Goal: Task Accomplishment & Management: Manage account settings

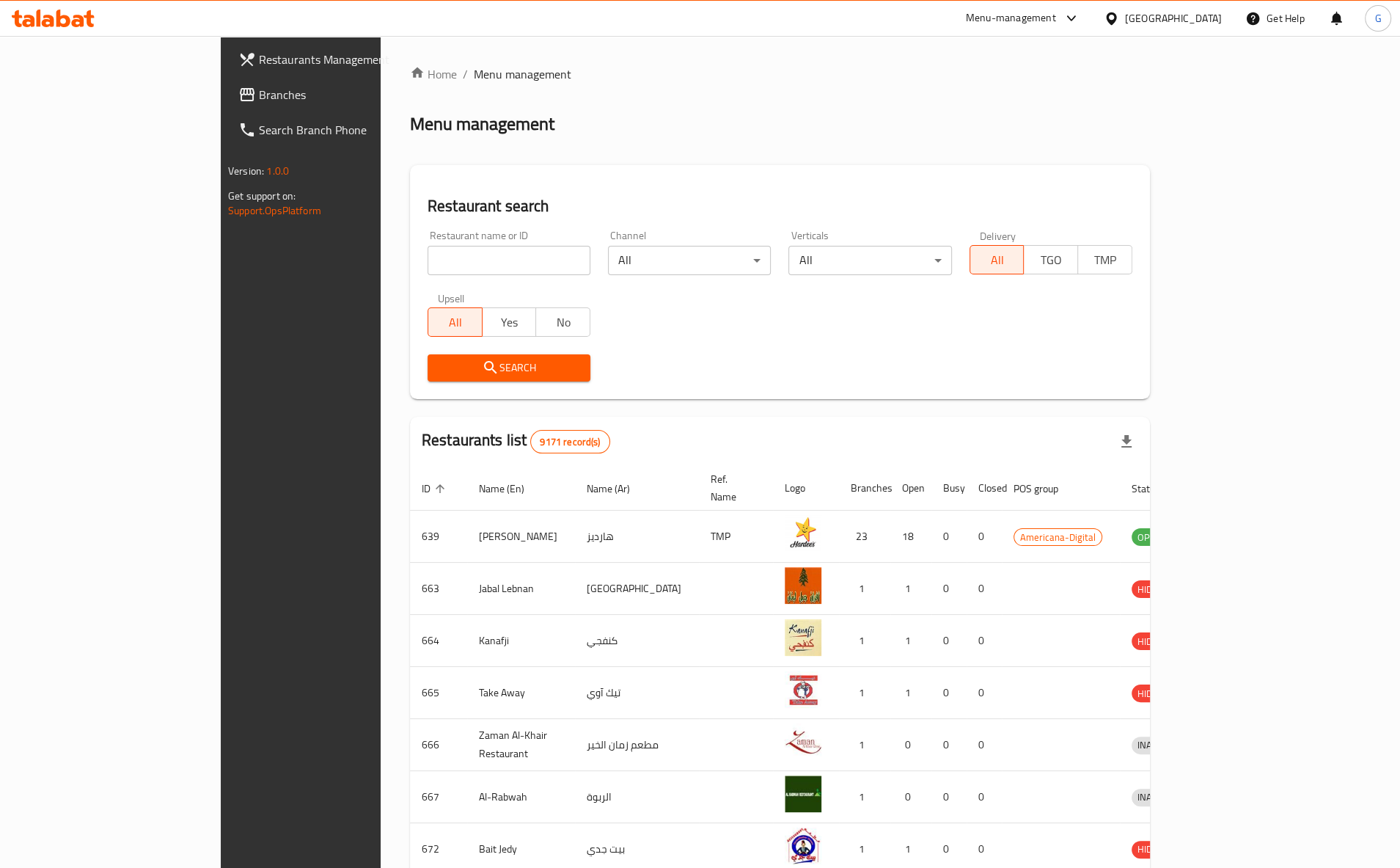
click at [465, 255] on input "search" at bounding box center [509, 260] width 163 height 29
click at [523, 245] on div "Restaurant name or ID Restaurant name or ID" at bounding box center [509, 253] width 163 height 45
drag, startPoint x: 426, startPoint y: 243, endPoint x: 428, endPoint y: 255, distance: 12.2
click at [428, 245] on div "Restaurant name or ID Restaurant name or ID" at bounding box center [509, 253] width 163 height 45
click at [428, 255] on input "search" at bounding box center [509, 260] width 163 height 29
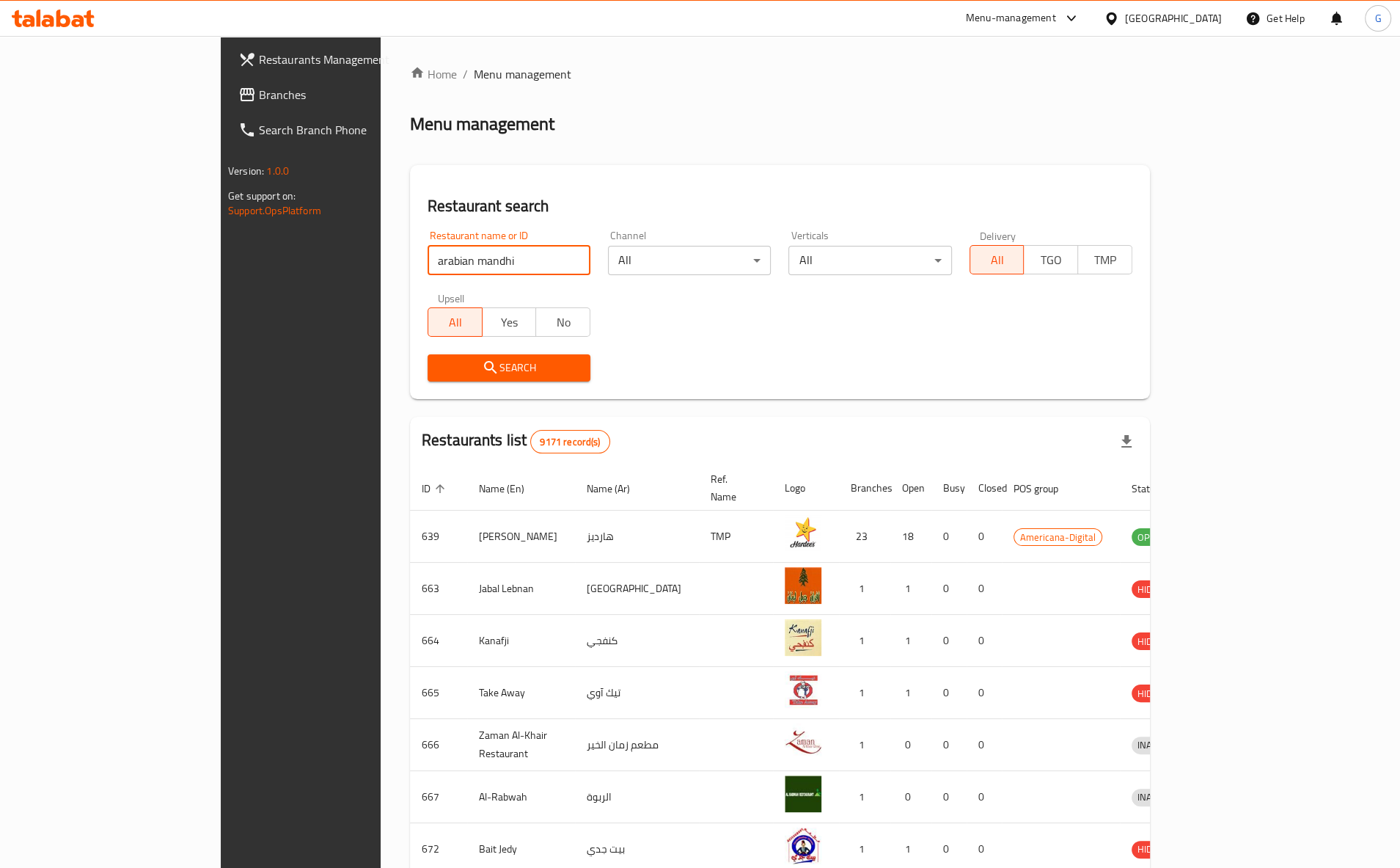
type input "arabian mandhi"
click button "Search" at bounding box center [509, 368] width 163 height 27
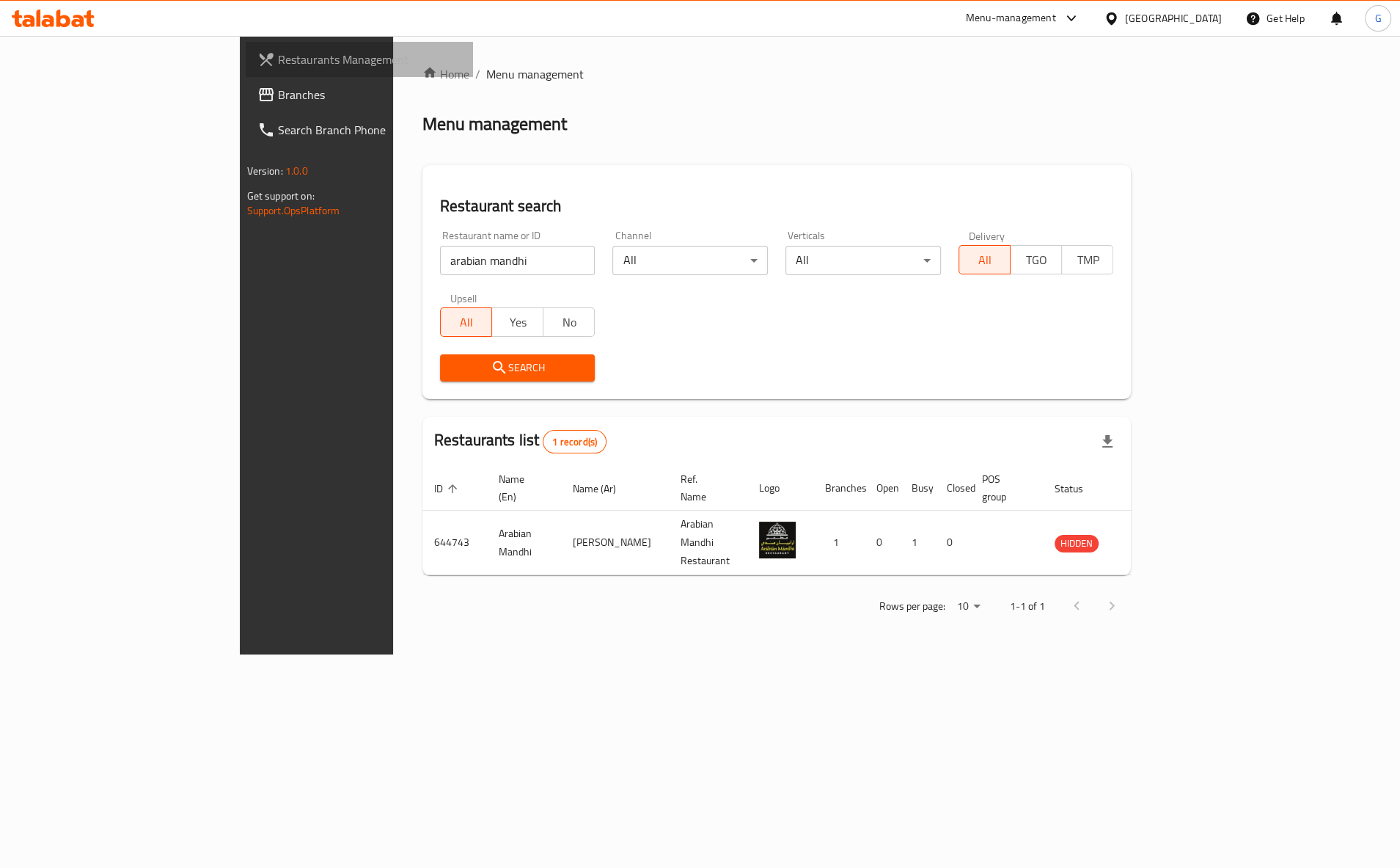
click at [278, 65] on span "Restaurants Management" at bounding box center [370, 59] width 184 height 17
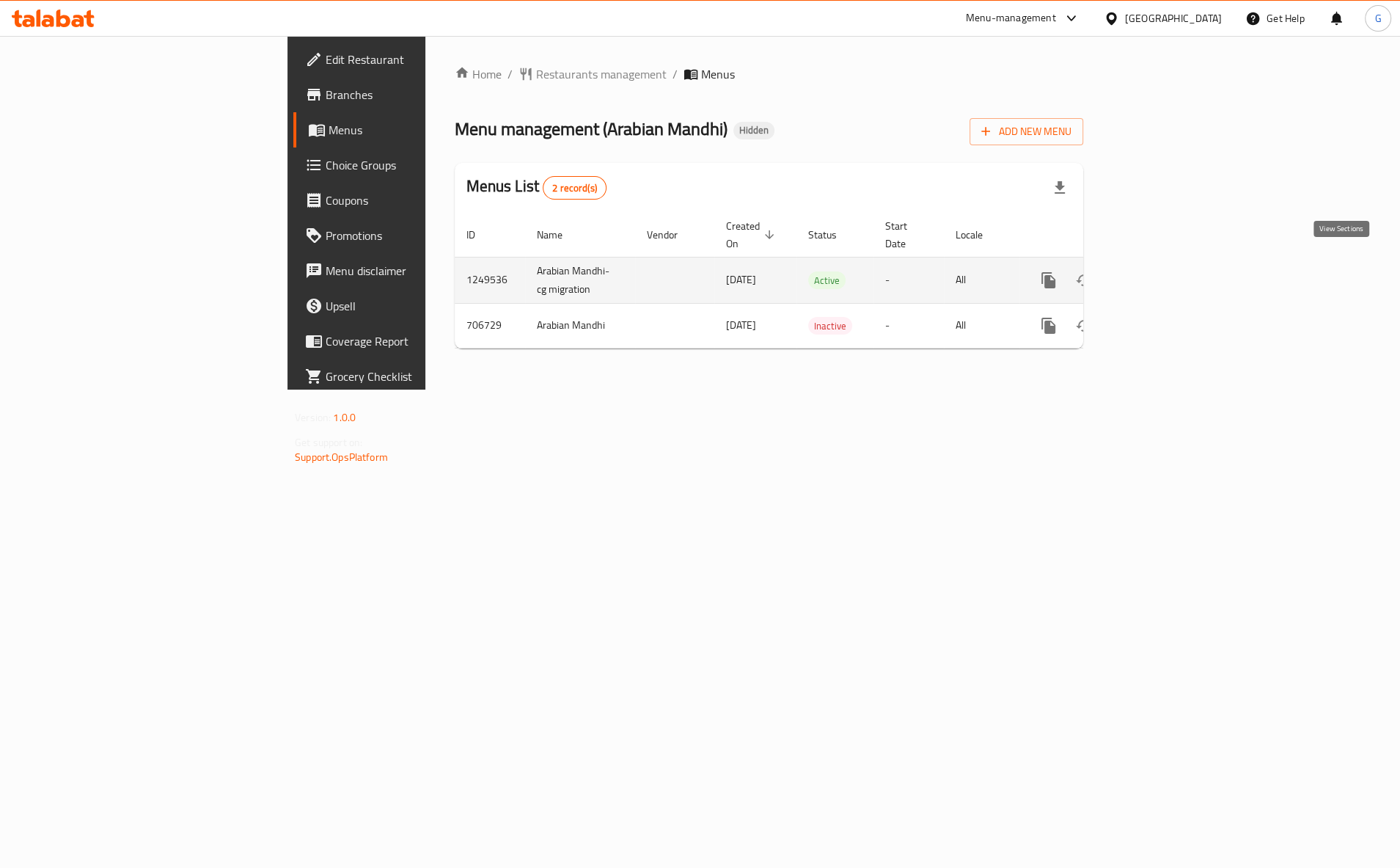
click at [1161, 274] on icon "enhanced table" at bounding box center [1154, 281] width 14 height 14
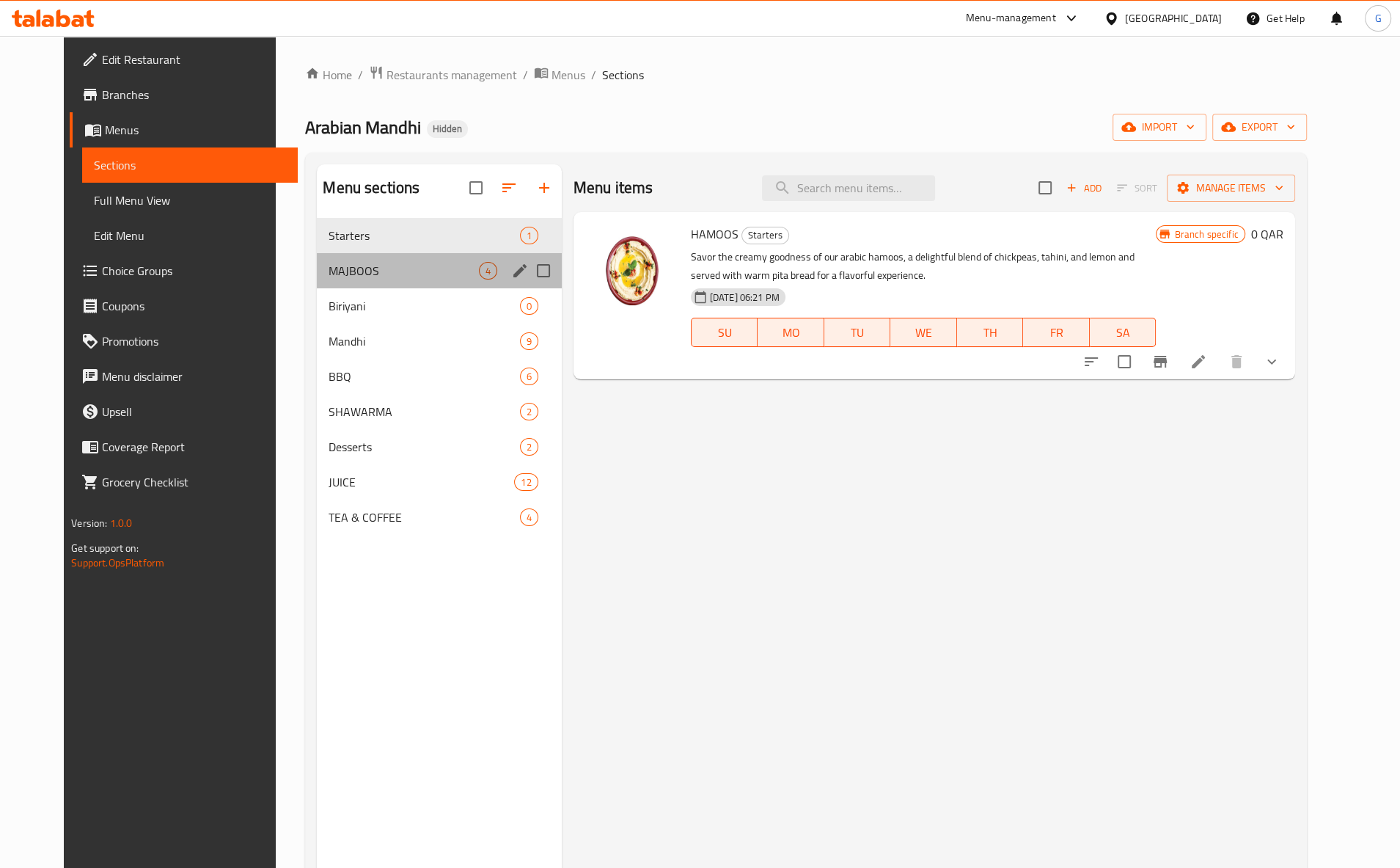
click at [343, 255] on div "MAJBOOS 4" at bounding box center [438, 270] width 244 height 35
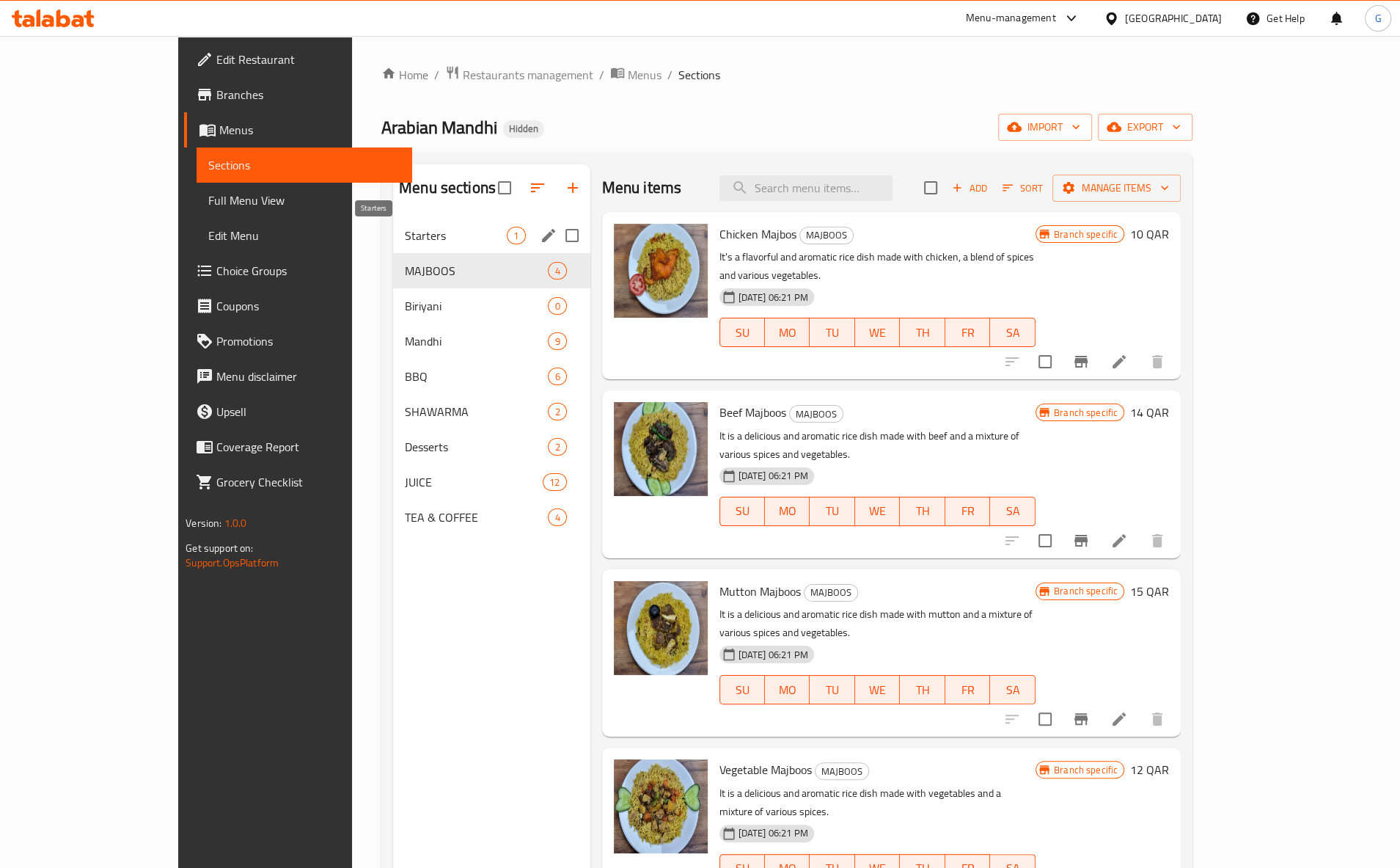
click at [404, 242] on span "Starters" at bounding box center [455, 235] width 102 height 17
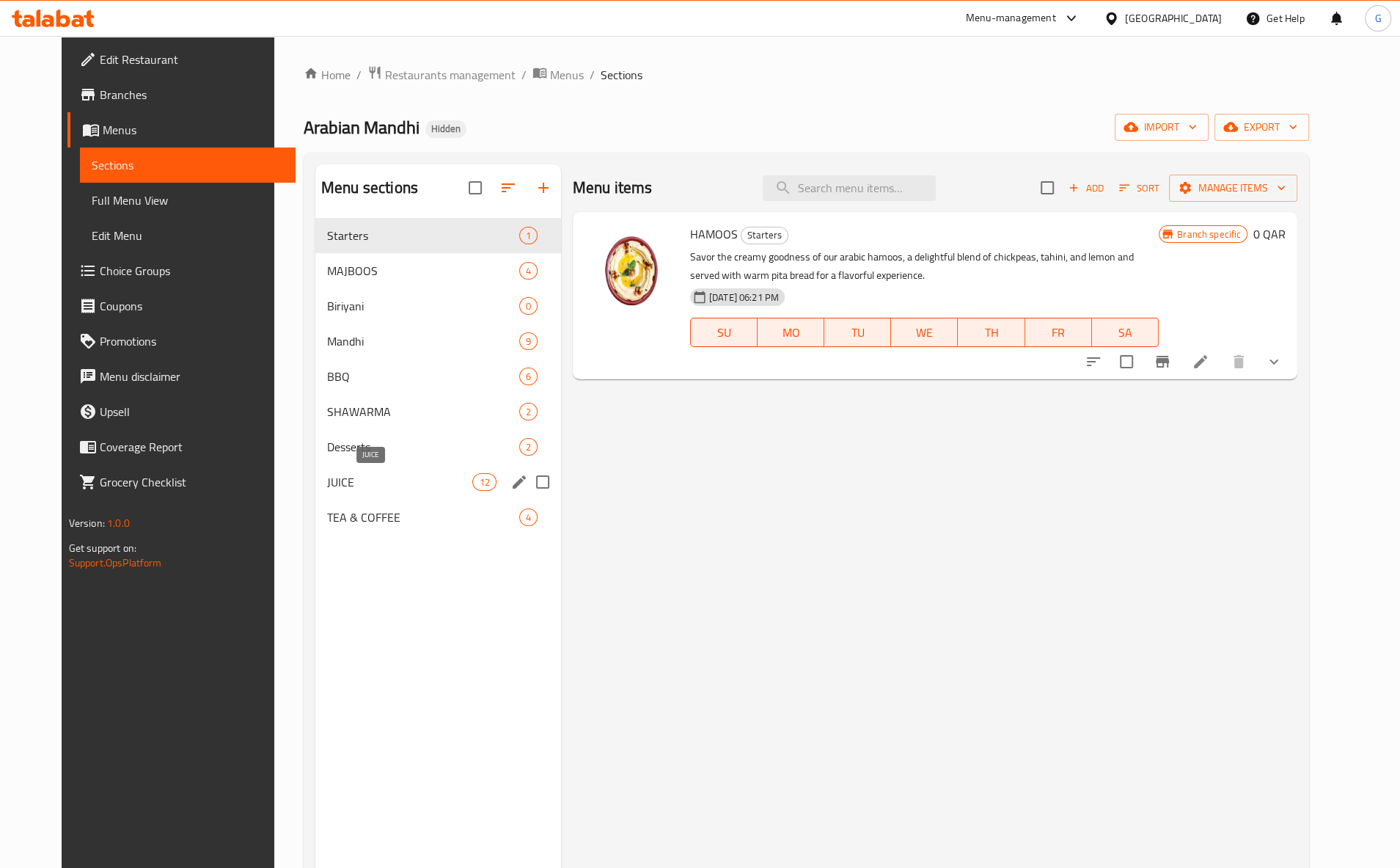
click at [334, 487] on span "JUICE" at bounding box center [400, 482] width 146 height 17
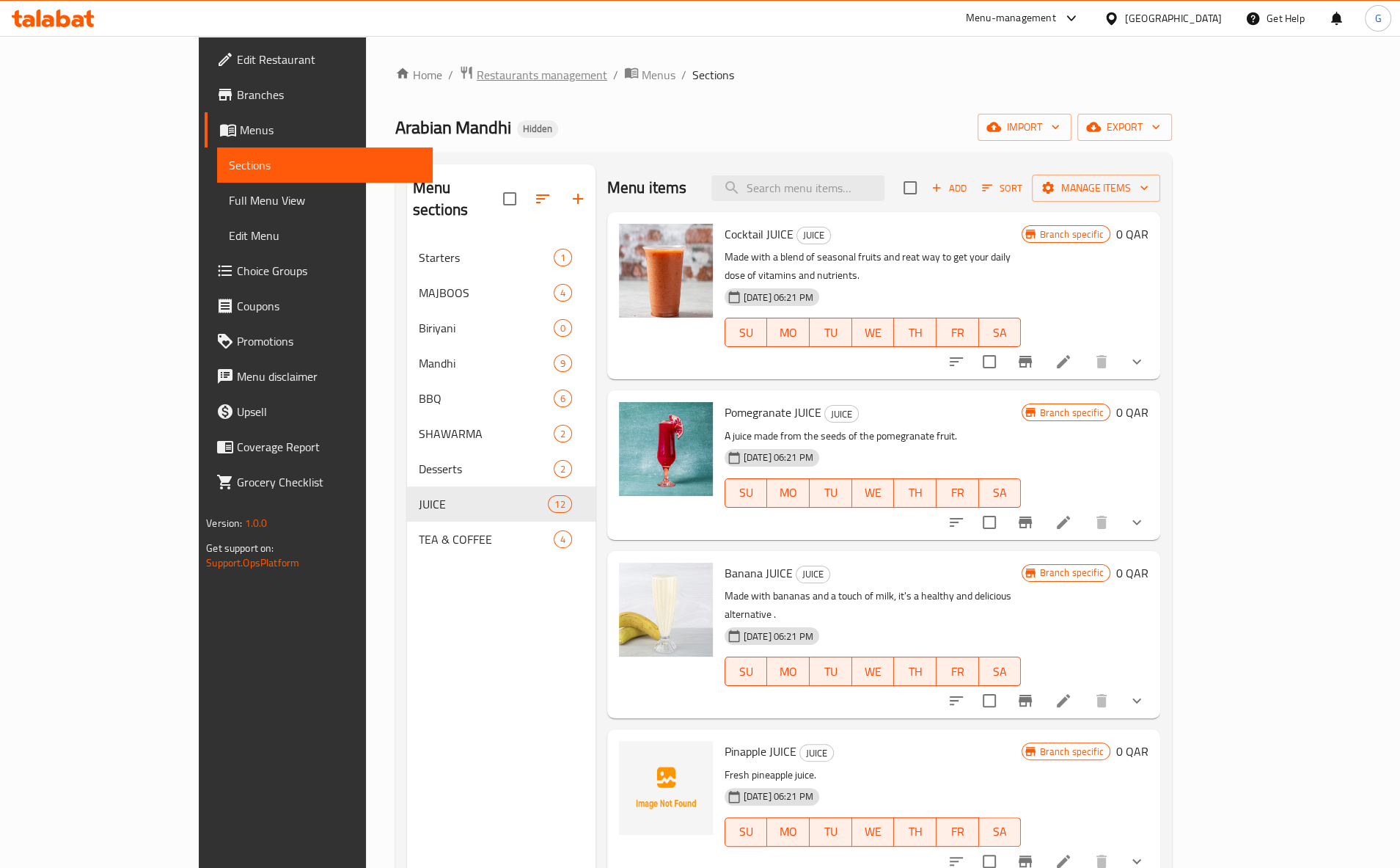
click at [477, 77] on span "Restaurants management" at bounding box center [542, 75] width 131 height 17
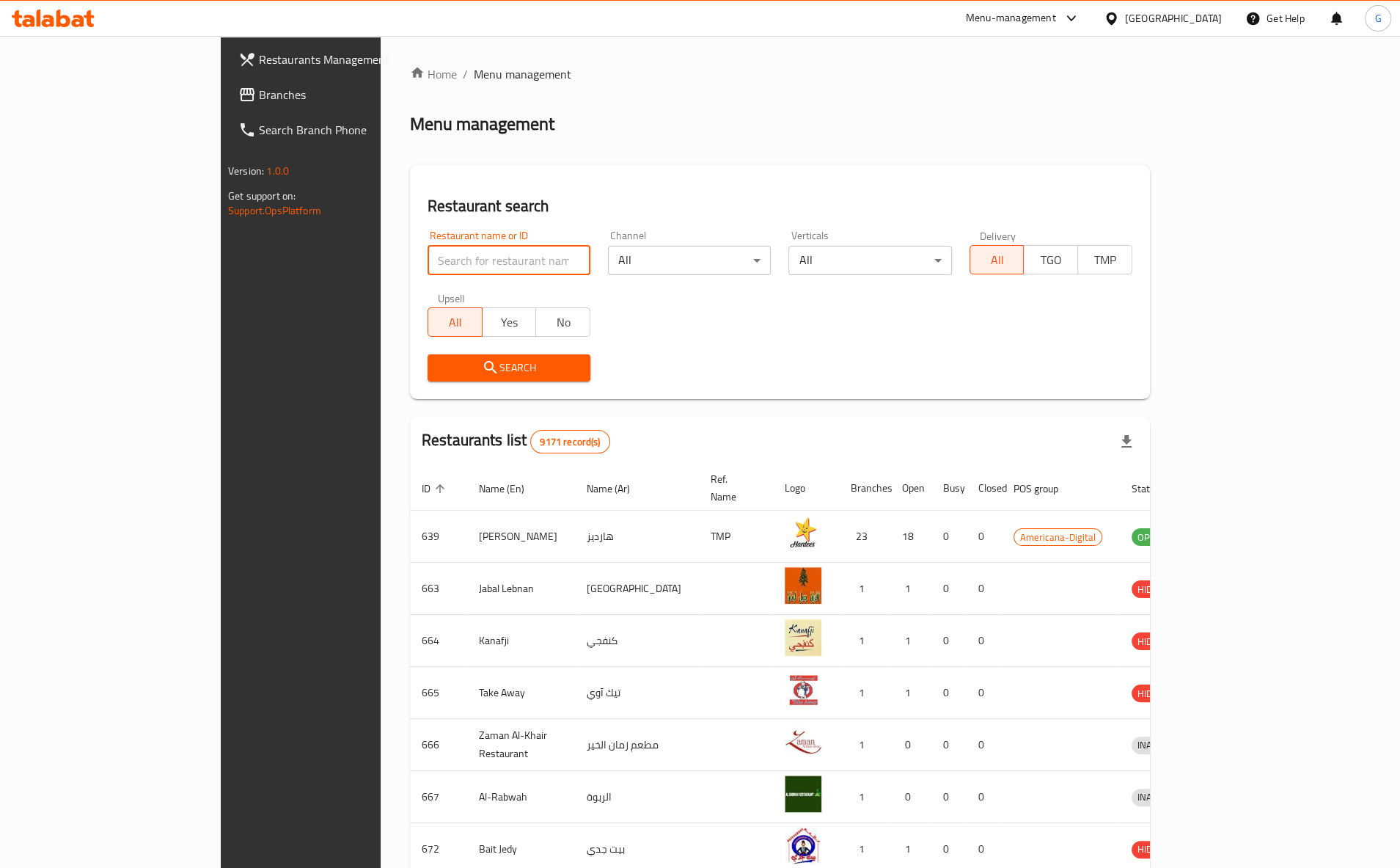
click at [428, 265] on input "search" at bounding box center [509, 260] width 163 height 29
paste input "NEW ARABIAN MANDI RESTUARANT"
click at [468, 369] on span "Search" at bounding box center [509, 368] width 139 height 18
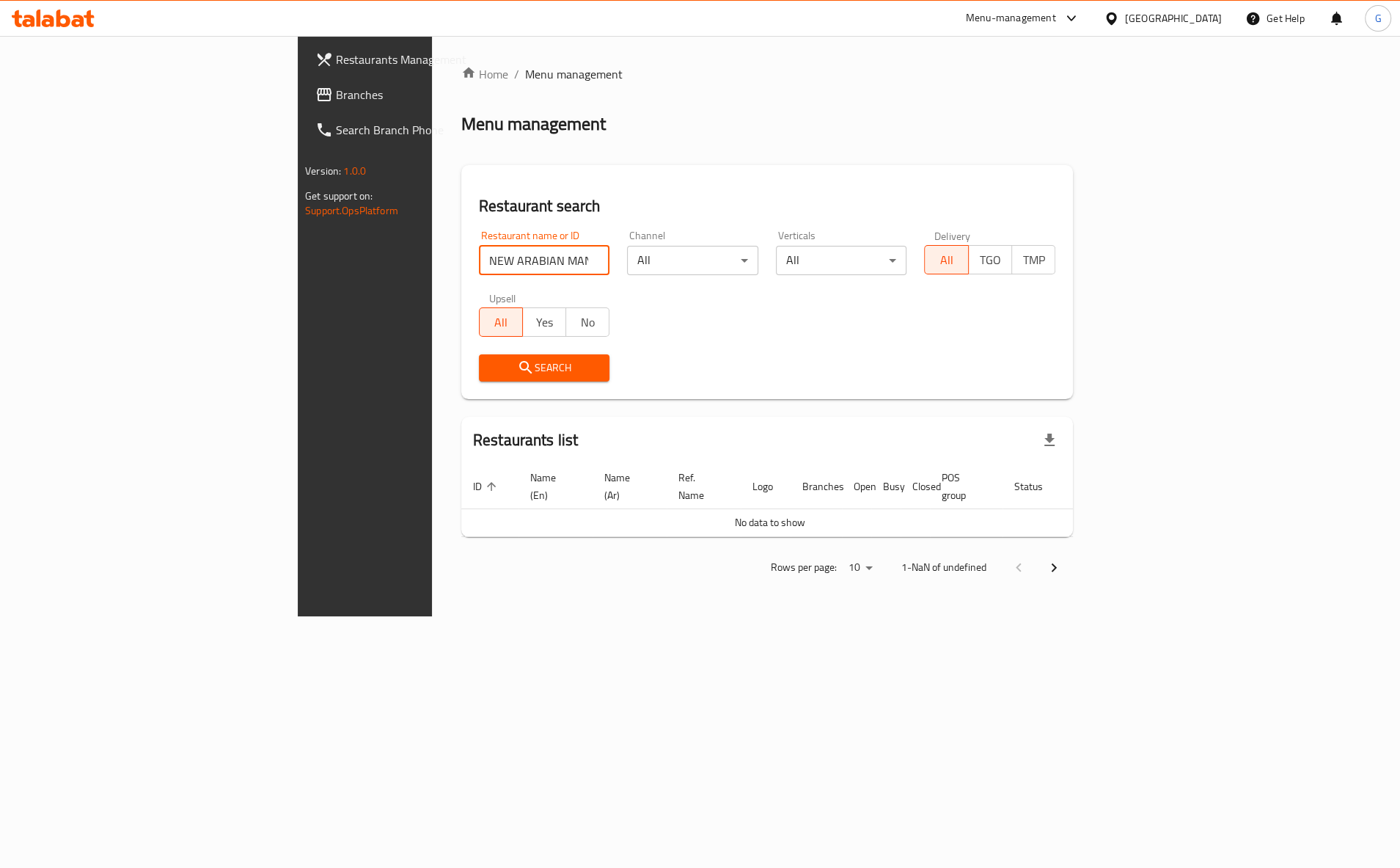
click at [479, 263] on input "NEW ARABIAN MANDI RESTUARANT" at bounding box center [545, 260] width 132 height 29
type input "NEW ARABIAN MANDI"
click button "Search" at bounding box center [545, 368] width 132 height 27
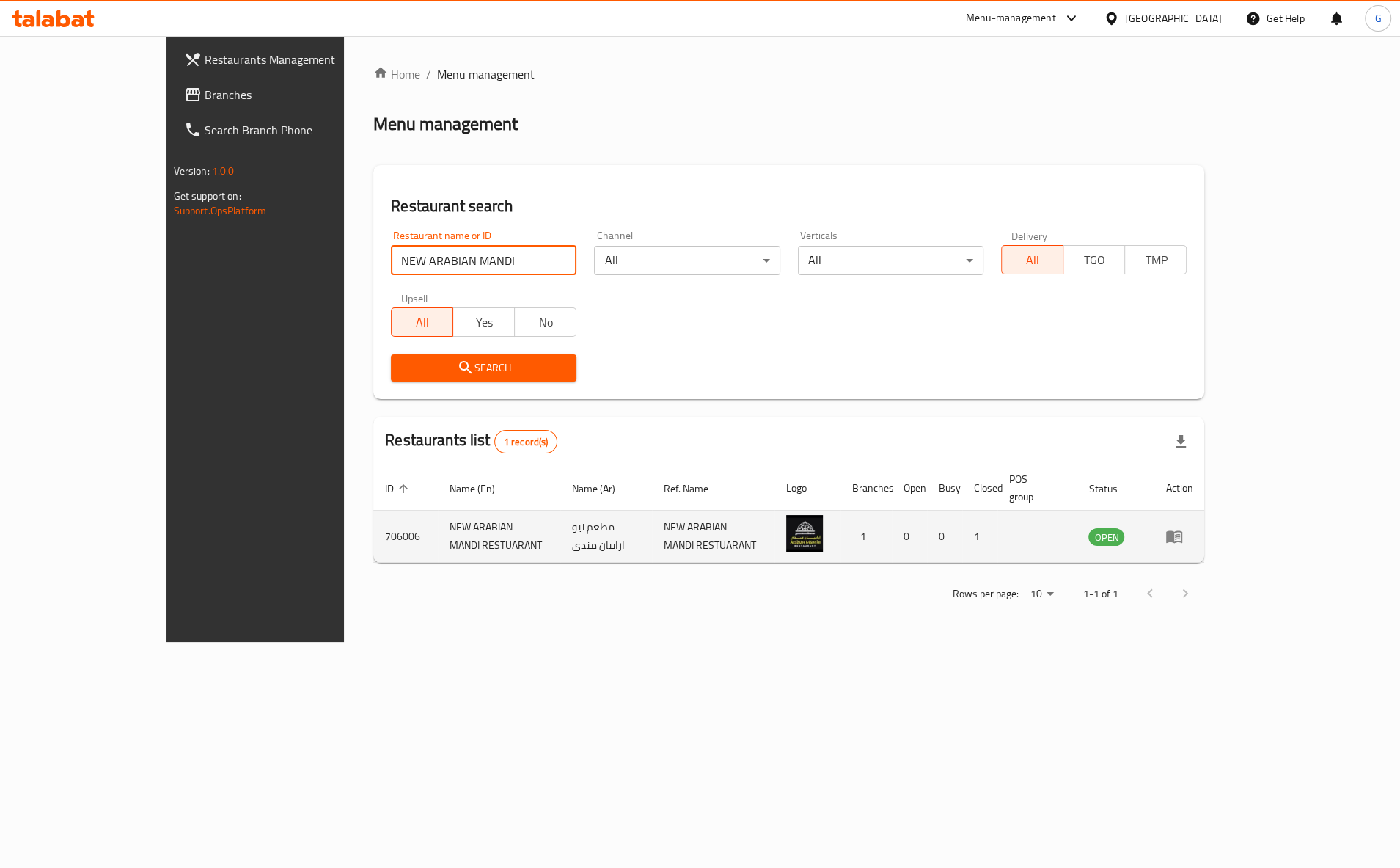
click at [1182, 527] on icon "enhanced table" at bounding box center [1174, 536] width 17 height 17
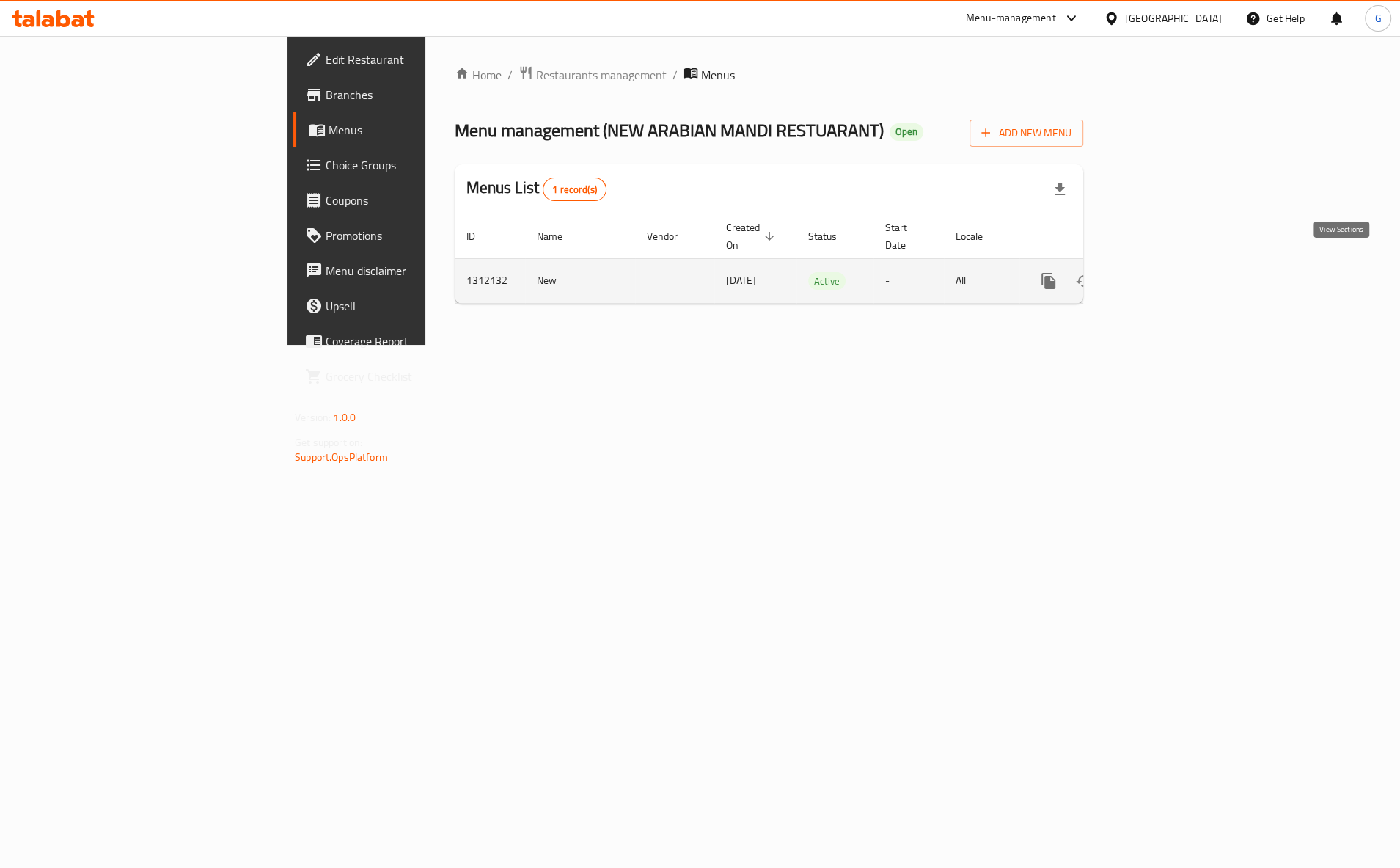
click at [1163, 272] on icon "enhanced table" at bounding box center [1154, 281] width 17 height 17
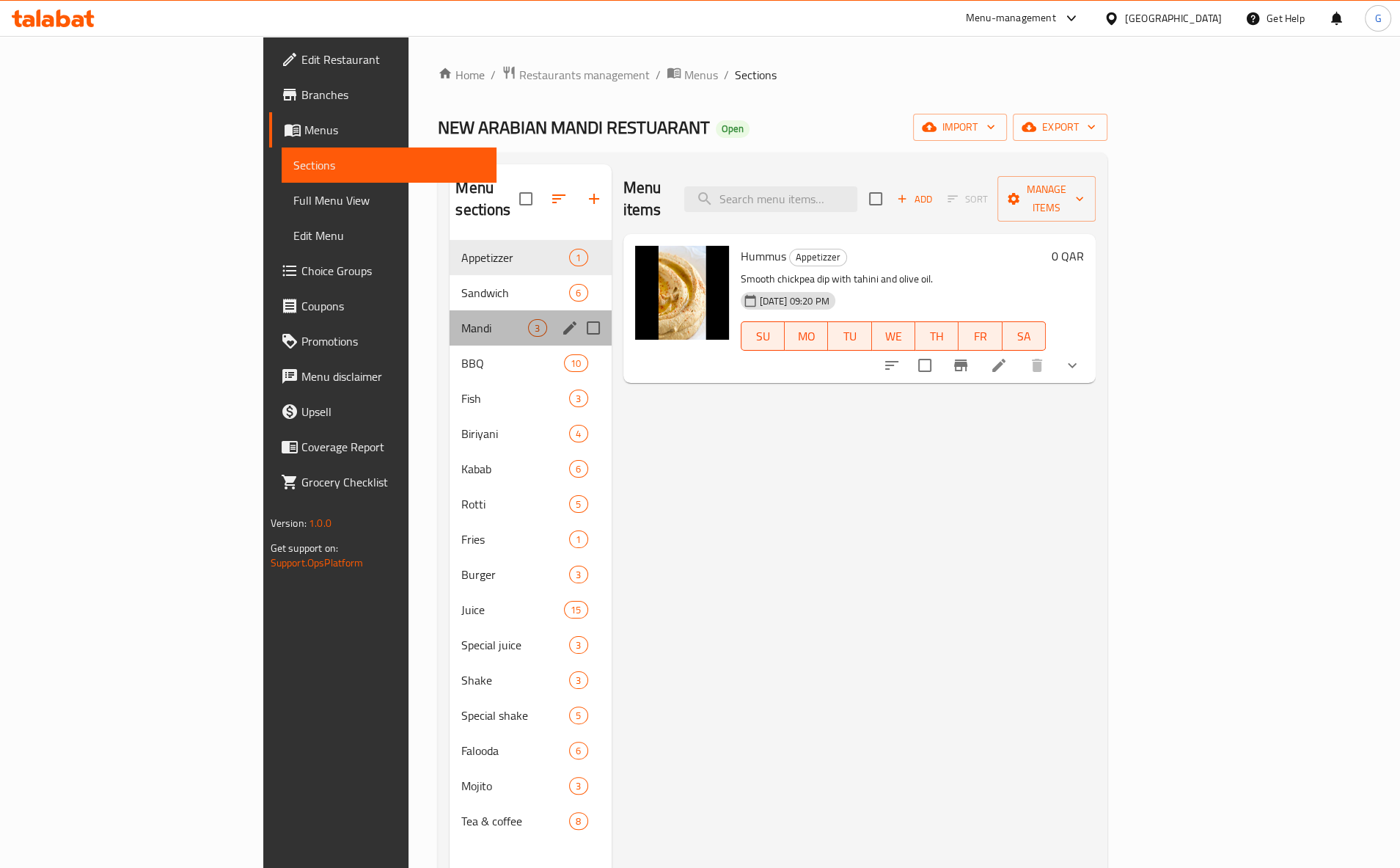
click at [450, 311] on div "Mandi 3" at bounding box center [530, 328] width 162 height 35
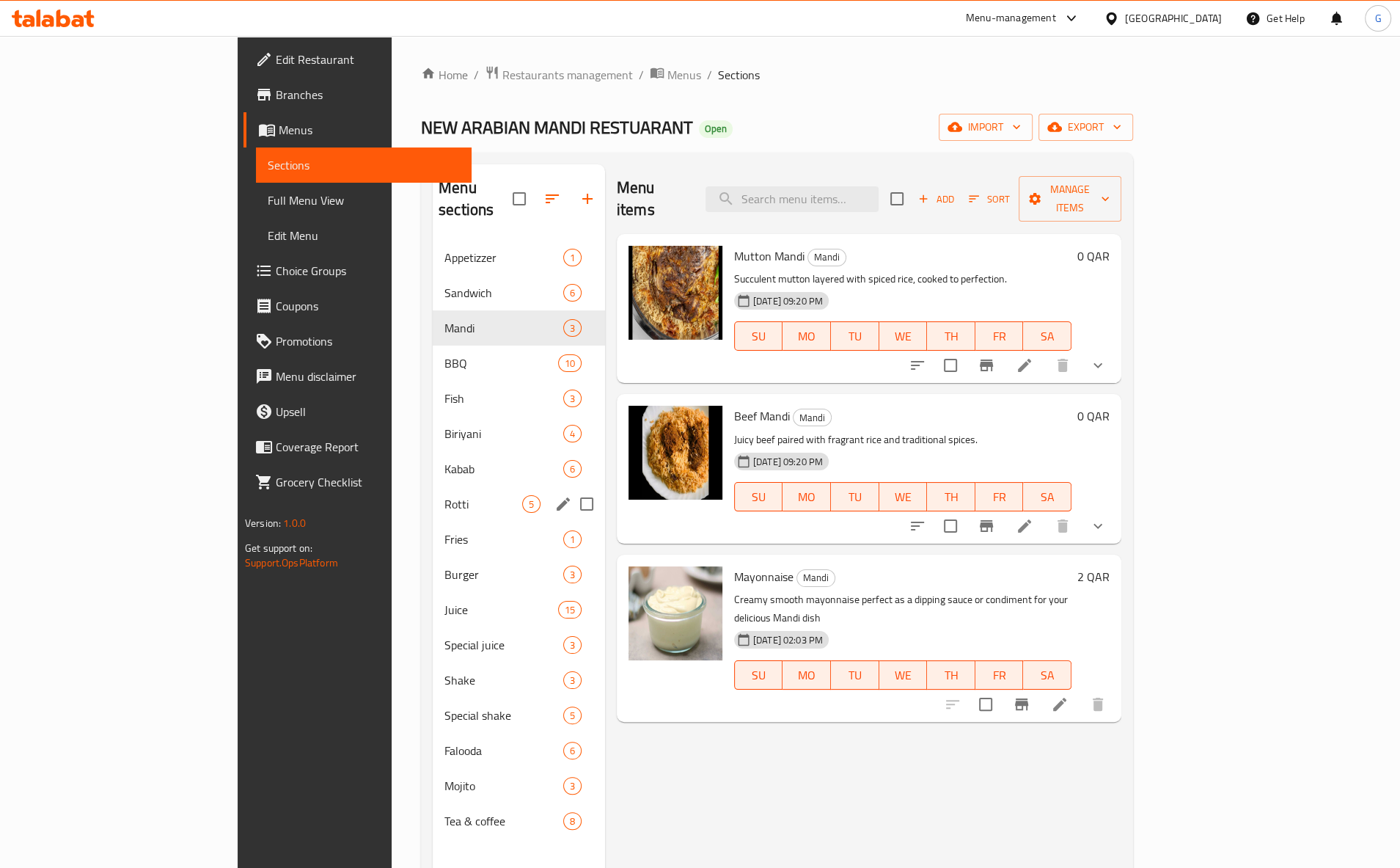
scroll to position [77, 0]
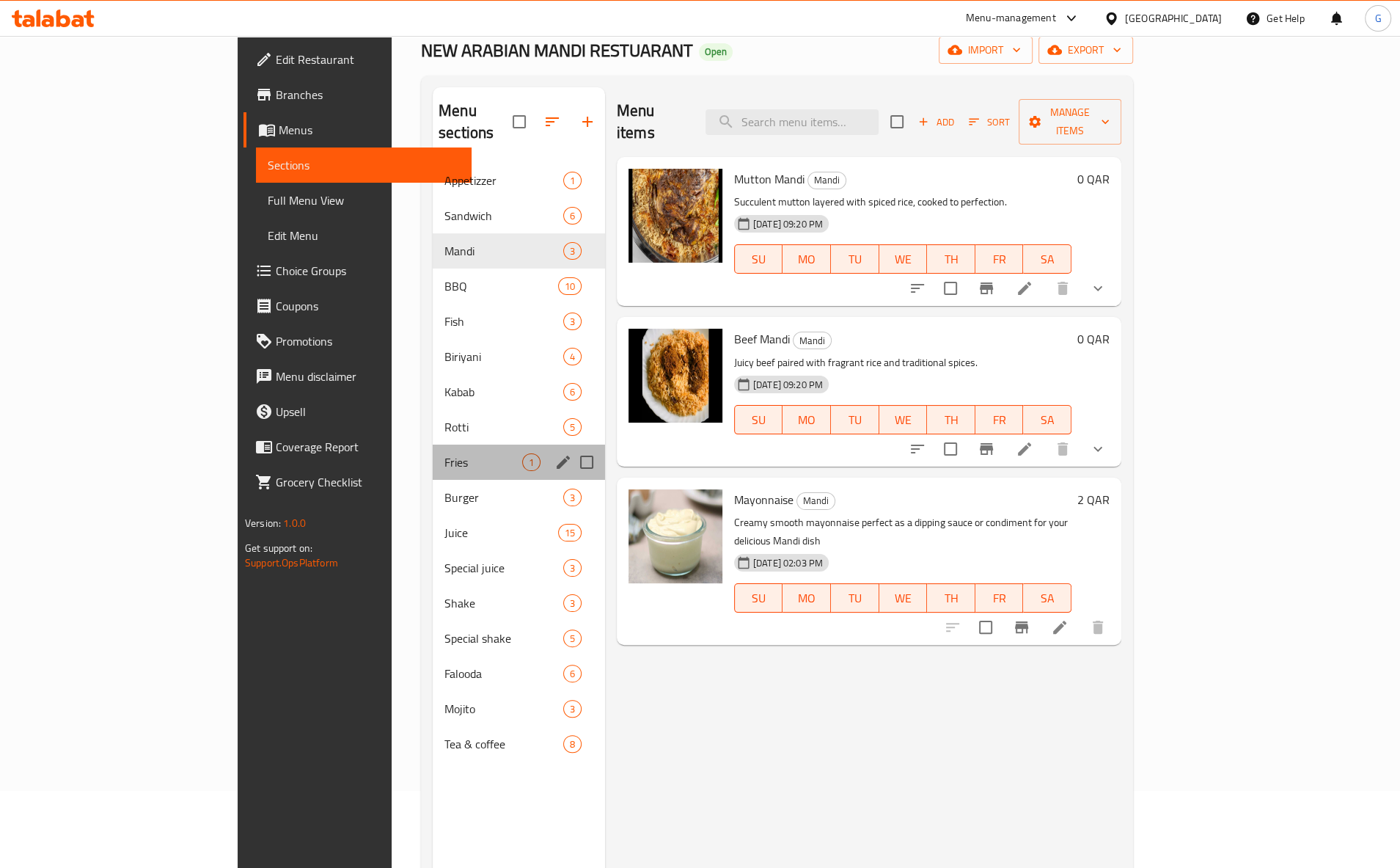
click at [432, 453] on div "Fries 1" at bounding box center [519, 462] width 172 height 35
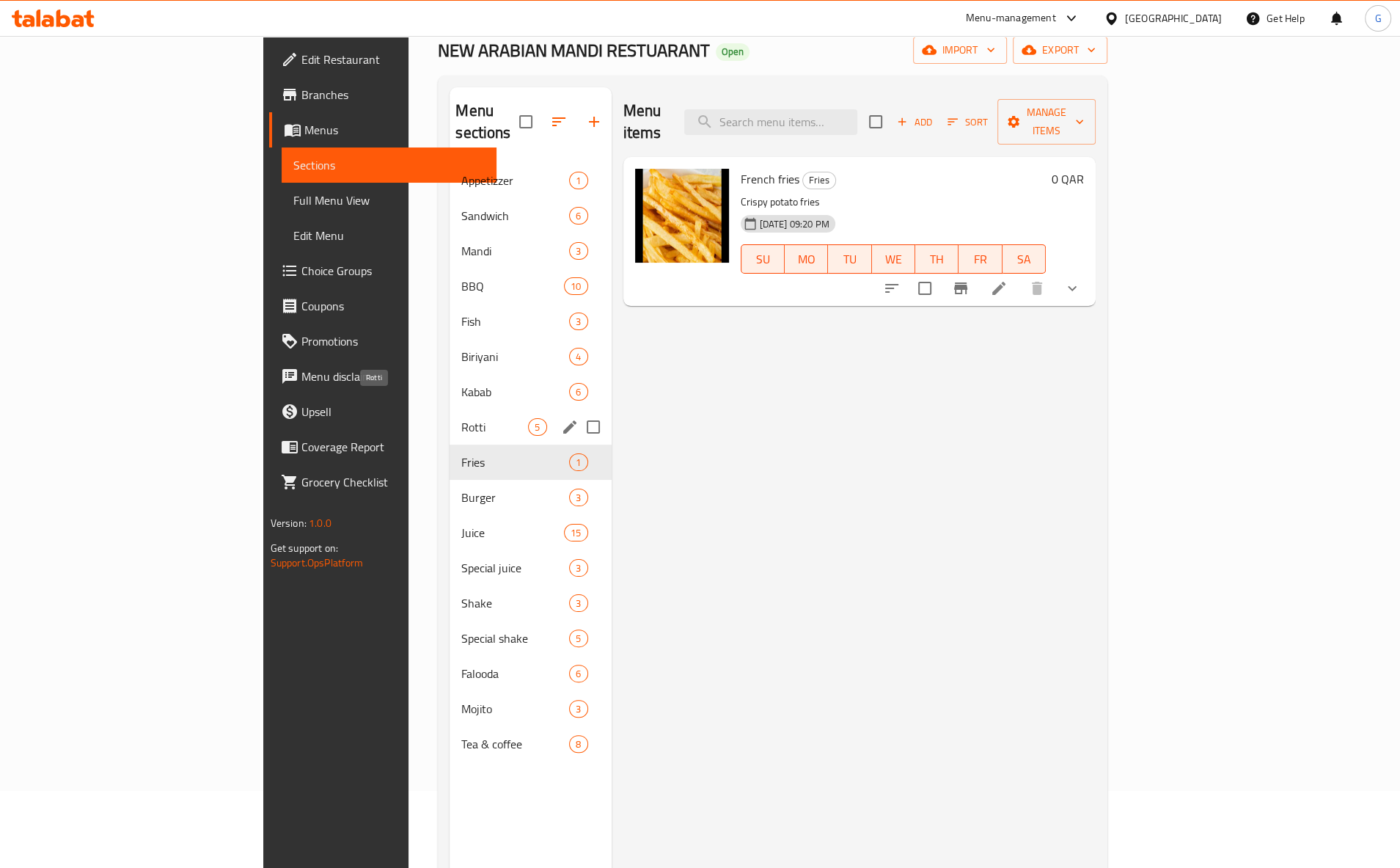
click at [462, 418] on span "Rotti" at bounding box center [494, 427] width 67 height 17
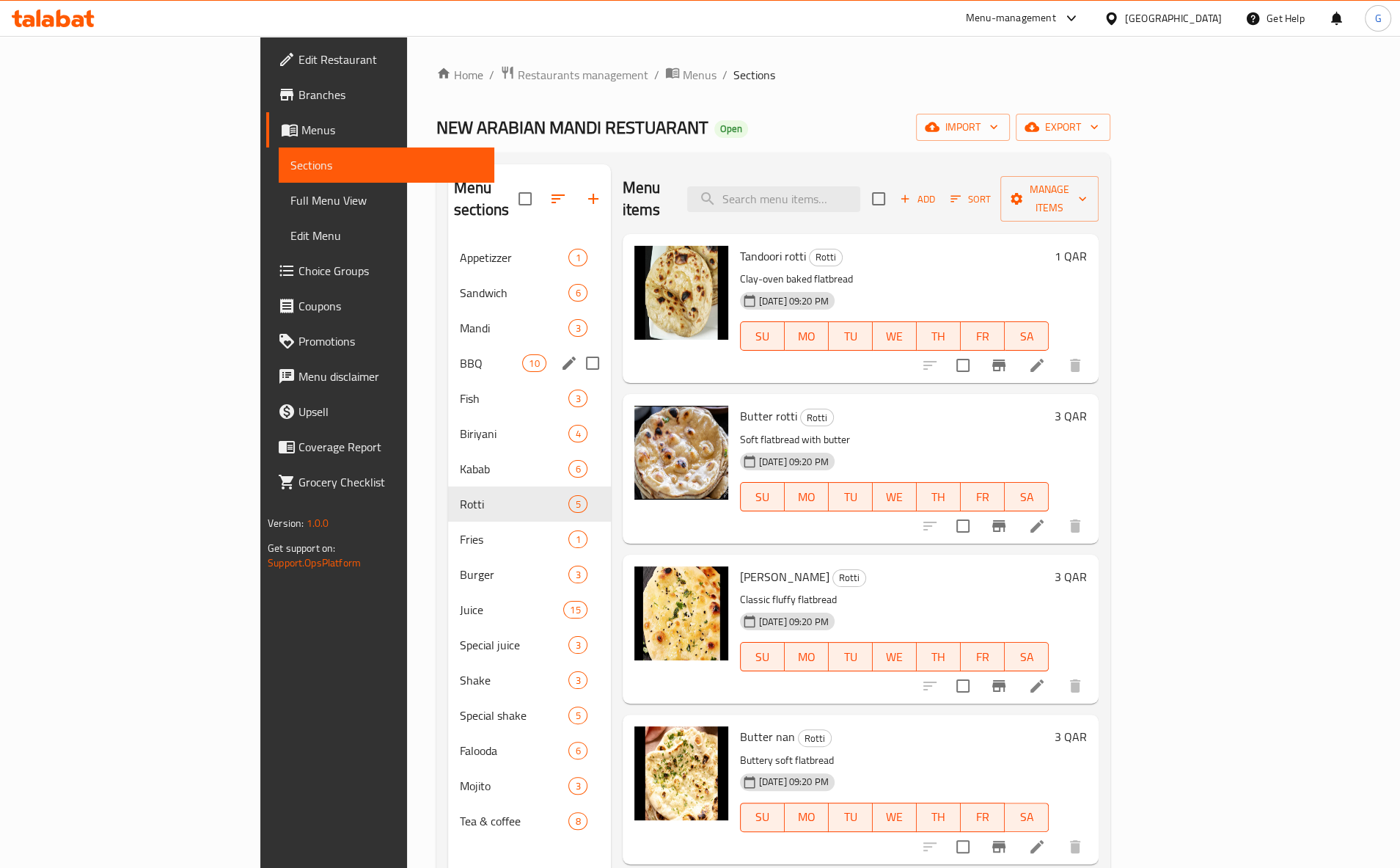
click at [460, 354] on span "BBQ" at bounding box center [491, 363] width 62 height 17
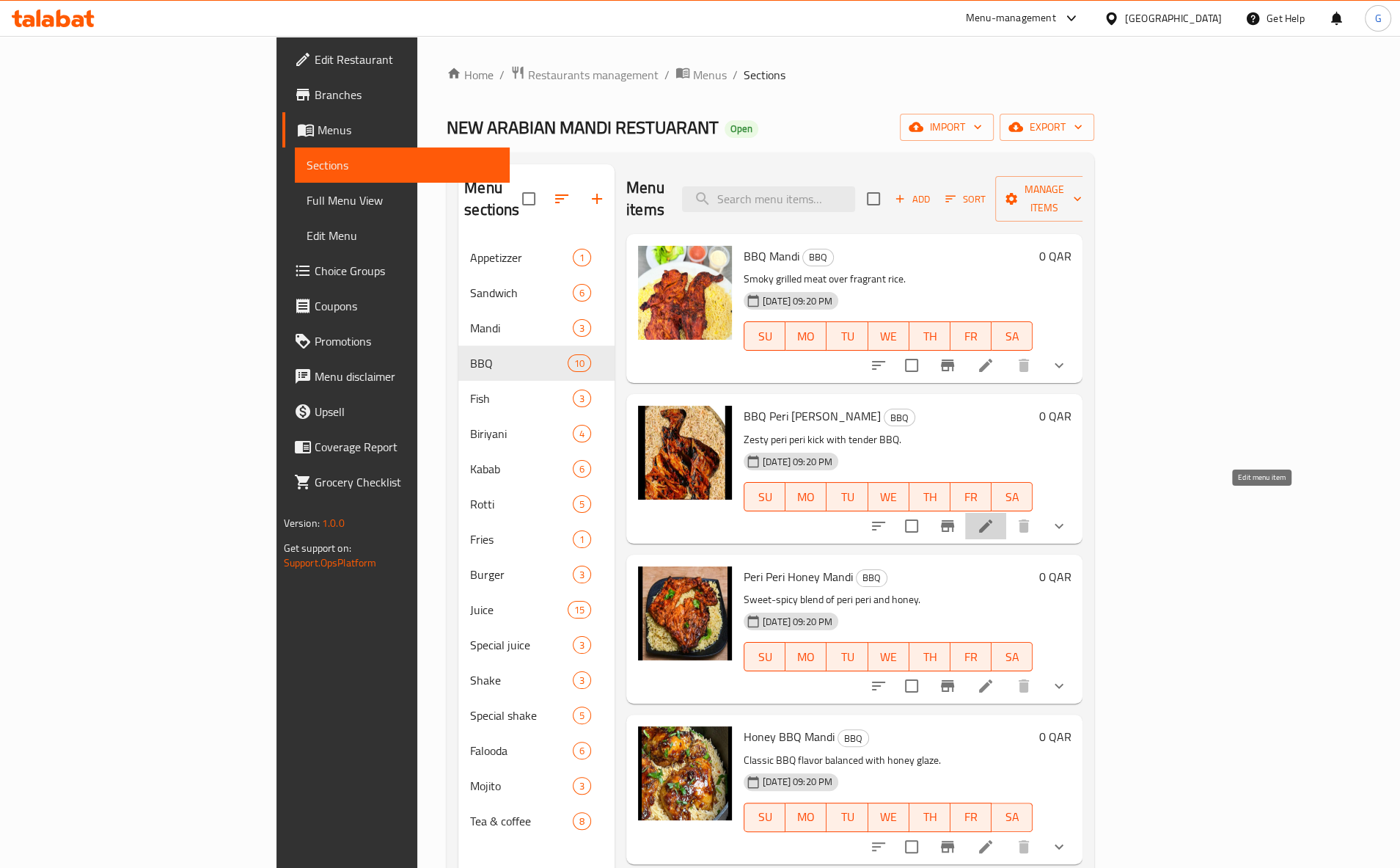
click at [995, 517] on icon at bounding box center [985, 525] width 17 height 17
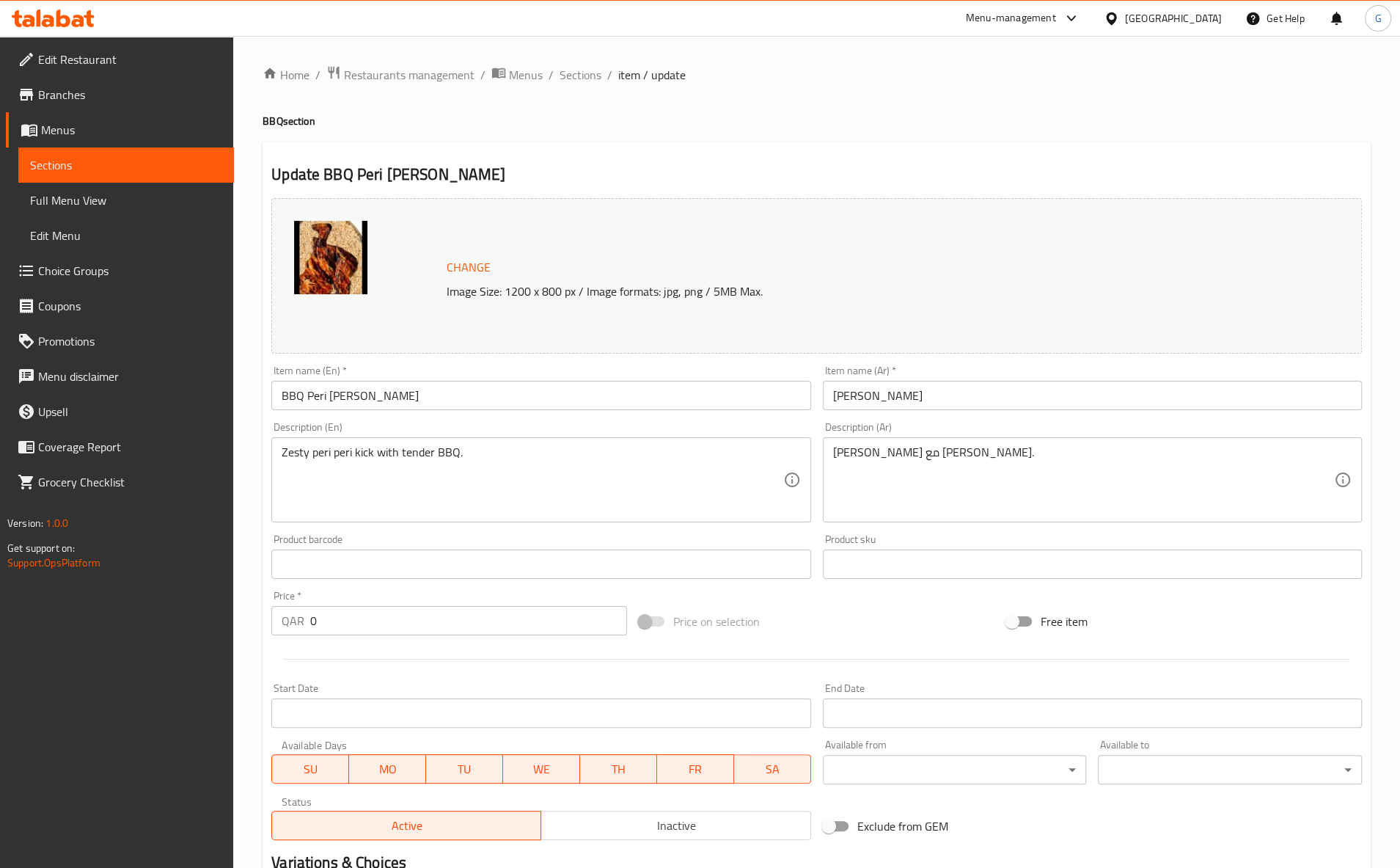
scroll to position [266, 0]
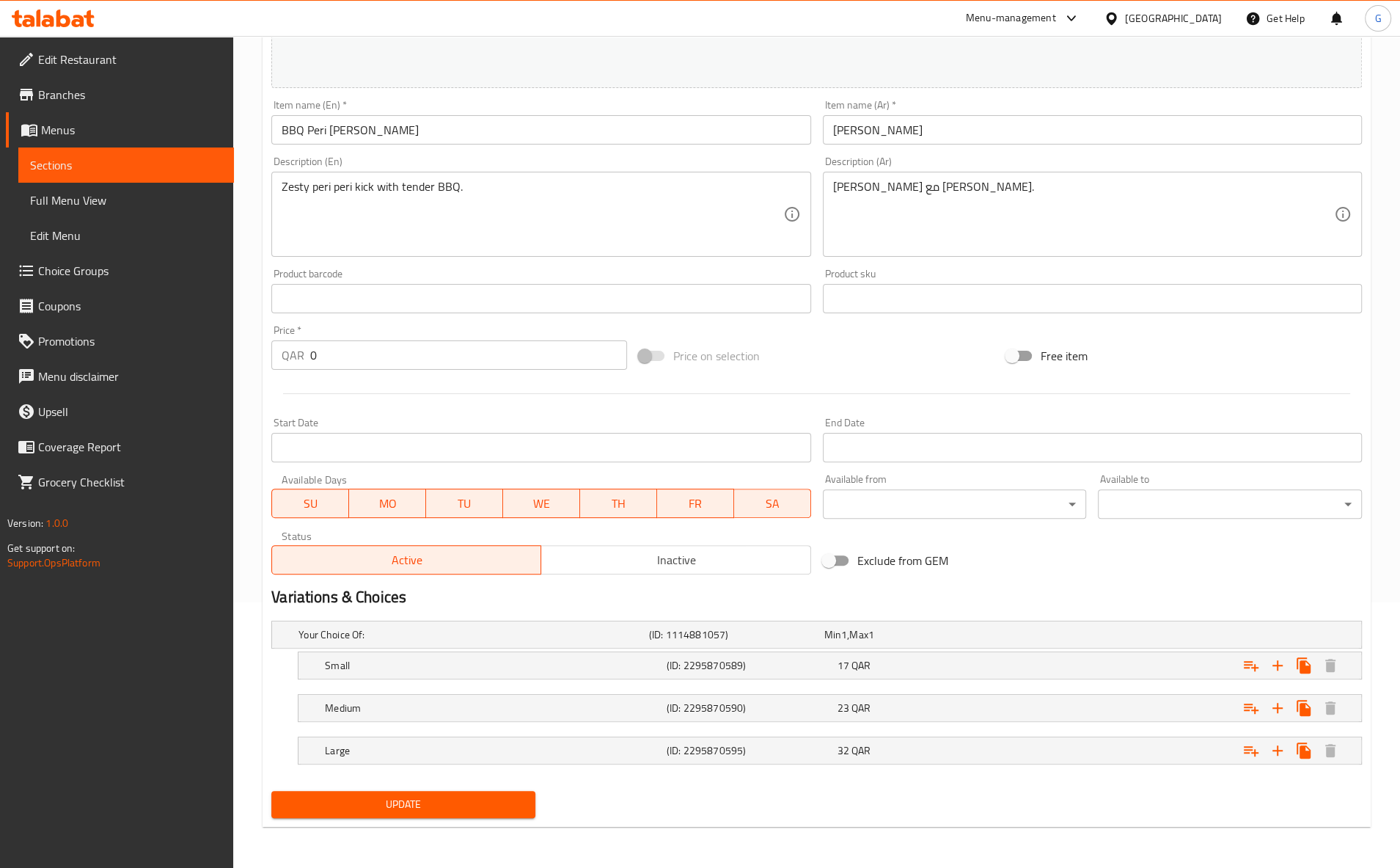
click at [122, 276] on span "Choice Groups" at bounding box center [130, 271] width 184 height 17
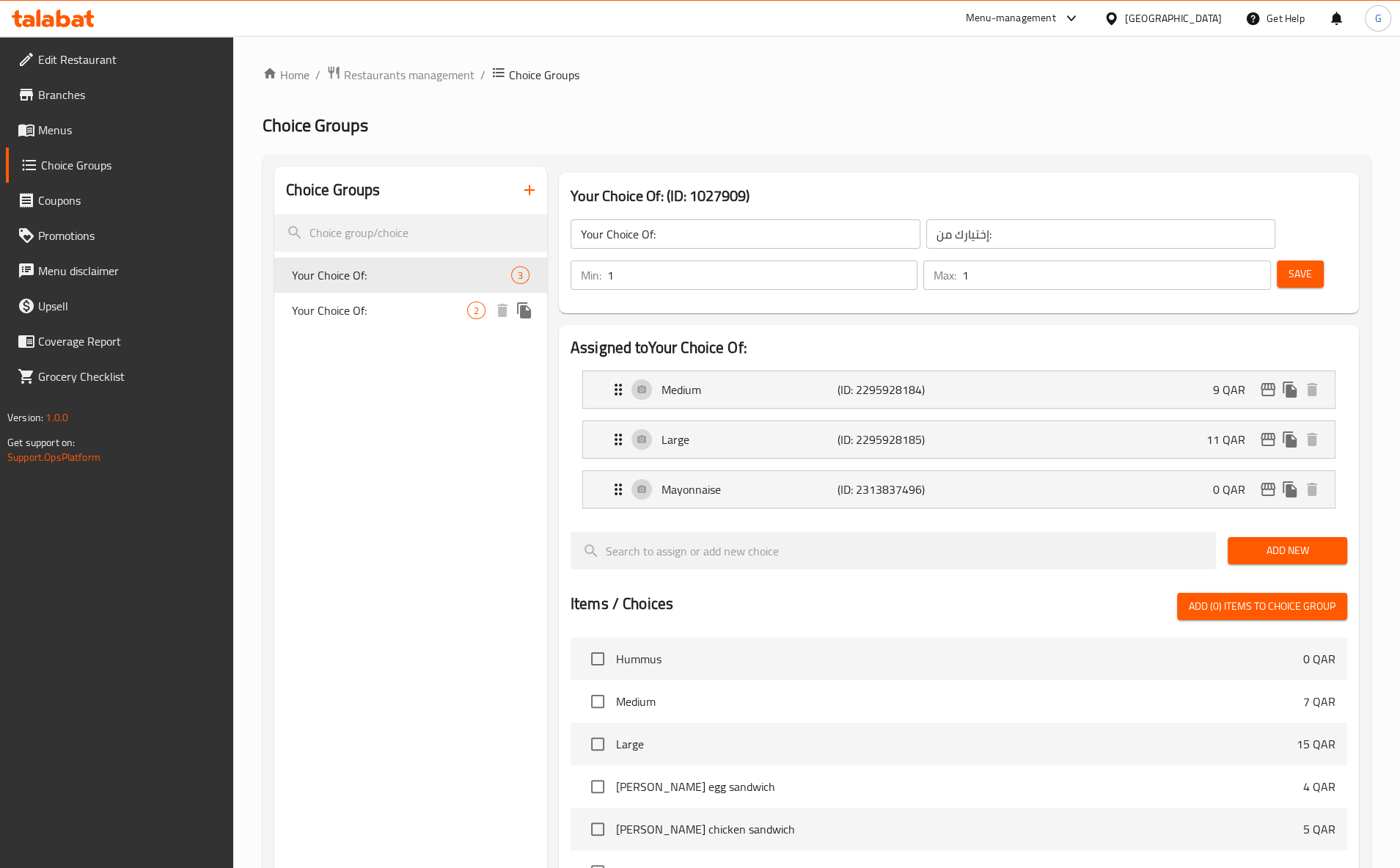
click at [346, 319] on span "Your Choice Of:" at bounding box center [379, 310] width 175 height 17
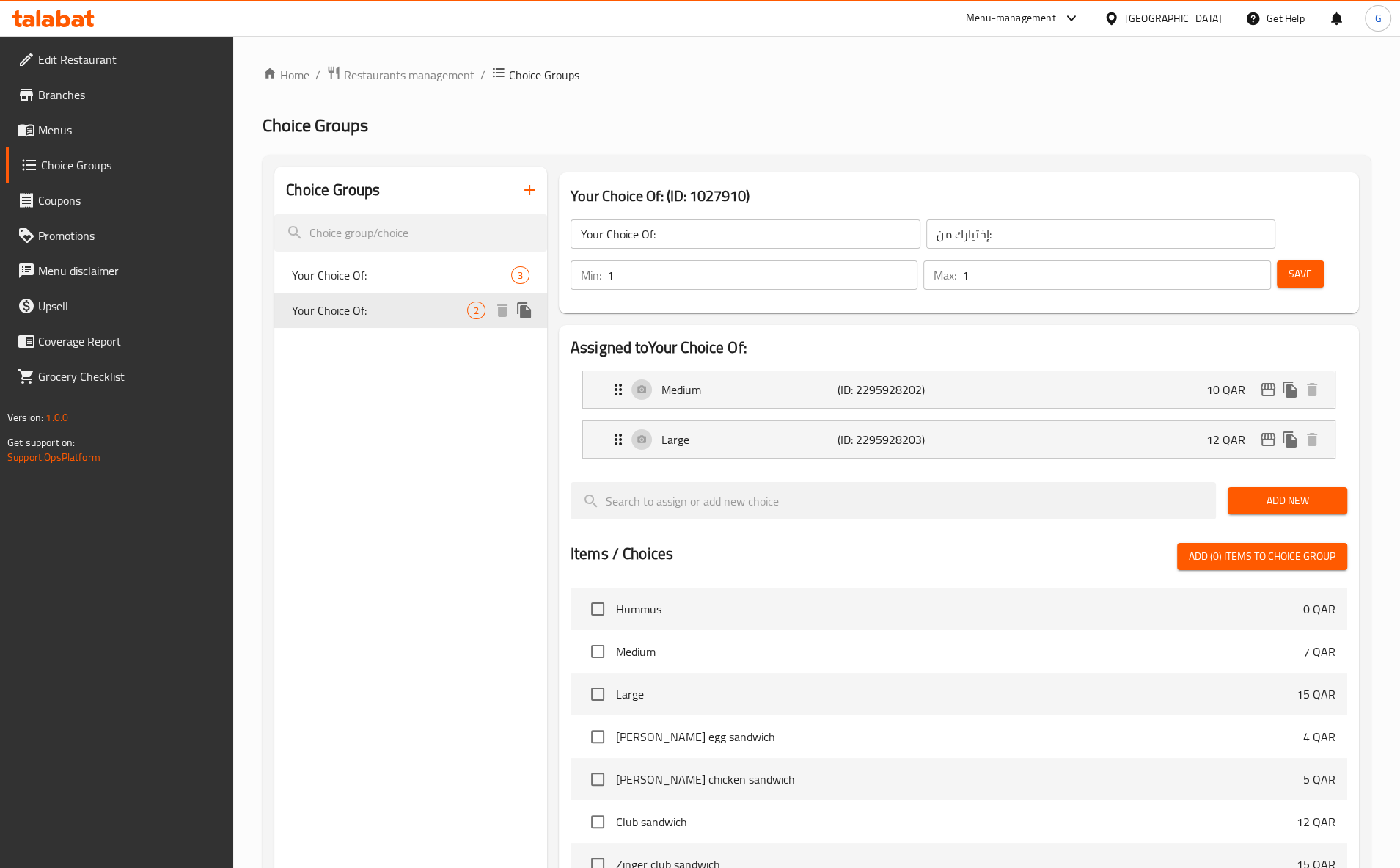
type input "Your Choice Of:"
type input "إختيارك من:"
click at [355, 290] on div "Your Choice Of: 3" at bounding box center [410, 275] width 273 height 35
type input "Your Choice Of:"
type input "إختيارك من:"
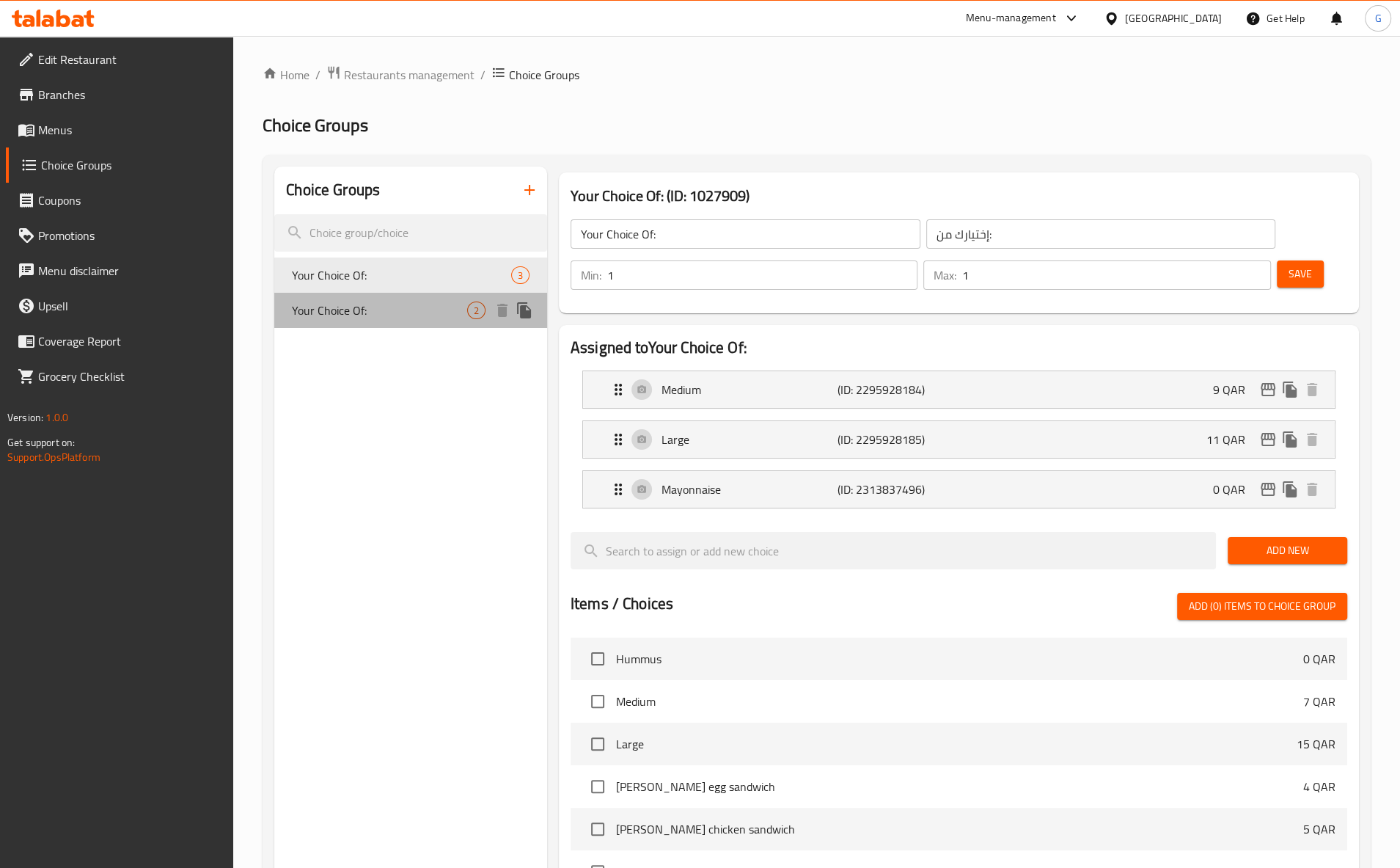
click at [377, 314] on span "Your Choice Of:" at bounding box center [379, 310] width 175 height 17
type input "Your Choice Of:"
type input "إختيارك من:"
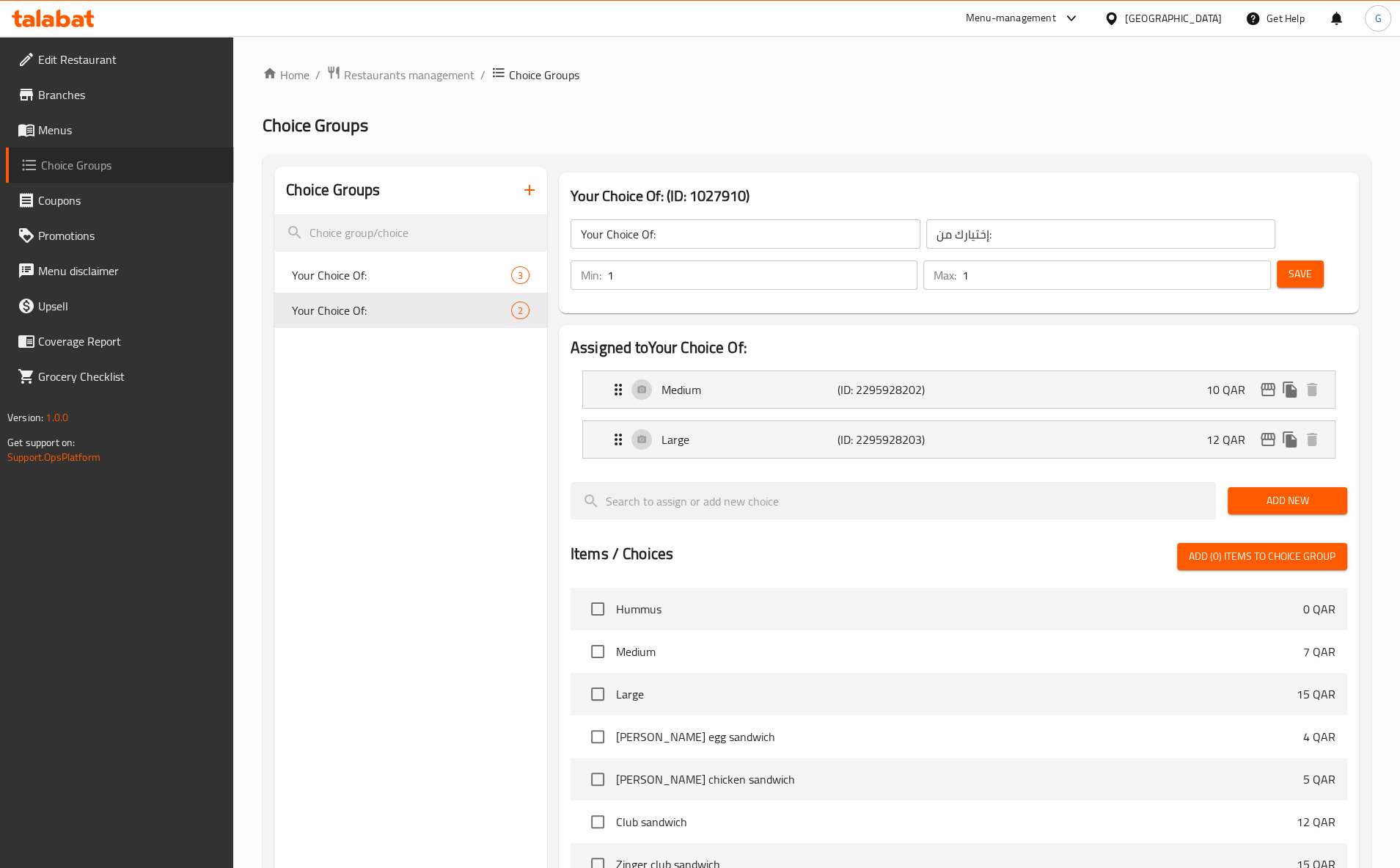
click at [107, 150] on link "Choice Groups" at bounding box center [120, 165] width 228 height 35
click at [109, 142] on link "Menus" at bounding box center [120, 130] width 228 height 35
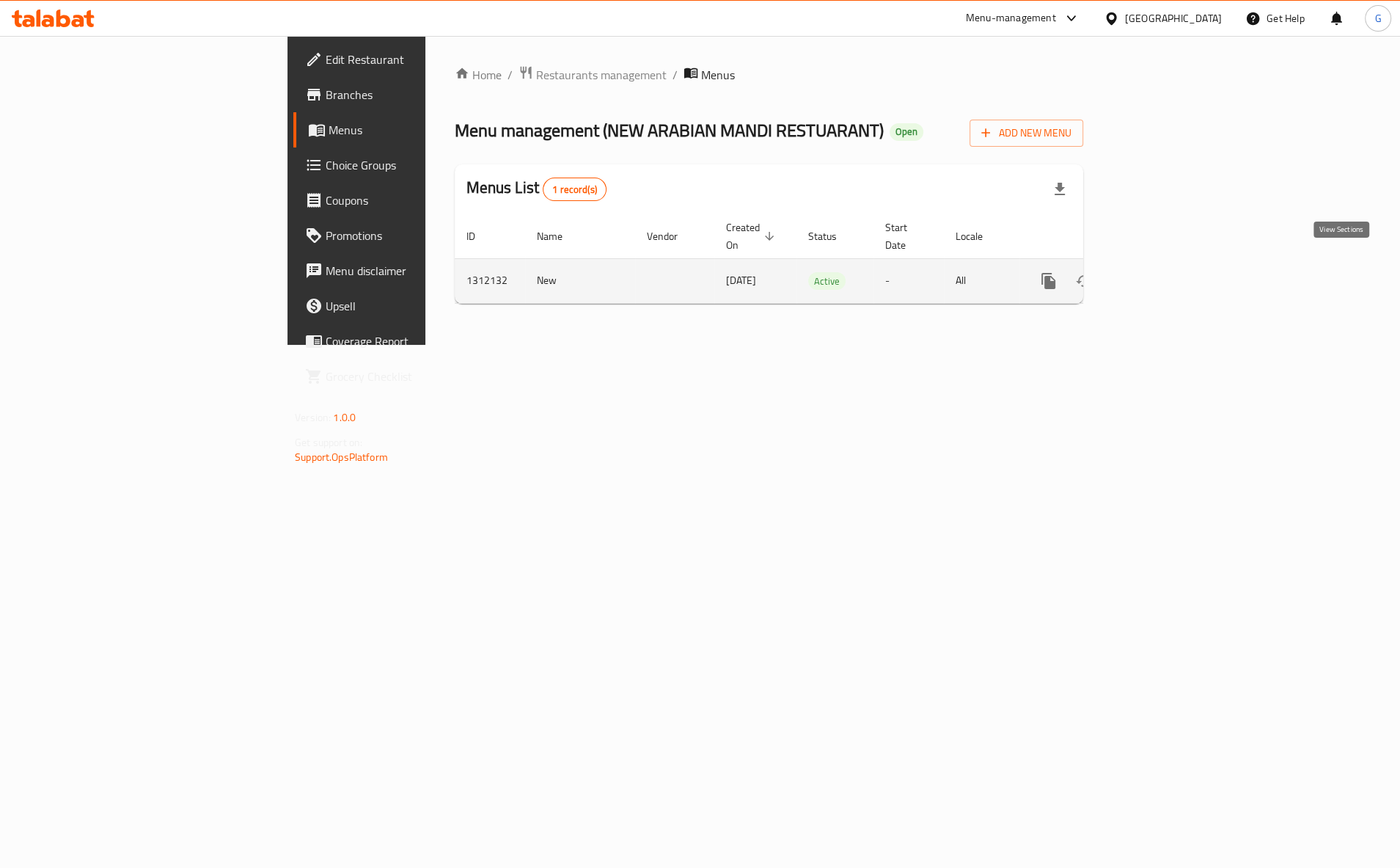
click at [1161, 274] on icon "enhanced table" at bounding box center [1154, 281] width 14 height 14
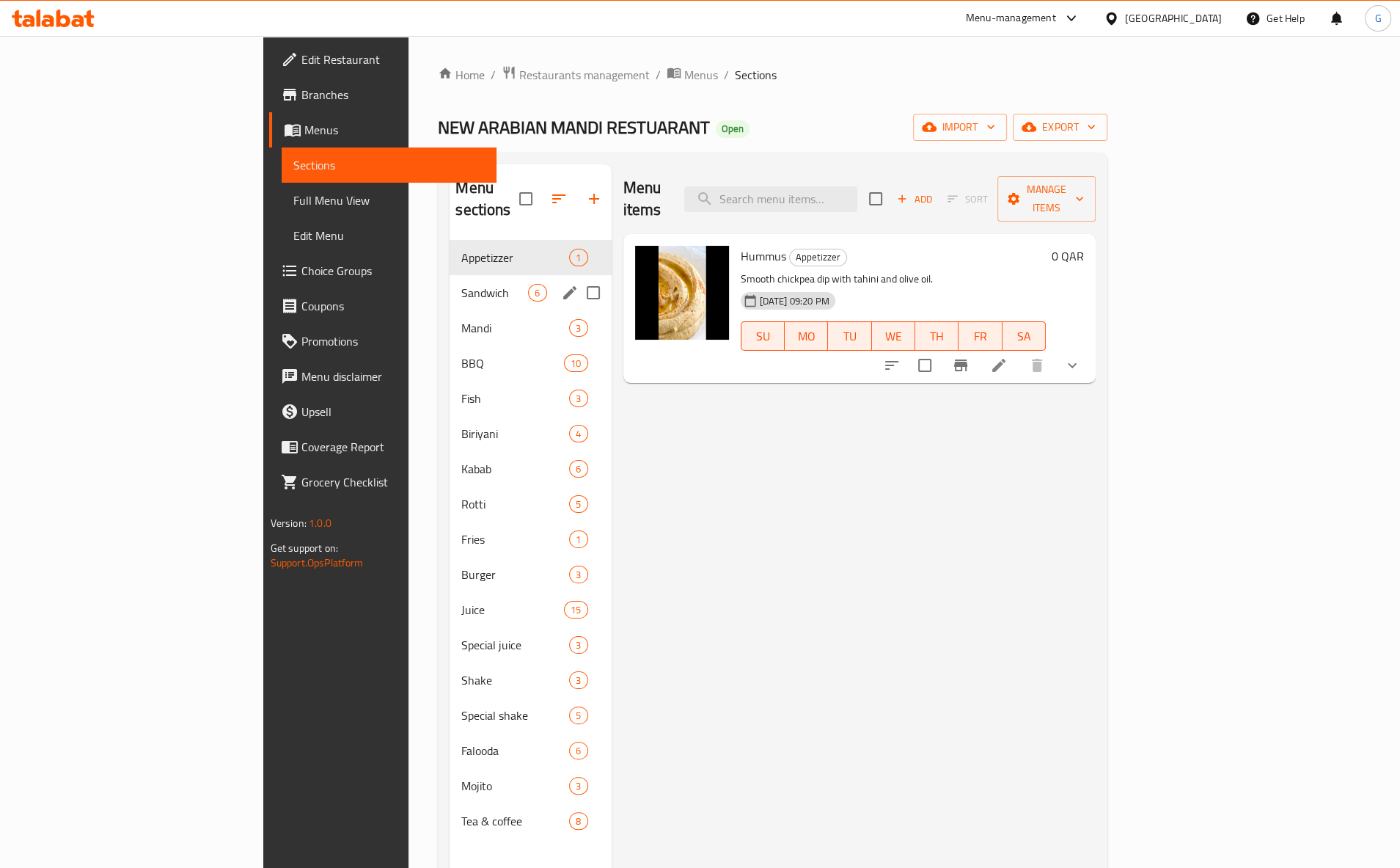
click at [450, 288] on div "Sandwich 6" at bounding box center [530, 292] width 162 height 35
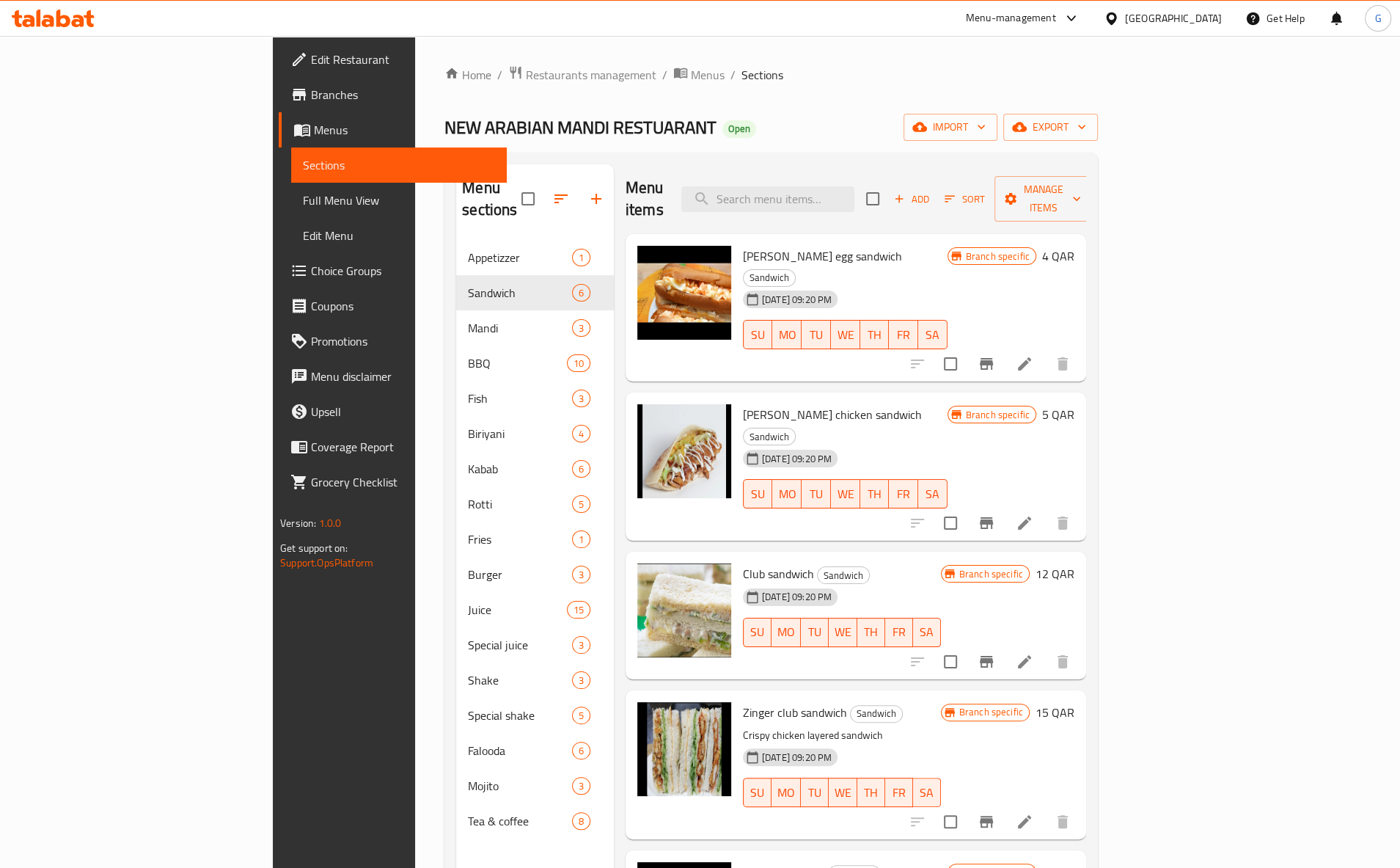
scroll to position [67, 0]
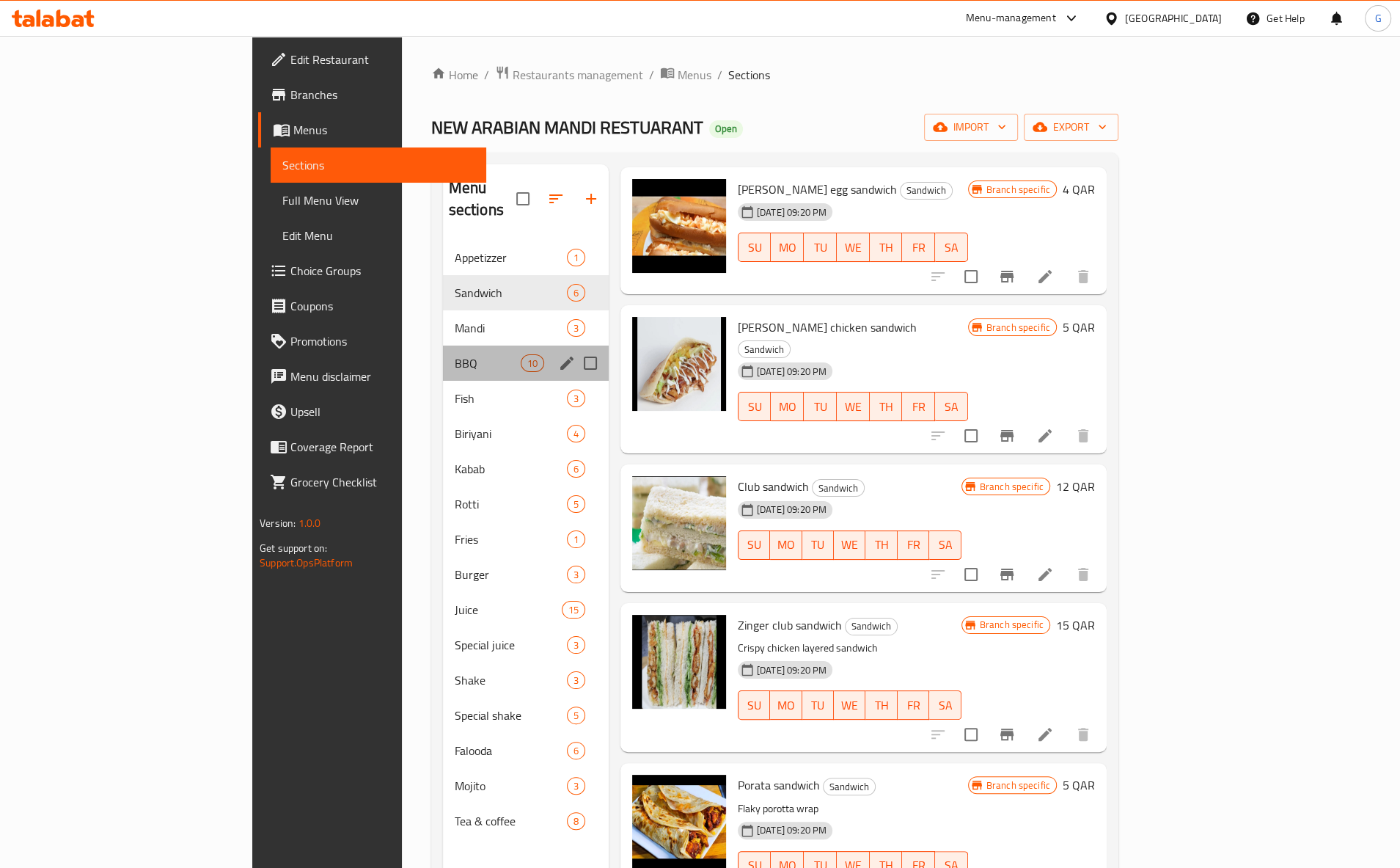
click at [443, 345] on div "BBQ 10" at bounding box center [525, 363] width 165 height 35
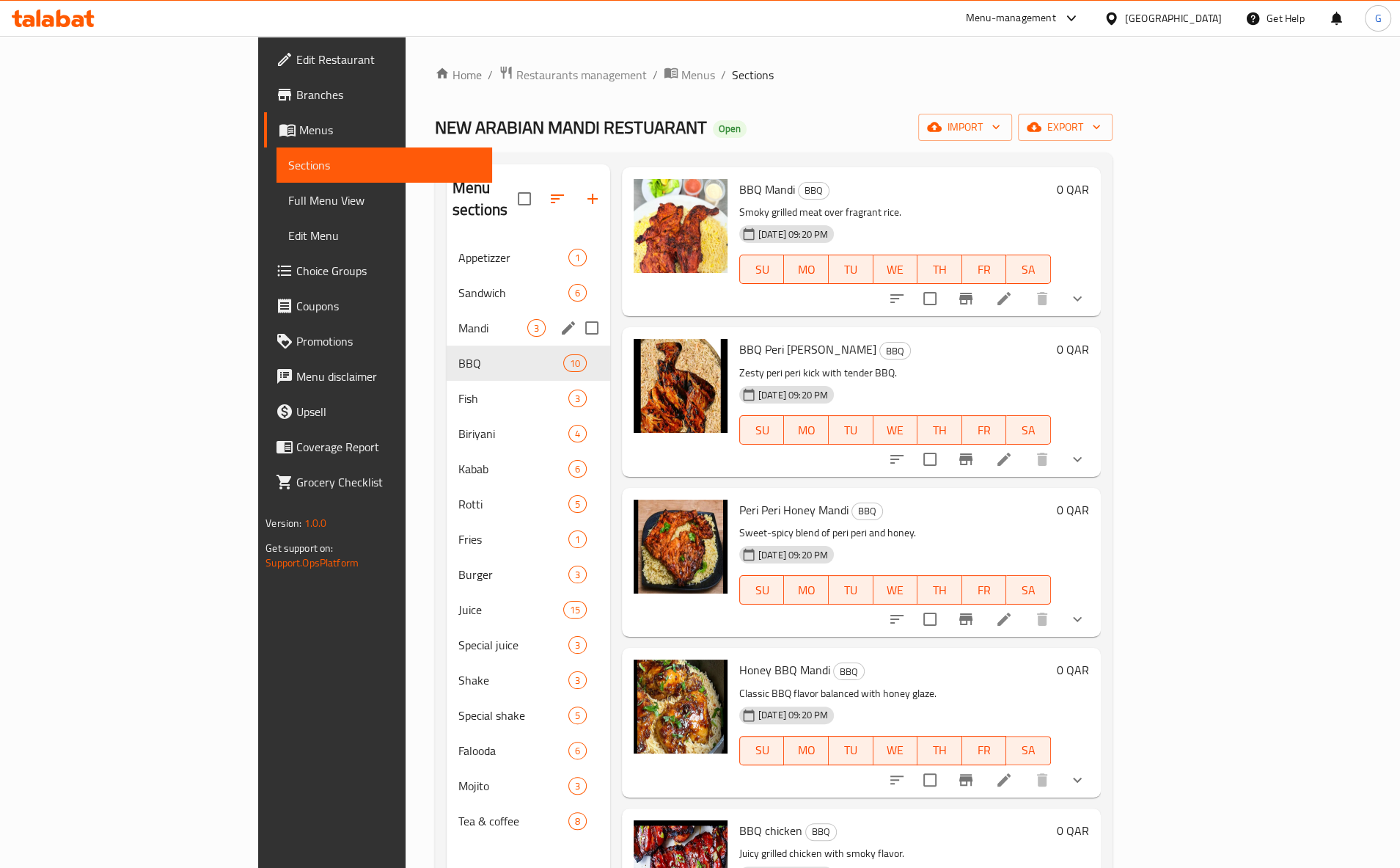
click at [459, 319] on span "Mandi" at bounding box center [492, 328] width 69 height 17
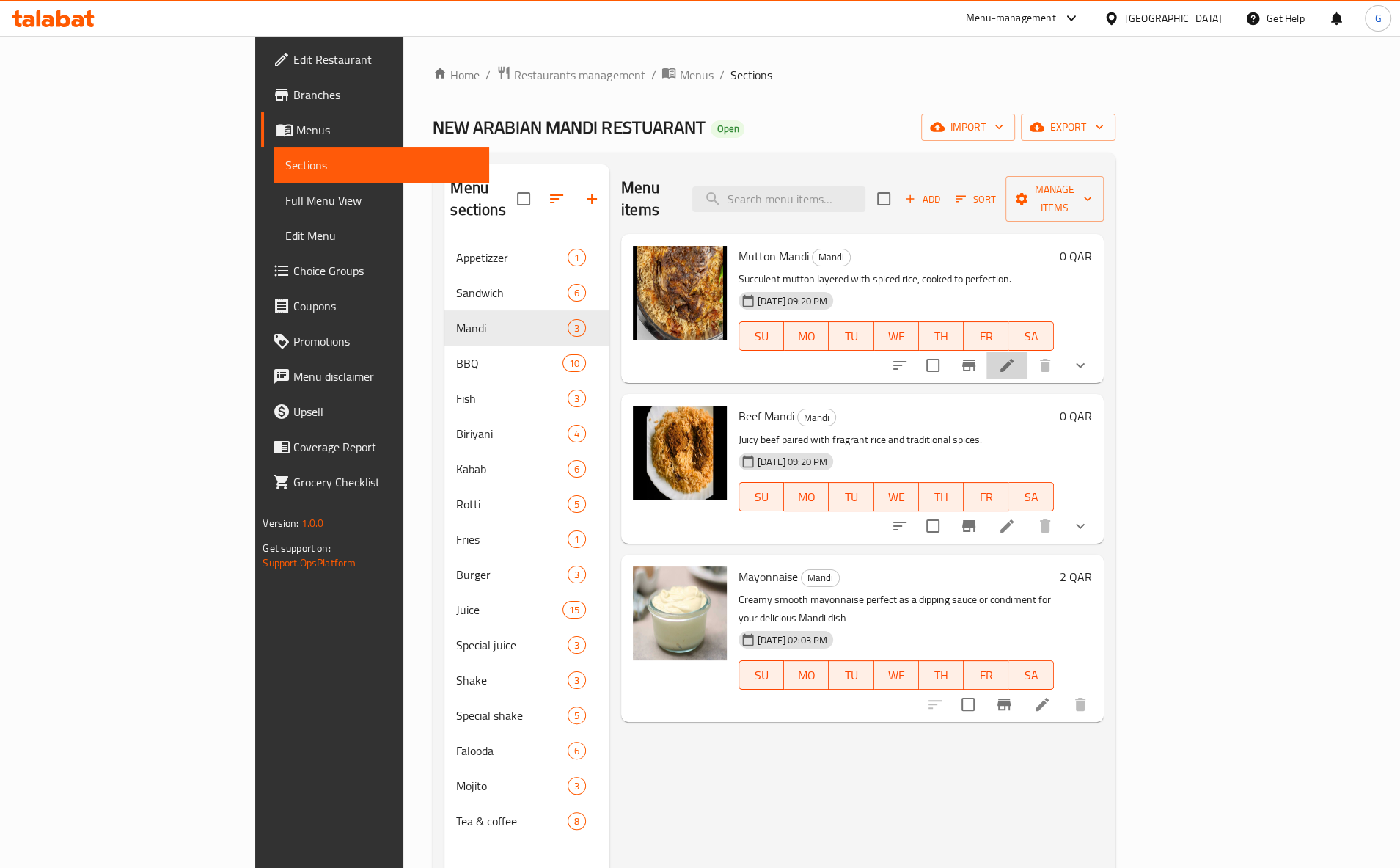
click at [1028, 356] on li at bounding box center [1006, 365] width 41 height 26
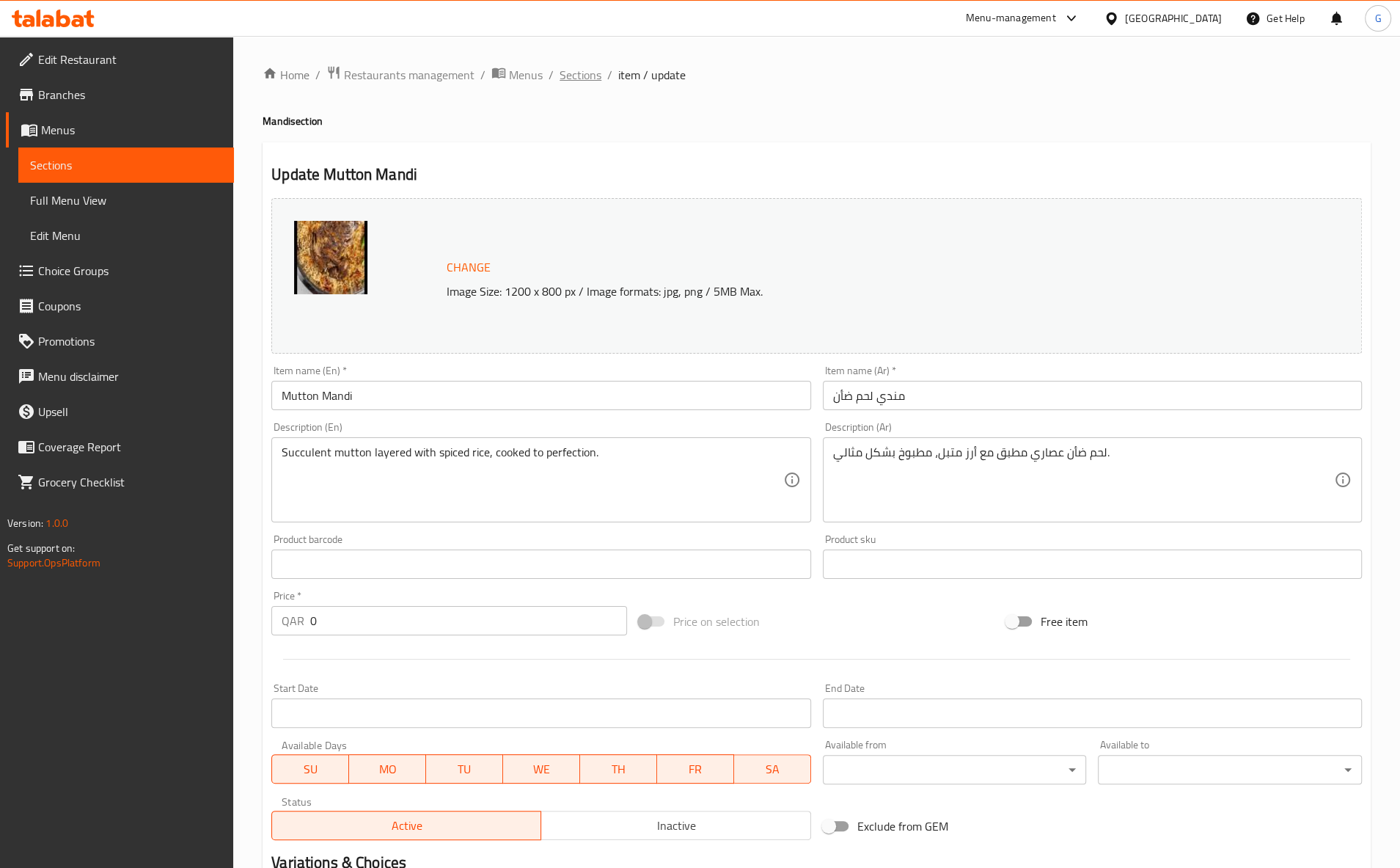
click at [580, 75] on span "Sections" at bounding box center [580, 75] width 42 height 17
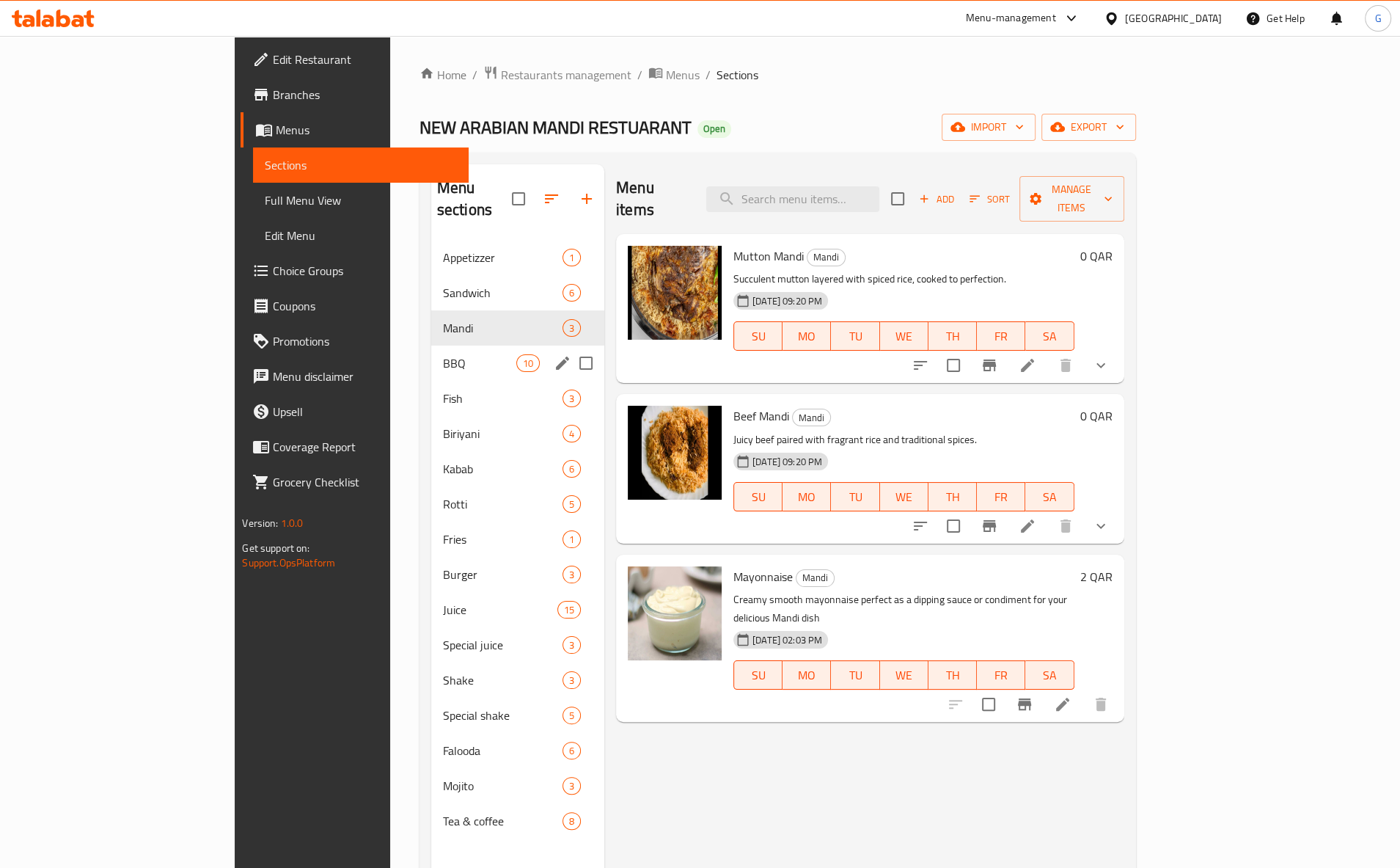
click at [432, 345] on div "BBQ 10" at bounding box center [518, 363] width 173 height 35
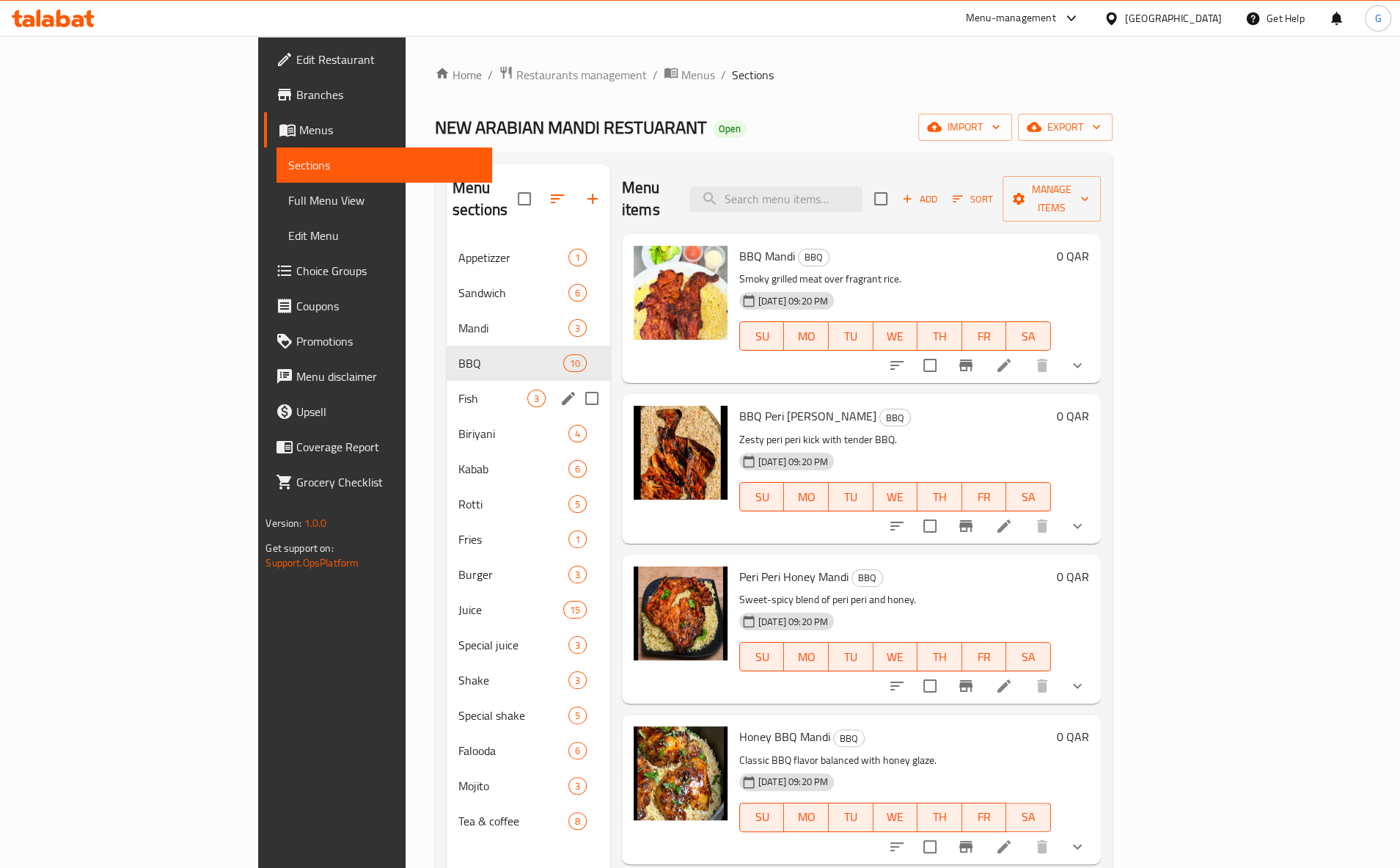
click at [459, 389] on span "Fish" at bounding box center [492, 398] width 69 height 17
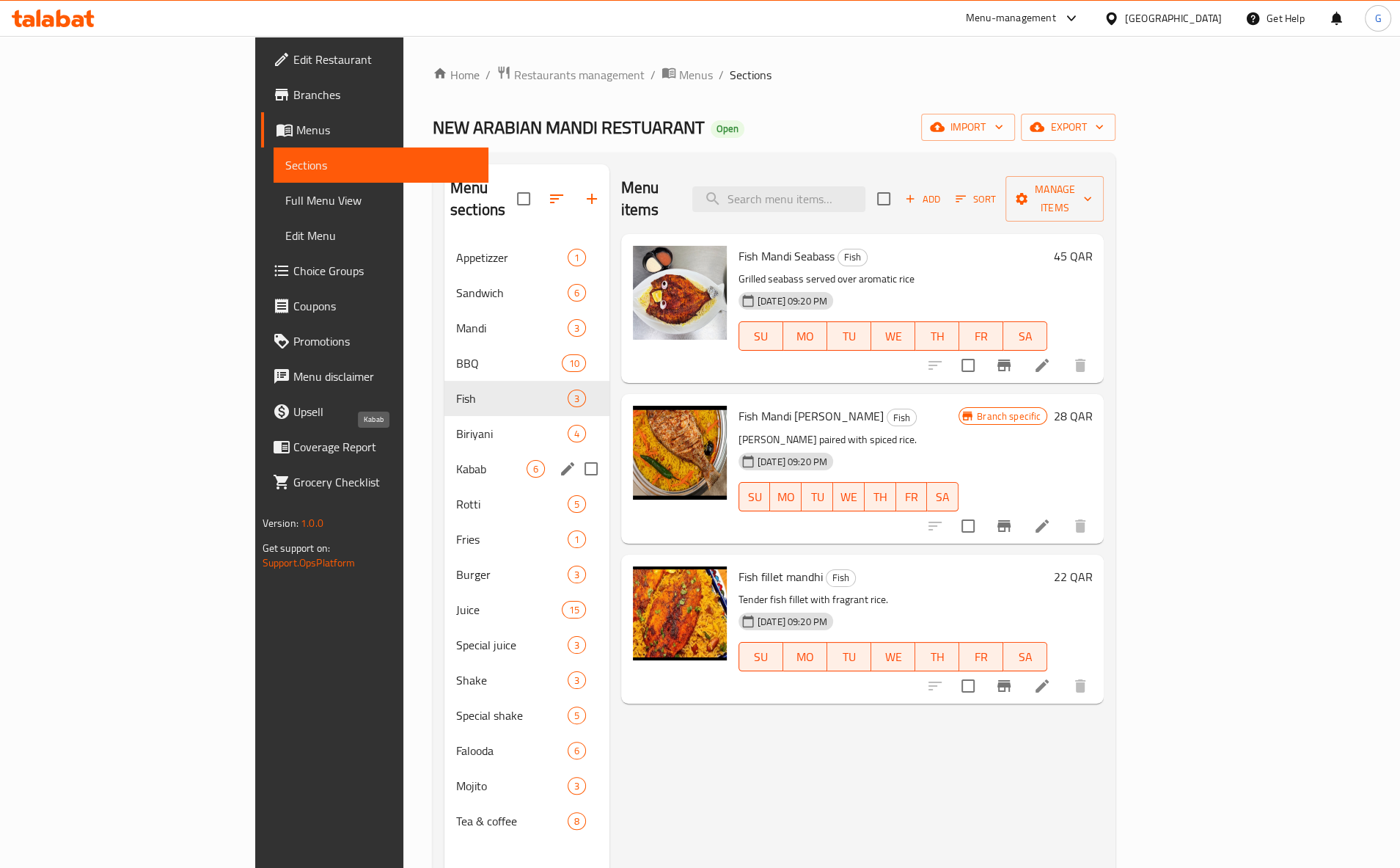
click at [456, 425] on span "Biriyani" at bounding box center [511, 434] width 111 height 17
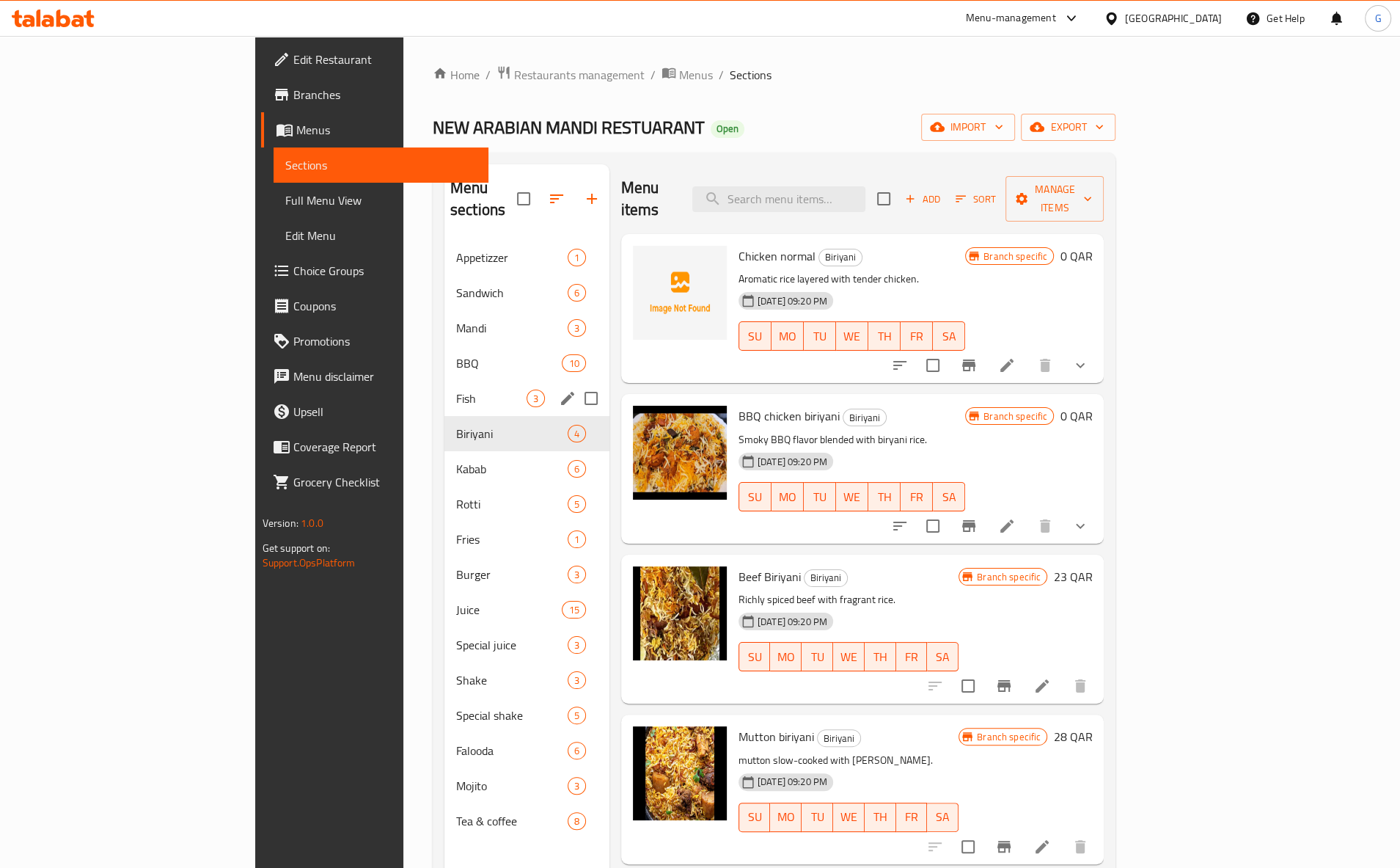
click at [456, 389] on span "Fish" at bounding box center [491, 398] width 71 height 17
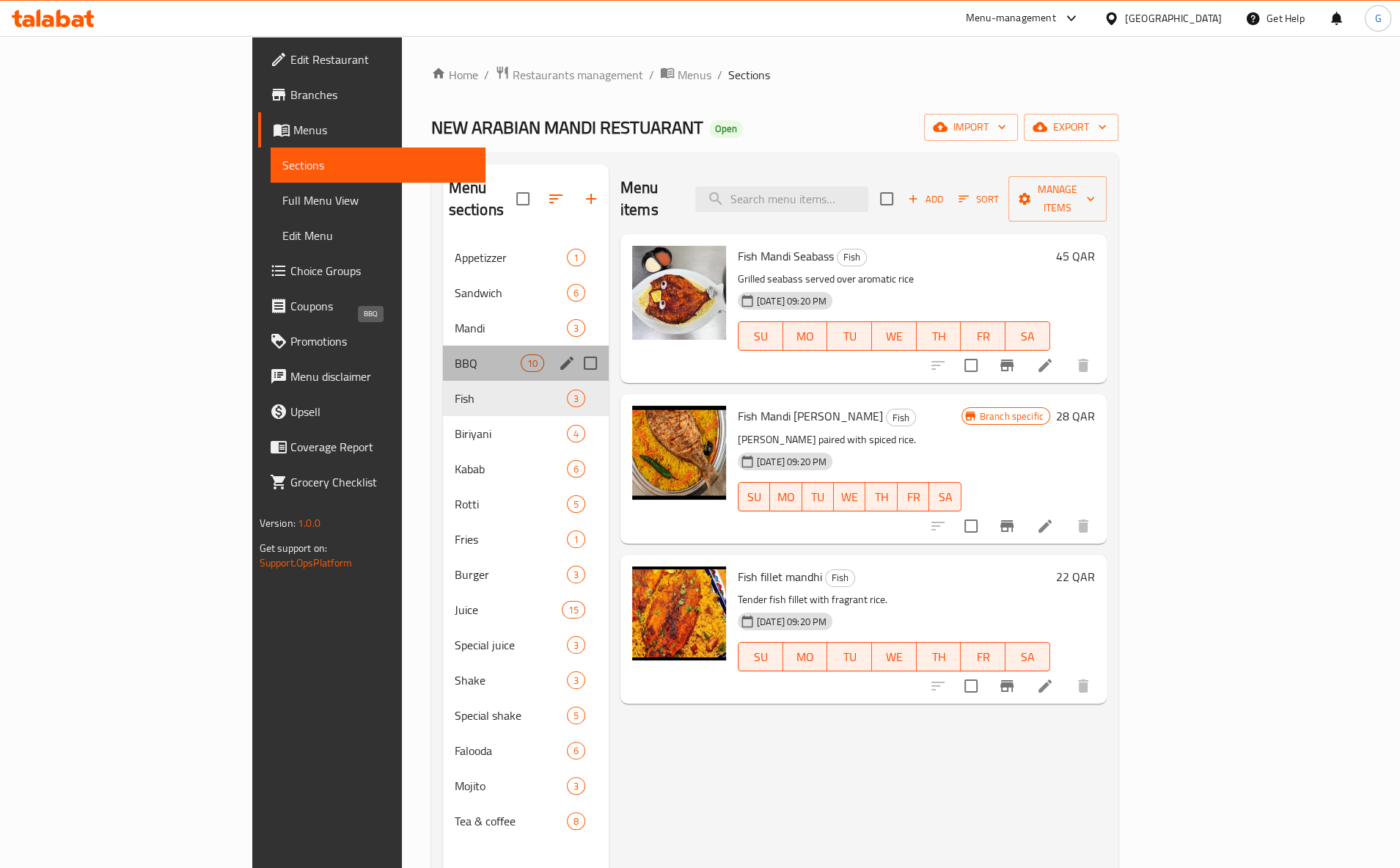
click at [455, 354] on span "BBQ" at bounding box center [488, 363] width 66 height 17
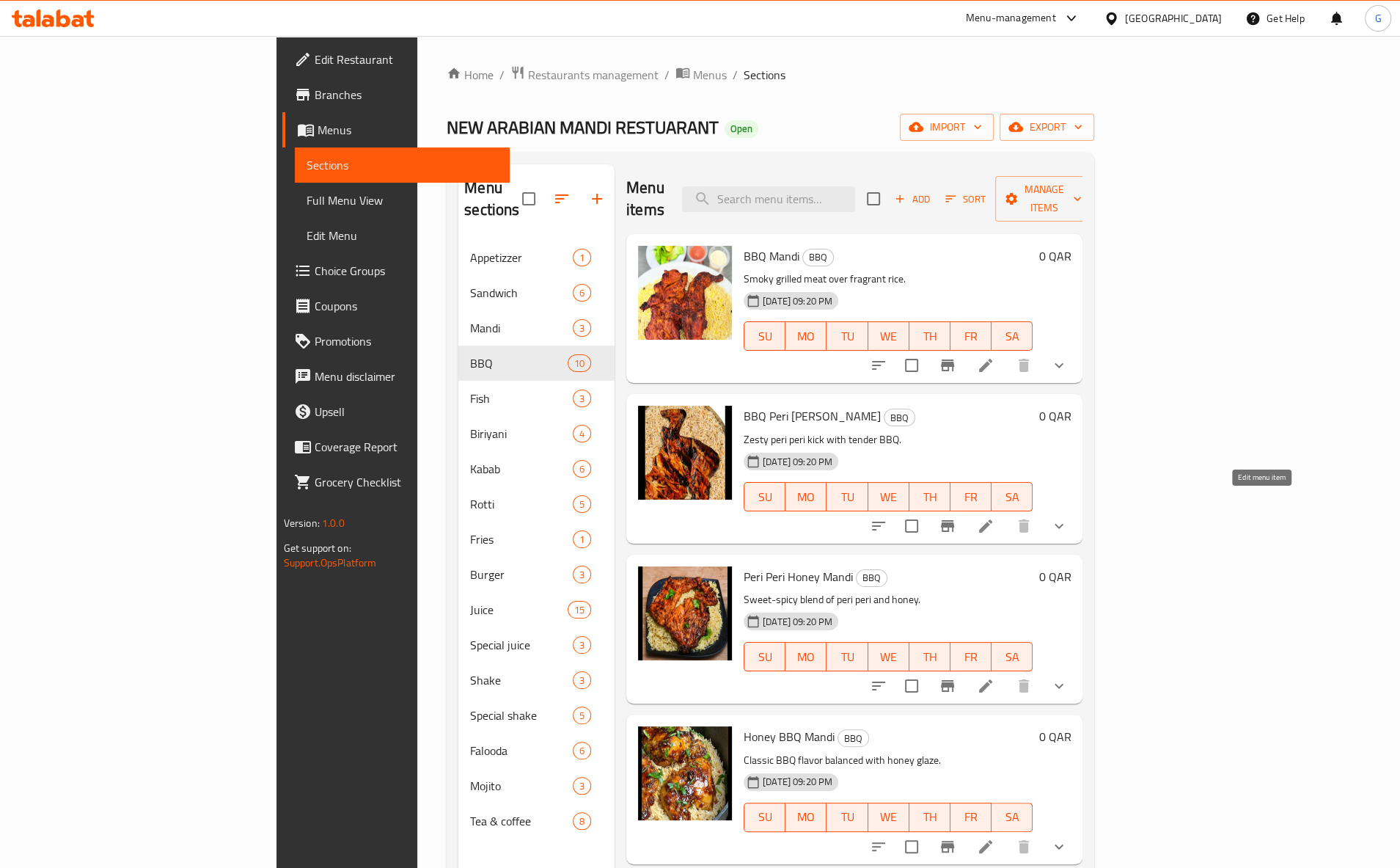
click at [995, 517] on icon at bounding box center [985, 525] width 17 height 17
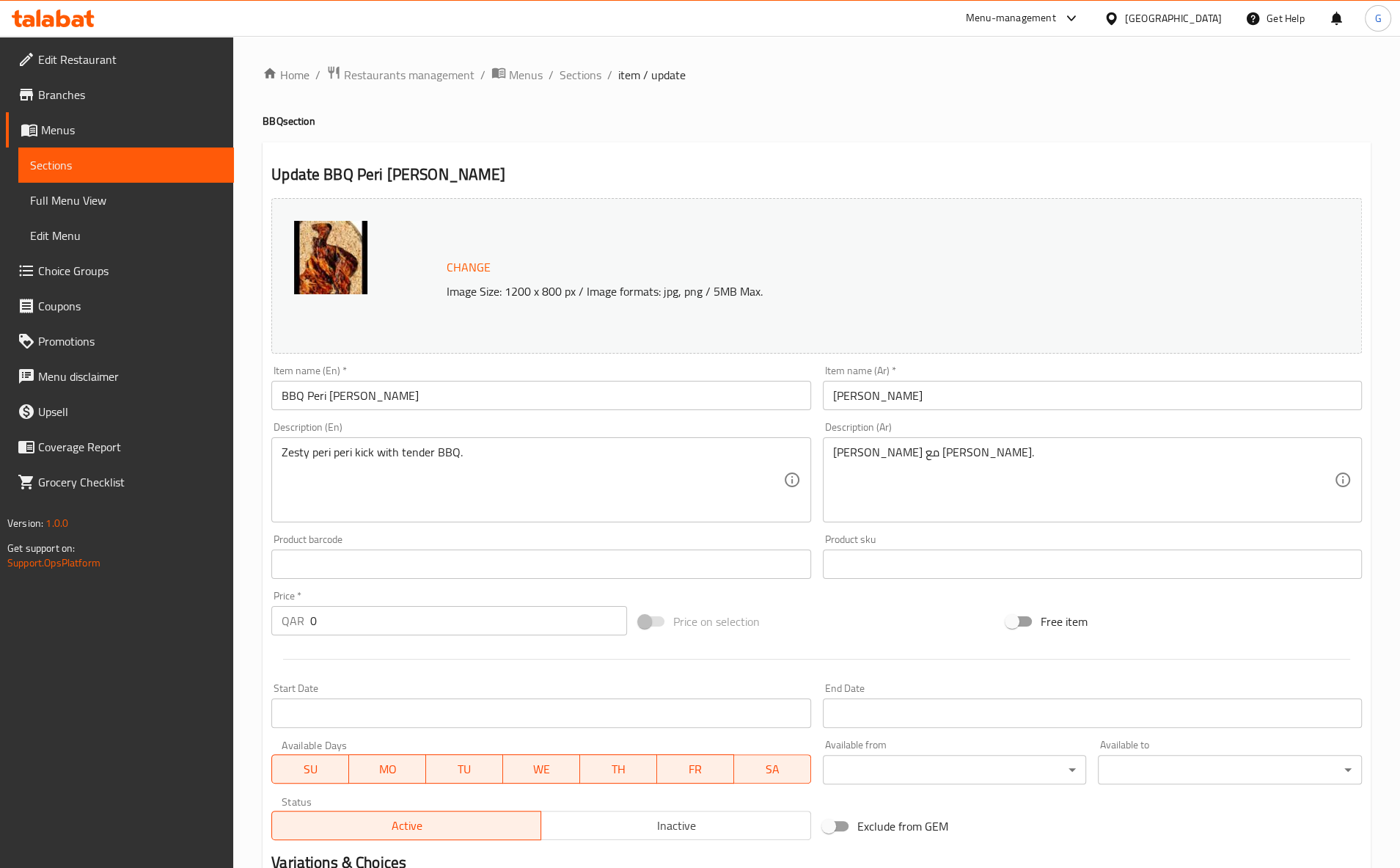
click at [555, 45] on div "Home / Restaurants management / Menus / Sections / item / update BBQ section Up…" at bounding box center [817, 584] width 1167 height 1097
click at [589, 77] on span "Sections" at bounding box center [580, 75] width 42 height 17
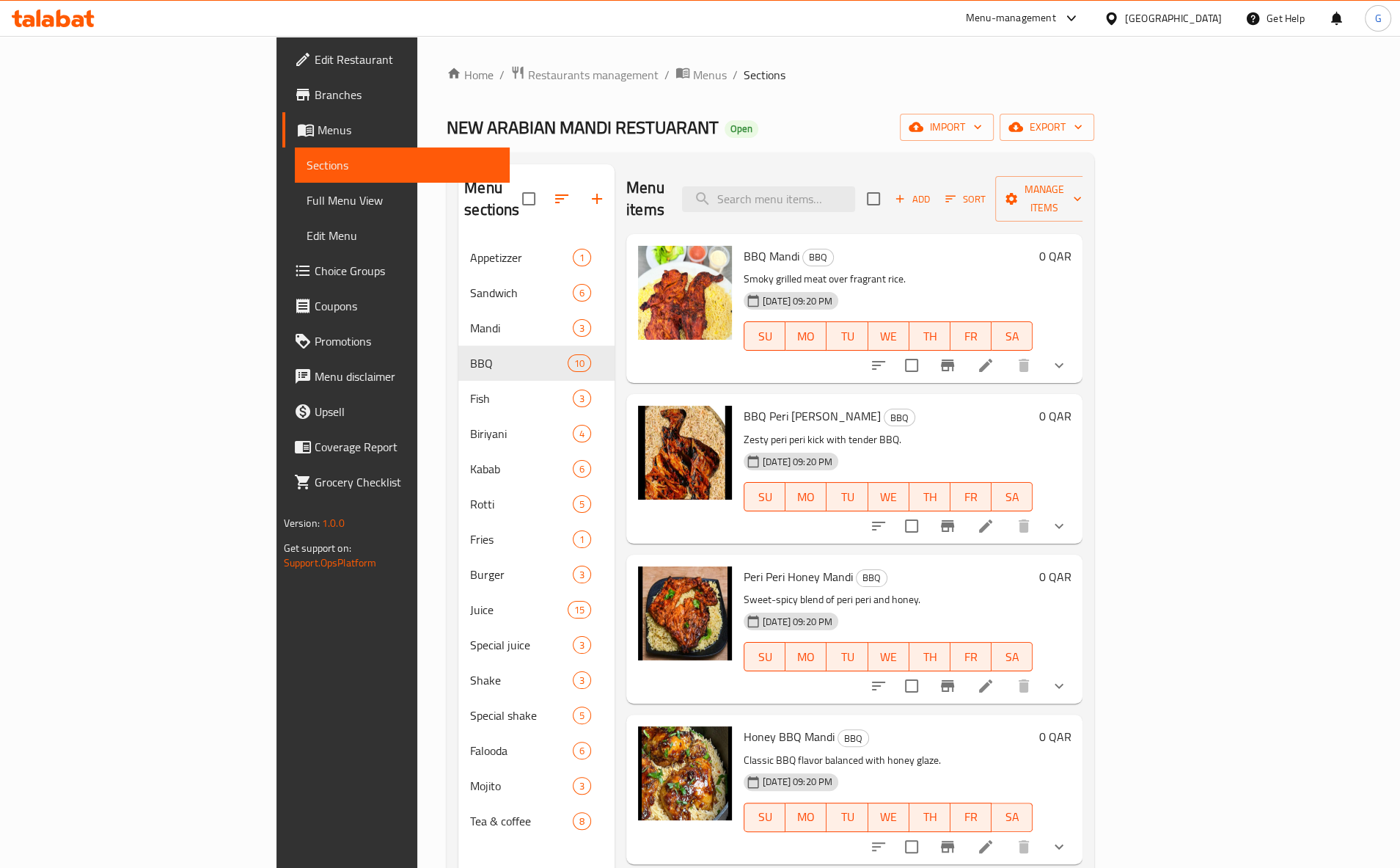
scroll to position [346, 0]
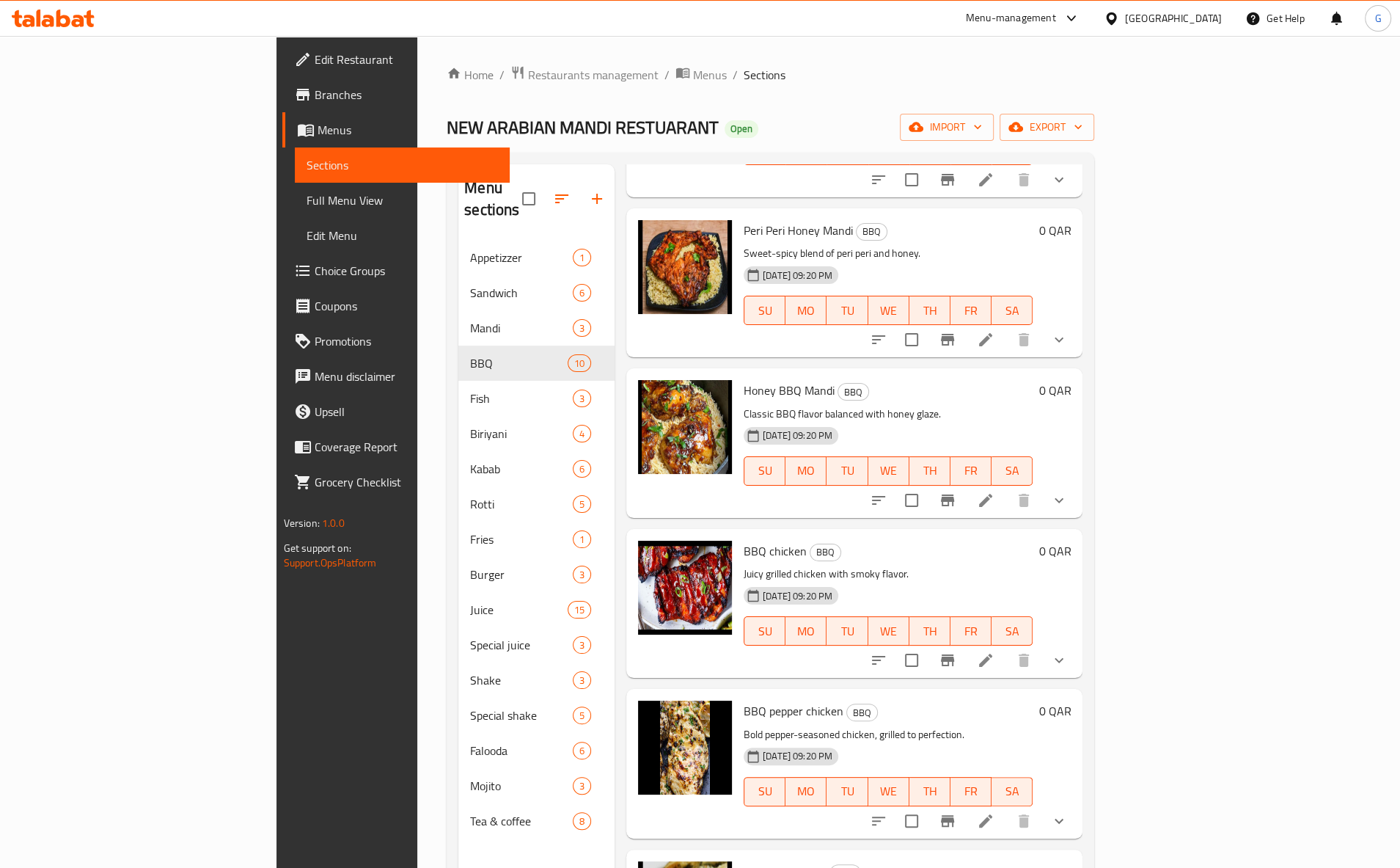
click at [1006, 329] on li at bounding box center [985, 339] width 41 height 26
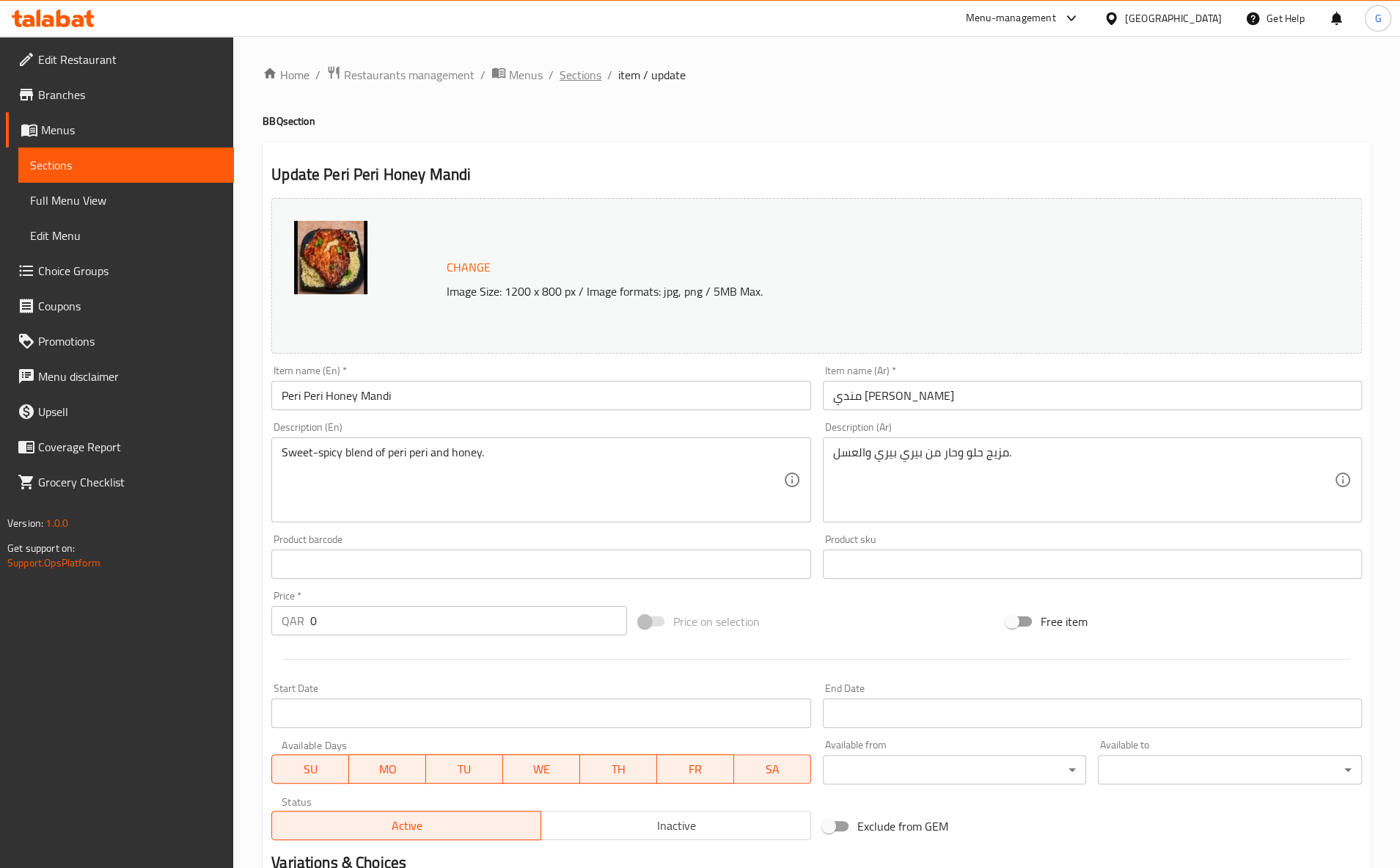
click at [580, 80] on span "Sections" at bounding box center [580, 75] width 42 height 17
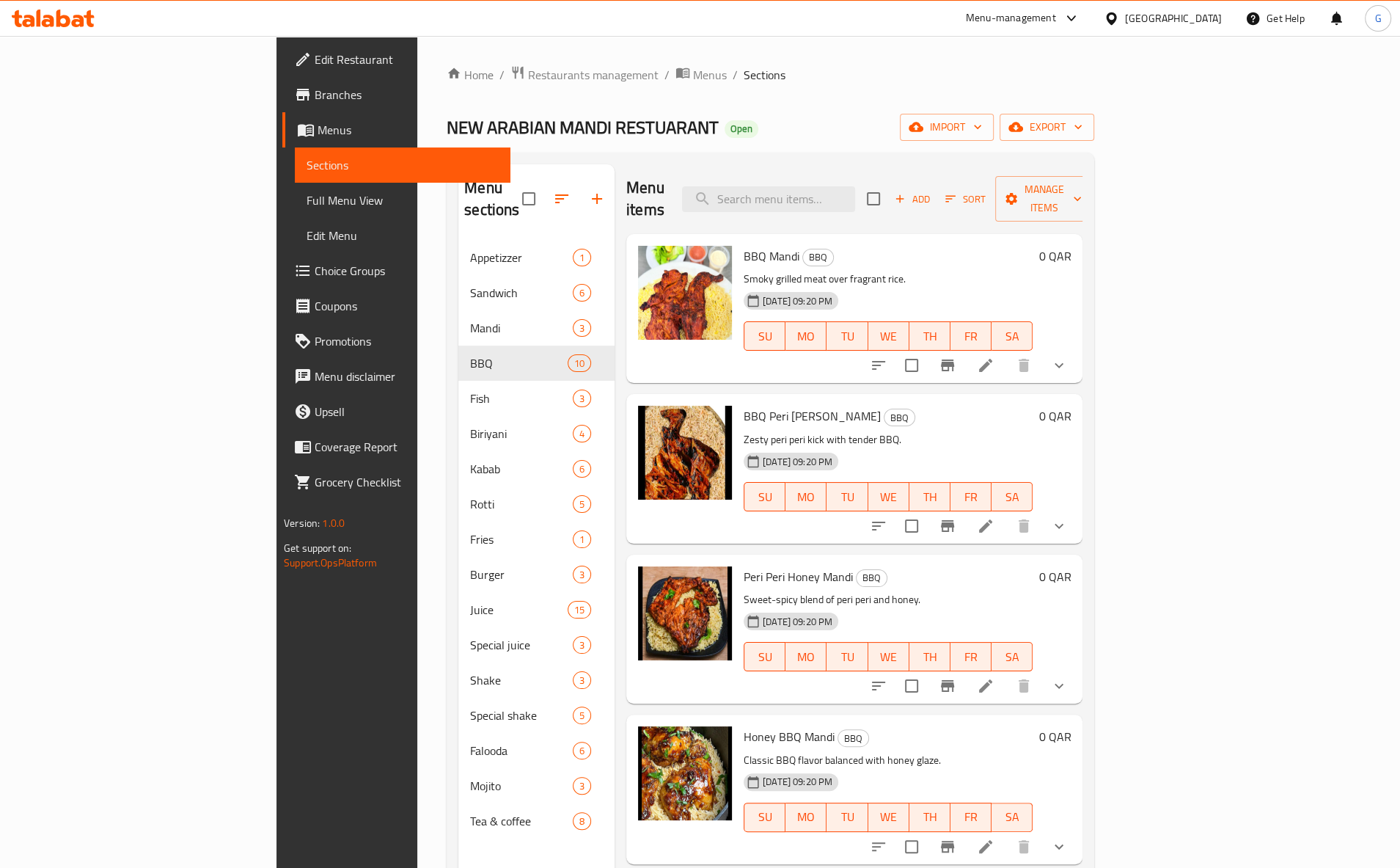
scroll to position [231, 0]
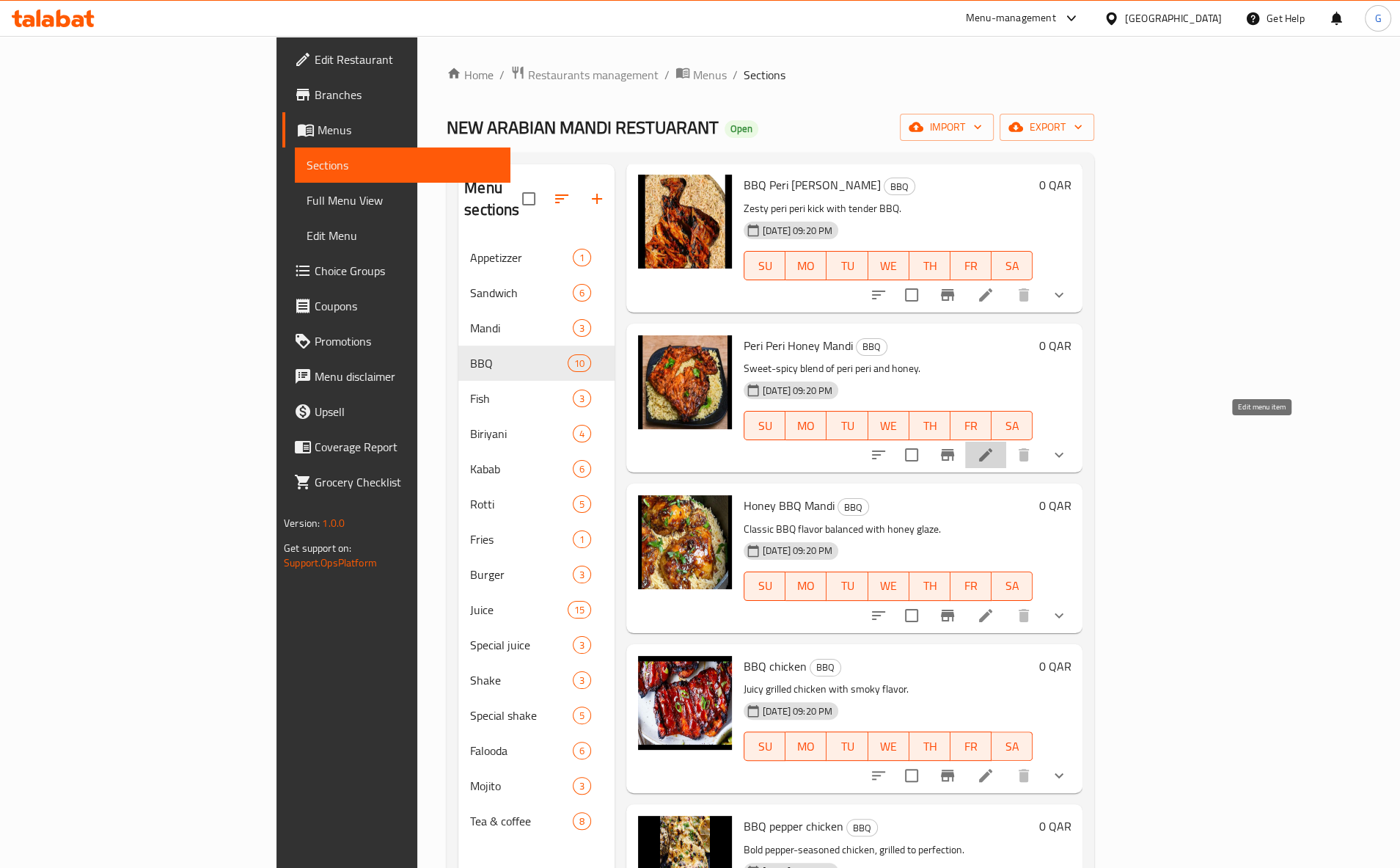
click at [995, 446] on icon at bounding box center [985, 455] width 17 height 17
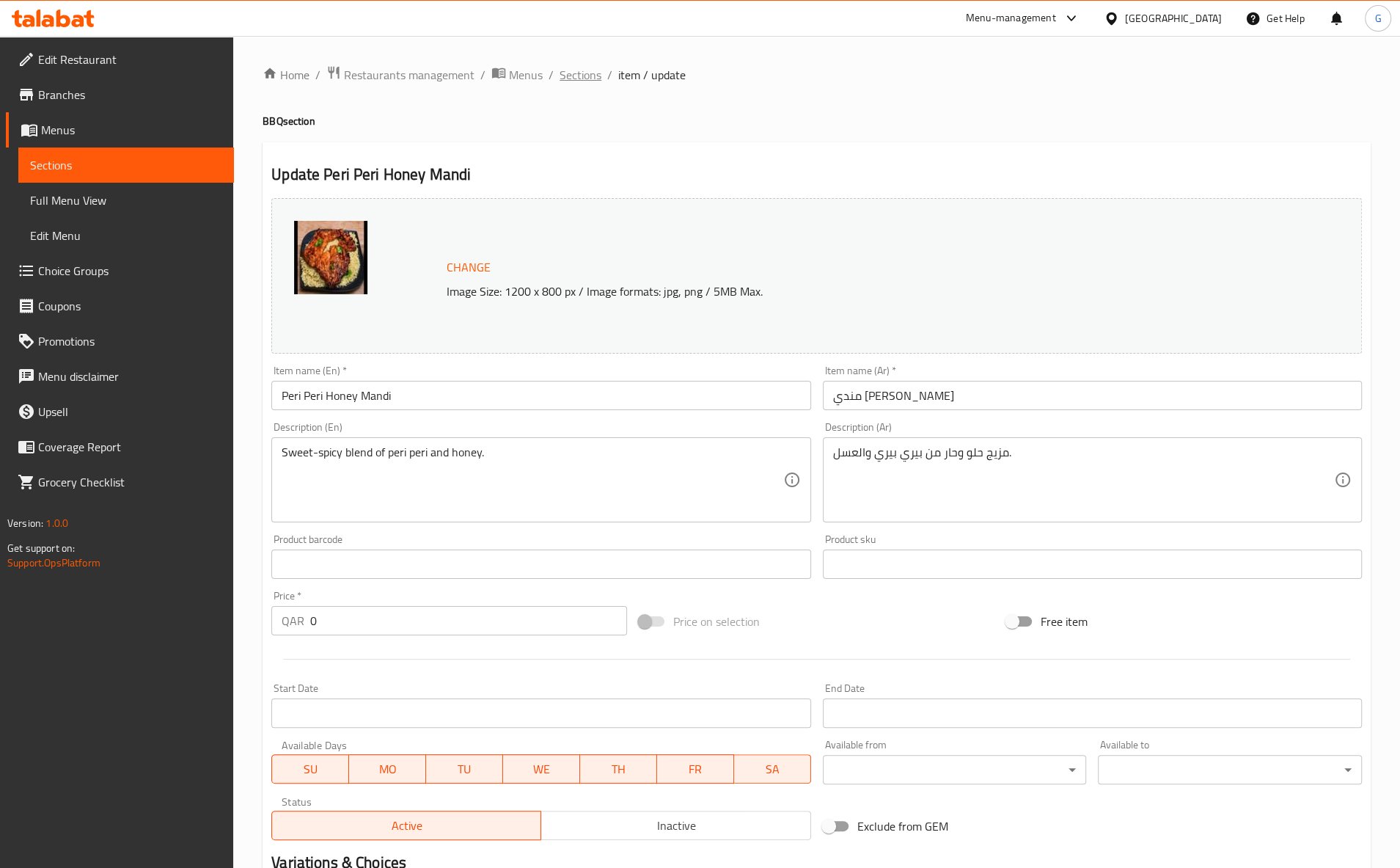
click at [568, 70] on span "Sections" at bounding box center [580, 75] width 42 height 17
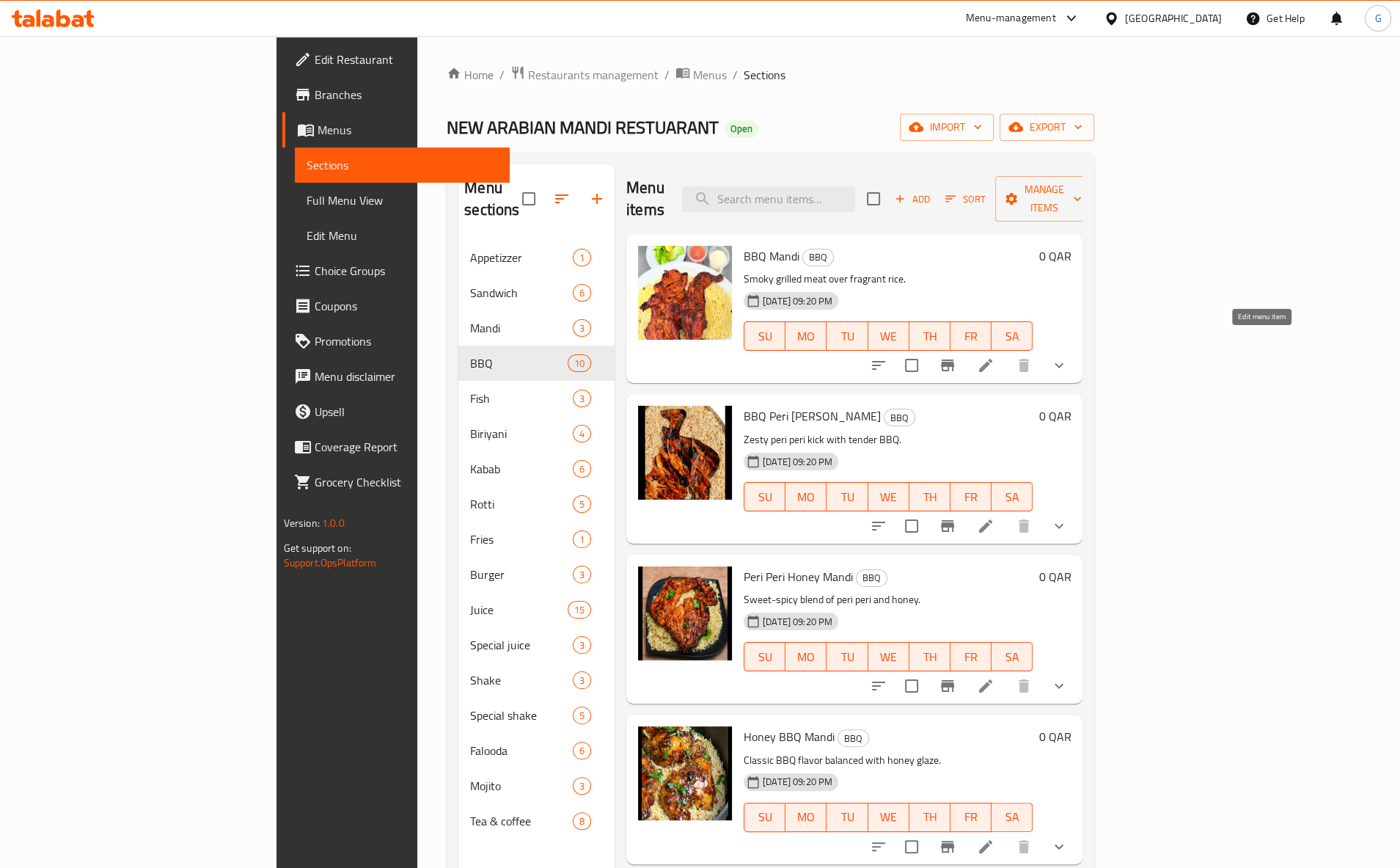
click at [995, 356] on icon at bounding box center [985, 365] width 17 height 17
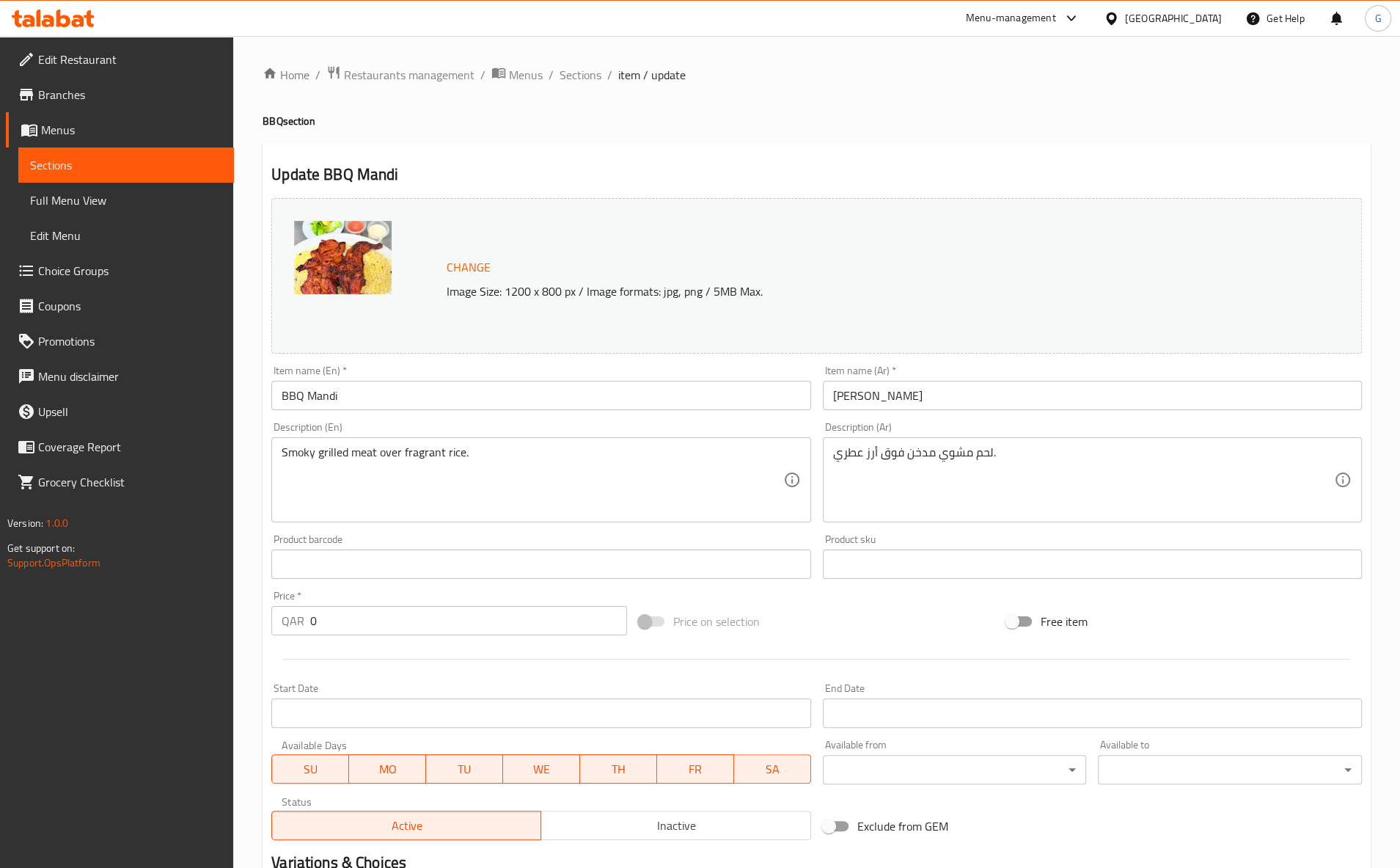
scroll to position [266, 0]
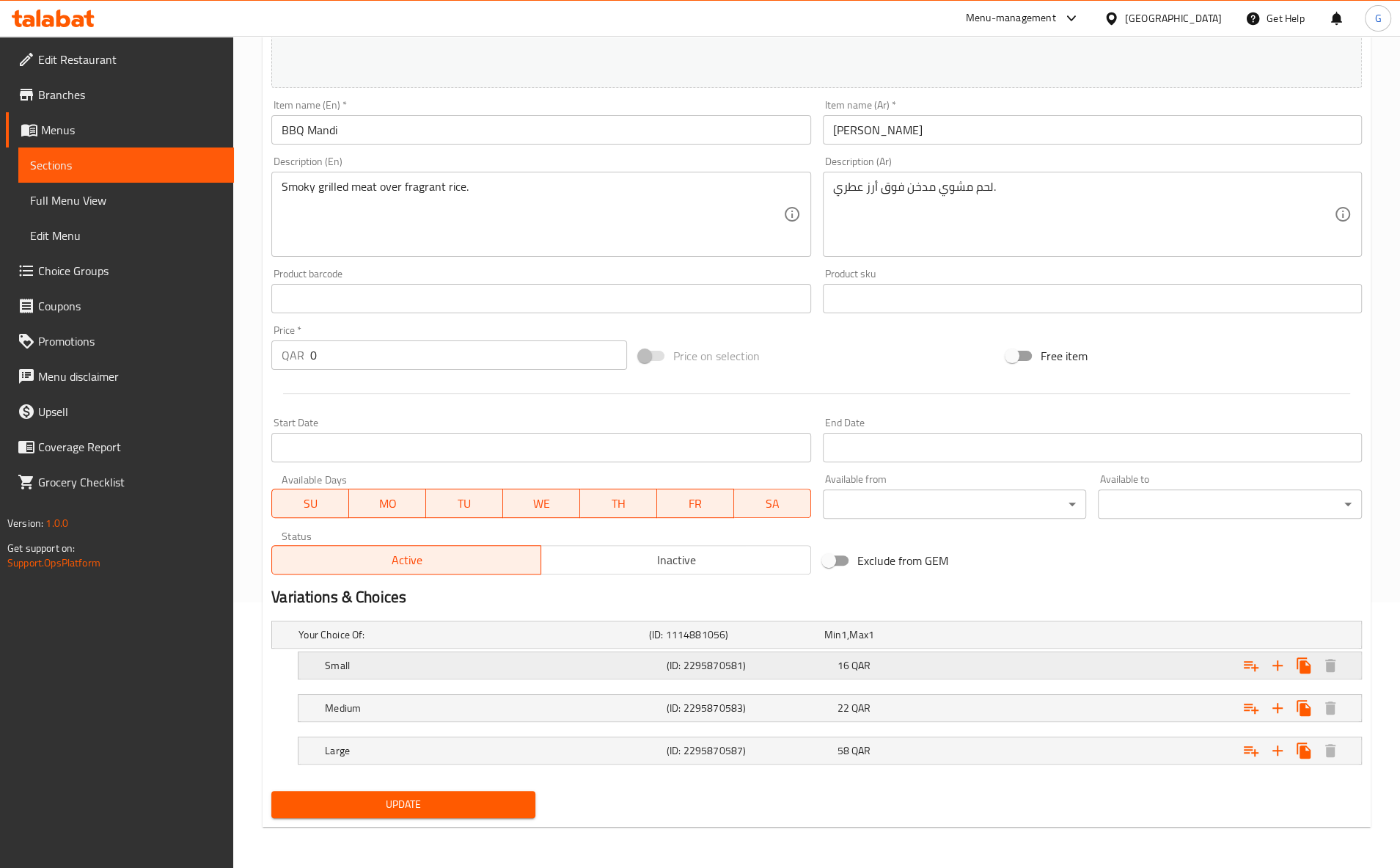
click at [916, 670] on div "16 QAR" at bounding box center [919, 665] width 165 height 15
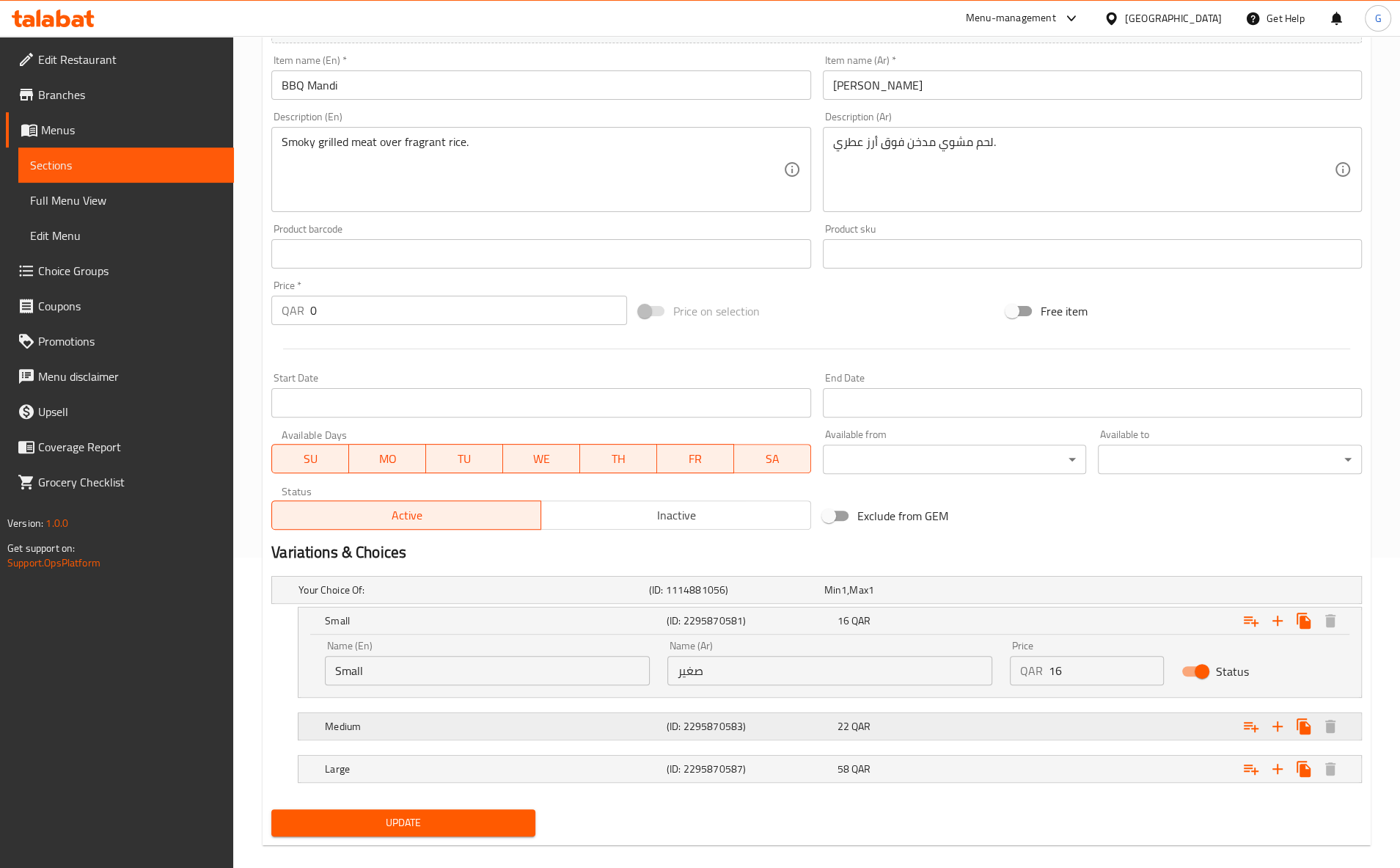
scroll to position [330, 0]
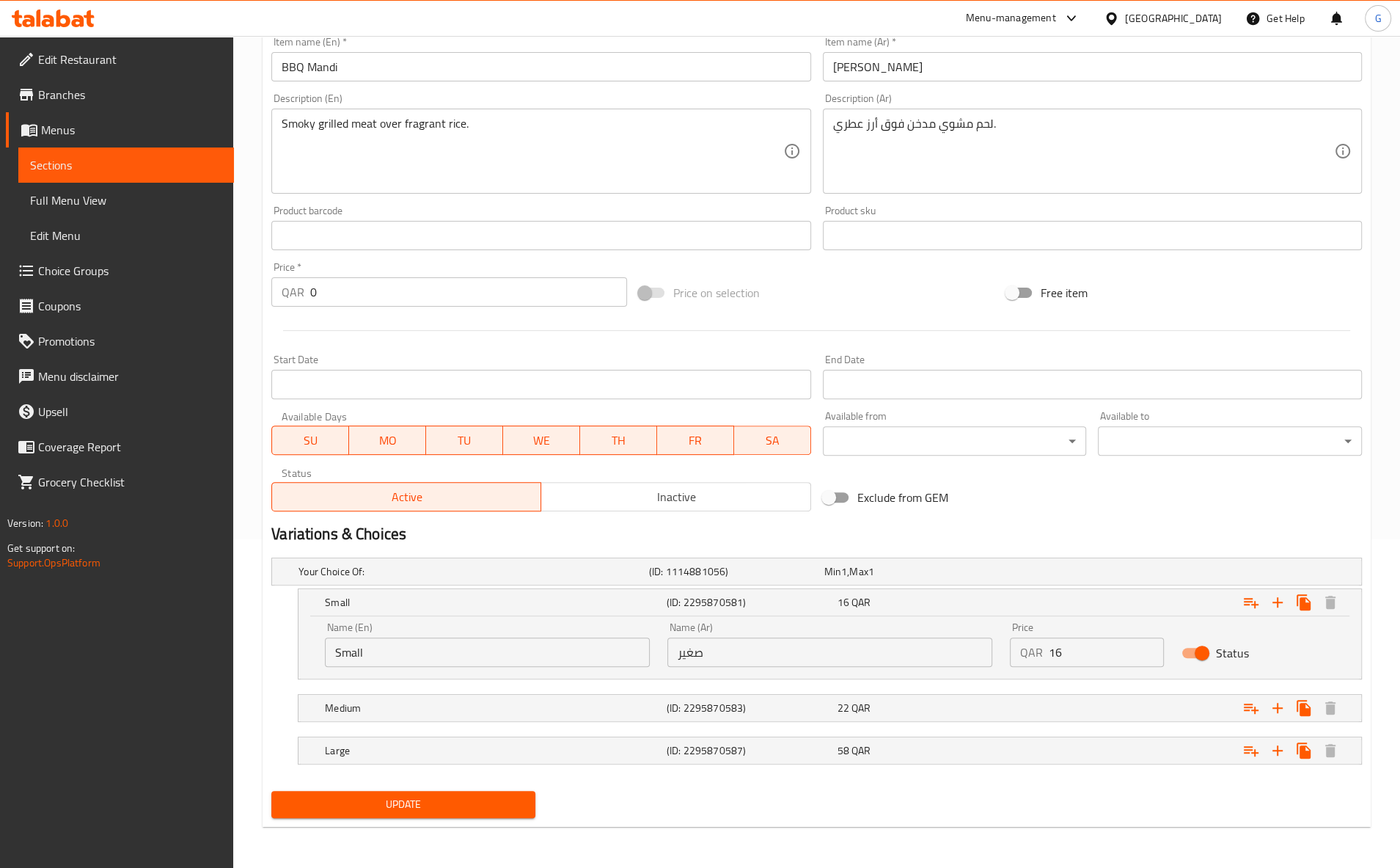
drag, startPoint x: 410, startPoint y: 653, endPoint x: 168, endPoint y: 639, distance: 242.4
click at [325, 639] on input "Small" at bounding box center [488, 652] width 325 height 29
type input "Quarter"
click at [457, 710] on h5 "Medium" at bounding box center [492, 707] width 336 height 15
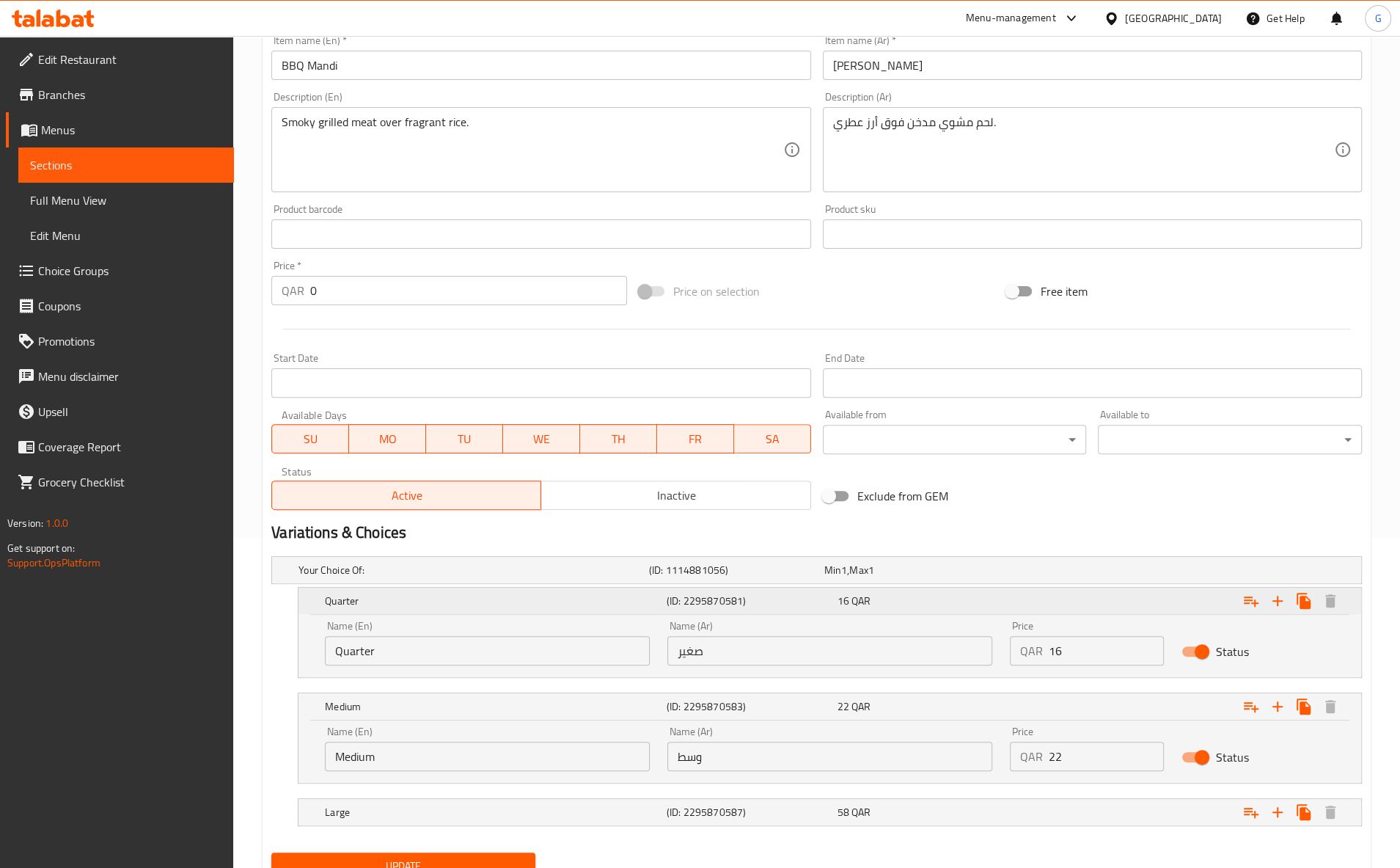
click at [1300, 609] on icon "Expand" at bounding box center [1303, 601] width 17 height 17
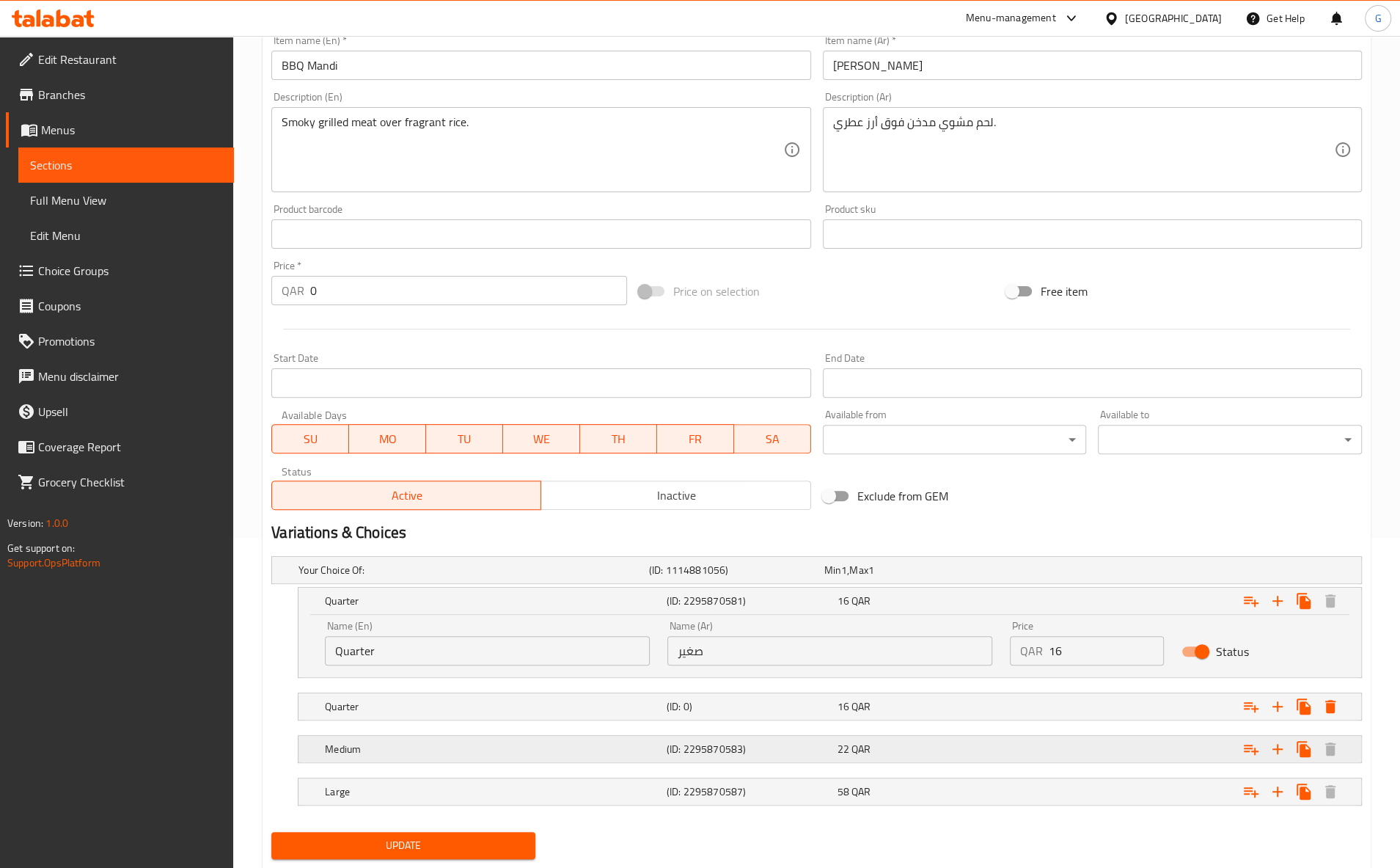
click at [432, 750] on h5 "Medium" at bounding box center [492, 748] width 336 height 15
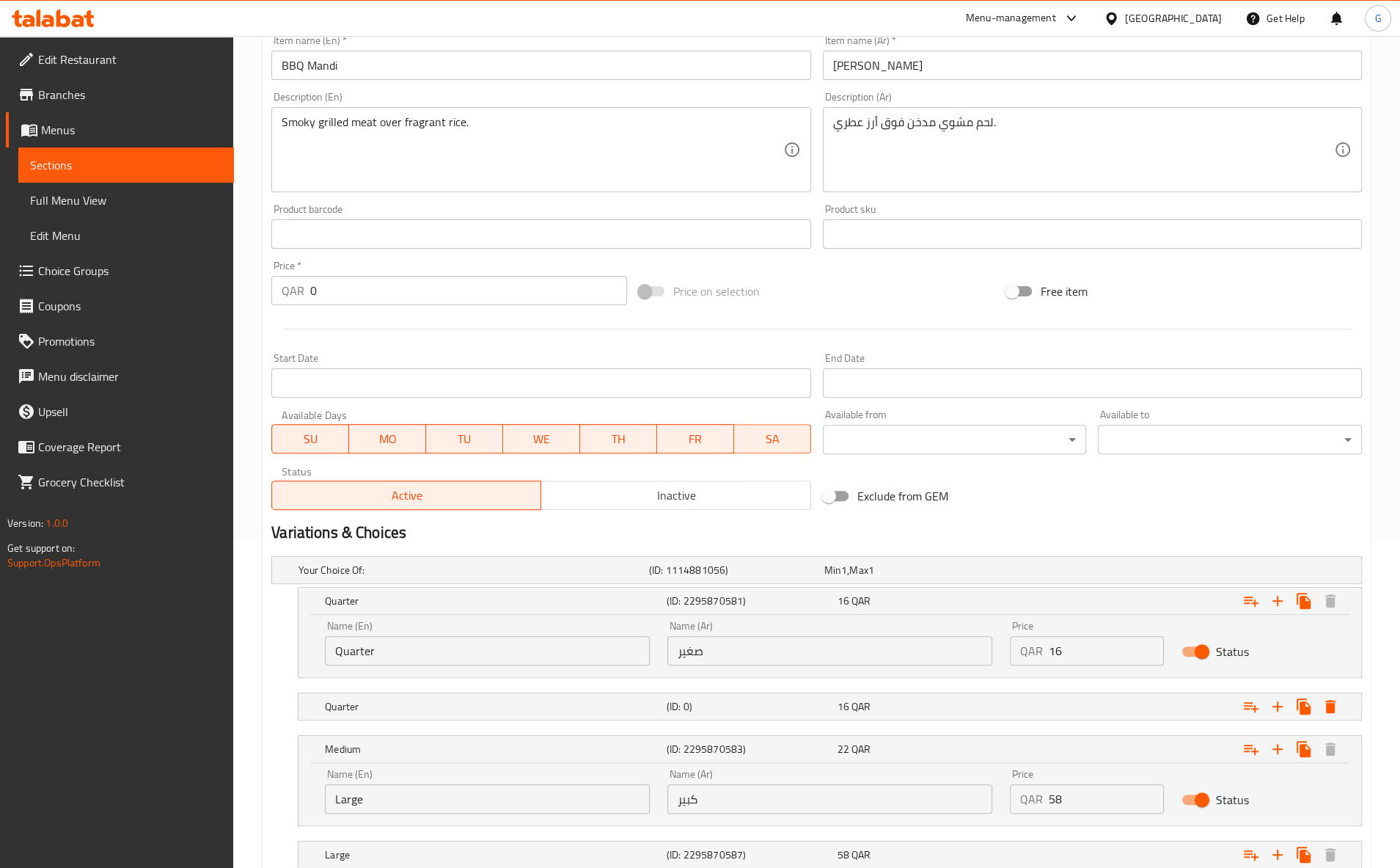
scroll to position [0, 0]
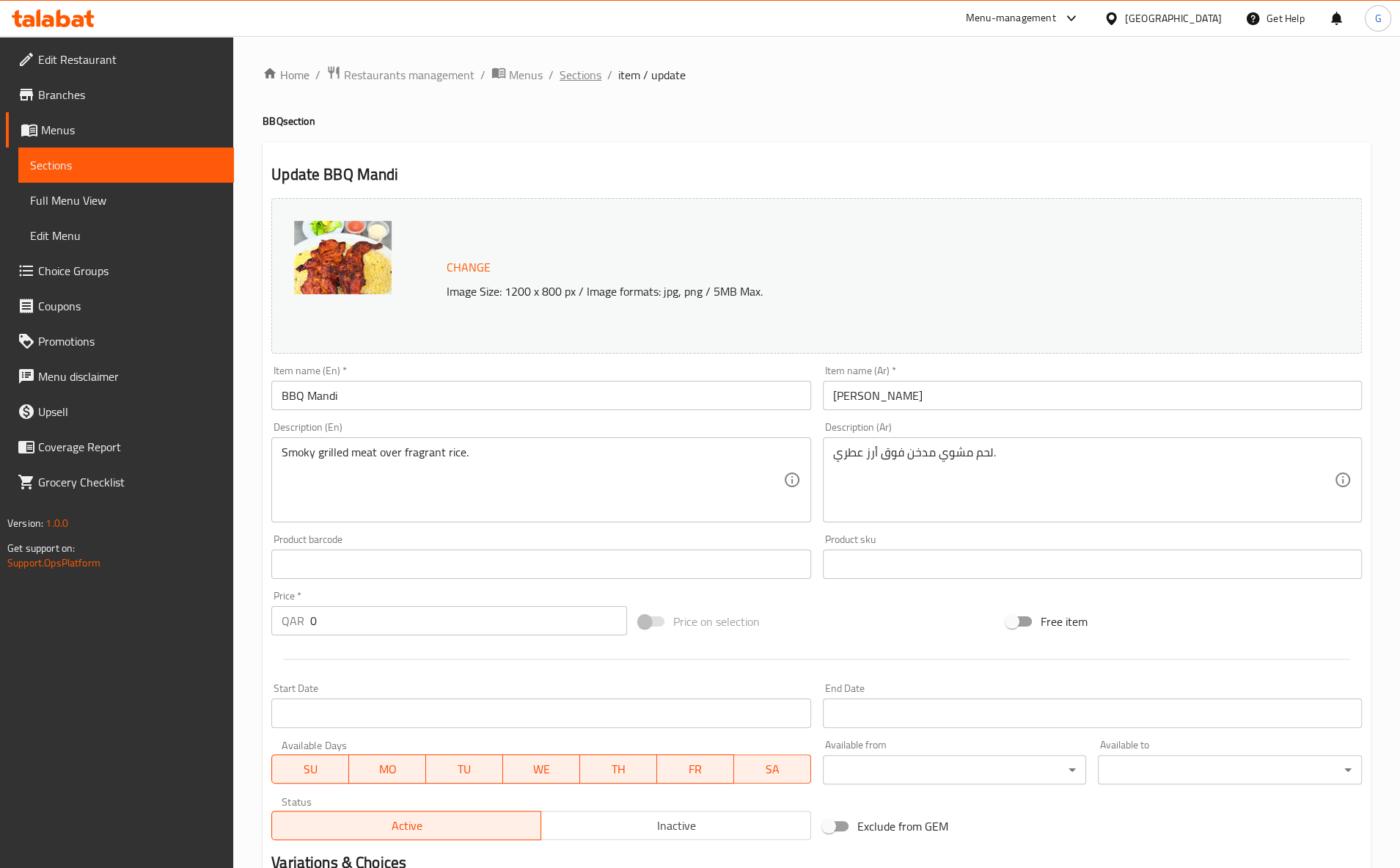
click at [575, 70] on span "Sections" at bounding box center [580, 75] width 42 height 17
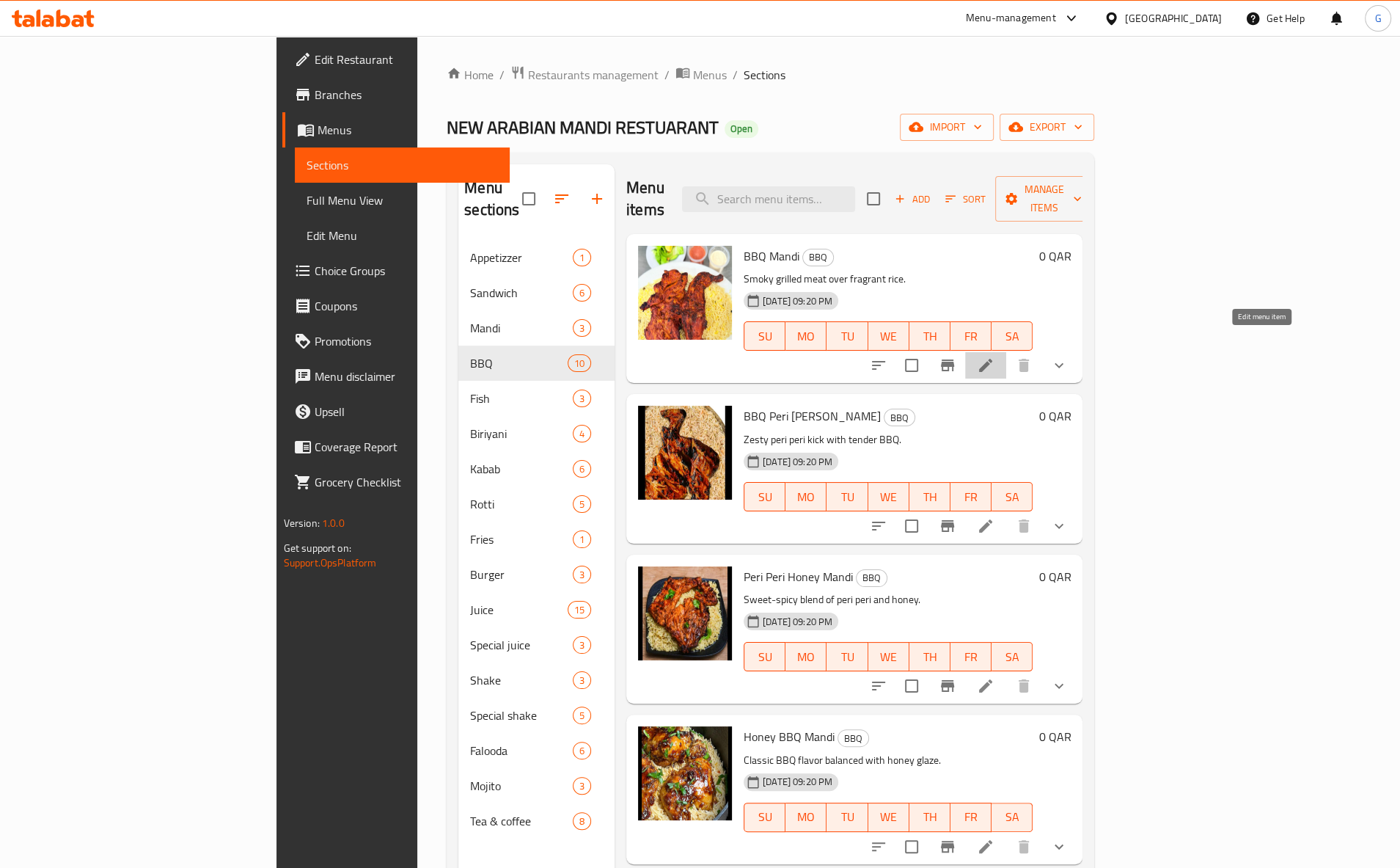
click at [995, 356] on icon at bounding box center [985, 365] width 17 height 17
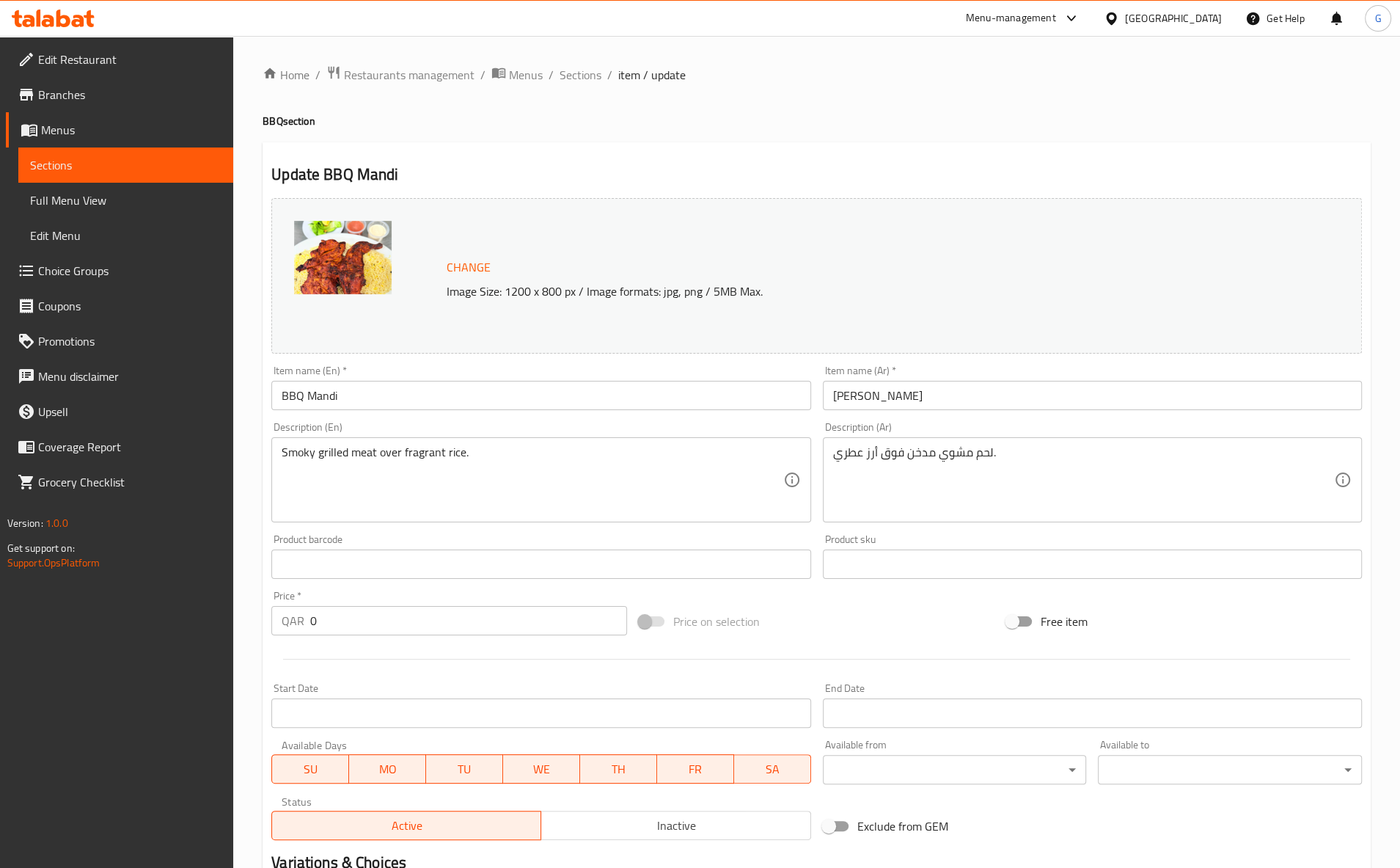
scroll to position [266, 0]
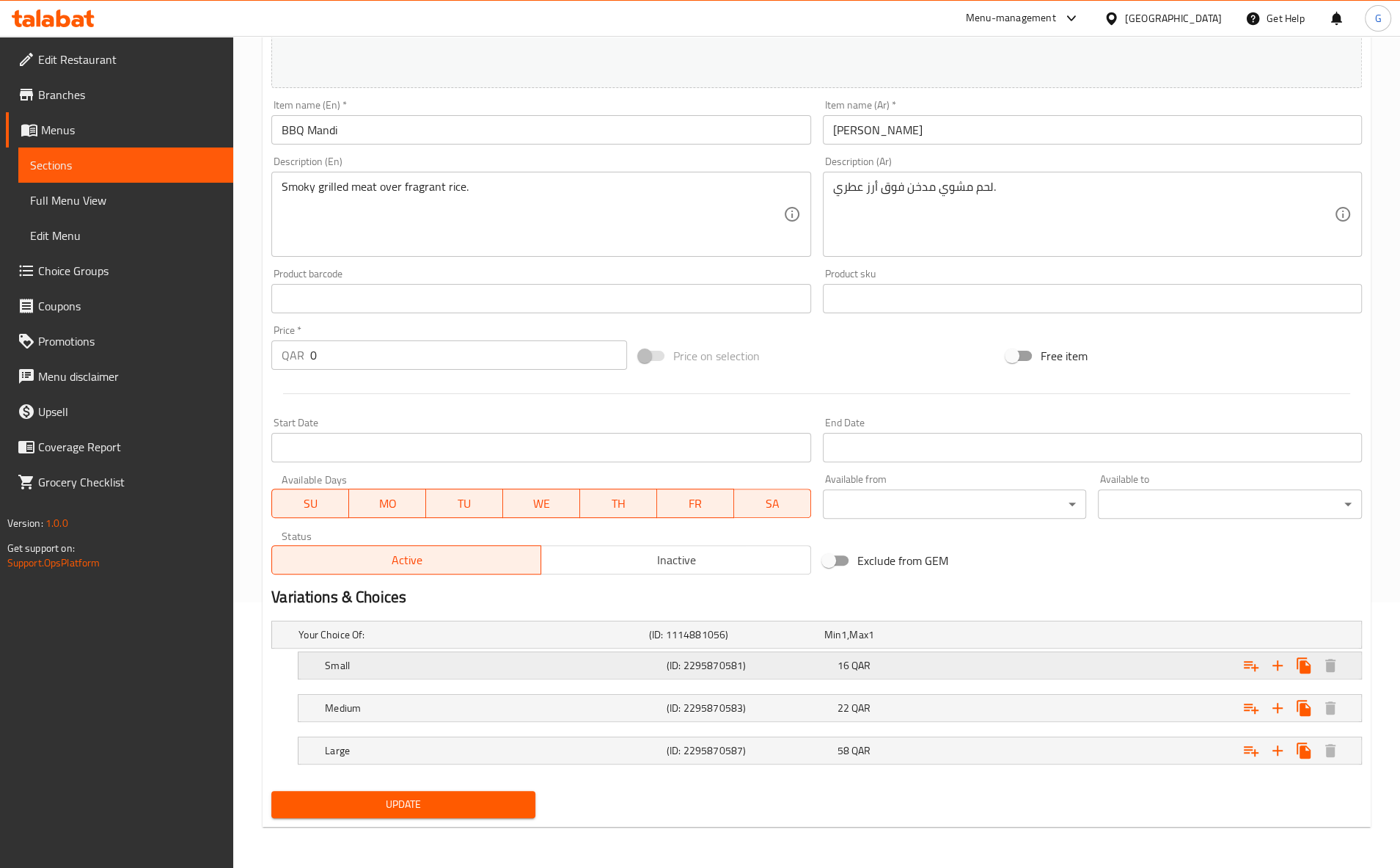
click at [766, 670] on h5 "(ID: 2295870581)" at bounding box center [749, 665] width 165 height 15
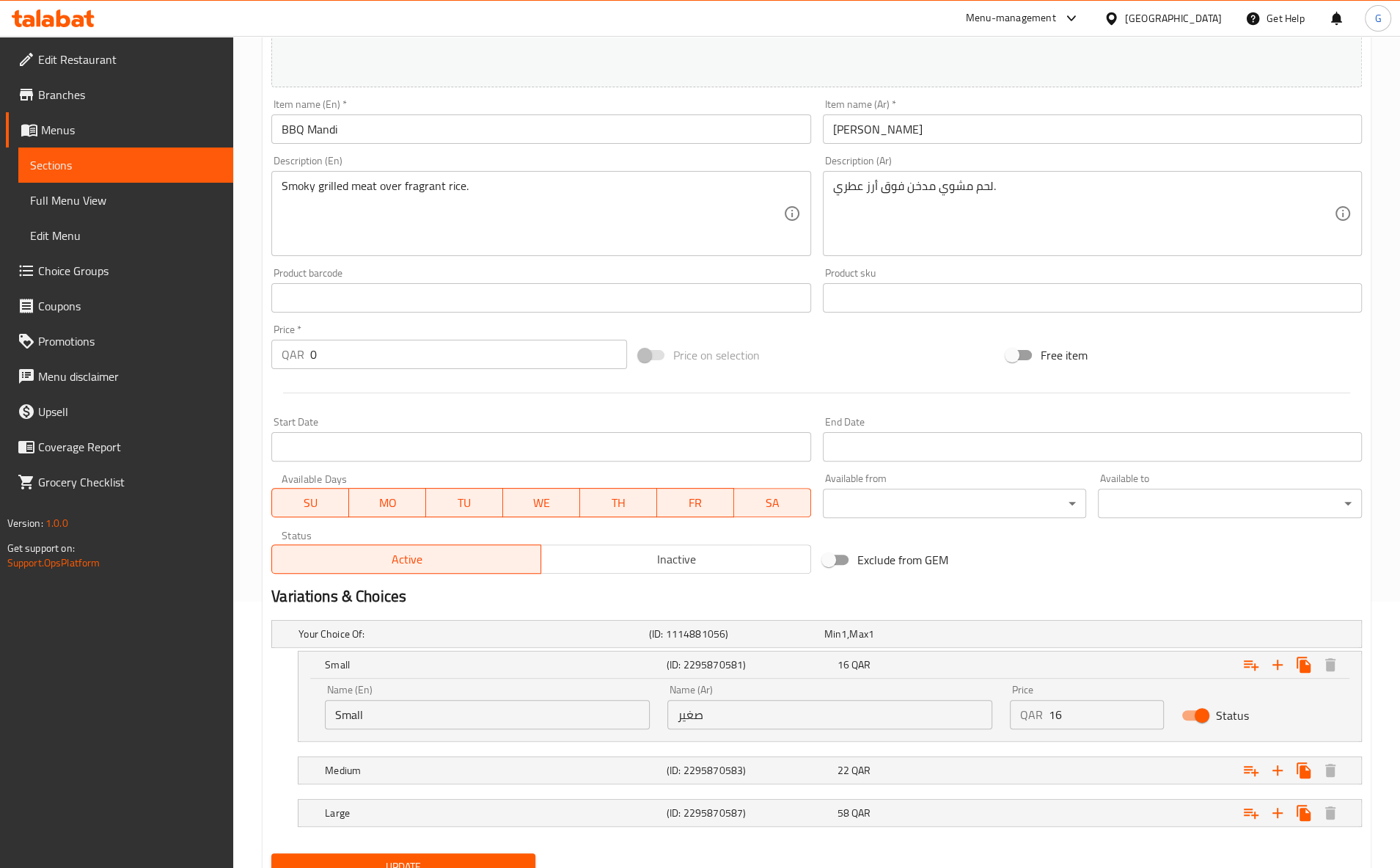
drag, startPoint x: 246, startPoint y: 733, endPoint x: 126, endPoint y: 725, distance: 120.3
click at [325, 729] on input "Small" at bounding box center [488, 714] width 325 height 29
type input "Quarter"
click at [721, 774] on h5 "(ID: 2295870583)" at bounding box center [749, 769] width 165 height 15
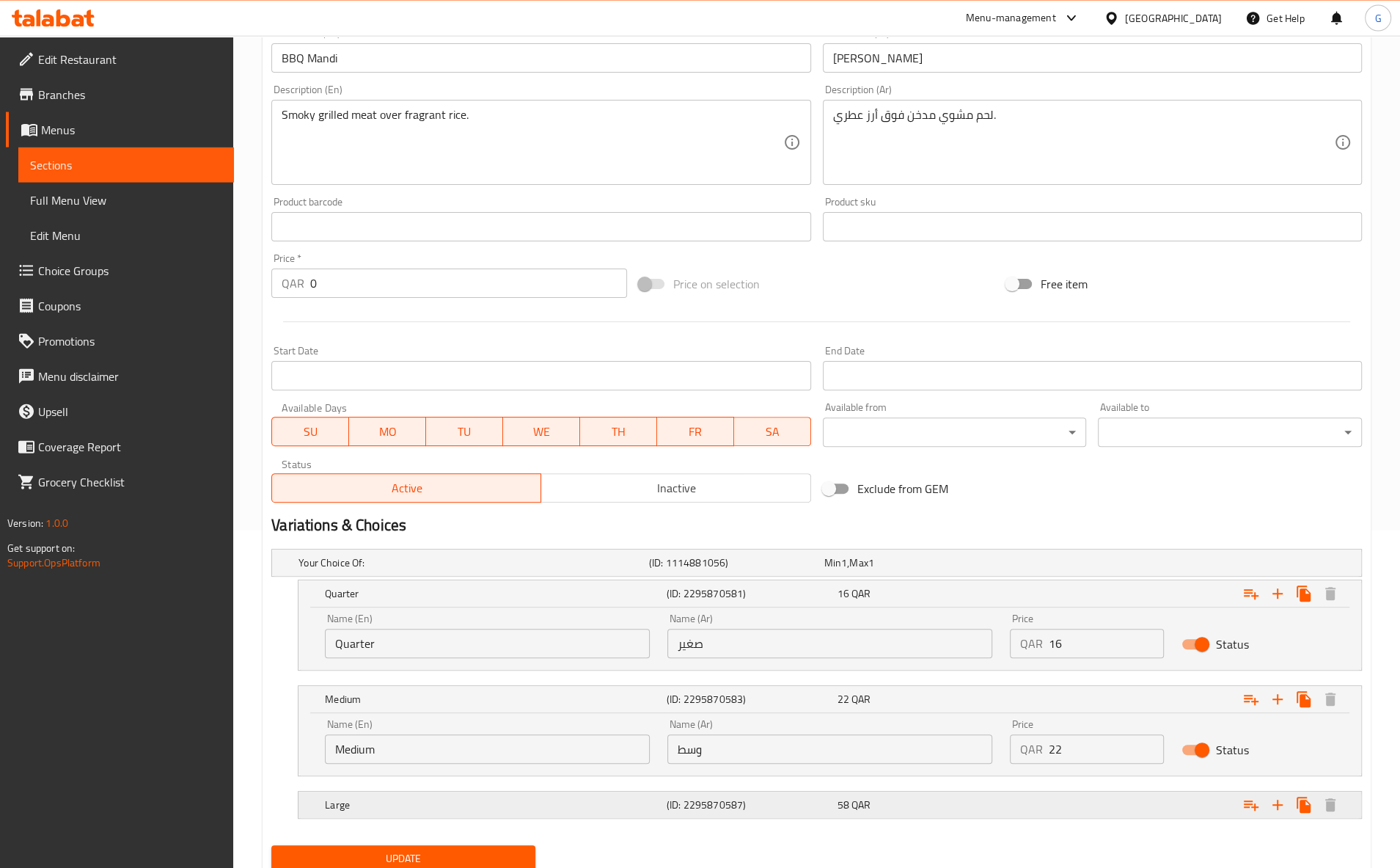
scroll to position [393, 0]
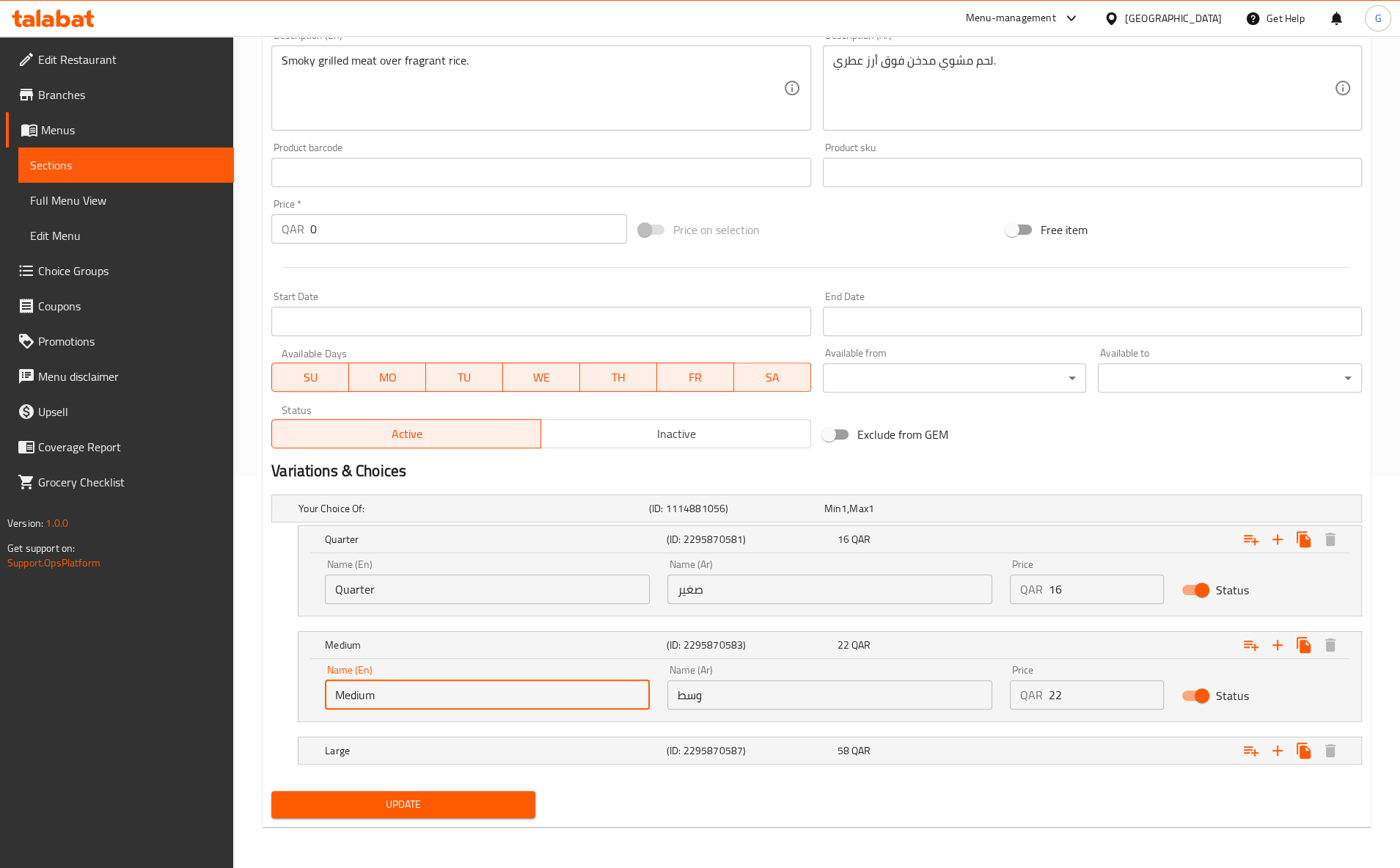
drag, startPoint x: 413, startPoint y: 697, endPoint x: 295, endPoint y: 682, distance: 118.9
click at [325, 685] on input "Medium" at bounding box center [488, 695] width 325 height 29
drag, startPoint x: 464, startPoint y: 704, endPoint x: 327, endPoint y: 690, distance: 137.7
click at [327, 690] on input "MEdium" at bounding box center [488, 695] width 325 height 29
type input "Half"
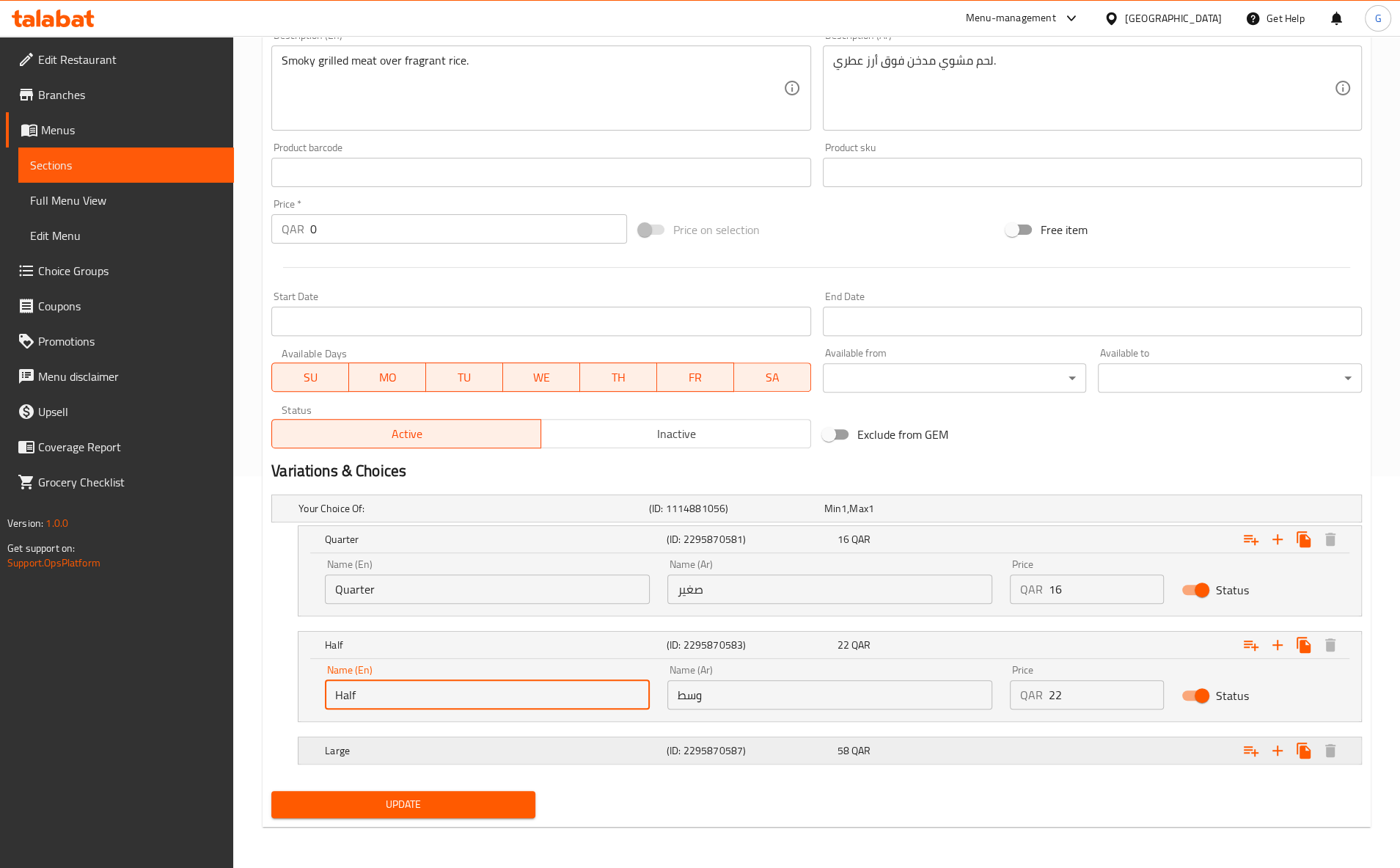
click at [469, 744] on h5 "Large" at bounding box center [492, 750] width 336 height 15
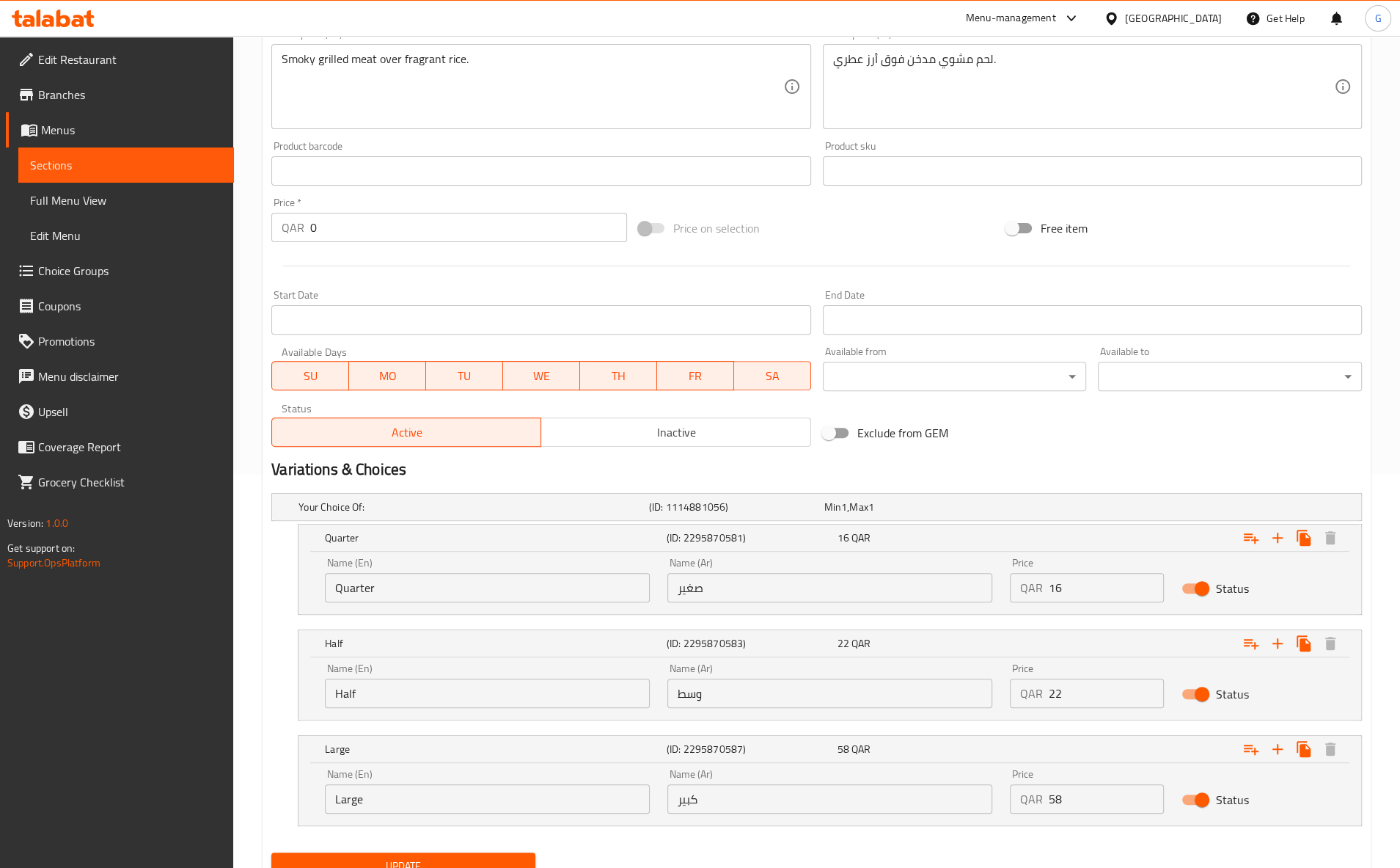
scroll to position [456, 0]
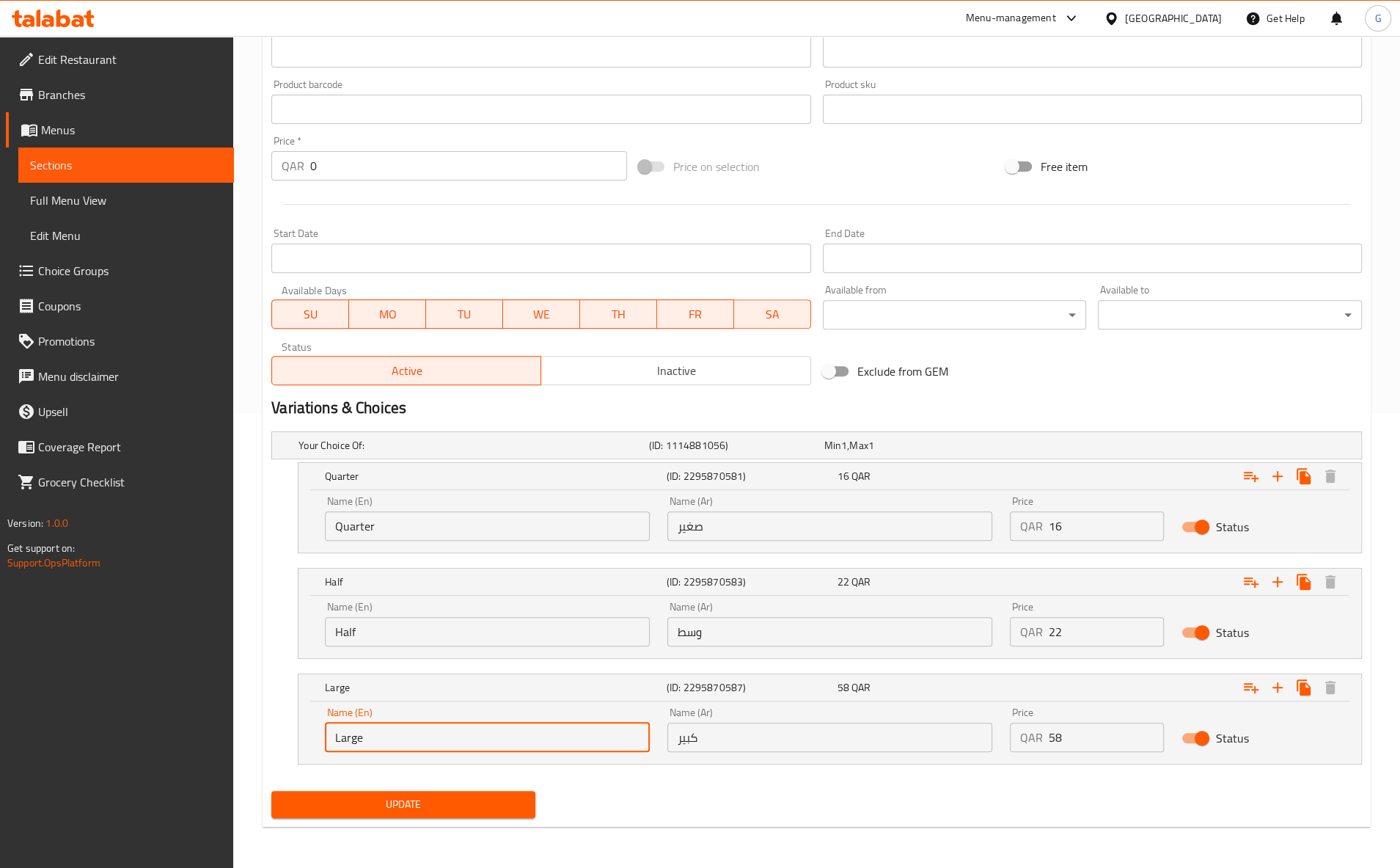
click at [325, 740] on input "Large" at bounding box center [488, 737] width 325 height 29
type input "Full"
click at [513, 800] on span "Update" at bounding box center [403, 804] width 241 height 18
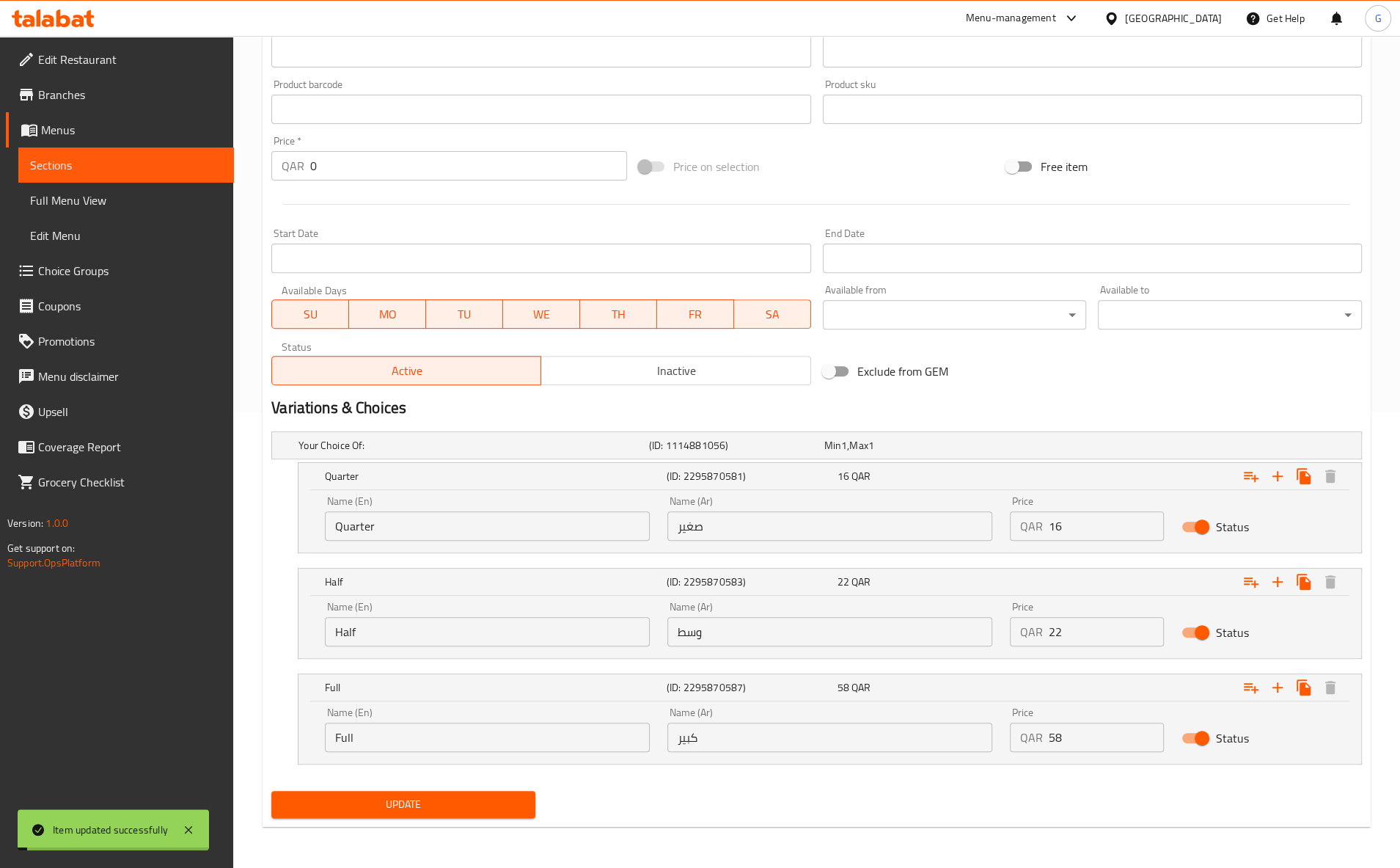
scroll to position [0, 0]
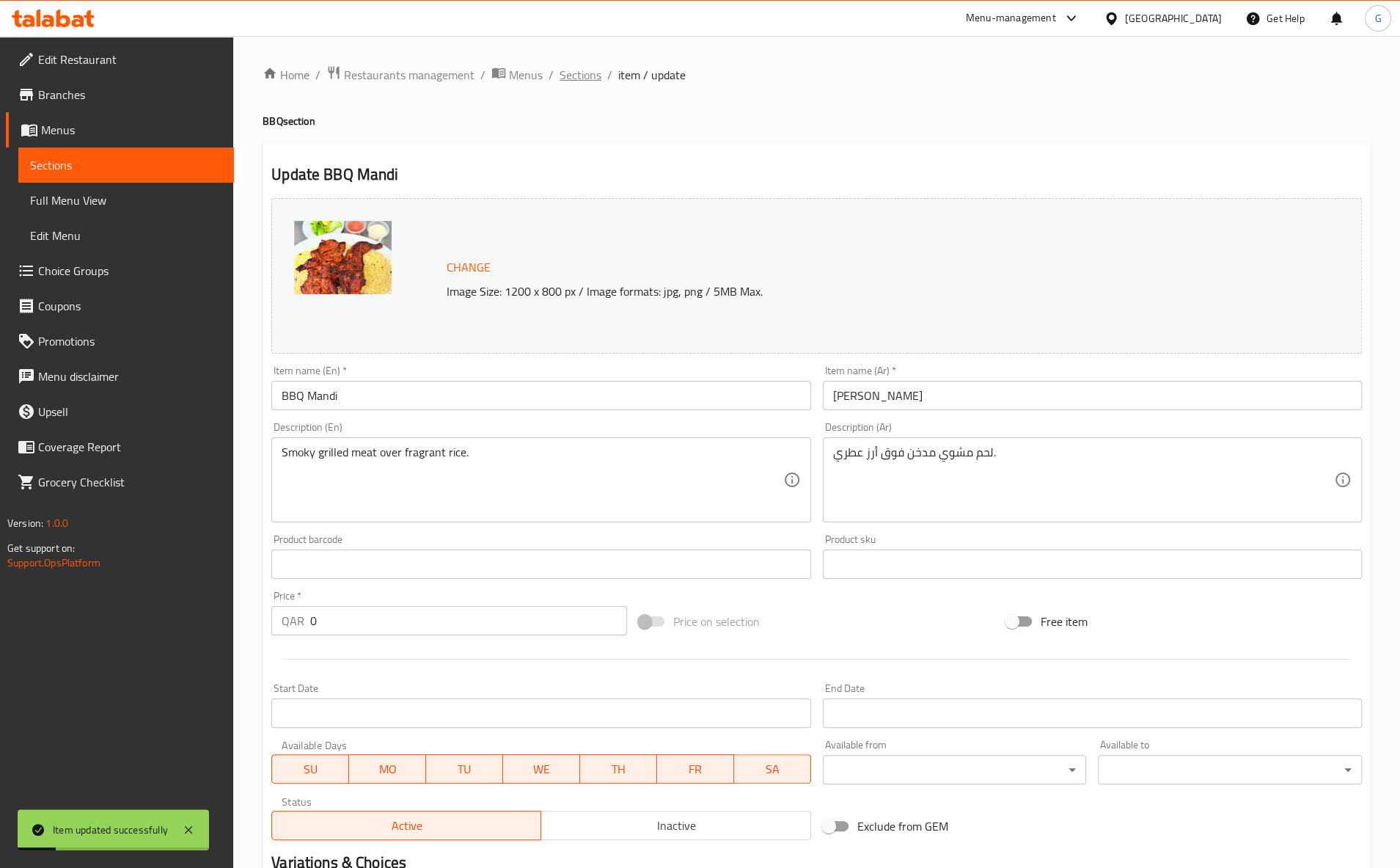
click at [587, 80] on span "Sections" at bounding box center [580, 75] width 42 height 17
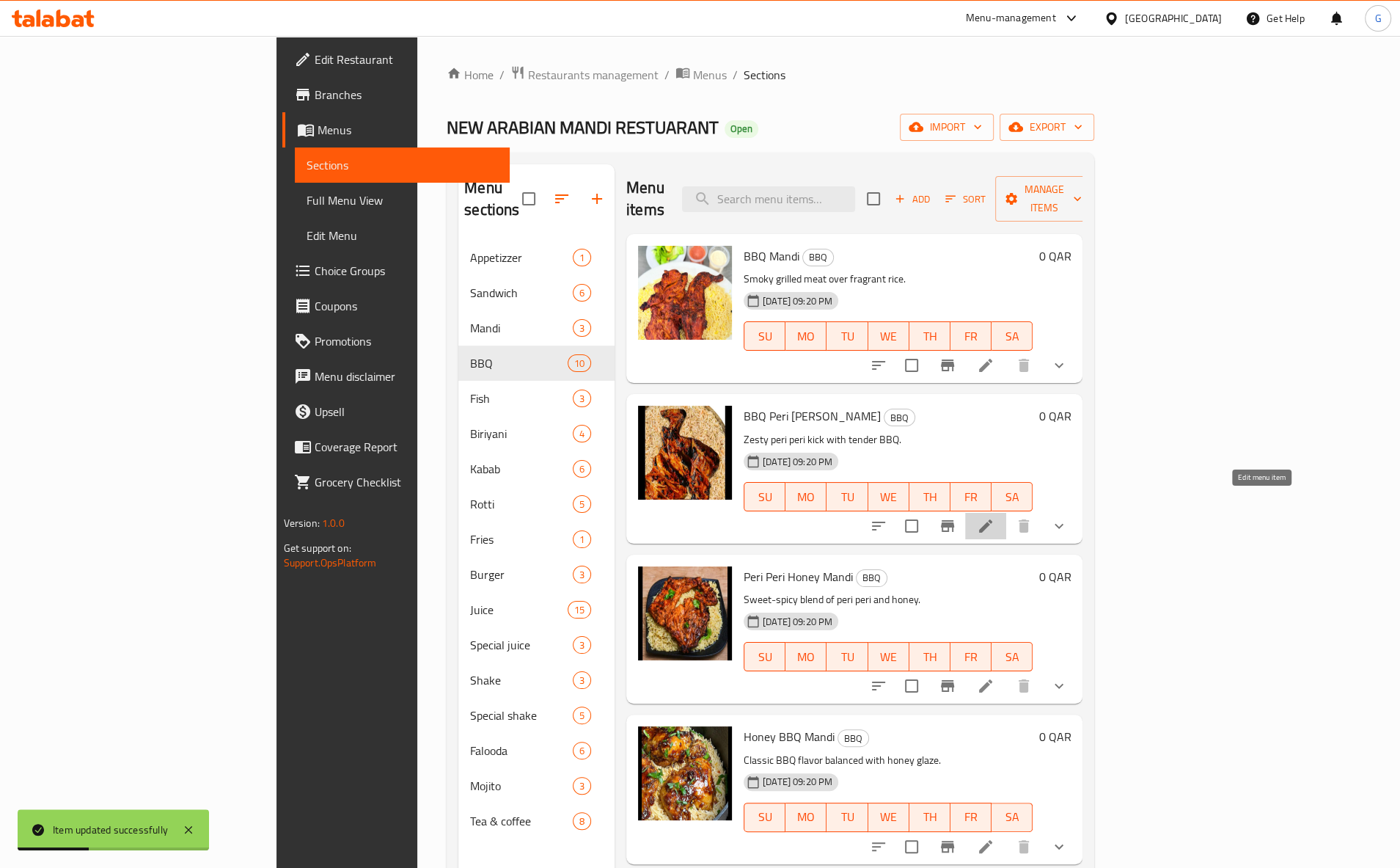
click at [995, 517] on icon at bounding box center [985, 525] width 17 height 17
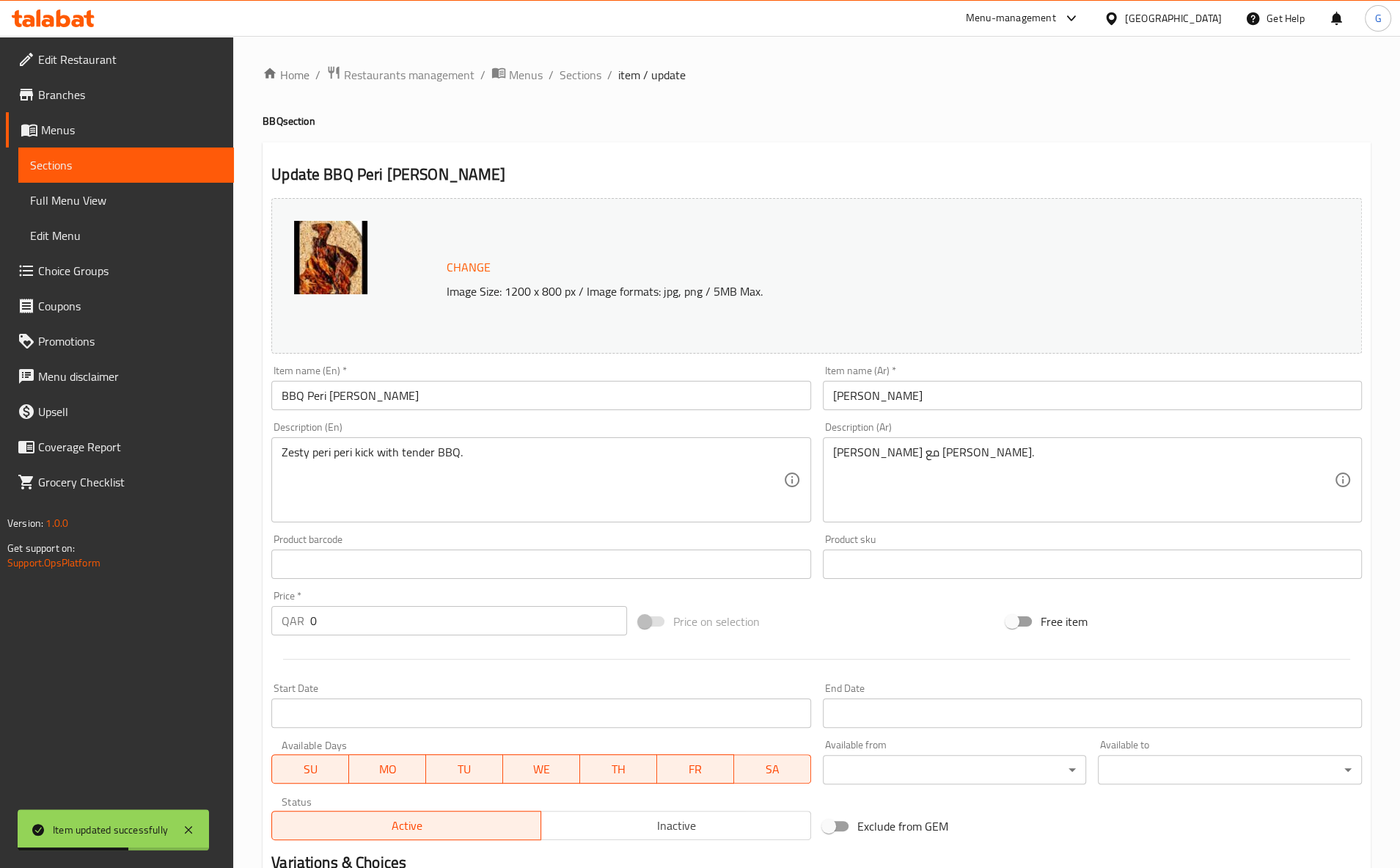
scroll to position [266, 0]
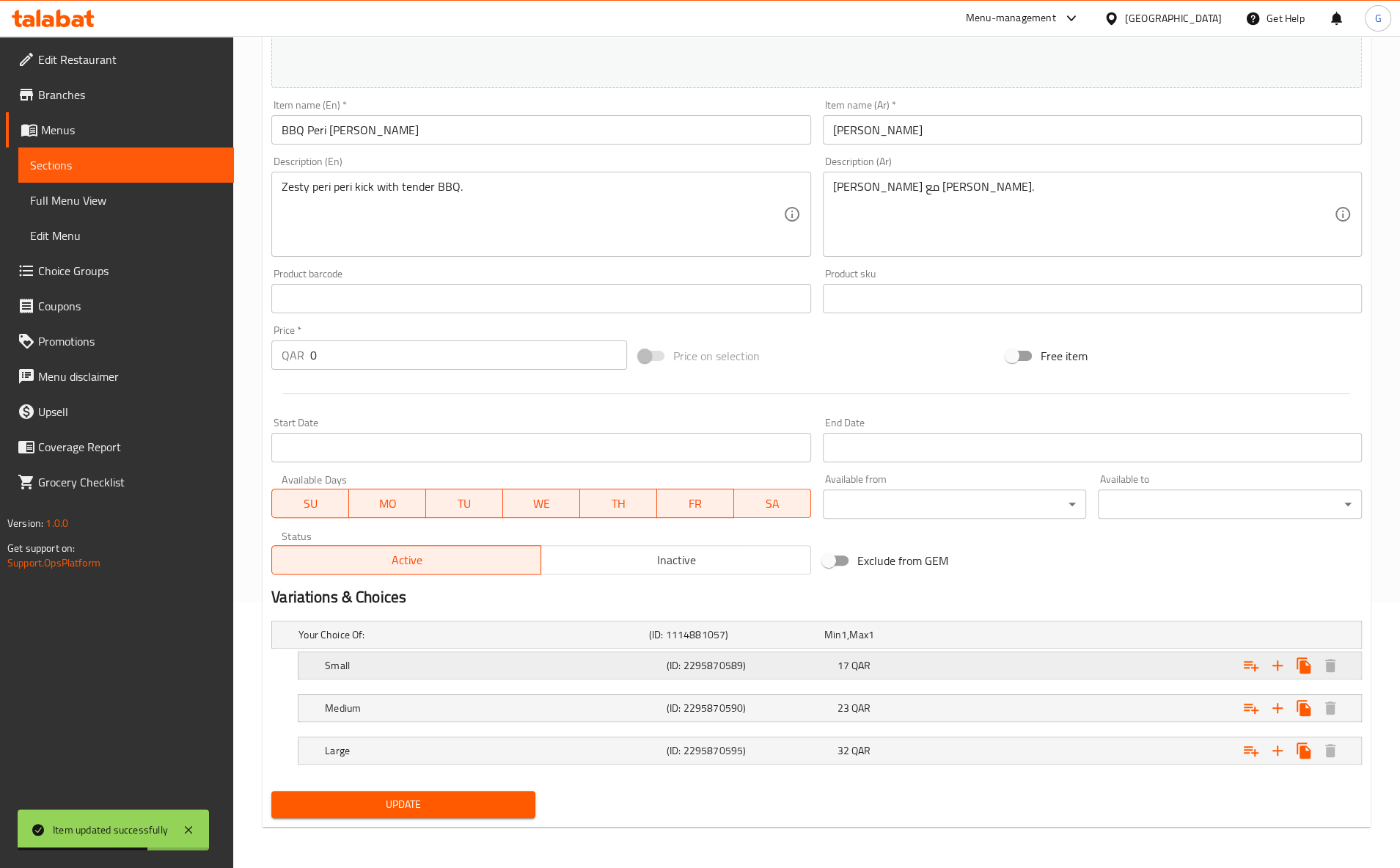
click at [497, 668] on h5 "Small" at bounding box center [492, 665] width 336 height 15
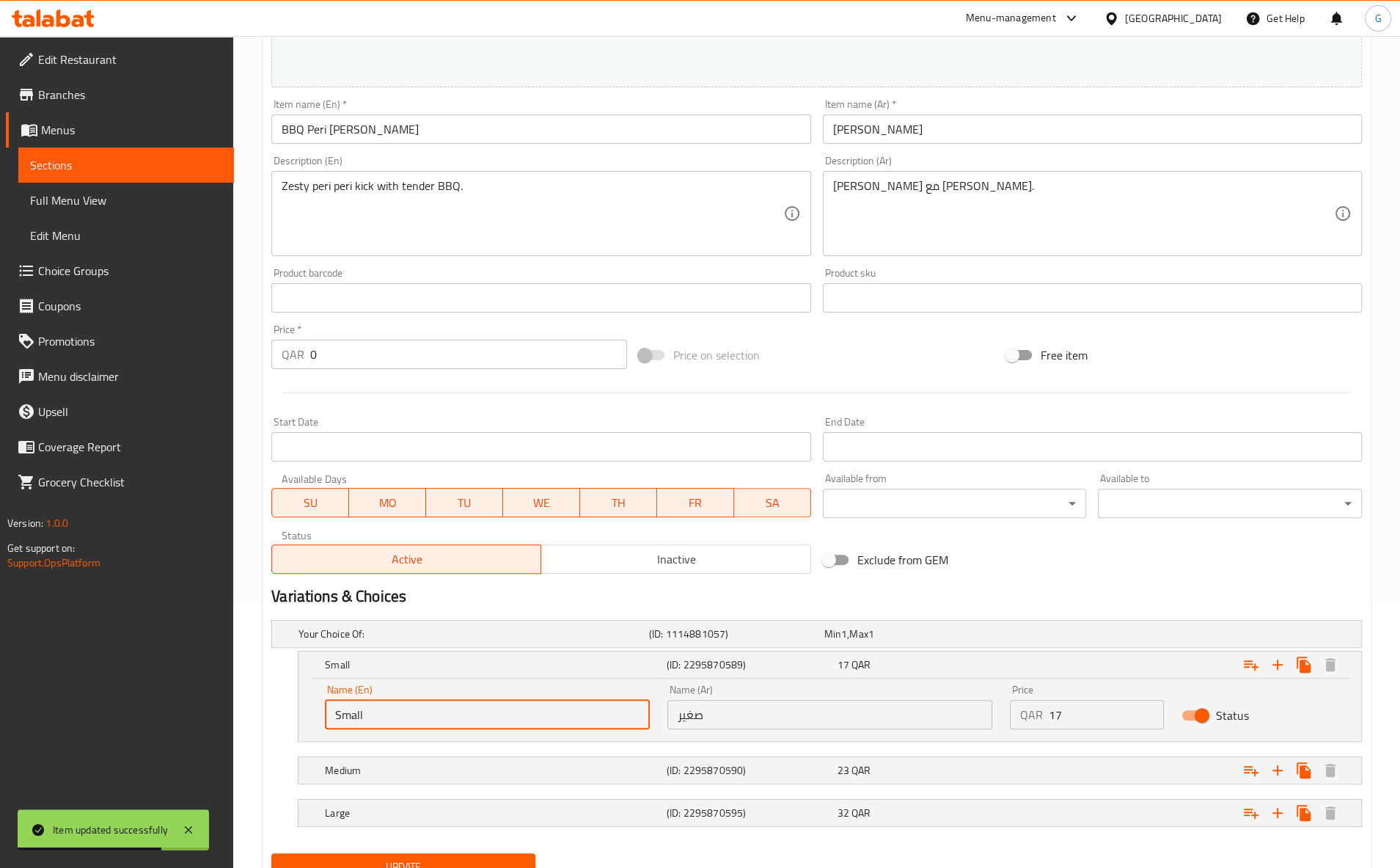
drag, startPoint x: 403, startPoint y: 717, endPoint x: 171, endPoint y: 689, distance: 233.7
click at [325, 700] on input "Small" at bounding box center [488, 714] width 325 height 29
type input "Quarter"
click at [372, 768] on h5 "Medium" at bounding box center [492, 769] width 336 height 15
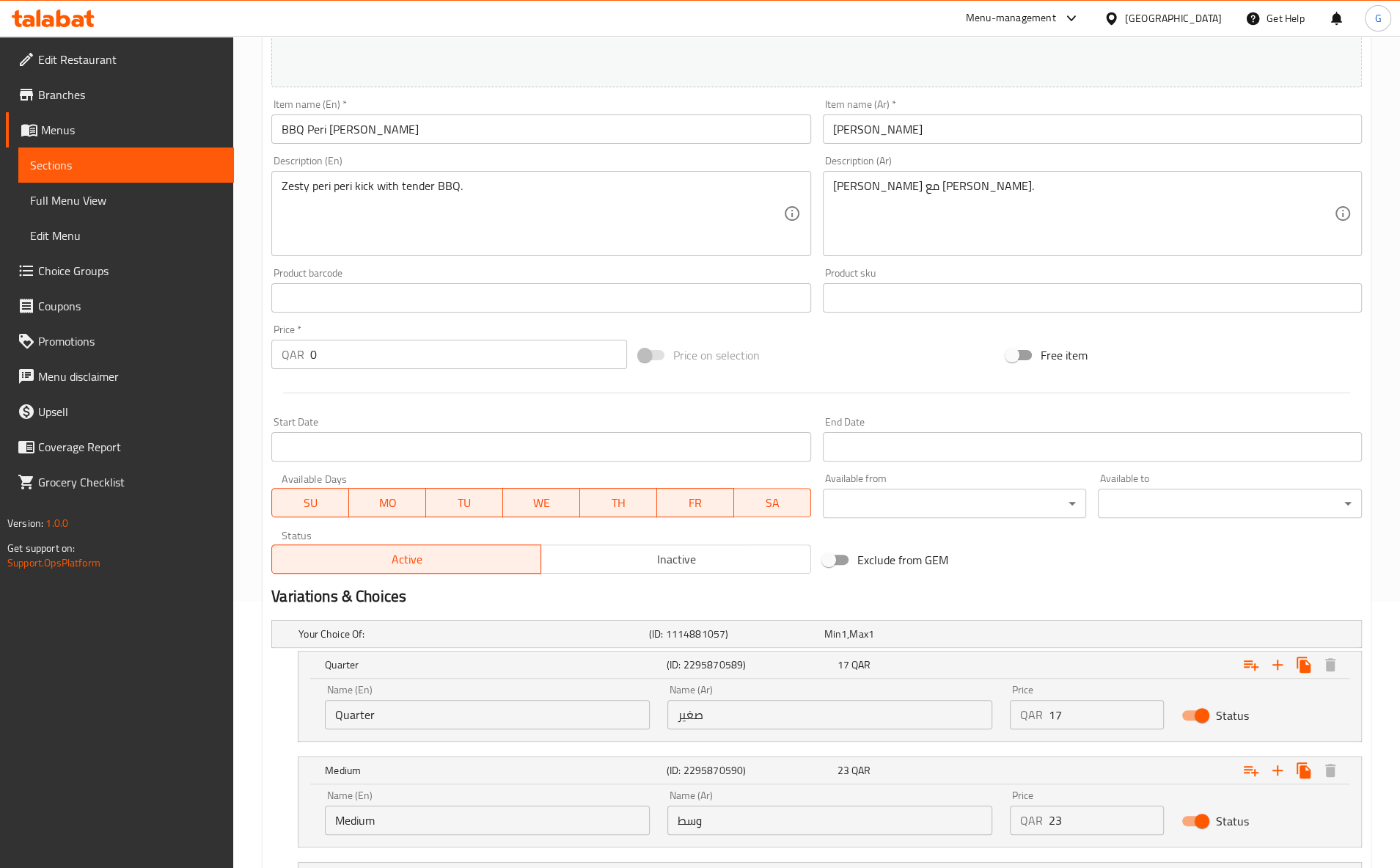
drag, startPoint x: 392, startPoint y: 823, endPoint x: 158, endPoint y: 809, distance: 234.4
click at [325, 807] on input "Medium" at bounding box center [488, 820] width 325 height 29
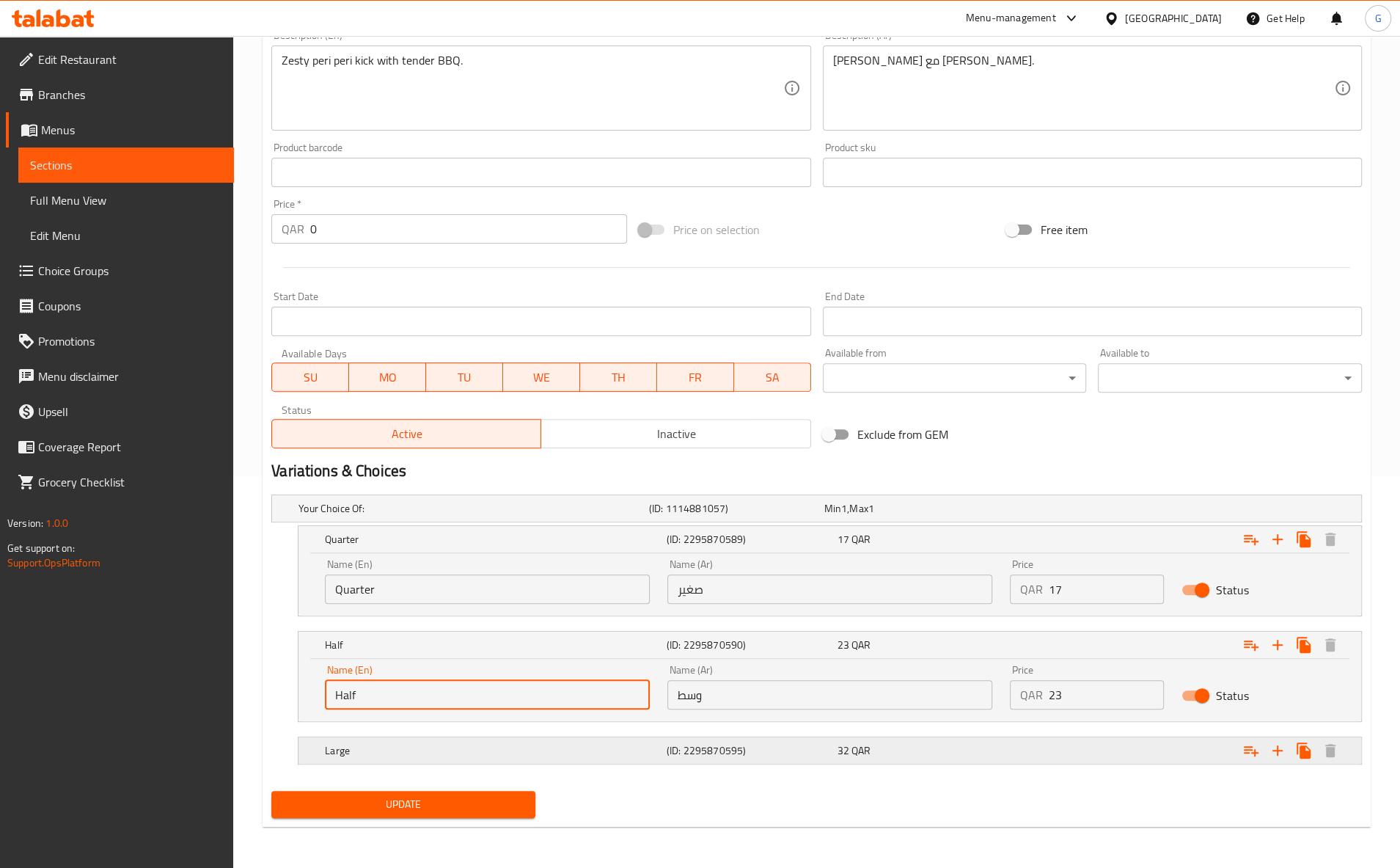
type input "Half"
click at [552, 748] on h5 "Large" at bounding box center [492, 750] width 336 height 15
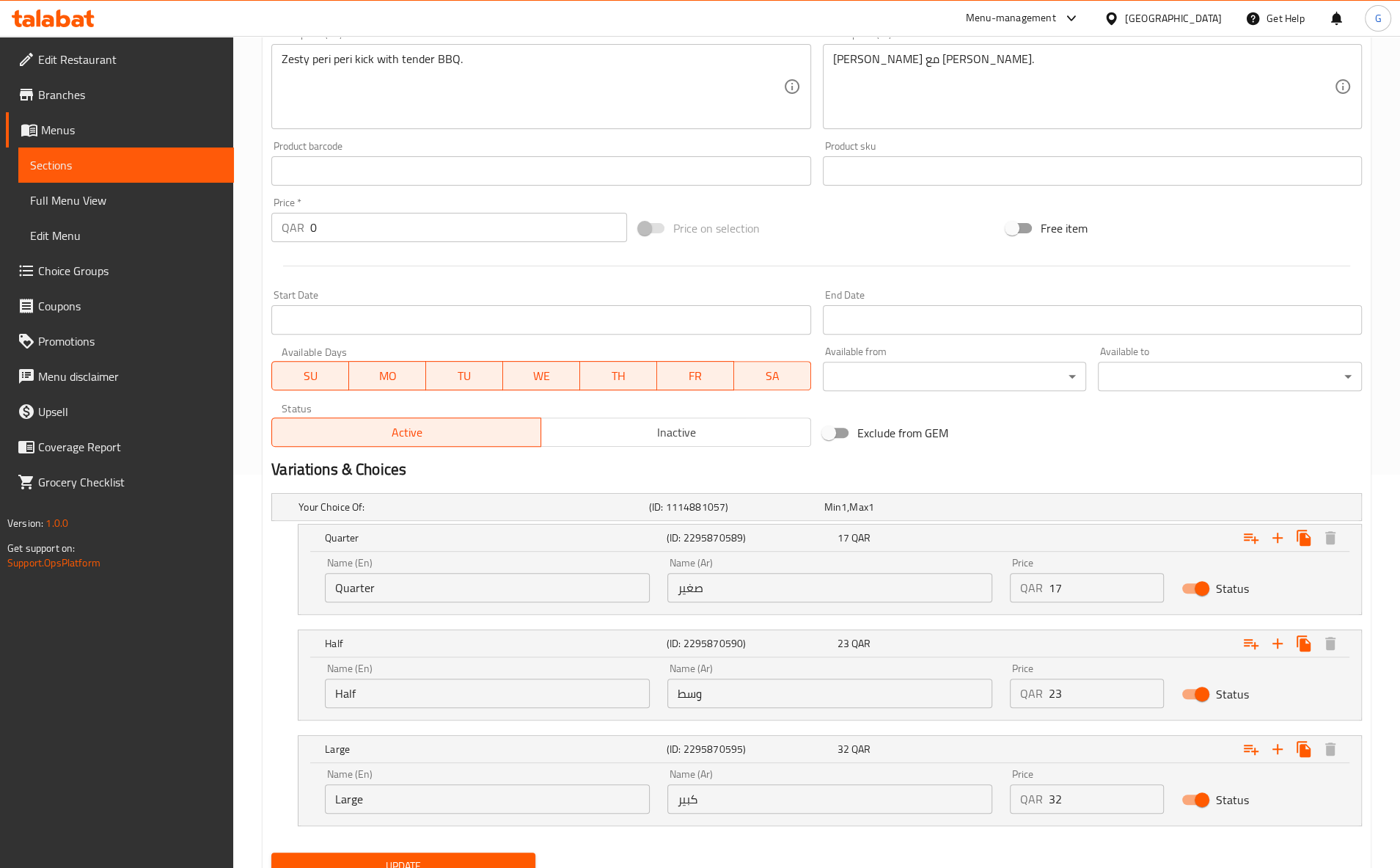
drag, startPoint x: 194, startPoint y: 821, endPoint x: 58, endPoint y: 824, distance: 136.0
click at [325, 813] on input "Large" at bounding box center [488, 798] width 325 height 29
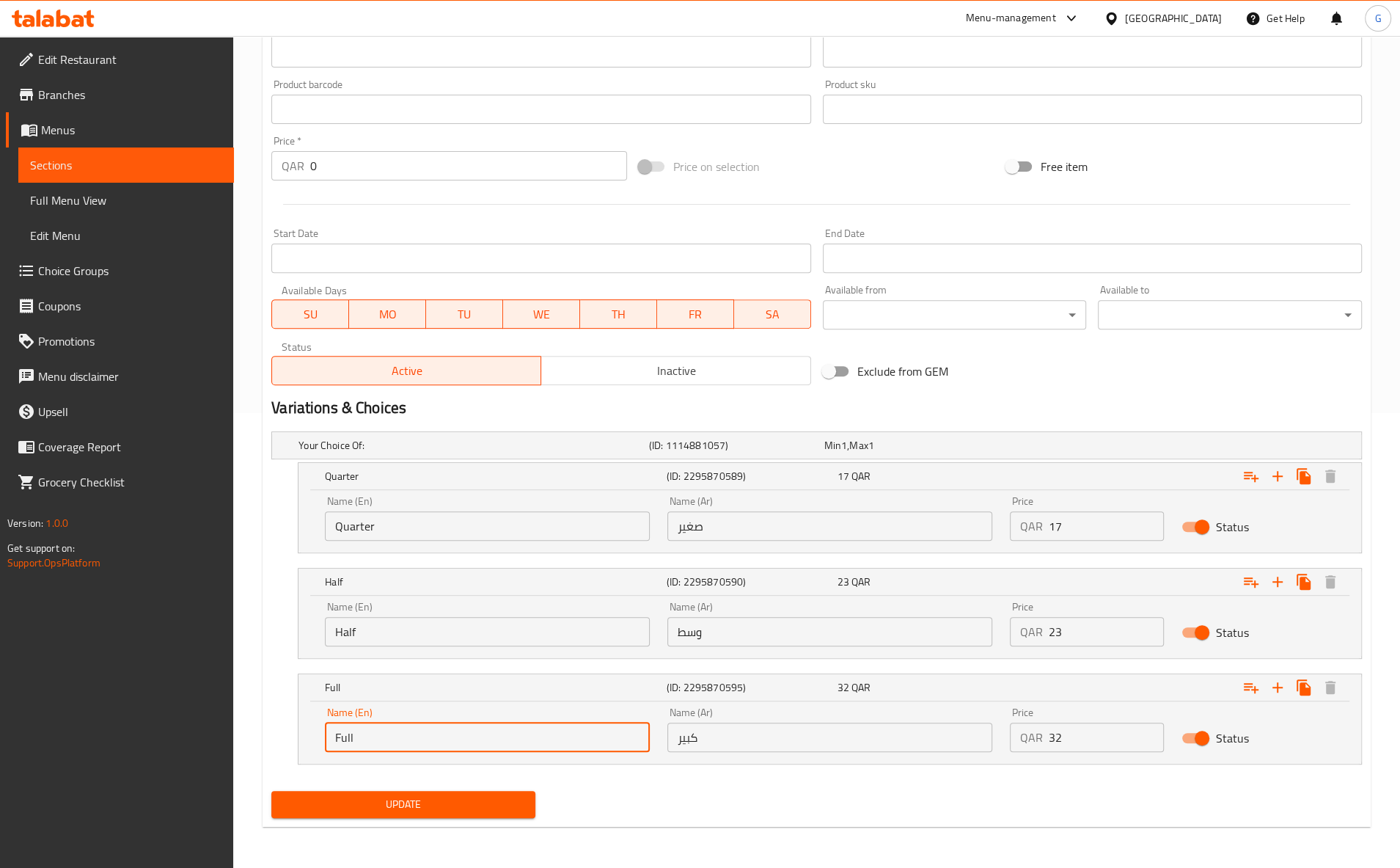
type input "Full"
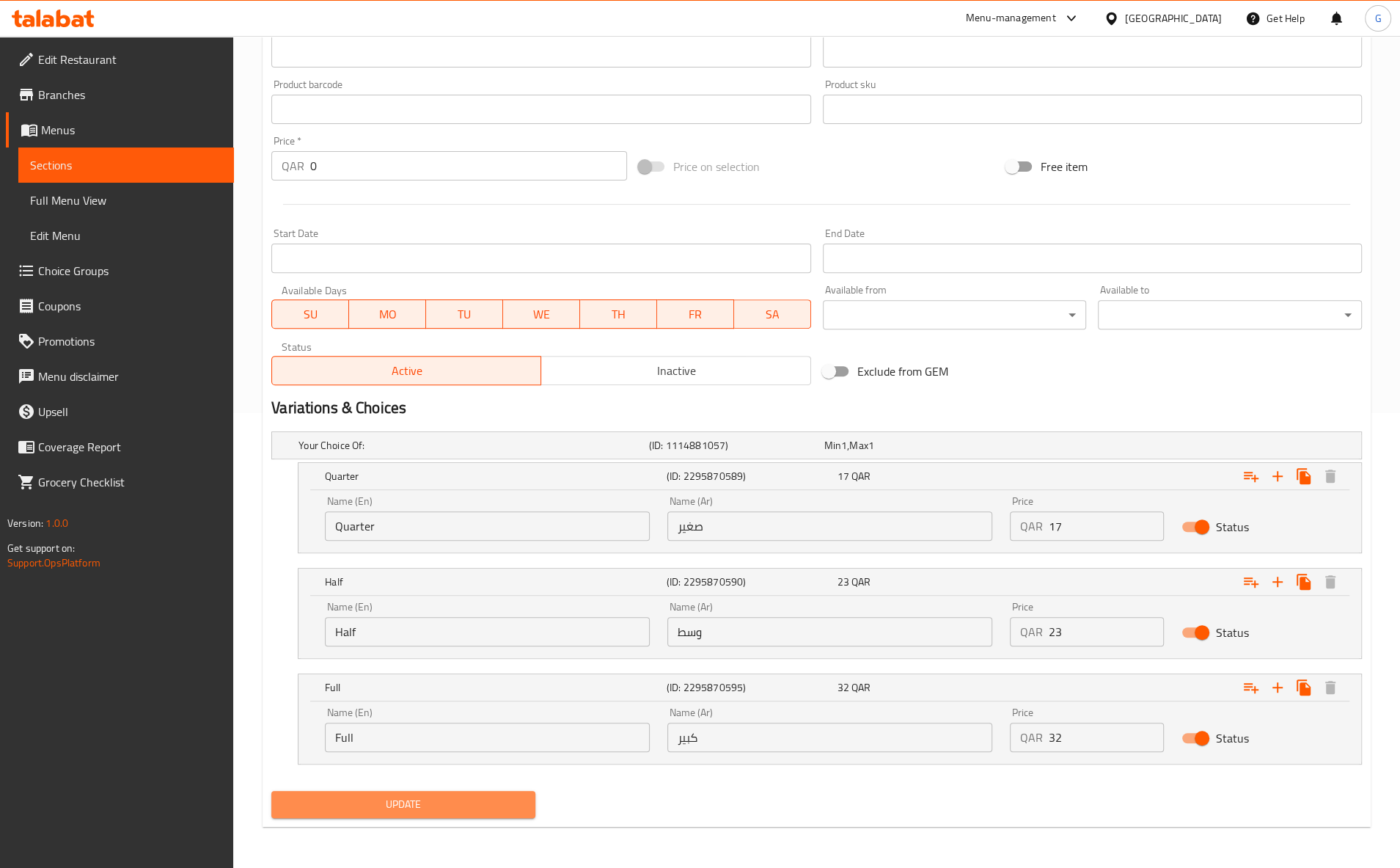
click at [510, 817] on button "Update" at bounding box center [402, 804] width 264 height 27
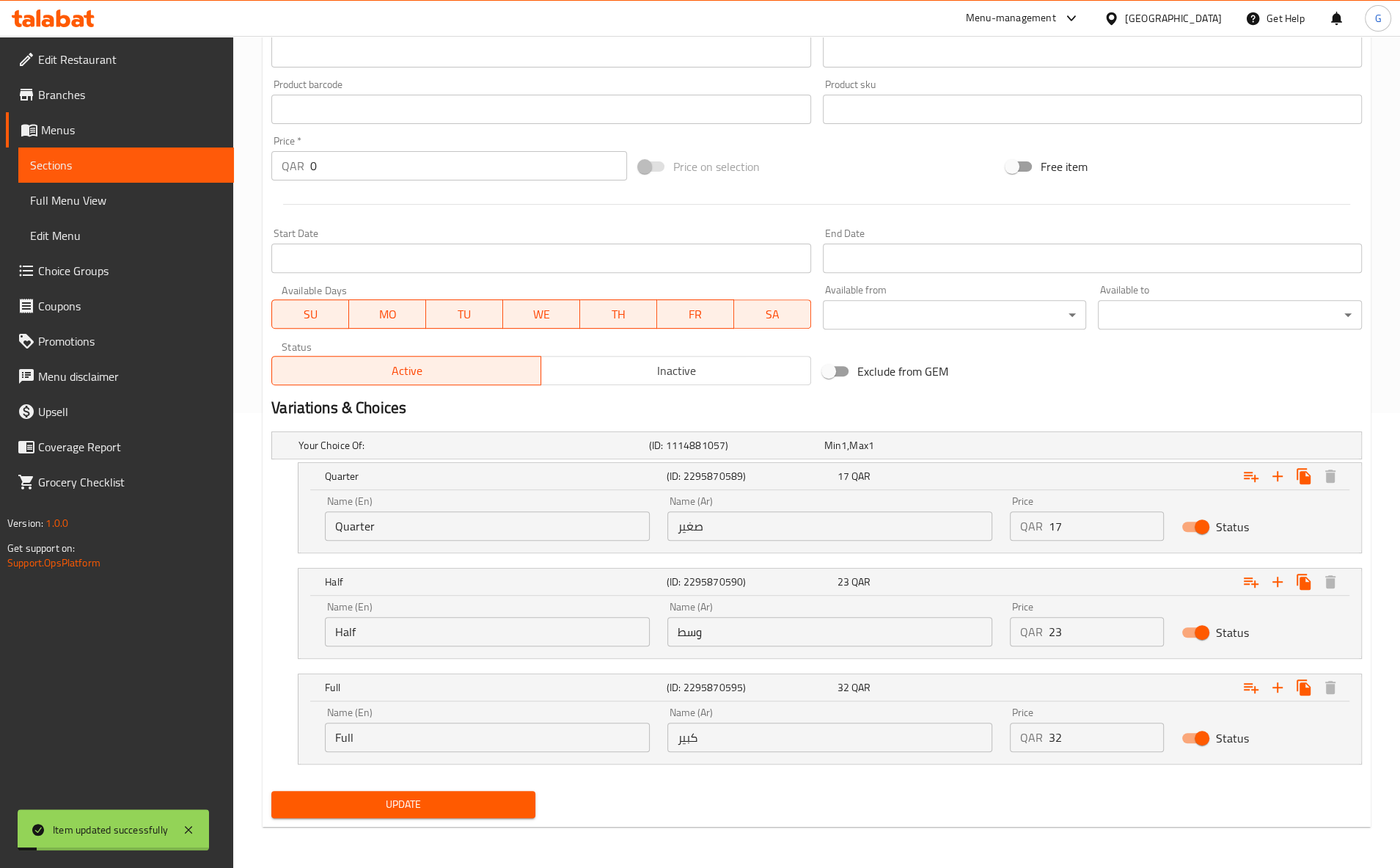
scroll to position [0, 0]
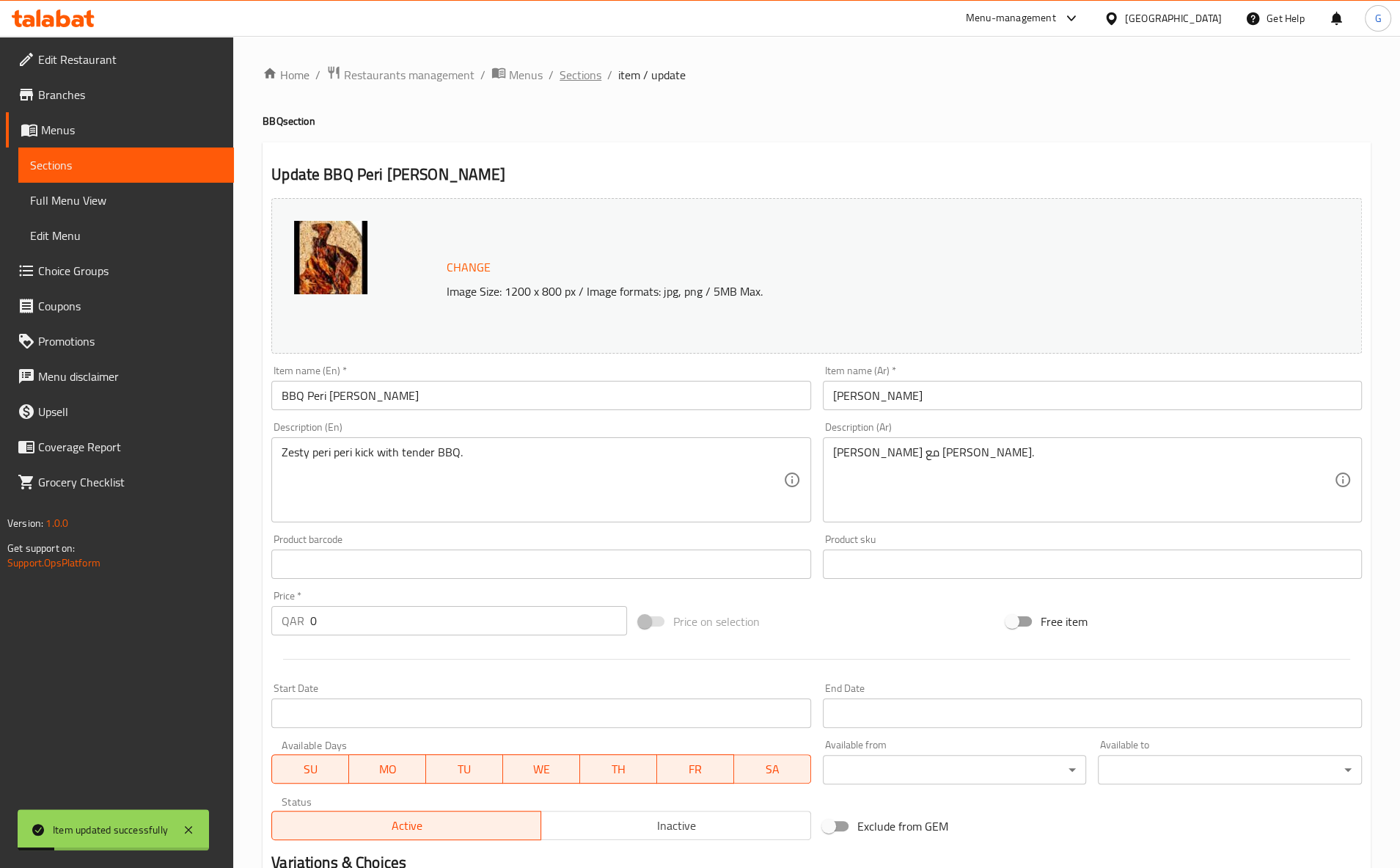
drag, startPoint x: 587, startPoint y: 46, endPoint x: 583, endPoint y: 65, distance: 19.4
click at [586, 48] on div "Home / Restaurants management / Menus / Sections / item / update BBQ section Up…" at bounding box center [817, 678] width 1167 height 1286
click at [585, 66] on span "Sections" at bounding box center [580, 75] width 42 height 17
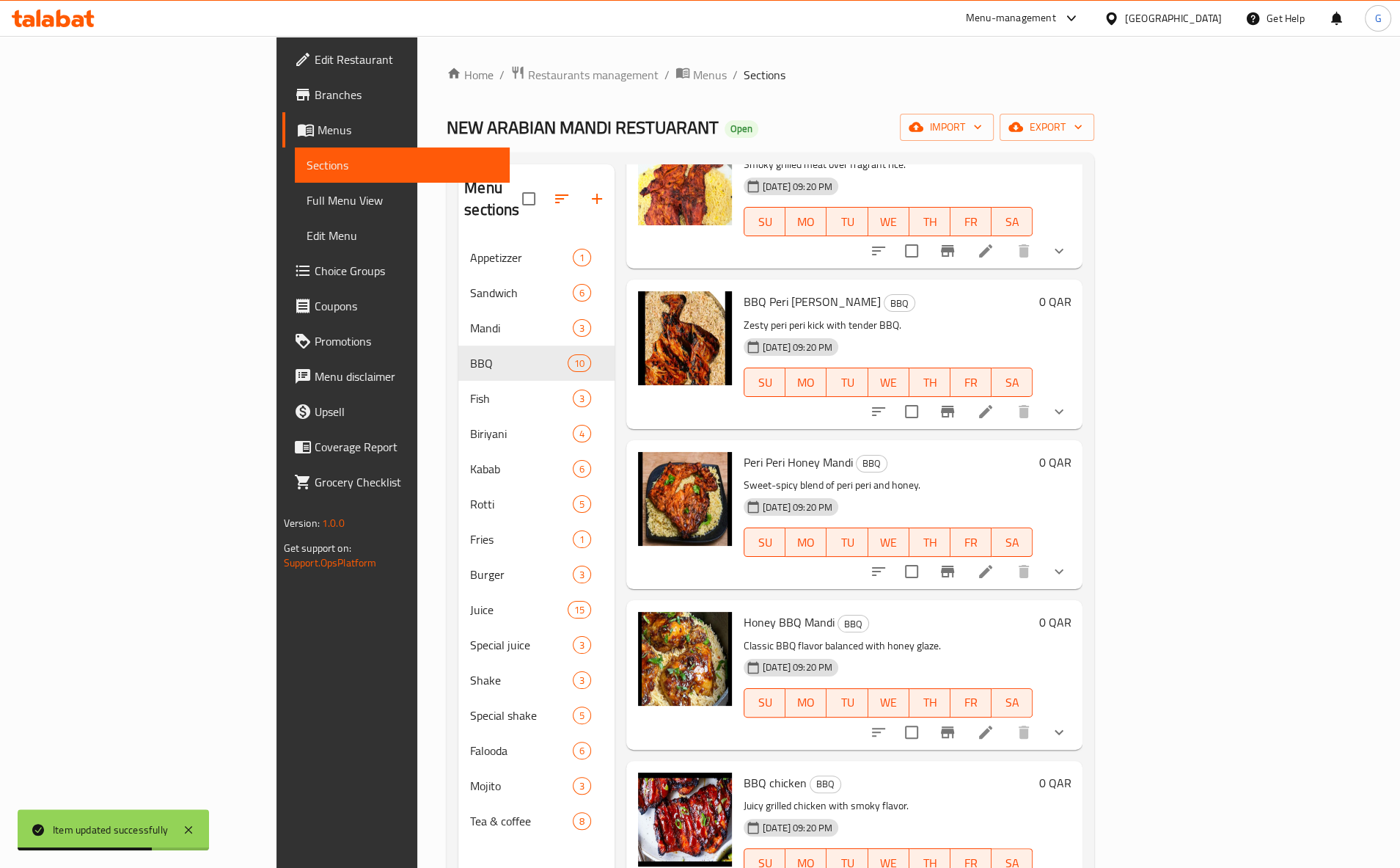
scroll to position [231, 0]
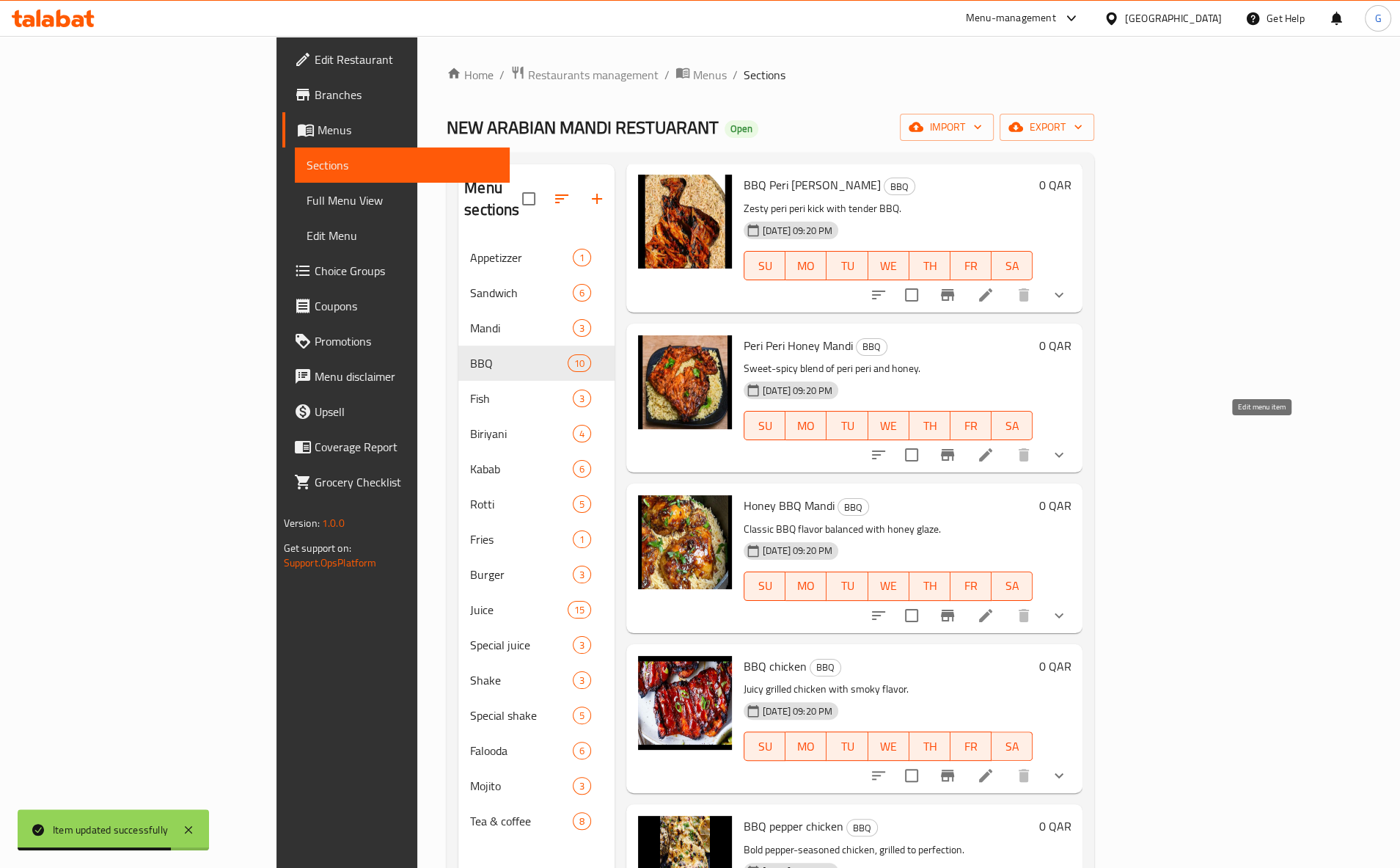
click at [992, 448] on icon at bounding box center [986, 455] width 14 height 14
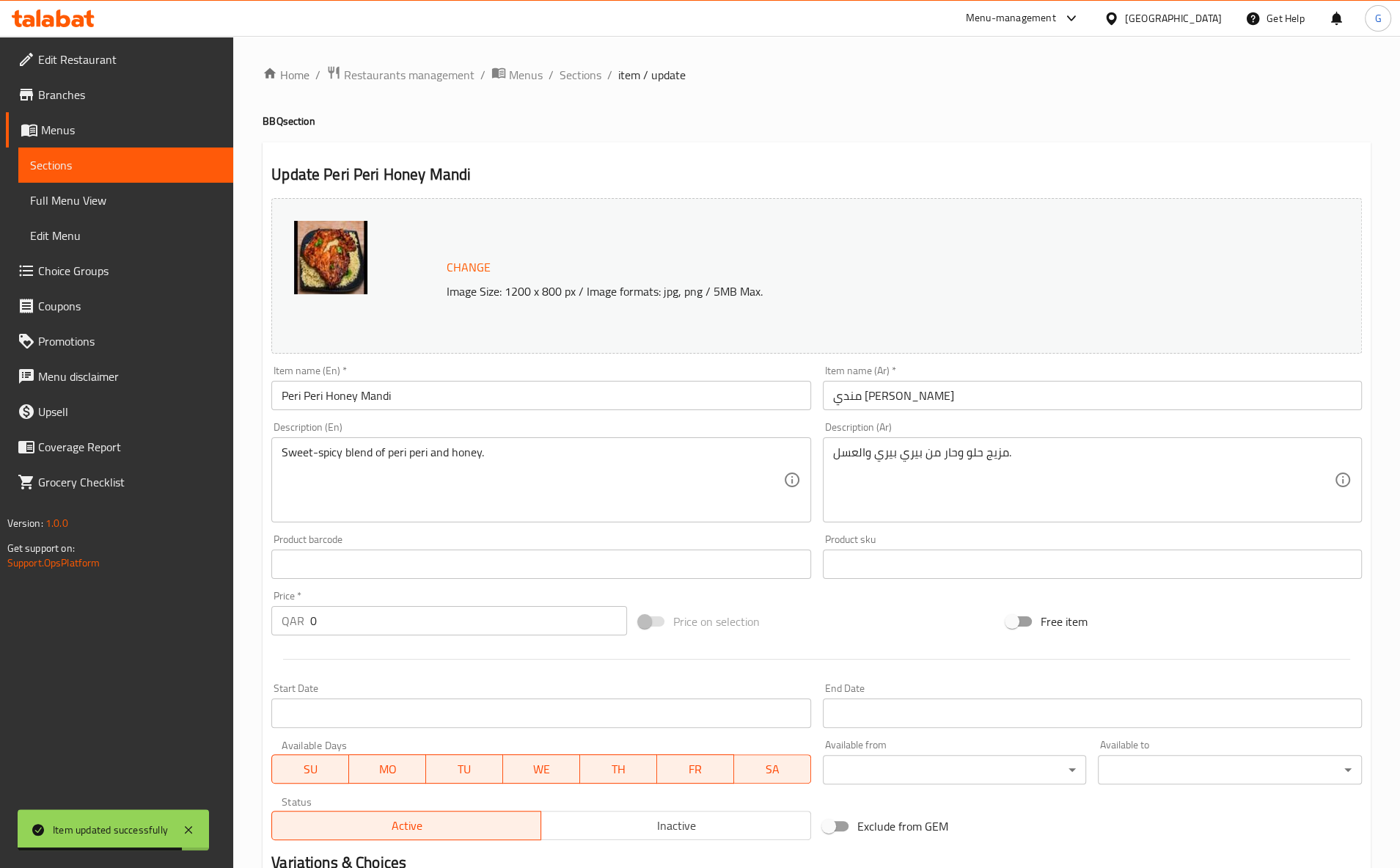
scroll to position [266, 0]
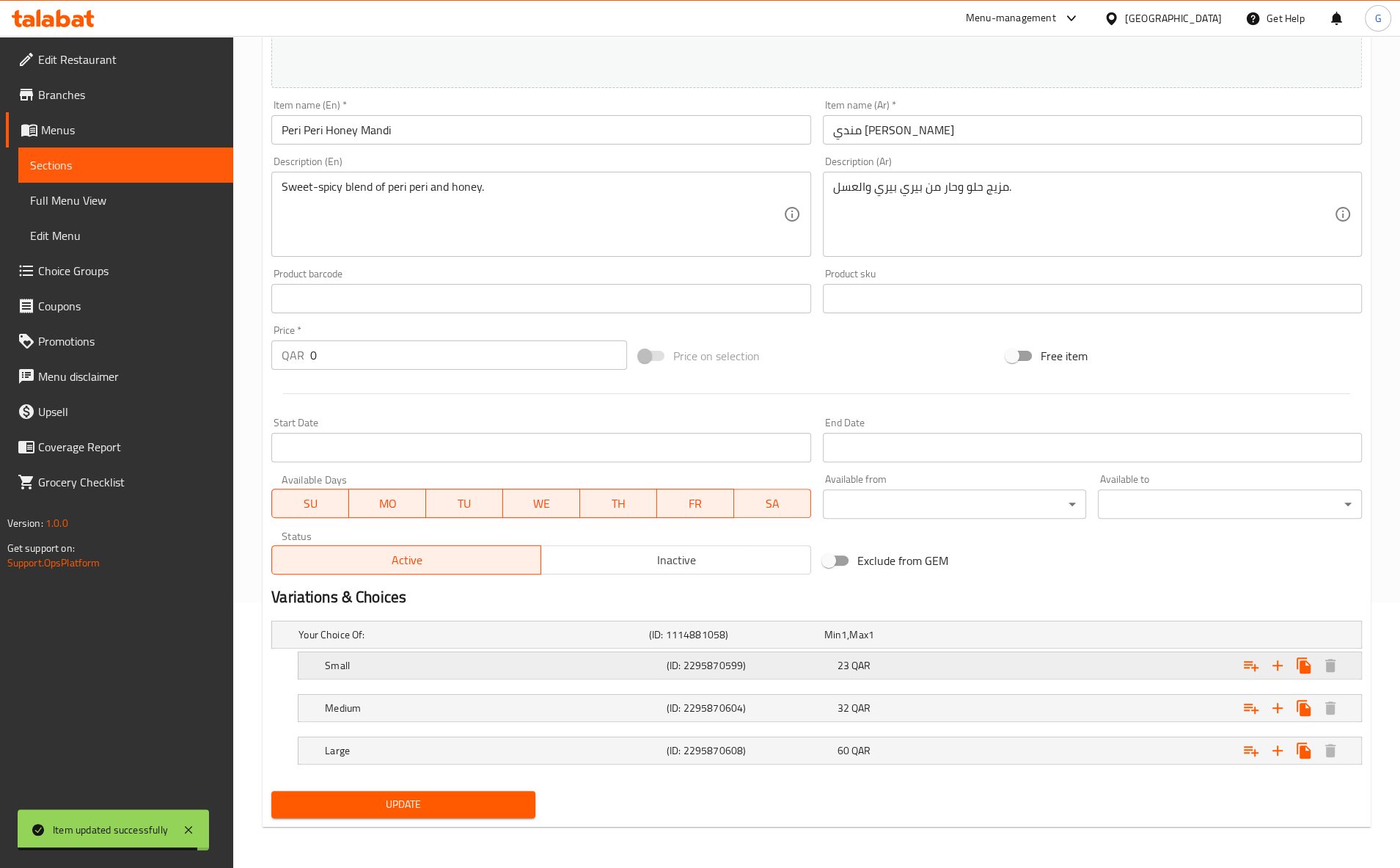
click at [919, 660] on div "23 QAR" at bounding box center [919, 665] width 165 height 15
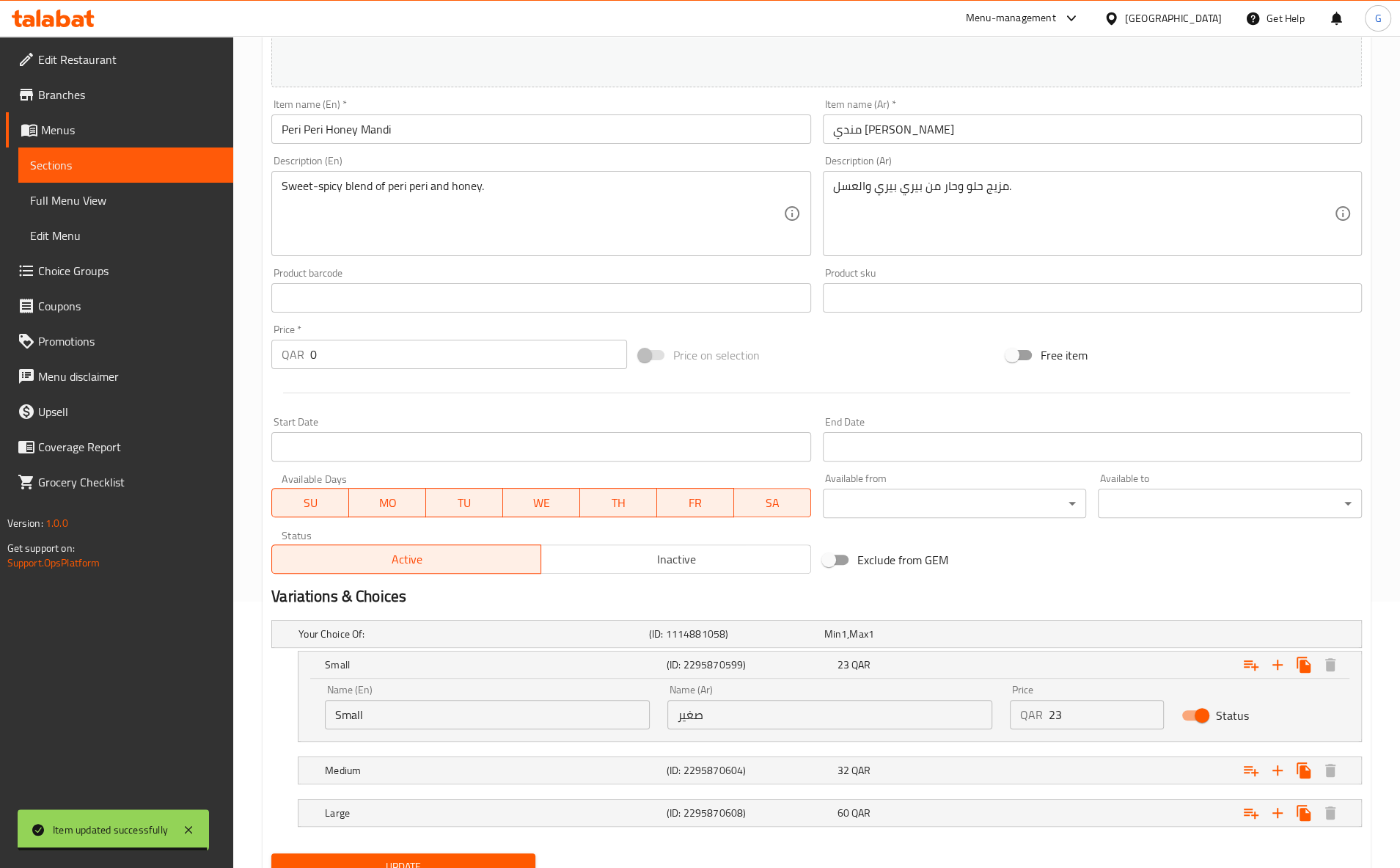
scroll to position [330, 0]
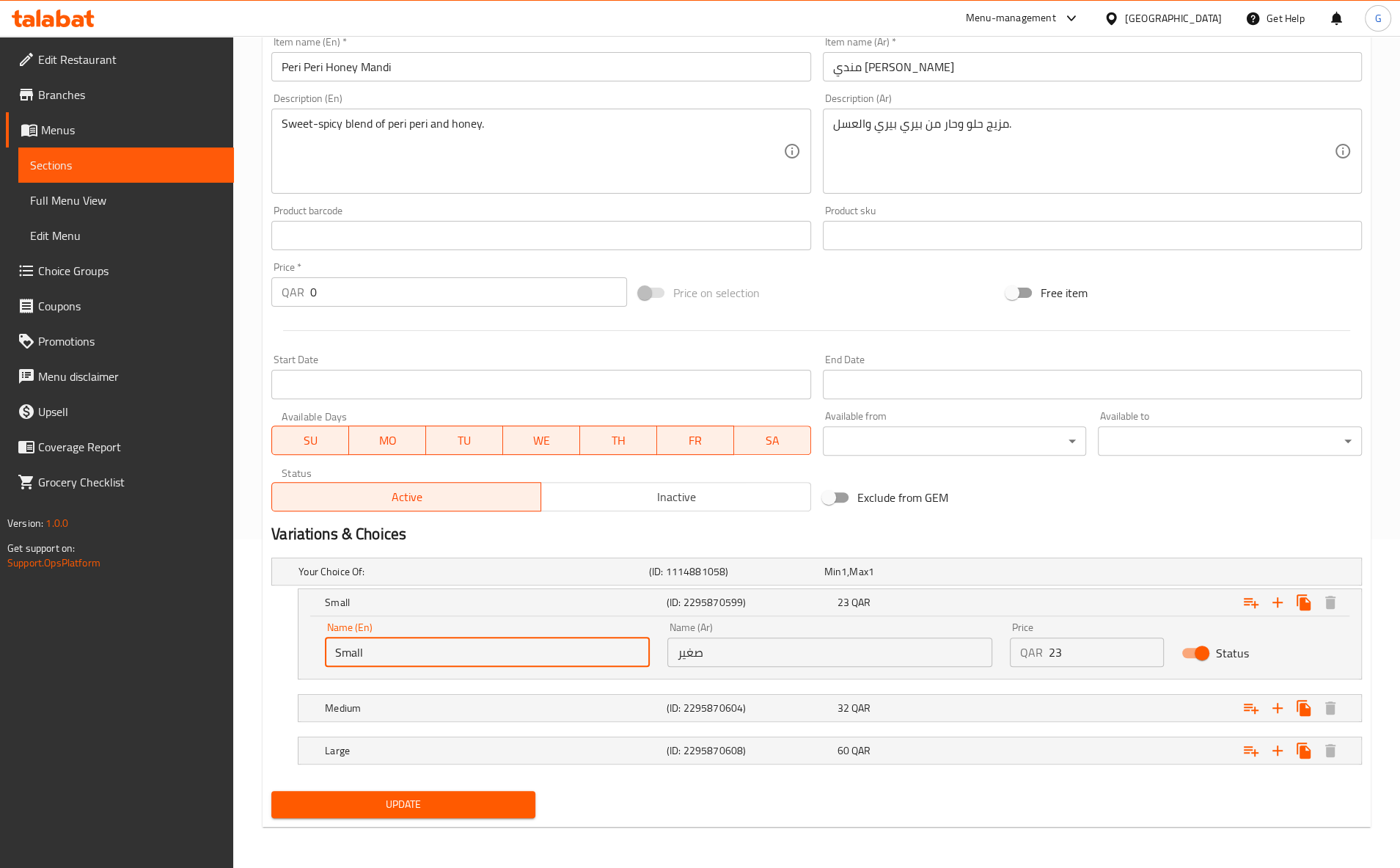
drag, startPoint x: 527, startPoint y: 652, endPoint x: 362, endPoint y: 649, distance: 165.0
click at [369, 648] on input "Small" at bounding box center [488, 652] width 325 height 29
type input "S"
type input "Quarter"
click at [931, 707] on div "32 QAR" at bounding box center [919, 707] width 165 height 15
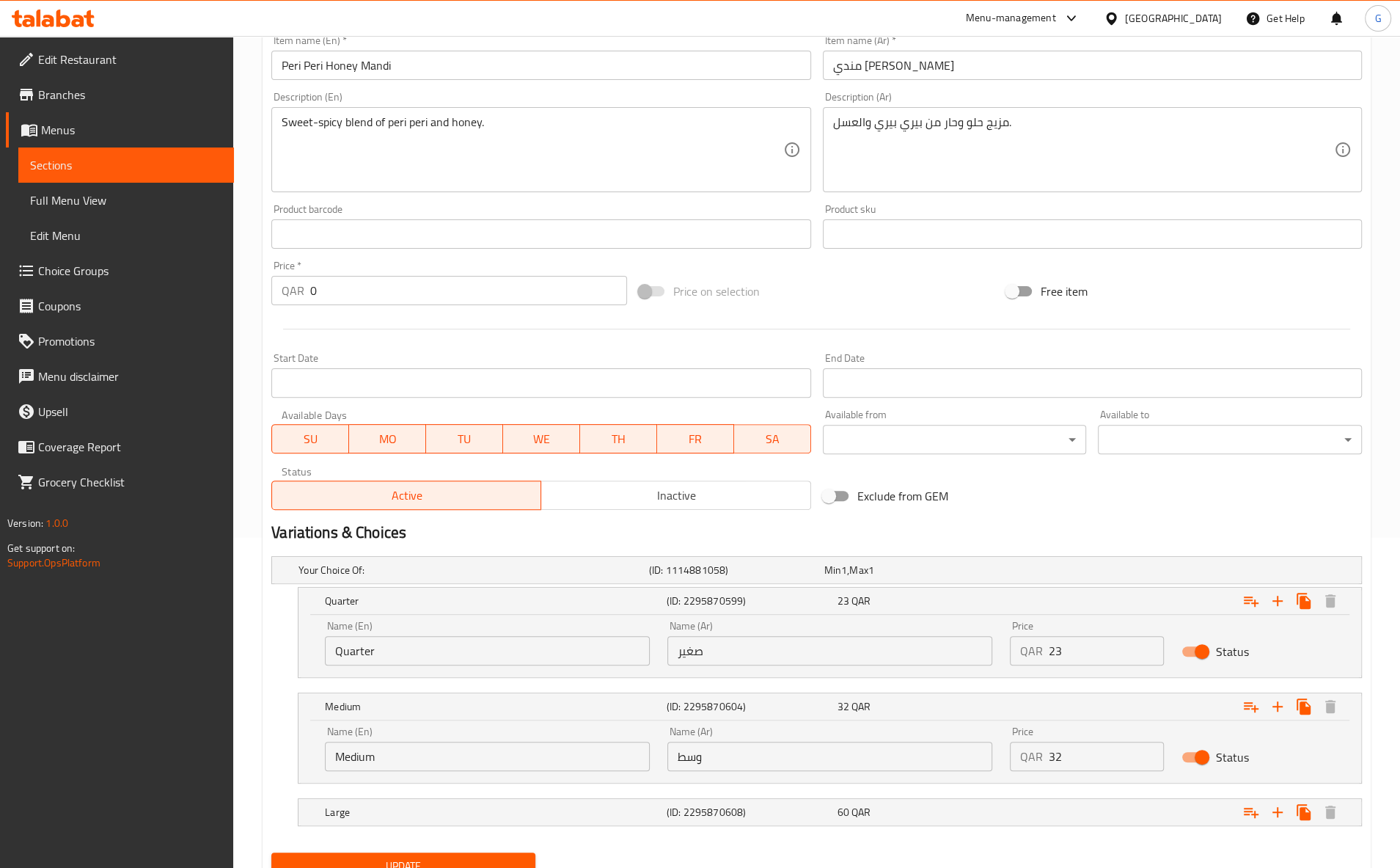
scroll to position [392, 0]
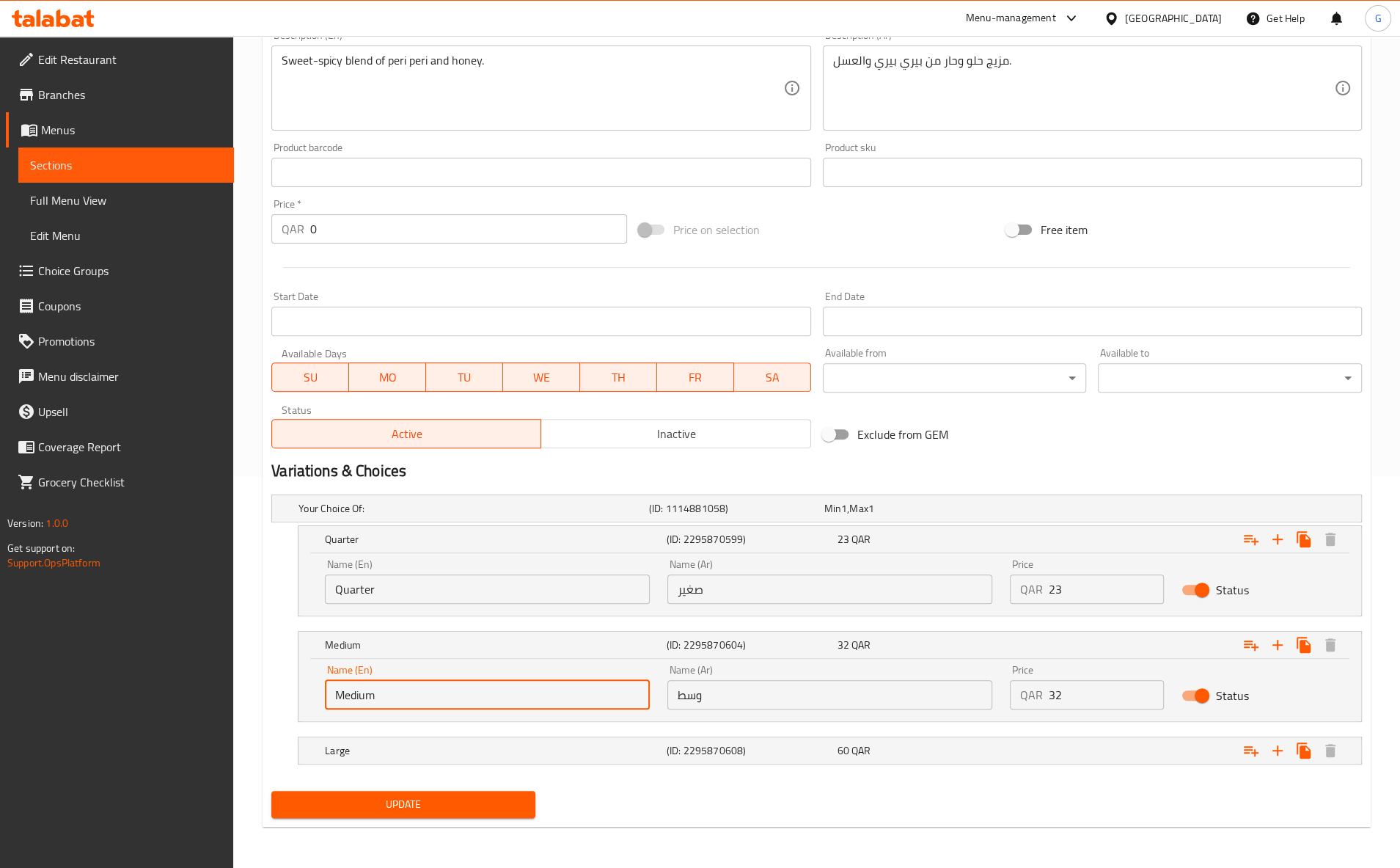
drag, startPoint x: 384, startPoint y: 694, endPoint x: 239, endPoint y: 707, distance: 145.6
click at [325, 706] on input "Medium" at bounding box center [488, 695] width 325 height 29
type input "Half"
click at [901, 773] on nav at bounding box center [816, 773] width 1090 height 12
click at [908, 762] on div "Large (ID: 2295870608) 60 QAR" at bounding box center [834, 750] width 1025 height 32
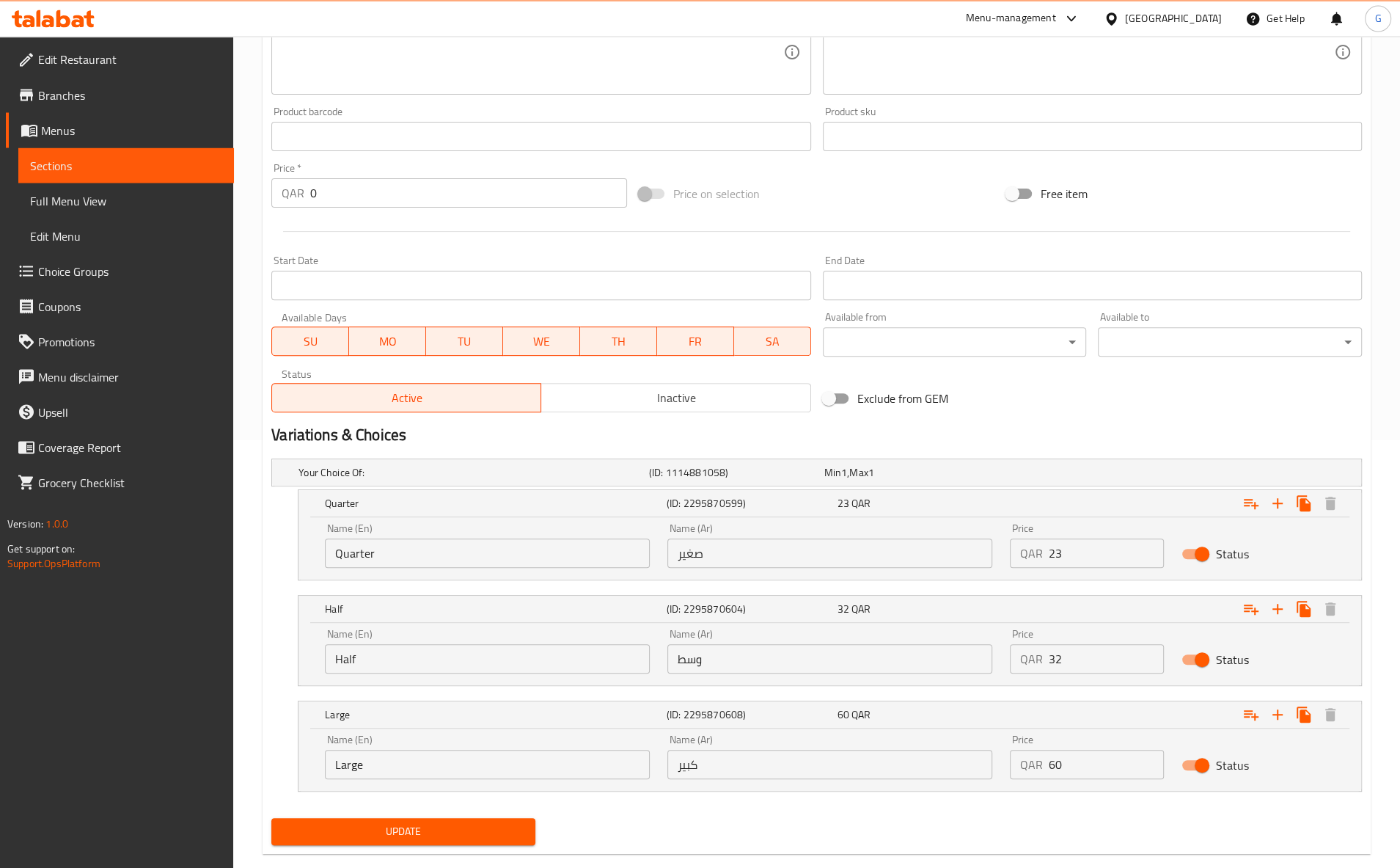
scroll to position [456, 0]
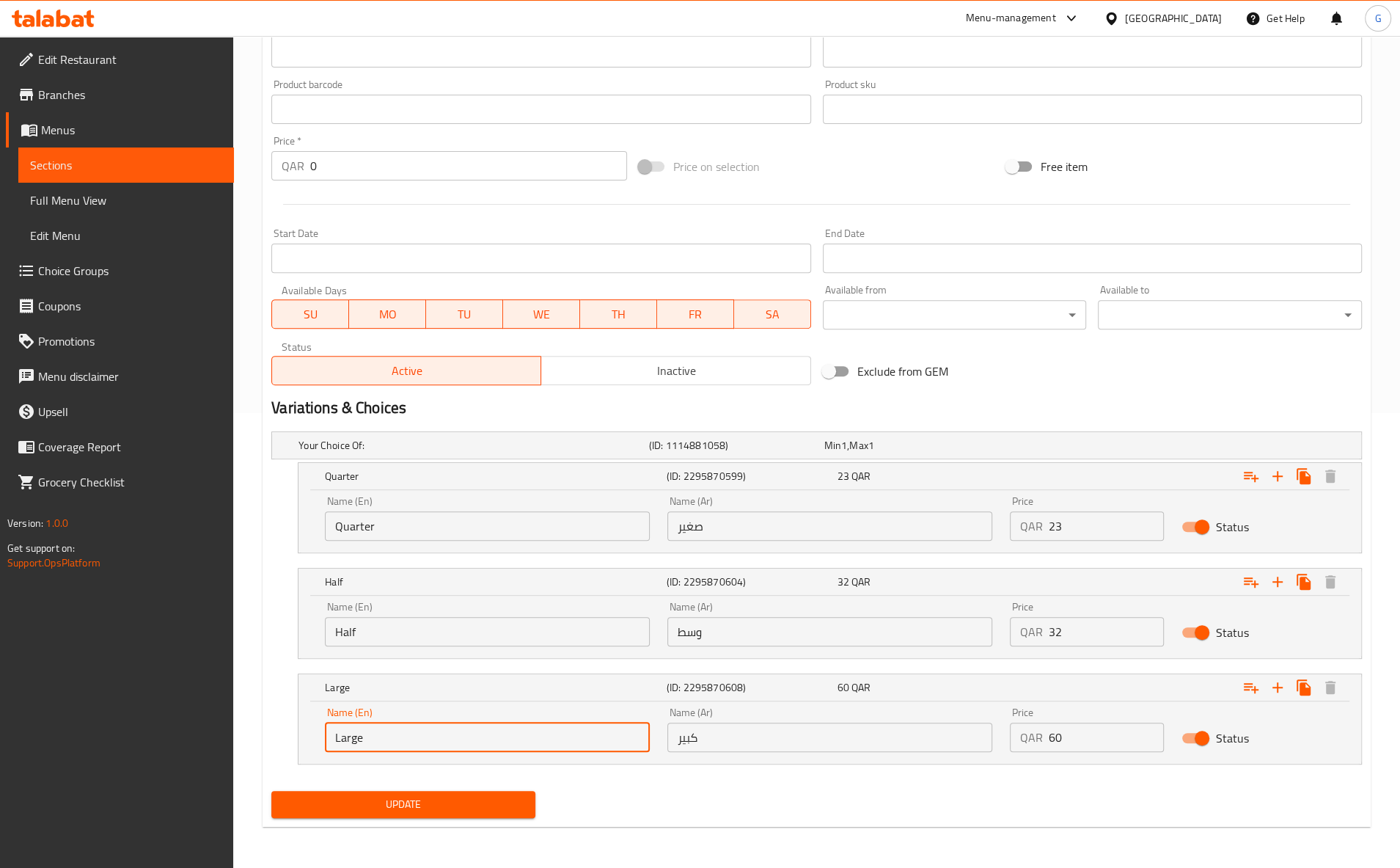
drag, startPoint x: 520, startPoint y: 740, endPoint x: 290, endPoint y: 744, distance: 230.0
click at [325, 744] on input "Large" at bounding box center [488, 737] width 325 height 29
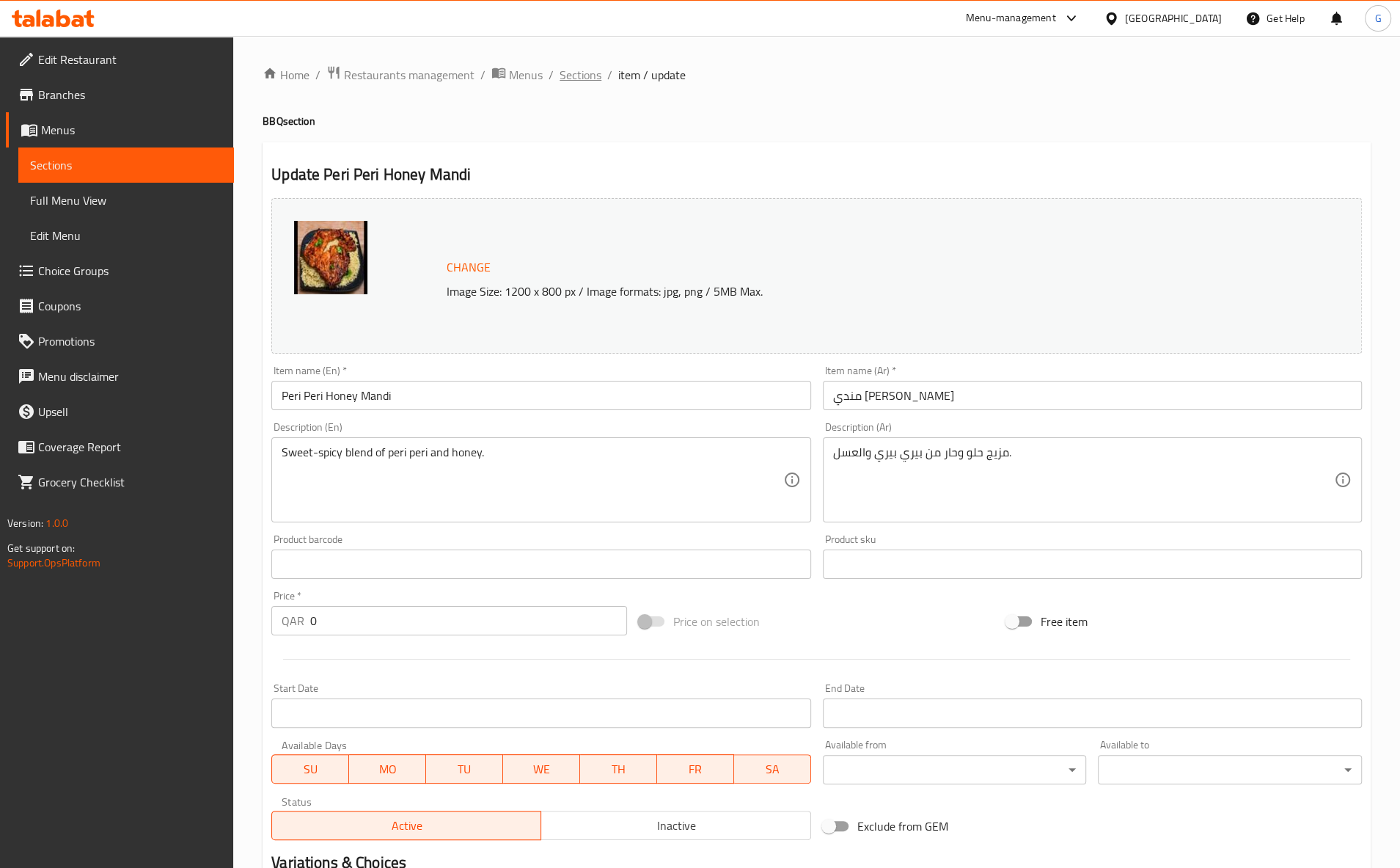
type input "Full"
click at [581, 79] on span "Sections" at bounding box center [580, 75] width 42 height 17
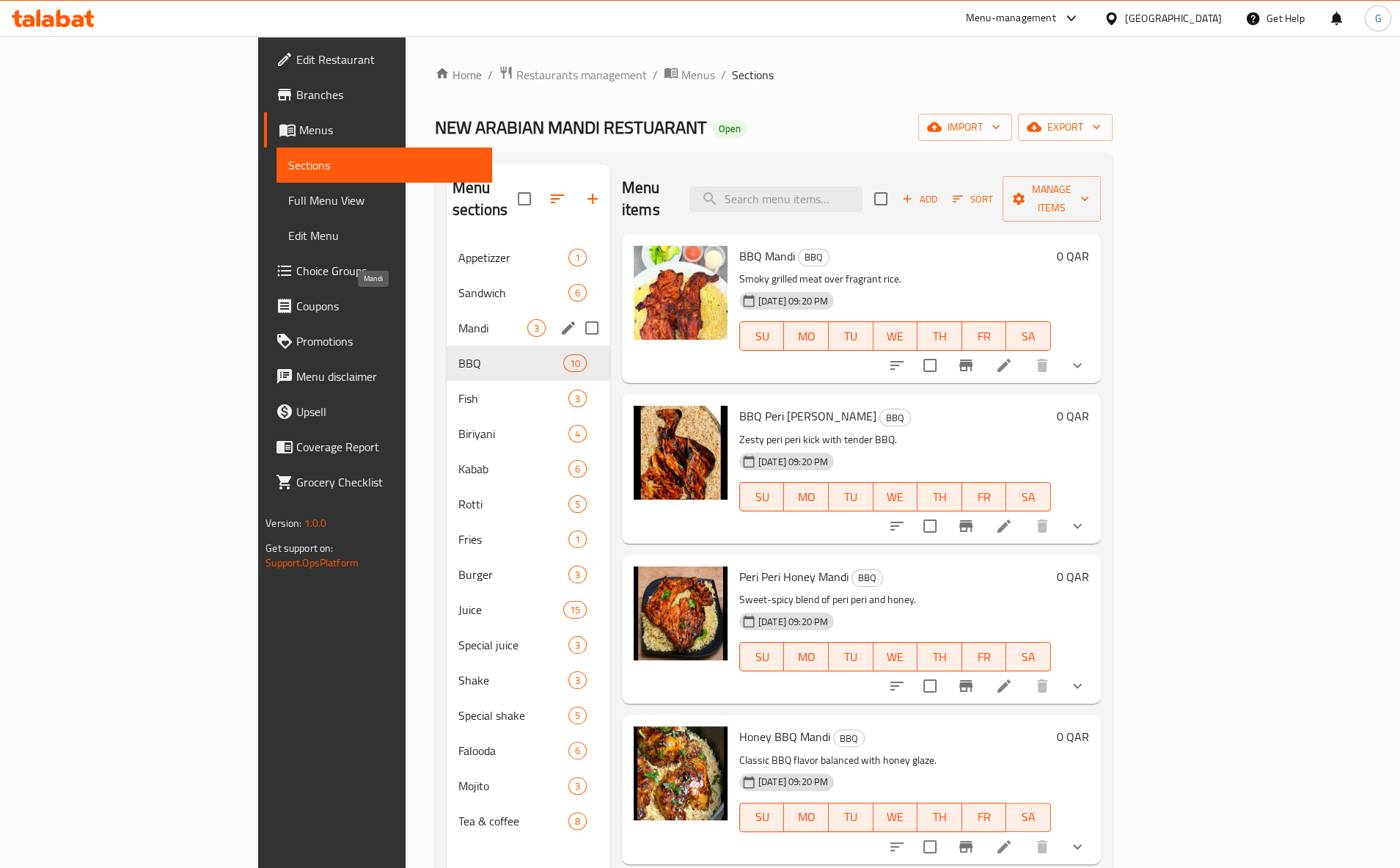
click at [459, 319] on span "Mandi" at bounding box center [492, 328] width 69 height 17
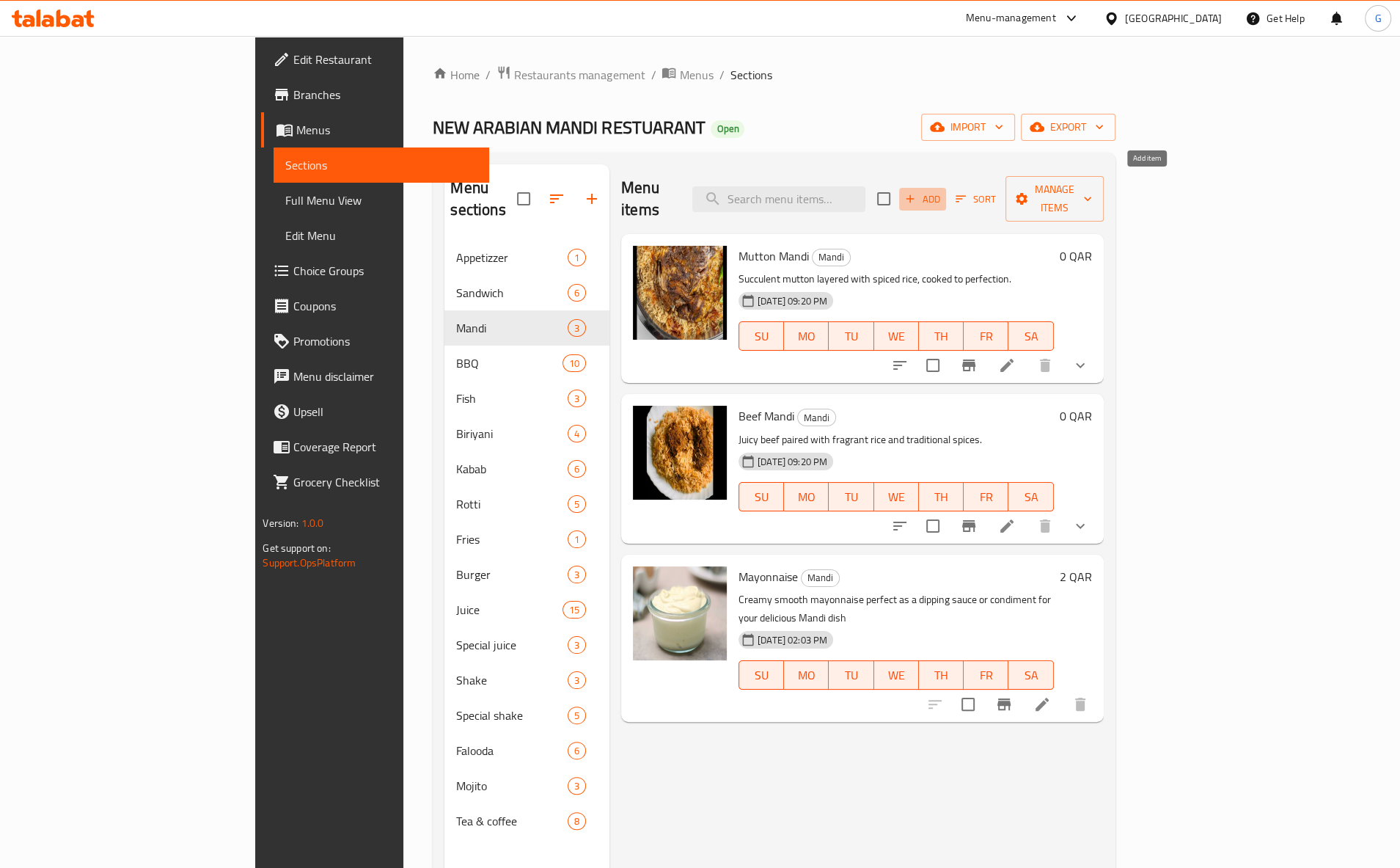
click at [942, 191] on span "Add" at bounding box center [922, 198] width 40 height 16
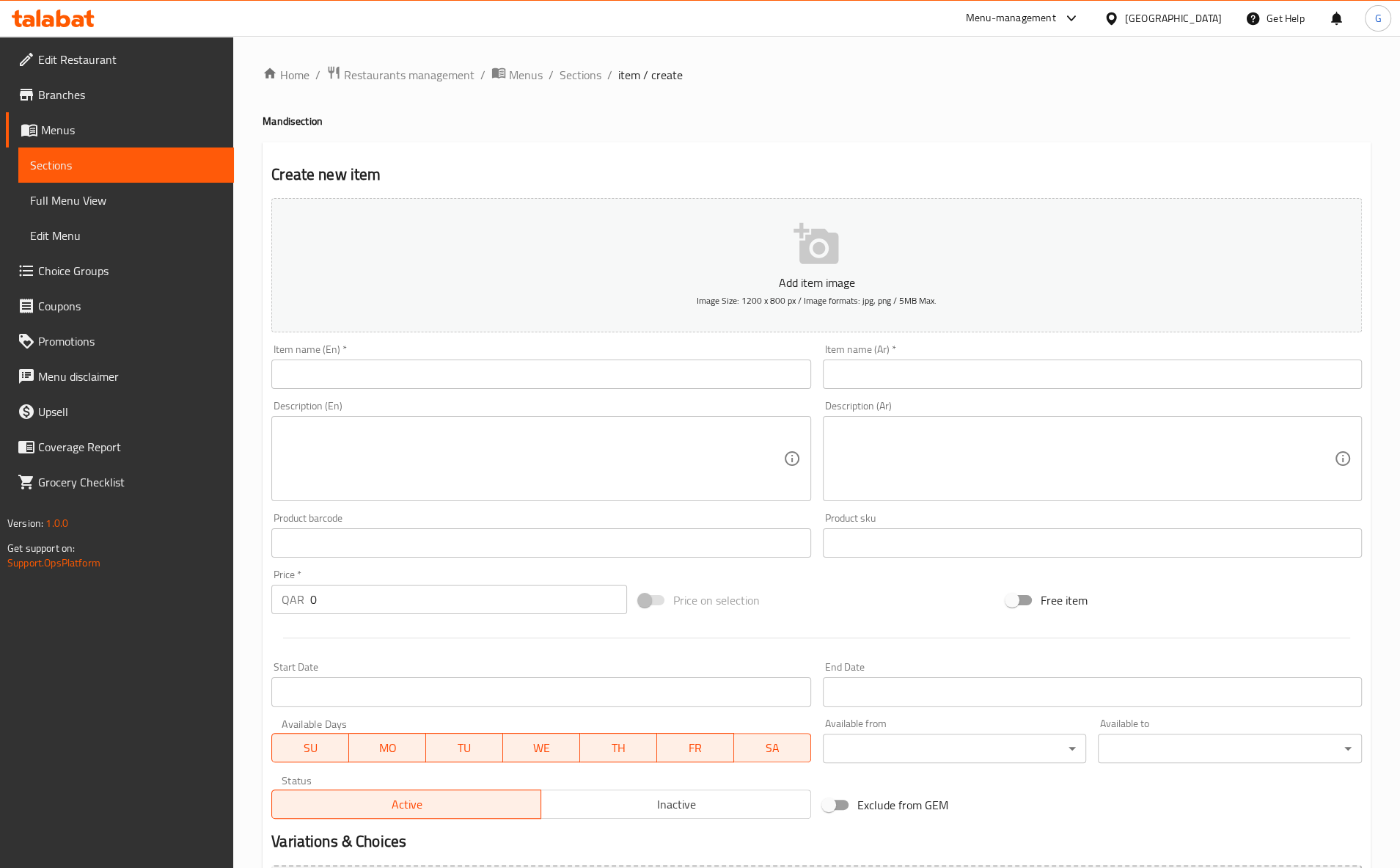
click at [495, 371] on input "text" at bounding box center [540, 374] width 539 height 29
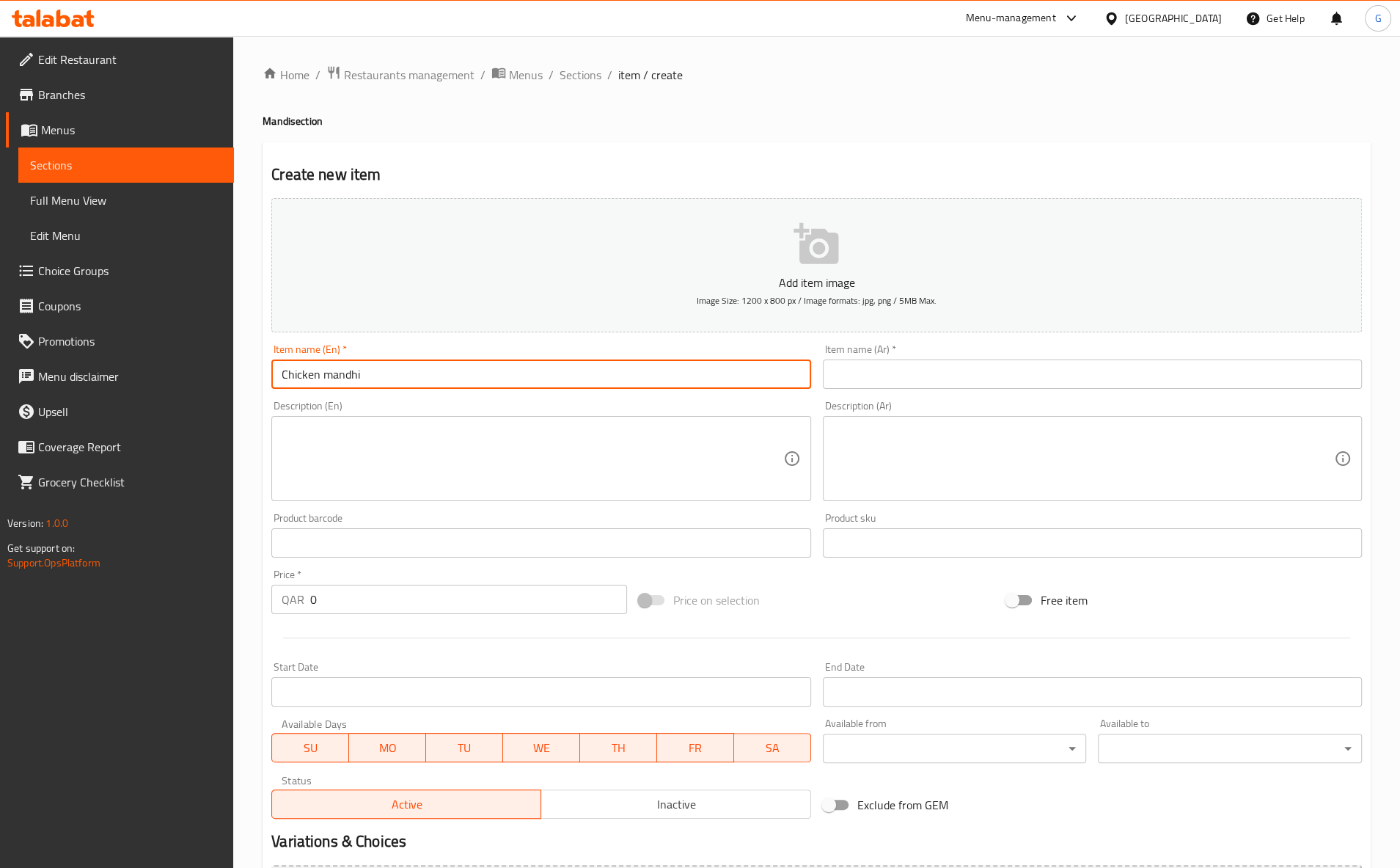
click at [406, 369] on input "Chicken mandhi" at bounding box center [540, 374] width 539 height 29
type input "Chicken mandhi Quarter"
drag, startPoint x: 399, startPoint y: 360, endPoint x: 223, endPoint y: 387, distance: 178.1
click at [233, 385] on div "Home / Restaurants management / Menus / Sections / item / create Mandi section …" at bounding box center [817, 536] width 1167 height 1001
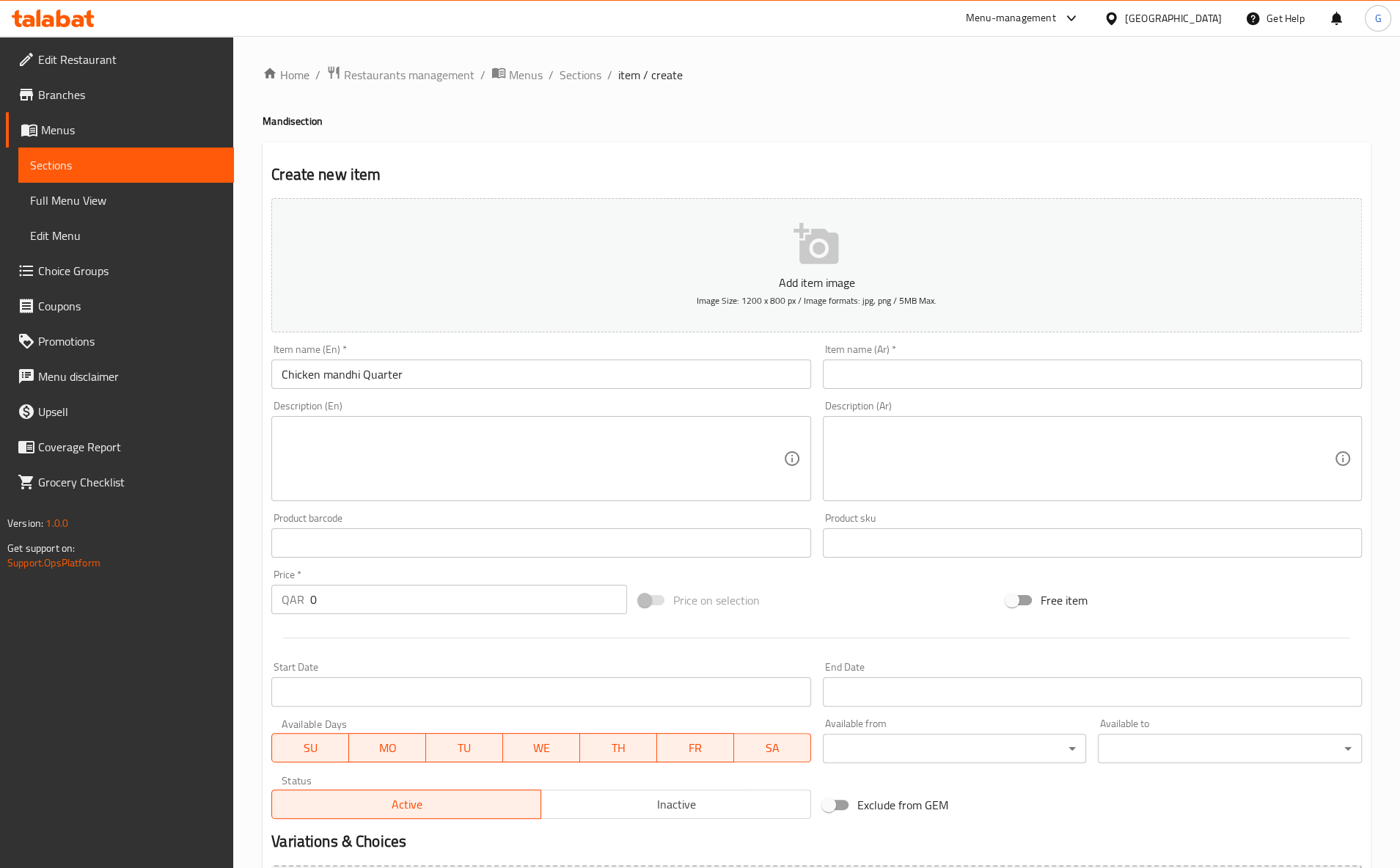
click at [372, 360] on input "Chicken mandhi Quarter" at bounding box center [540, 374] width 539 height 29
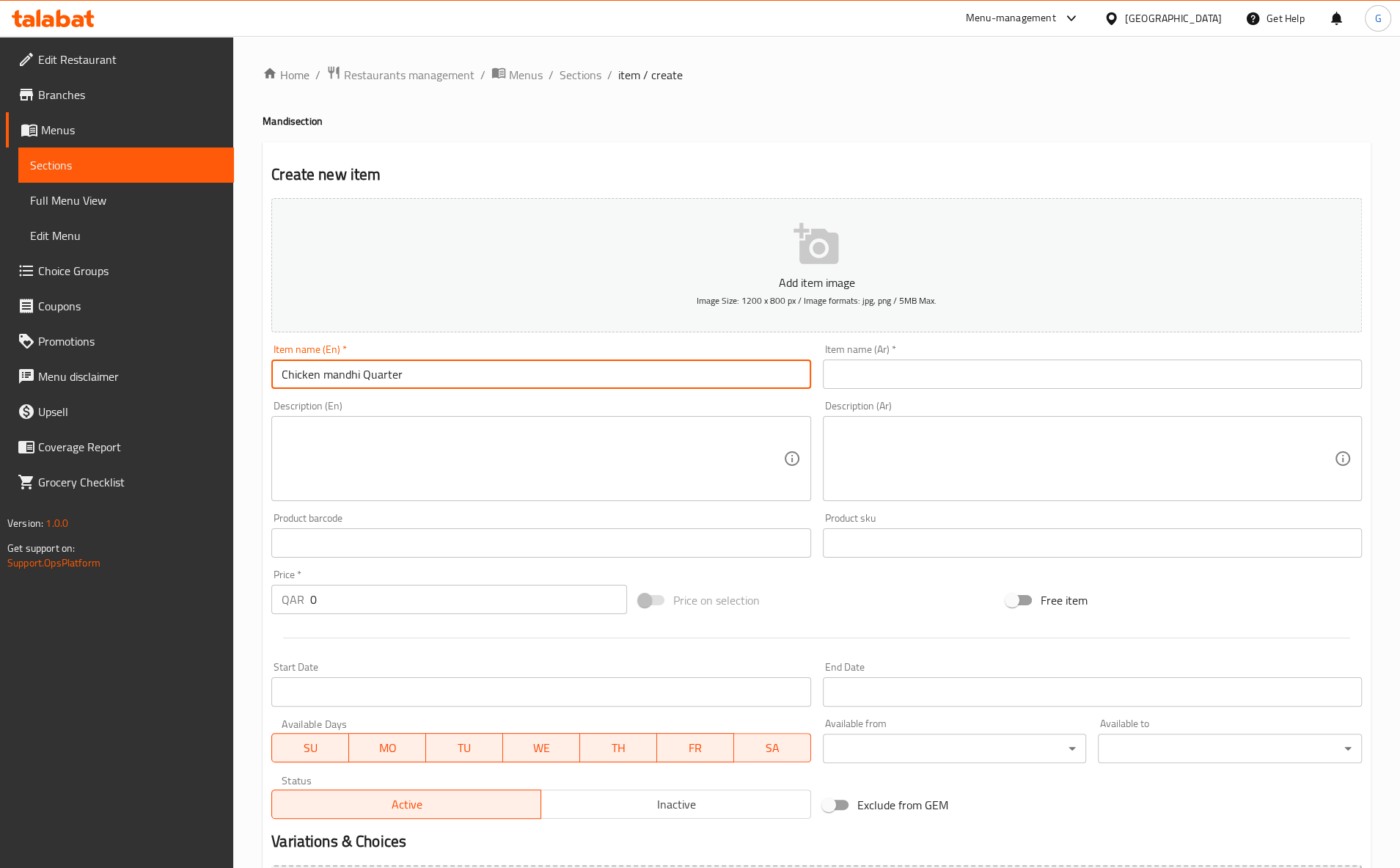
click at [372, 360] on input "Chicken mandhi Quarter" at bounding box center [540, 374] width 539 height 29
click at [891, 373] on input "text" at bounding box center [1091, 374] width 539 height 29
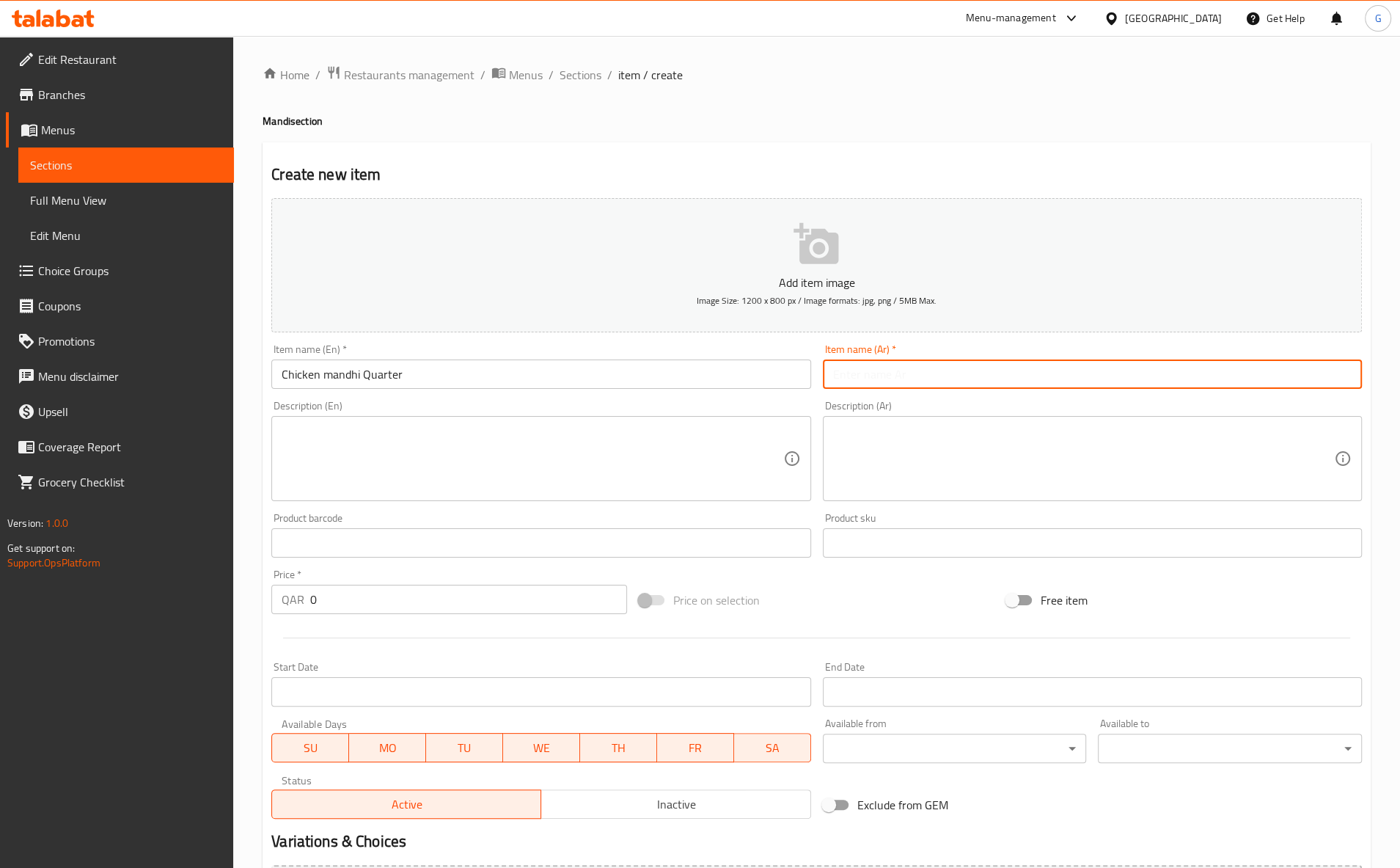
paste input "ربع دجاج مندي"
type input "ربع دجاج مندي"
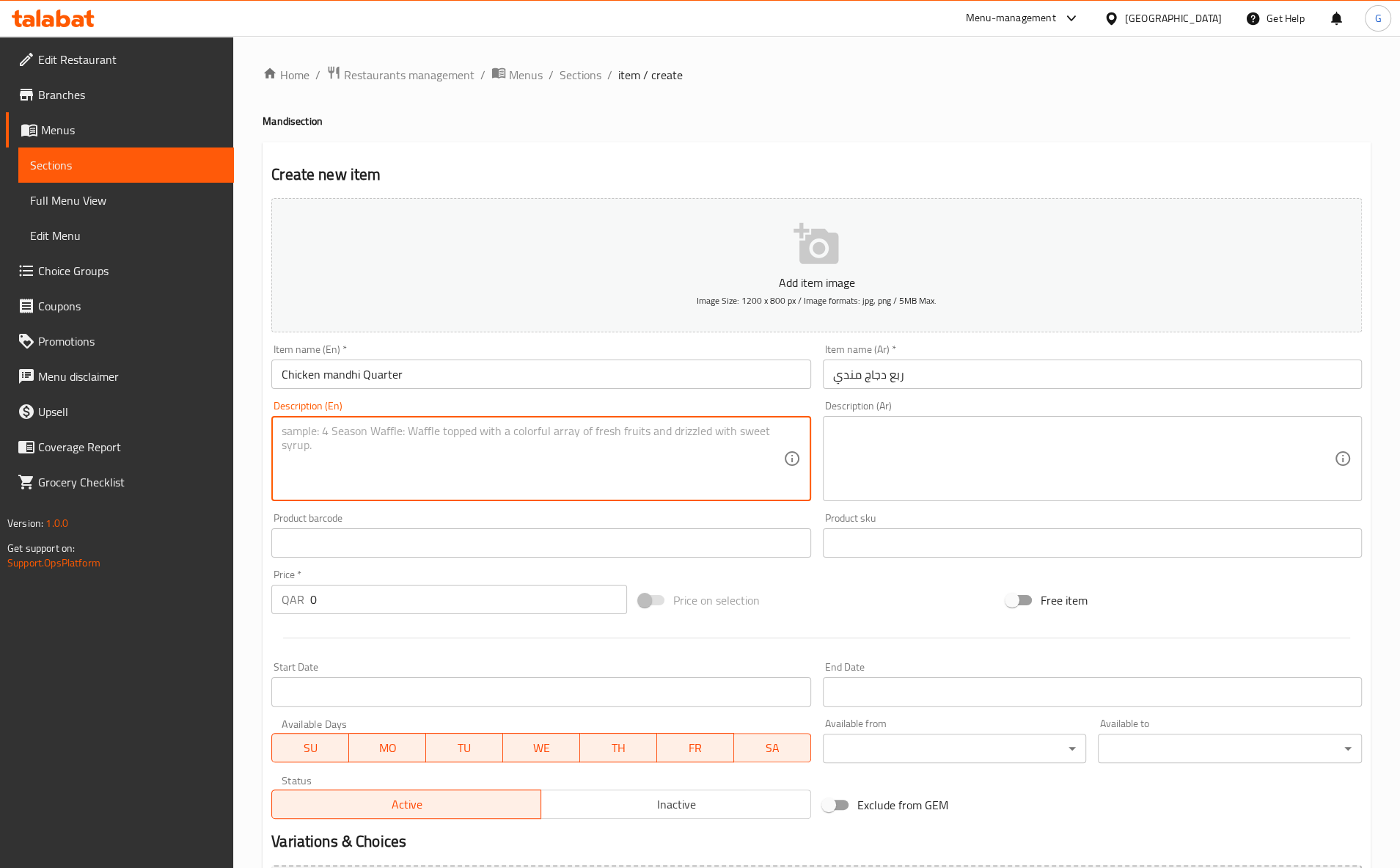
click at [507, 469] on textarea at bounding box center [532, 459] width 501 height 70
click at [372, 488] on div "Description (En)" at bounding box center [540, 459] width 539 height 85
paste textarea "Quarter chicken with rice"
drag, startPoint x: 429, startPoint y: 429, endPoint x: 187, endPoint y: 413, distance: 242.5
click at [282, 424] on textarea "Quarter chicken with rice" at bounding box center [532, 459] width 501 height 70
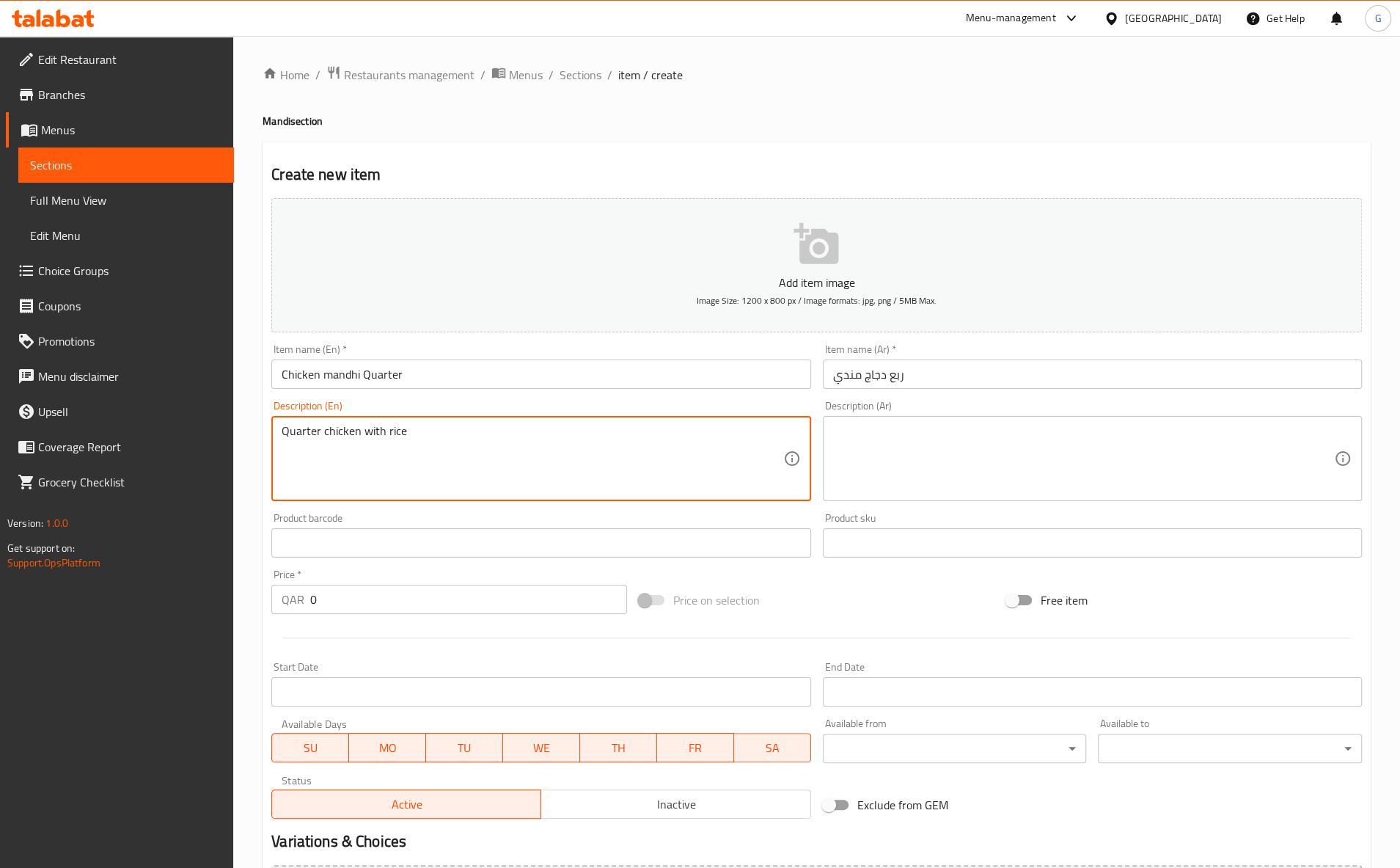
type textarea "Quarter chicken with rice"
click at [919, 434] on textarea at bounding box center [1084, 459] width 501 height 70
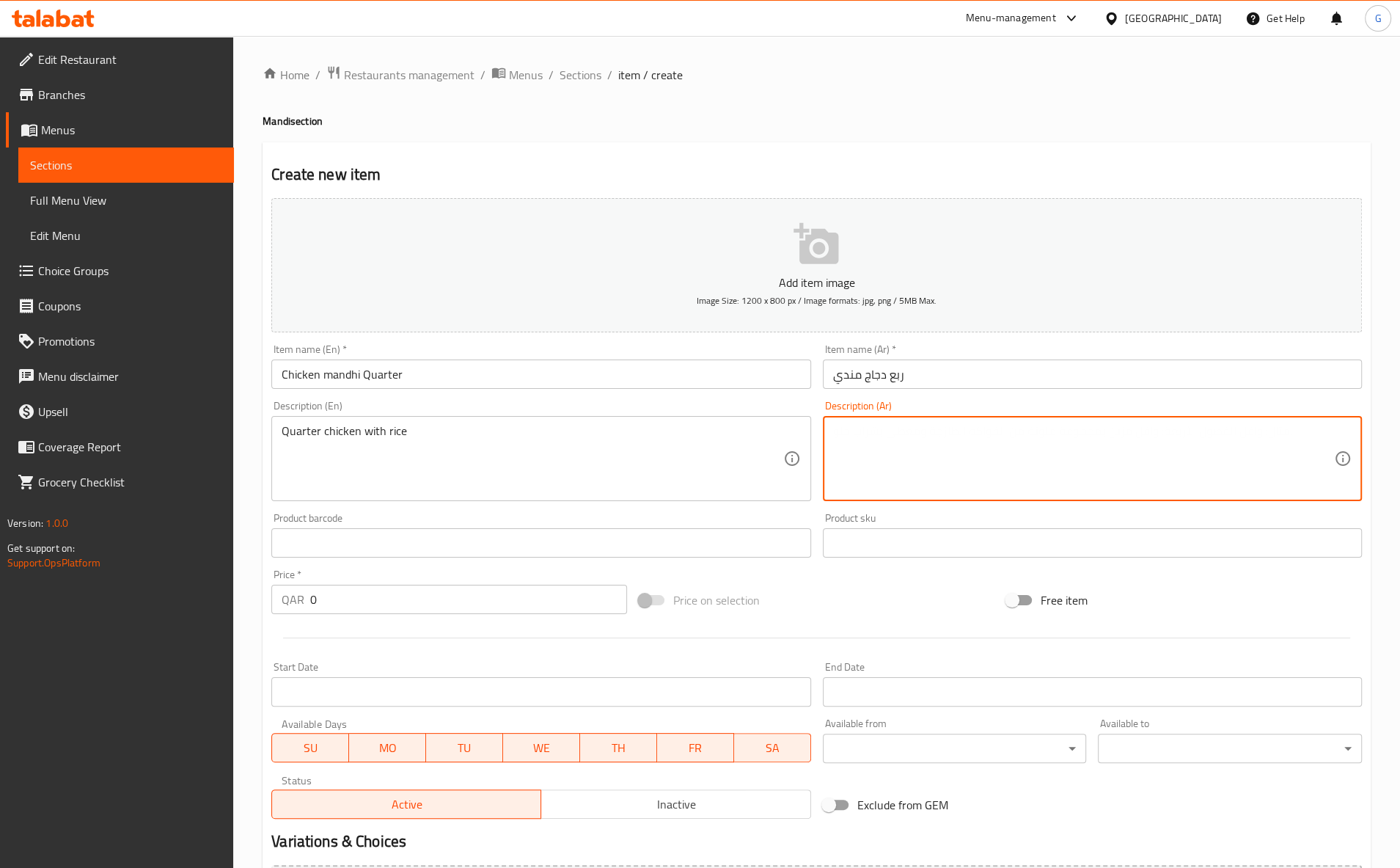
paste textarea "ربع دجاجة مع أرز"
type textarea "ربع دجاجة مع أرز"
click at [311, 614] on input "0" at bounding box center [468, 599] width 316 height 29
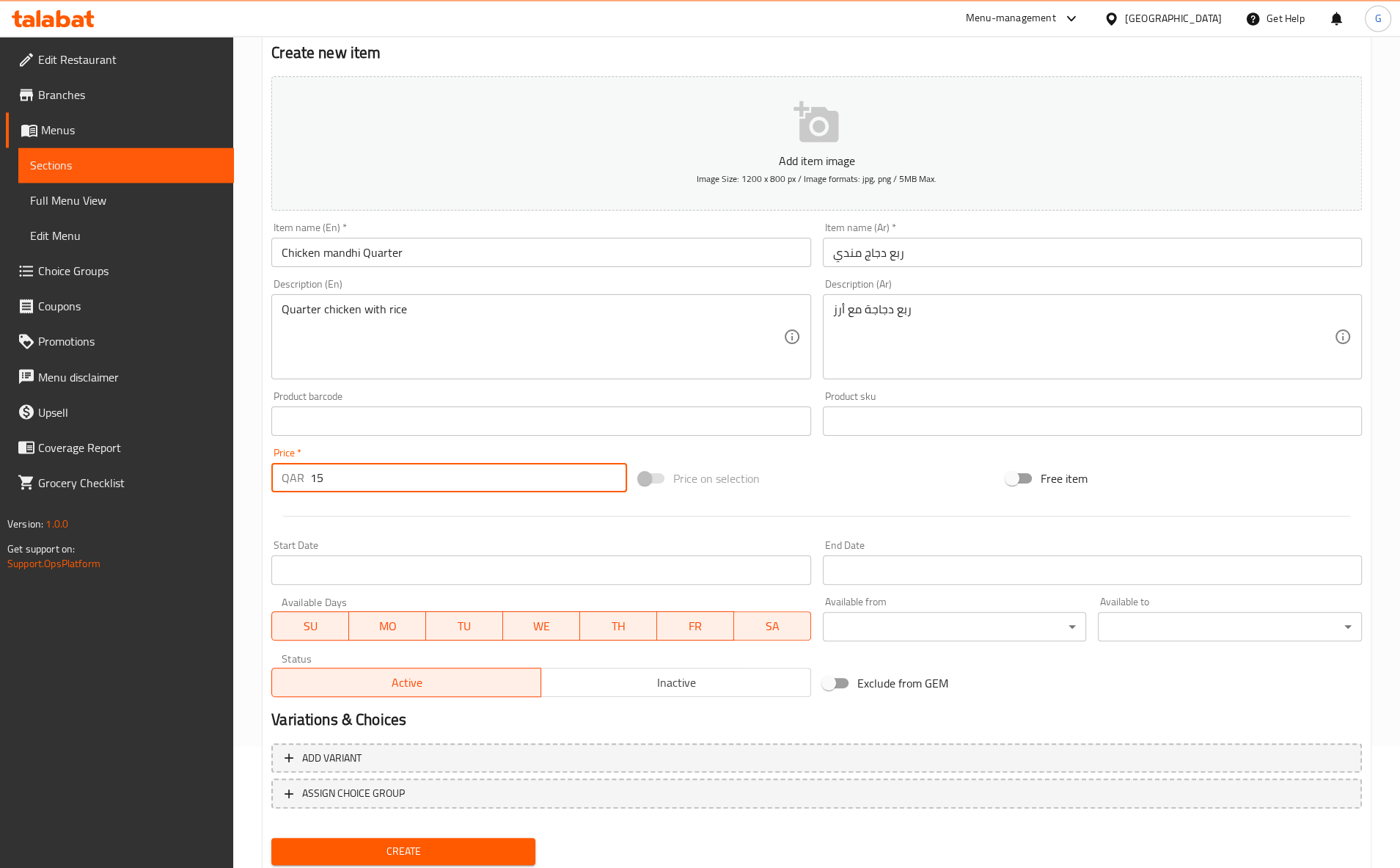
scroll to position [166, 0]
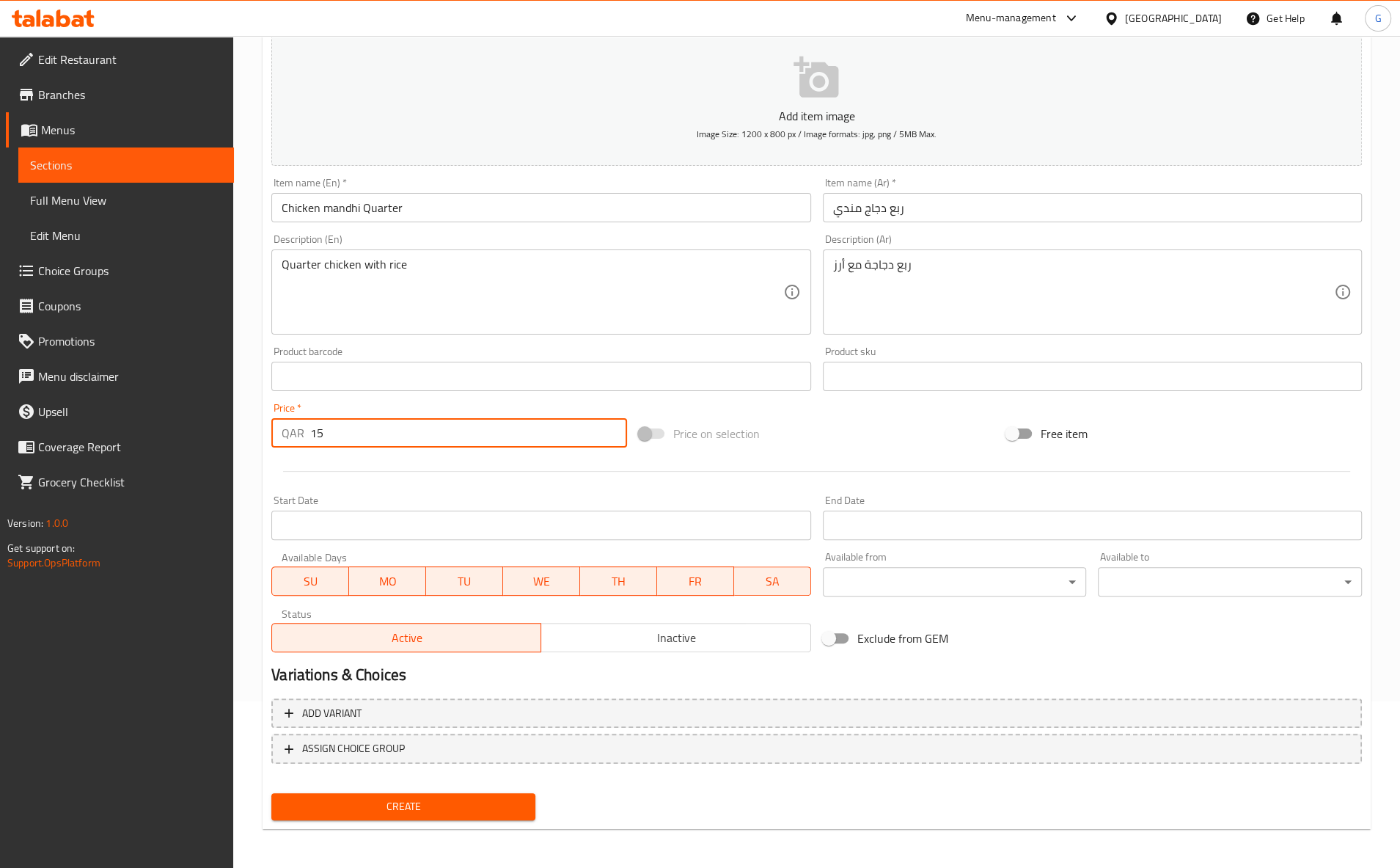
type input "15"
click at [271, 793] on button "Create" at bounding box center [402, 806] width 264 height 27
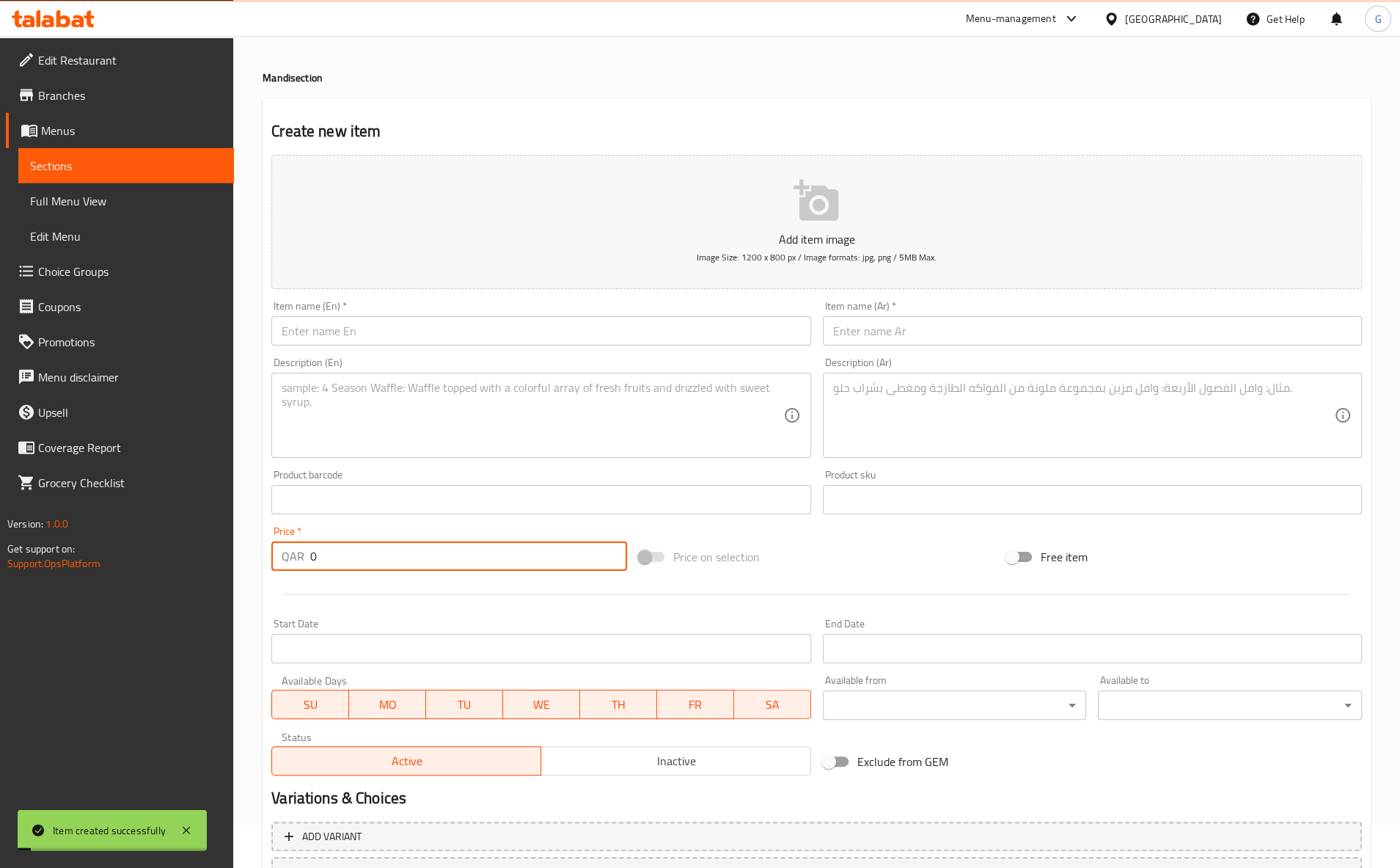
scroll to position [0, 0]
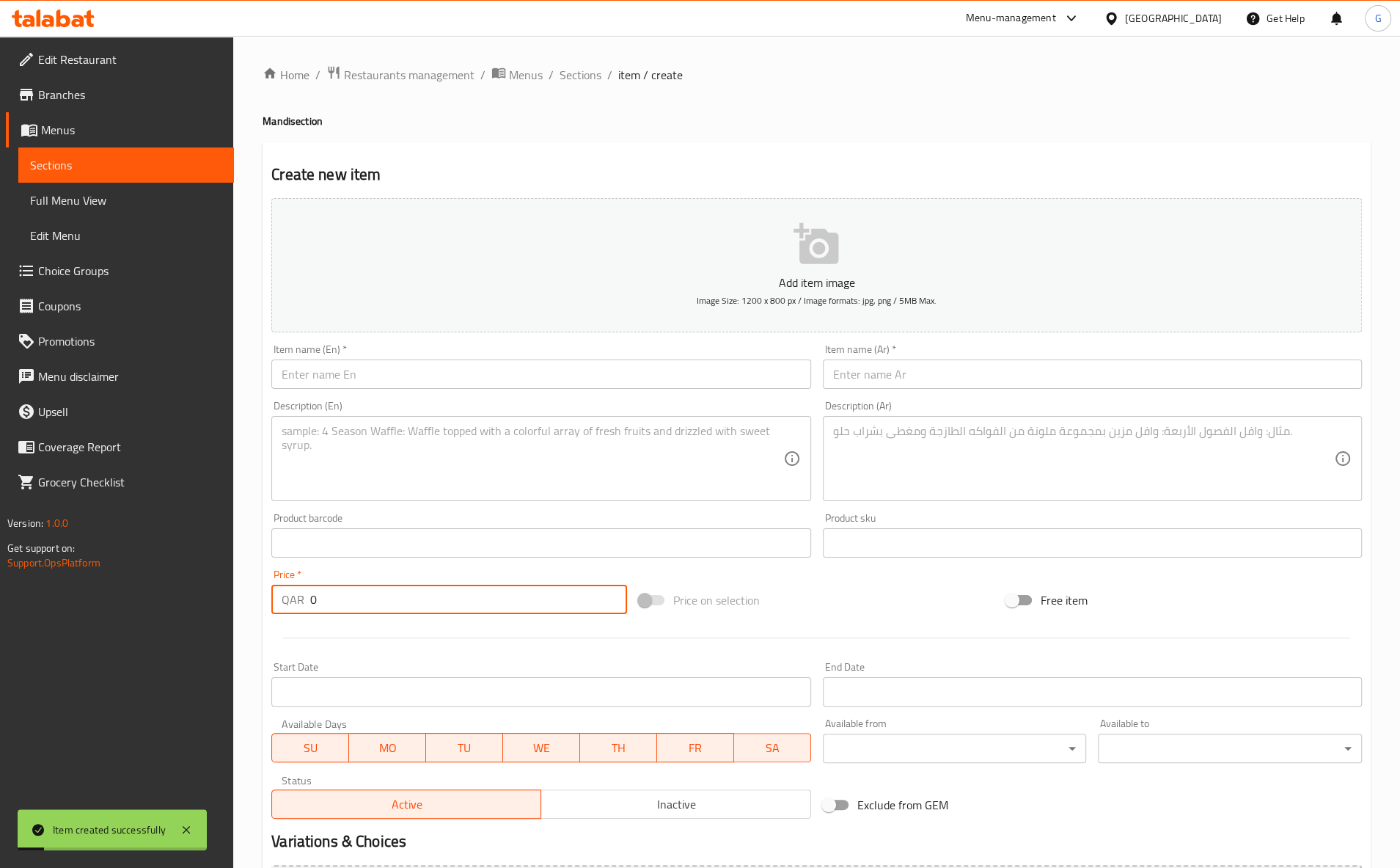
type input "0"
click at [534, 378] on input "text" at bounding box center [540, 374] width 539 height 29
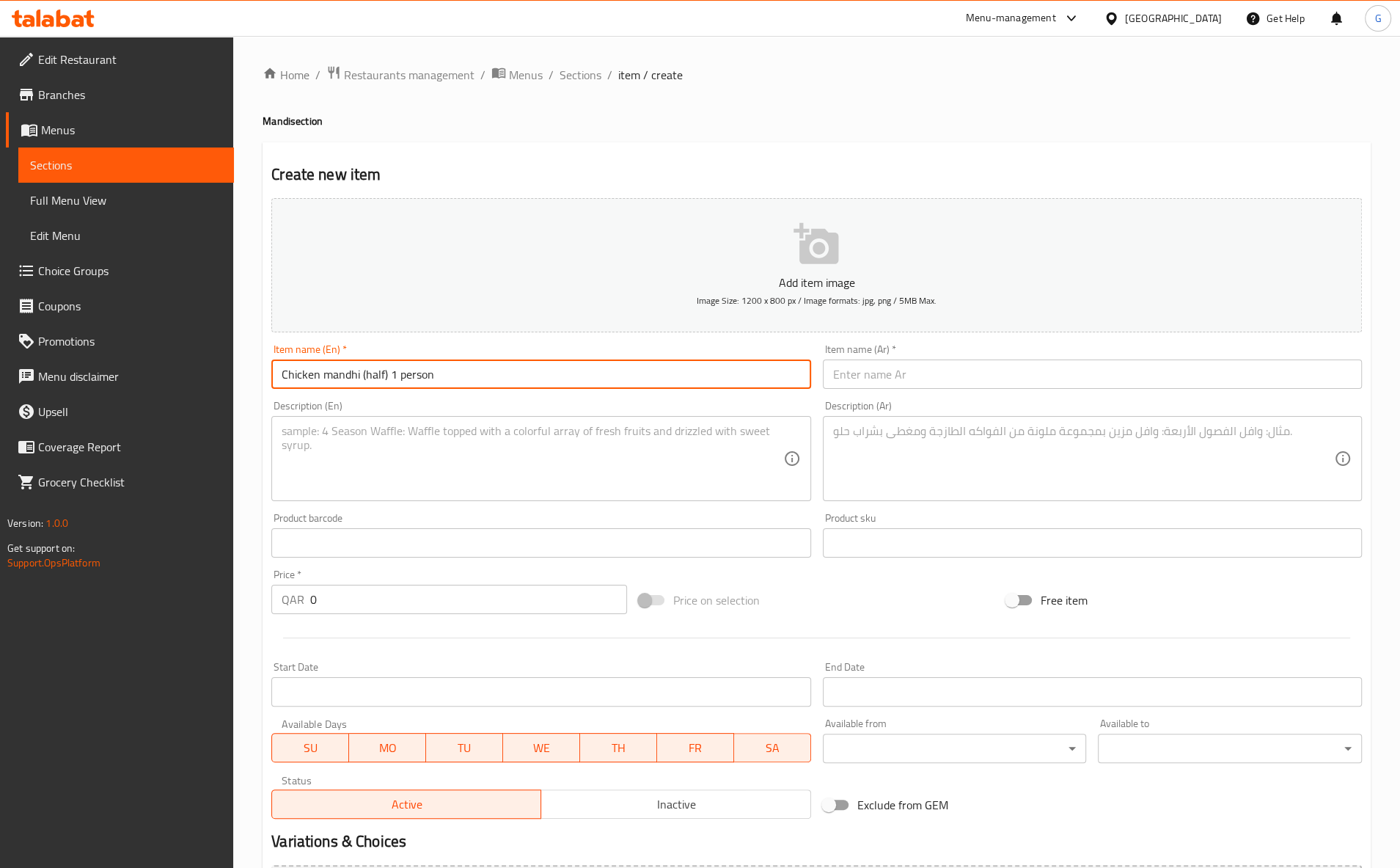
drag, startPoint x: 79, startPoint y: 395, endPoint x: 312, endPoint y: 334, distance: 240.9
click at [271, 389] on input "Chicken mandhi (half) 1 person" at bounding box center [540, 374] width 539 height 29
type input "Chicken mandhi (half) 1 person"
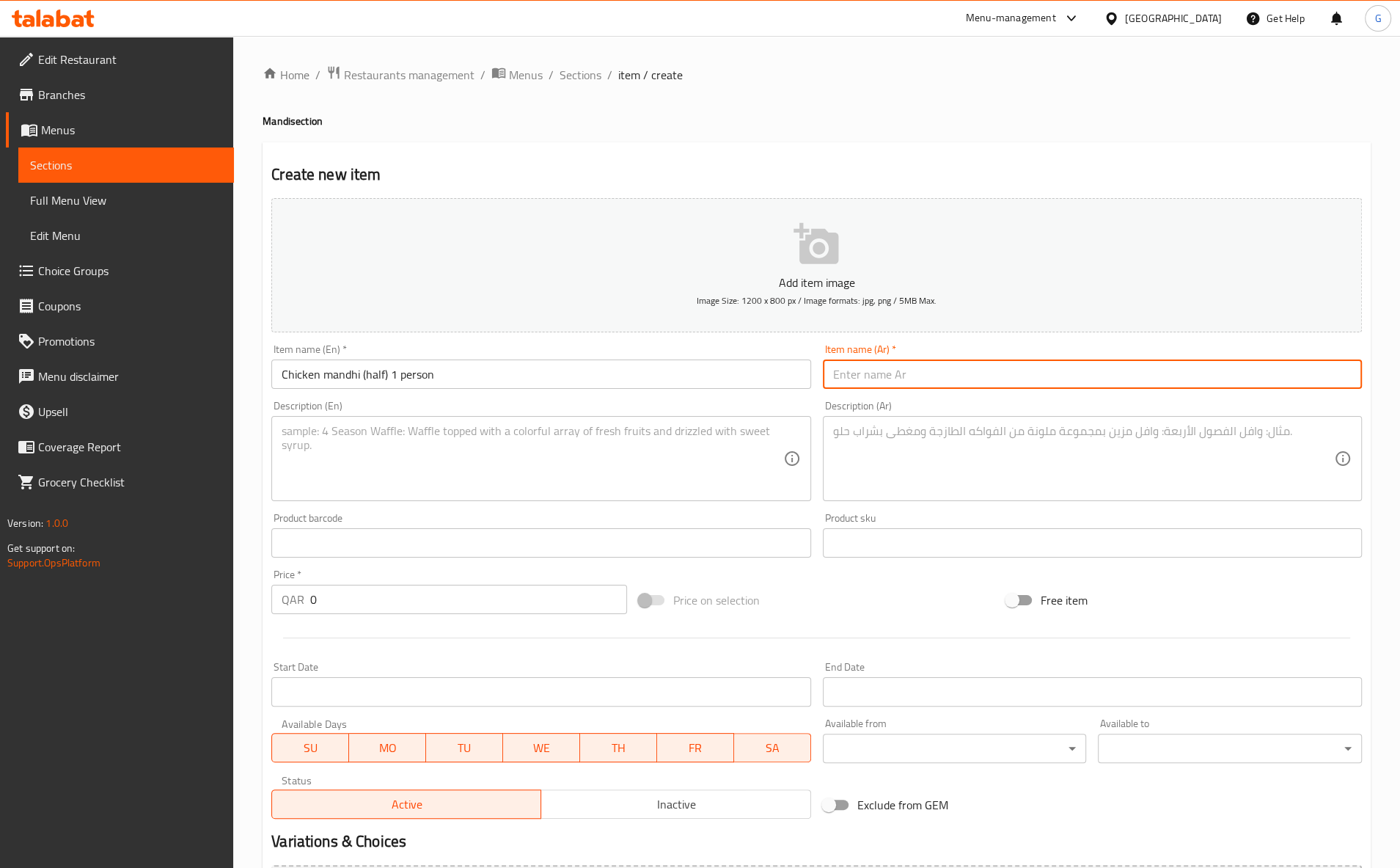
click at [953, 384] on input "text" at bounding box center [1091, 374] width 539 height 29
paste input "مندي دجاج (نصف) 1 شخص"
type input "مندي دجاج (نصف) 1 شخص"
click at [589, 471] on textarea at bounding box center [532, 459] width 501 height 70
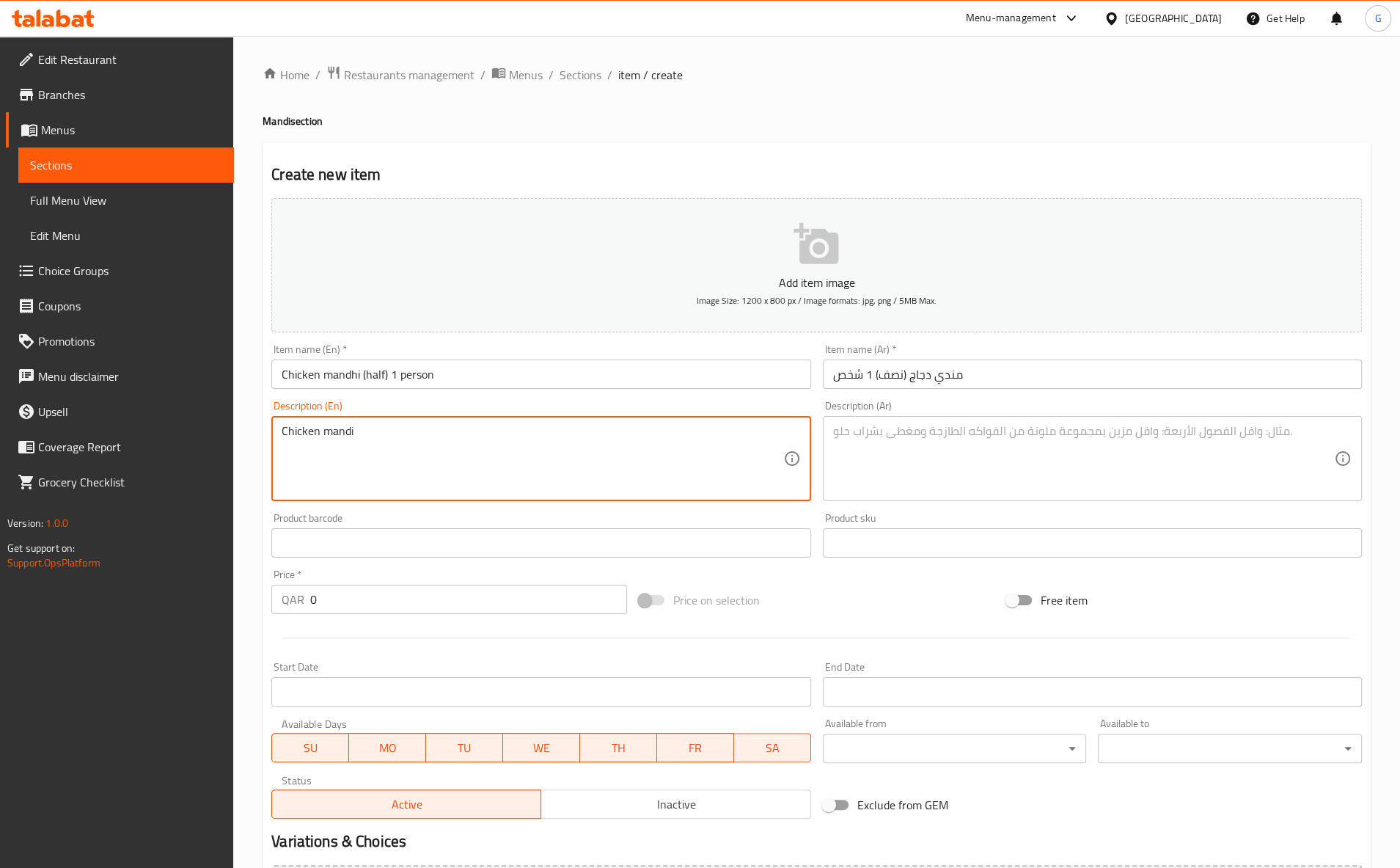
click at [279, 430] on div "Chicken mandi Description (En)" at bounding box center [540, 459] width 539 height 85
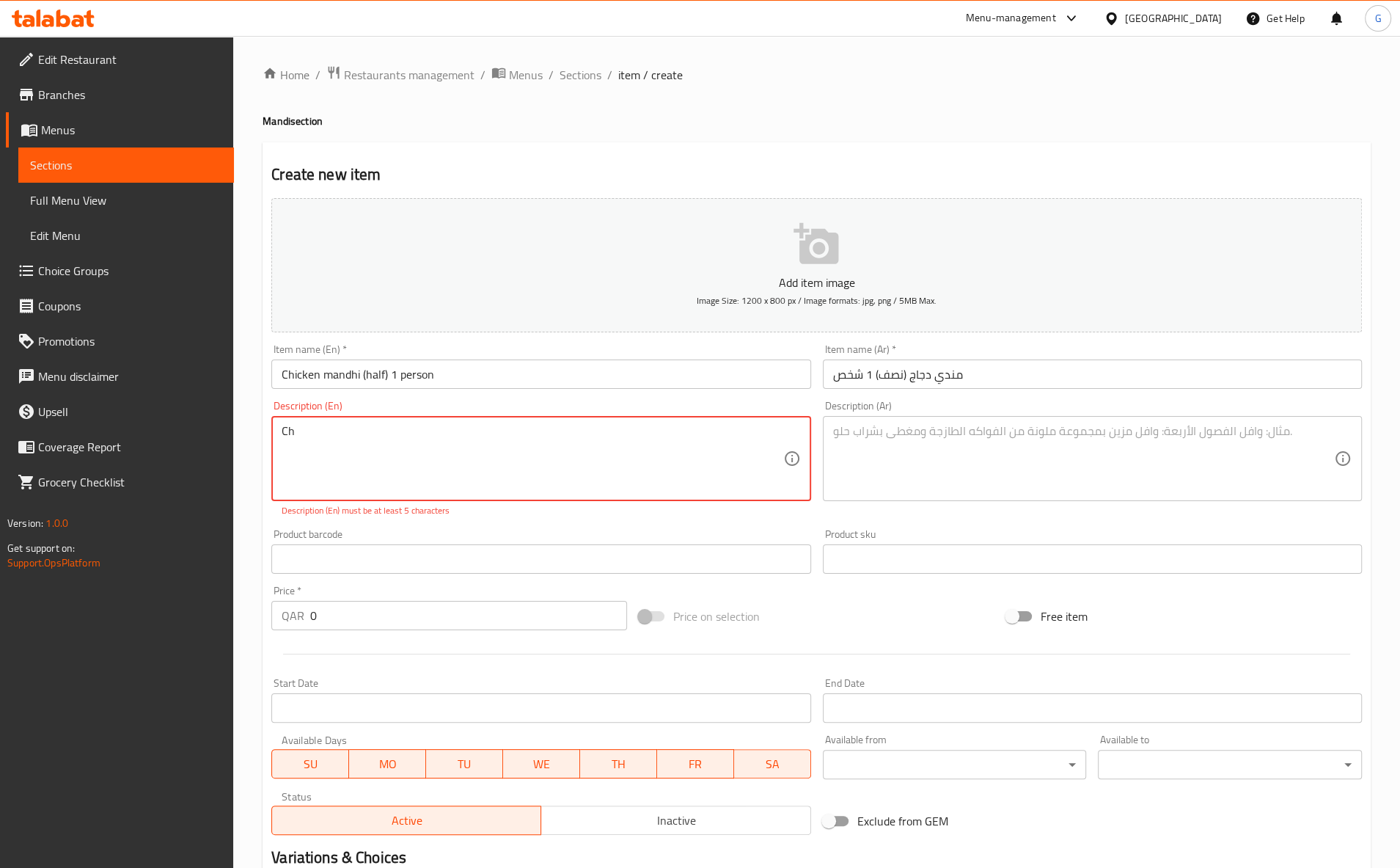
type textarea "C"
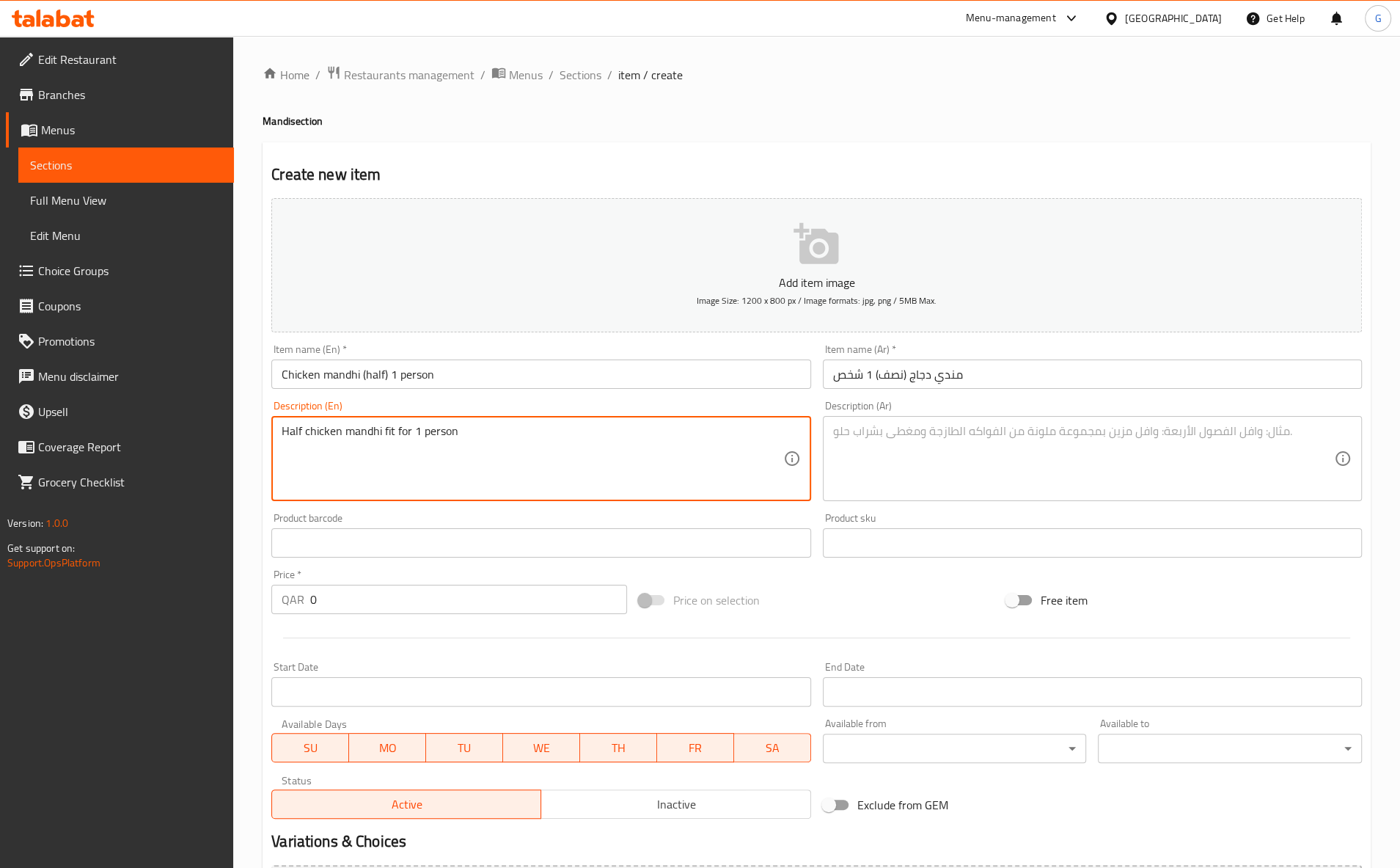
drag, startPoint x: 507, startPoint y: 425, endPoint x: 223, endPoint y: 468, distance: 287.2
click at [282, 468] on textarea "Half chicken mandhi fit for 1 person" at bounding box center [532, 459] width 501 height 70
type textarea "Half chicken mandhi fit for 1 person"
click at [865, 450] on textarea at bounding box center [1084, 459] width 501 height 70
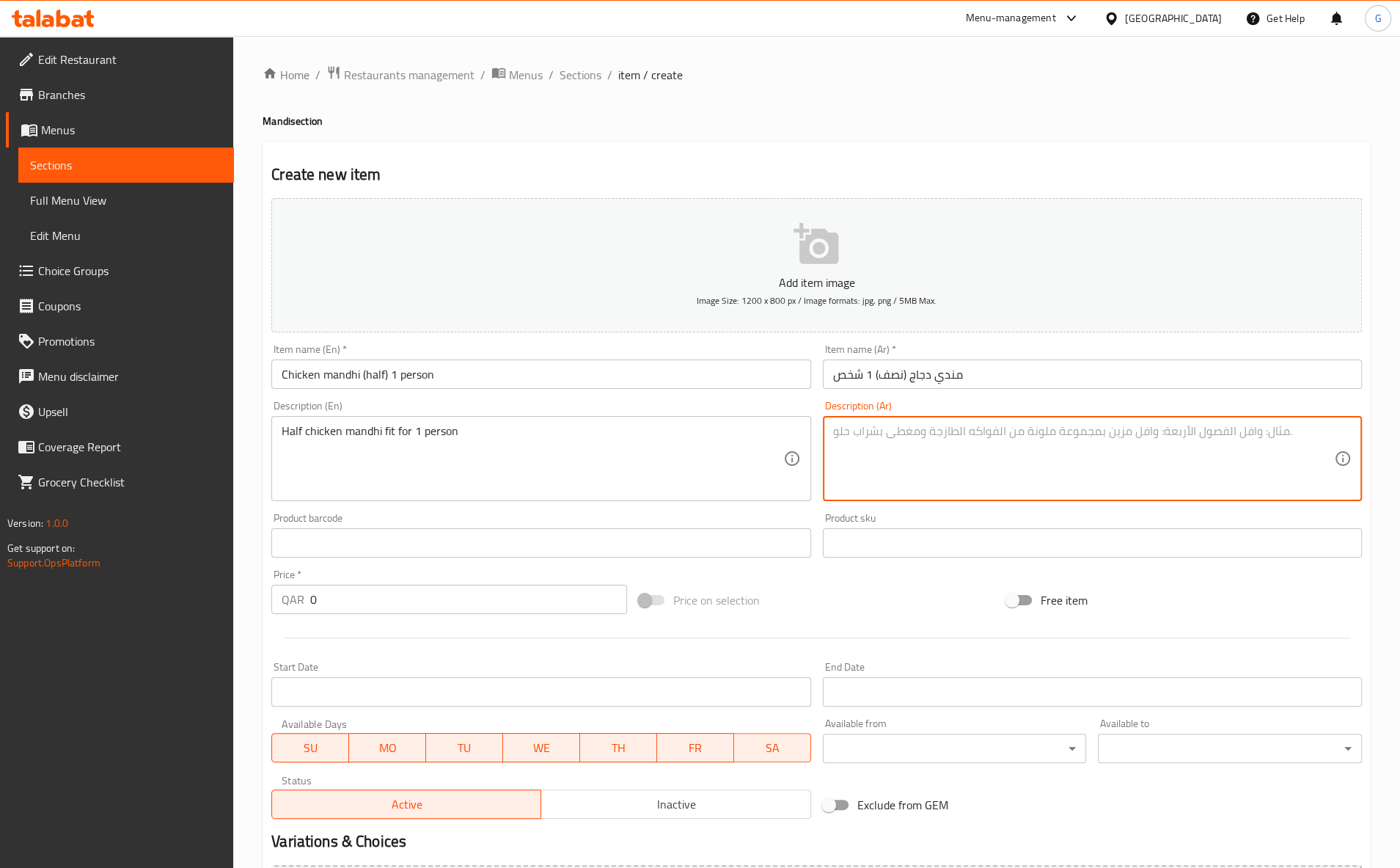
paste textarea "نصف دجاجة مندي تكفي شخص واحد"
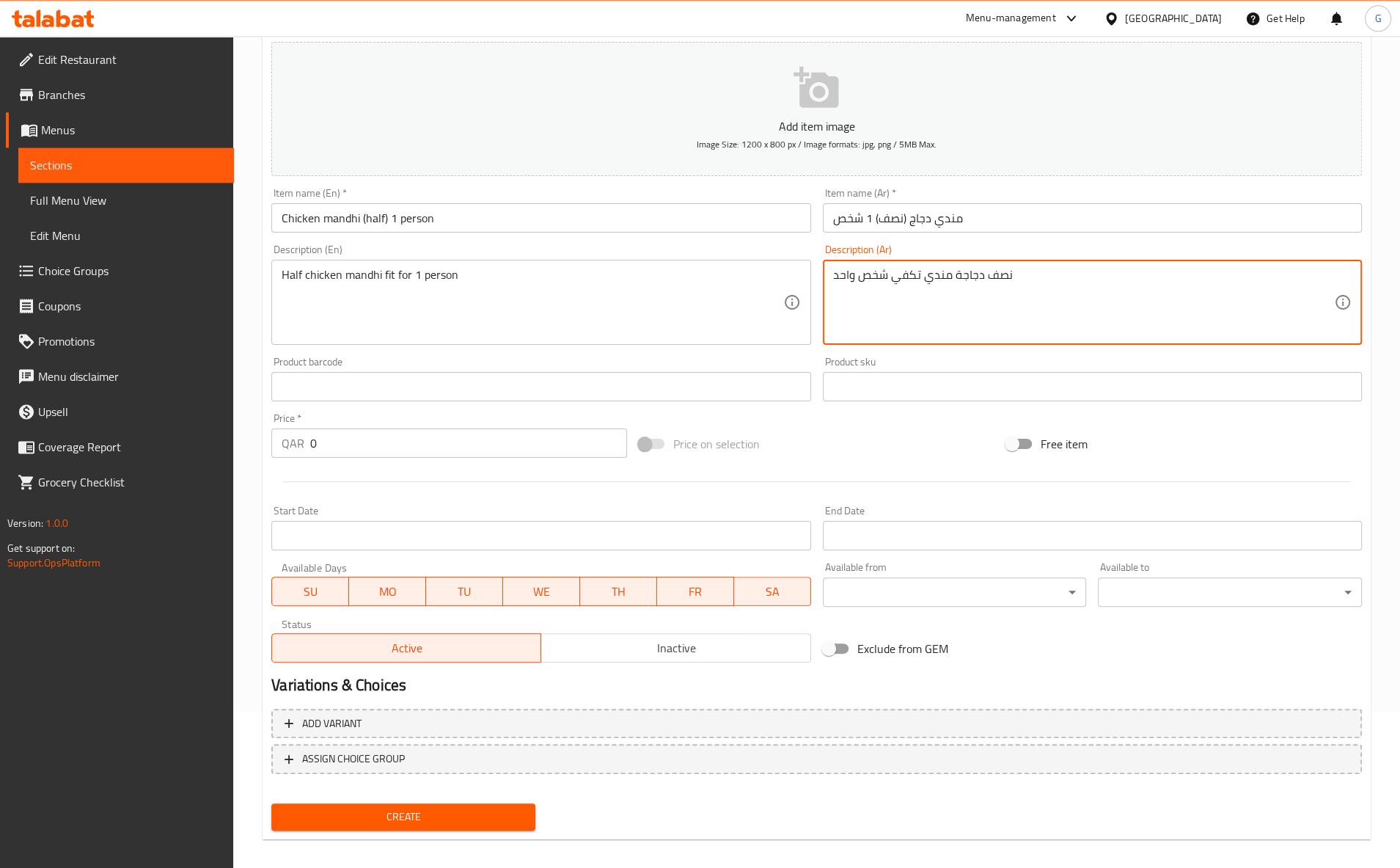
scroll to position [166, 0]
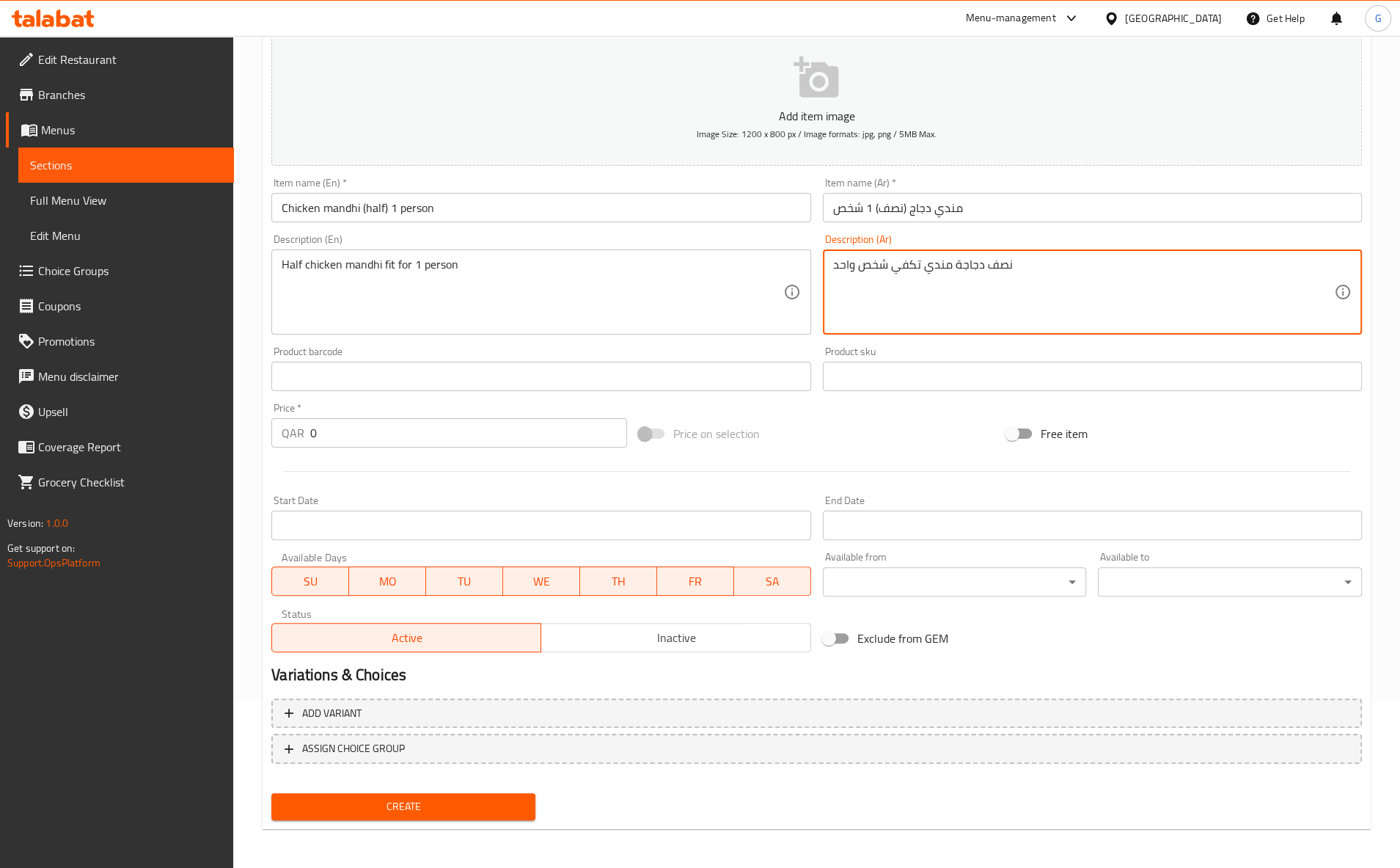
type textarea "نصف دجاجة مندي تكفي شخص واحد"
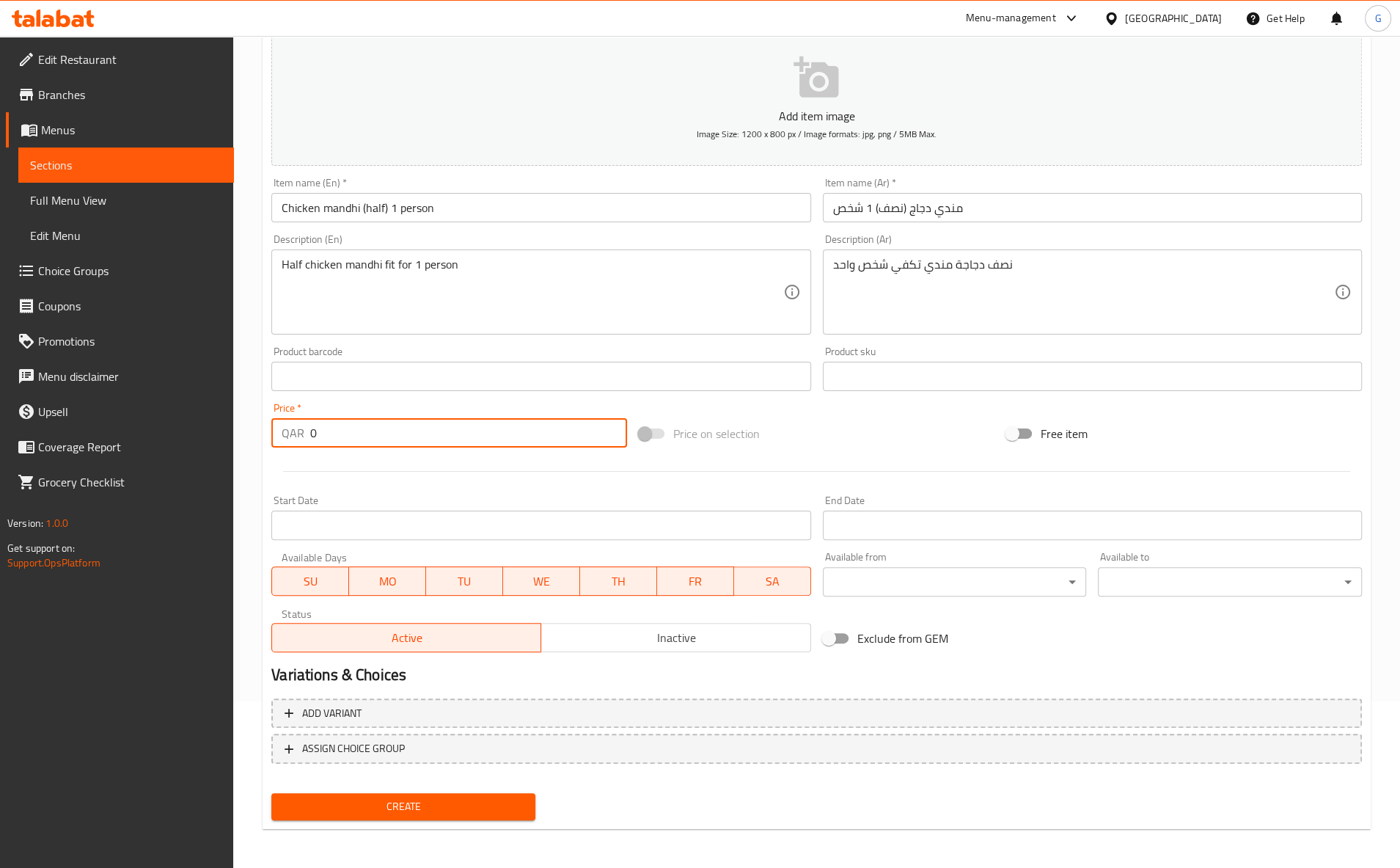
drag, startPoint x: 342, startPoint y: 439, endPoint x: 193, endPoint y: 447, distance: 149.2
click at [311, 447] on input "0" at bounding box center [468, 433] width 316 height 29
type input "21"
click at [271, 793] on button "Create" at bounding box center [402, 806] width 264 height 27
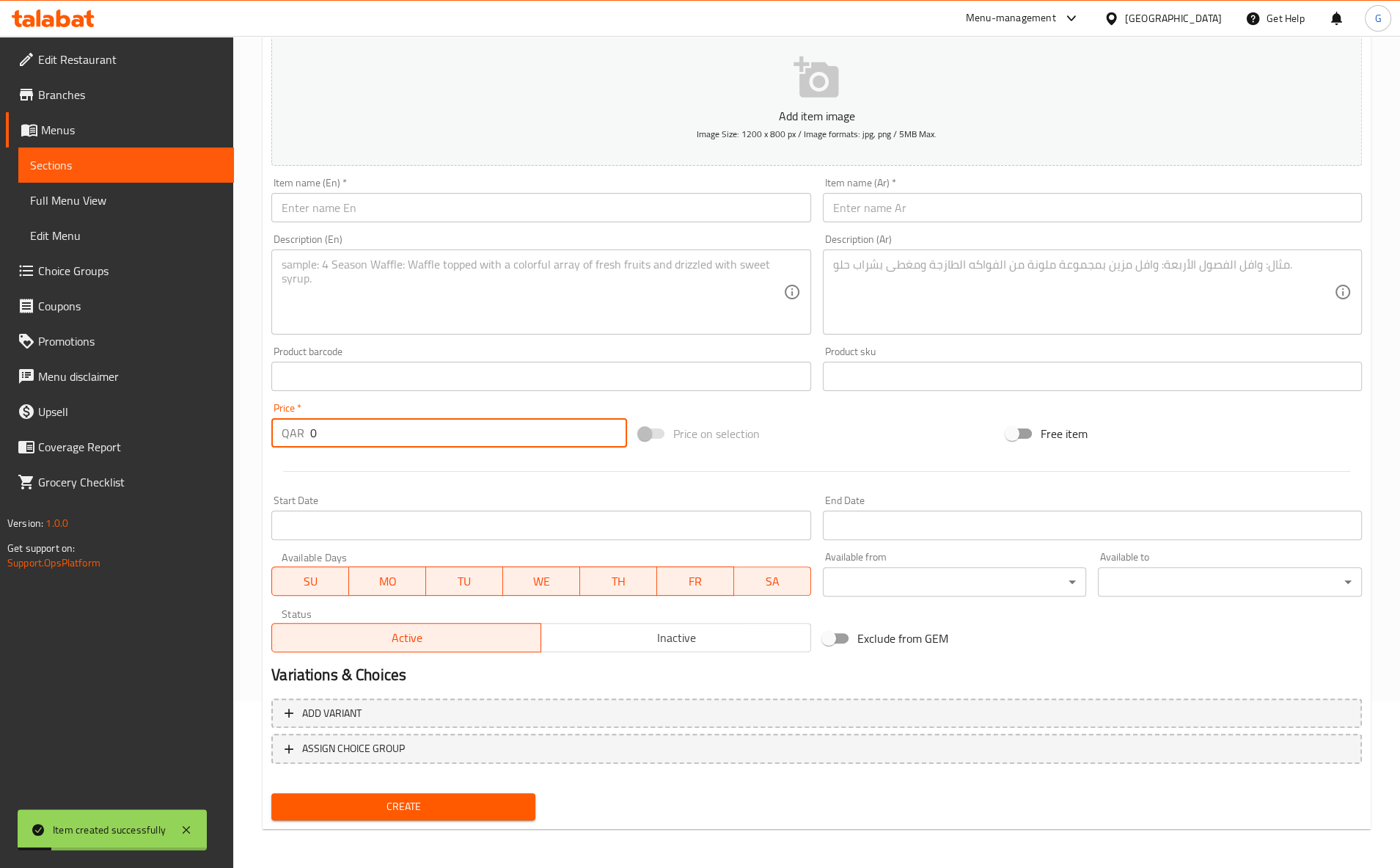
type input "0"
click at [475, 210] on input "text" at bounding box center [540, 207] width 539 height 29
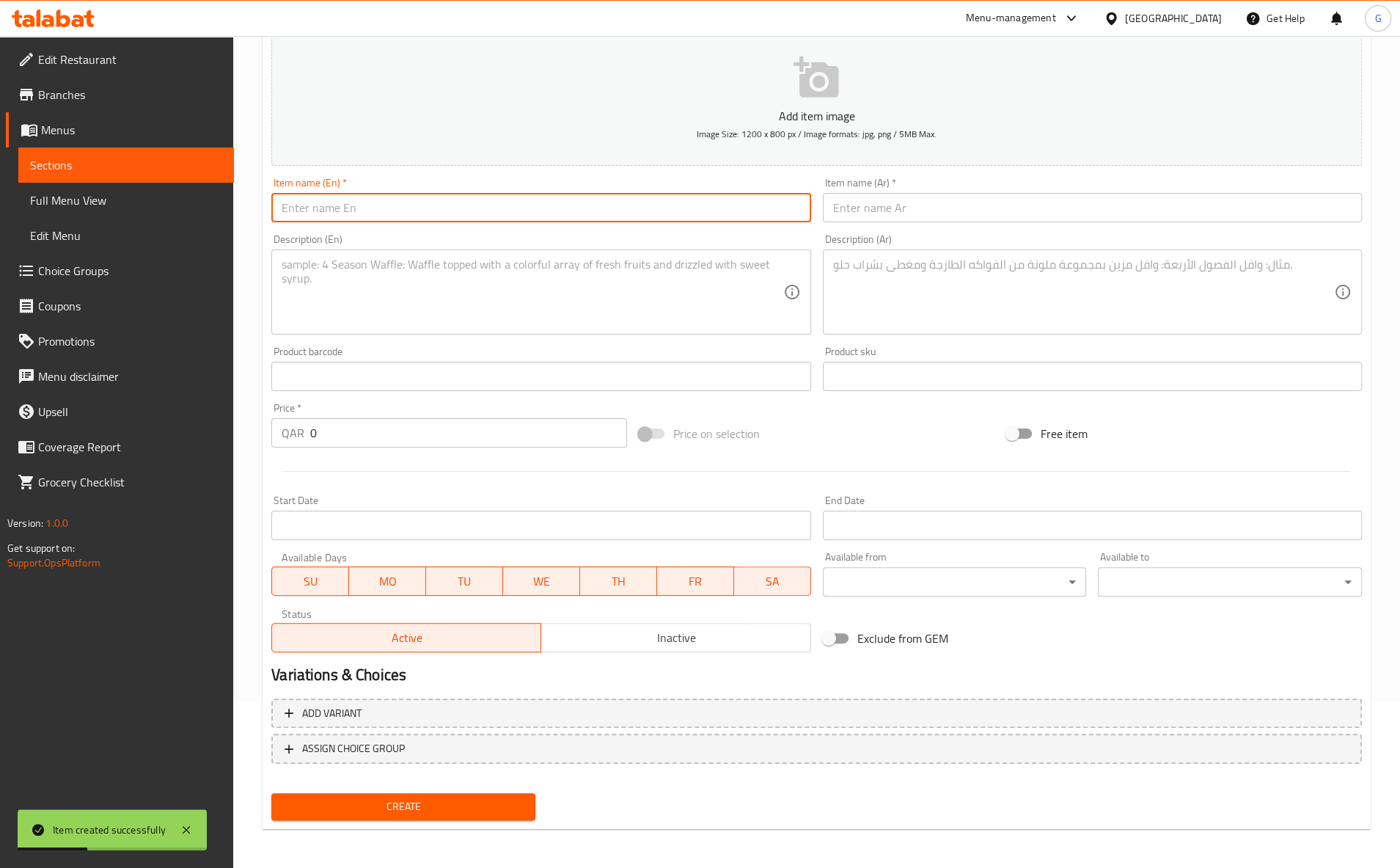
paste input "CHICKEN MANDHI (HALF)"
drag, startPoint x: 393, startPoint y: 210, endPoint x: 358, endPoint y: 204, distance: 35.5
click at [358, 204] on input "CHICKEN MANDHI (HALF)" at bounding box center [540, 207] width 539 height 29
click at [440, 211] on input "CHICKEN MANDHI (HALF)" at bounding box center [540, 207] width 539 height 29
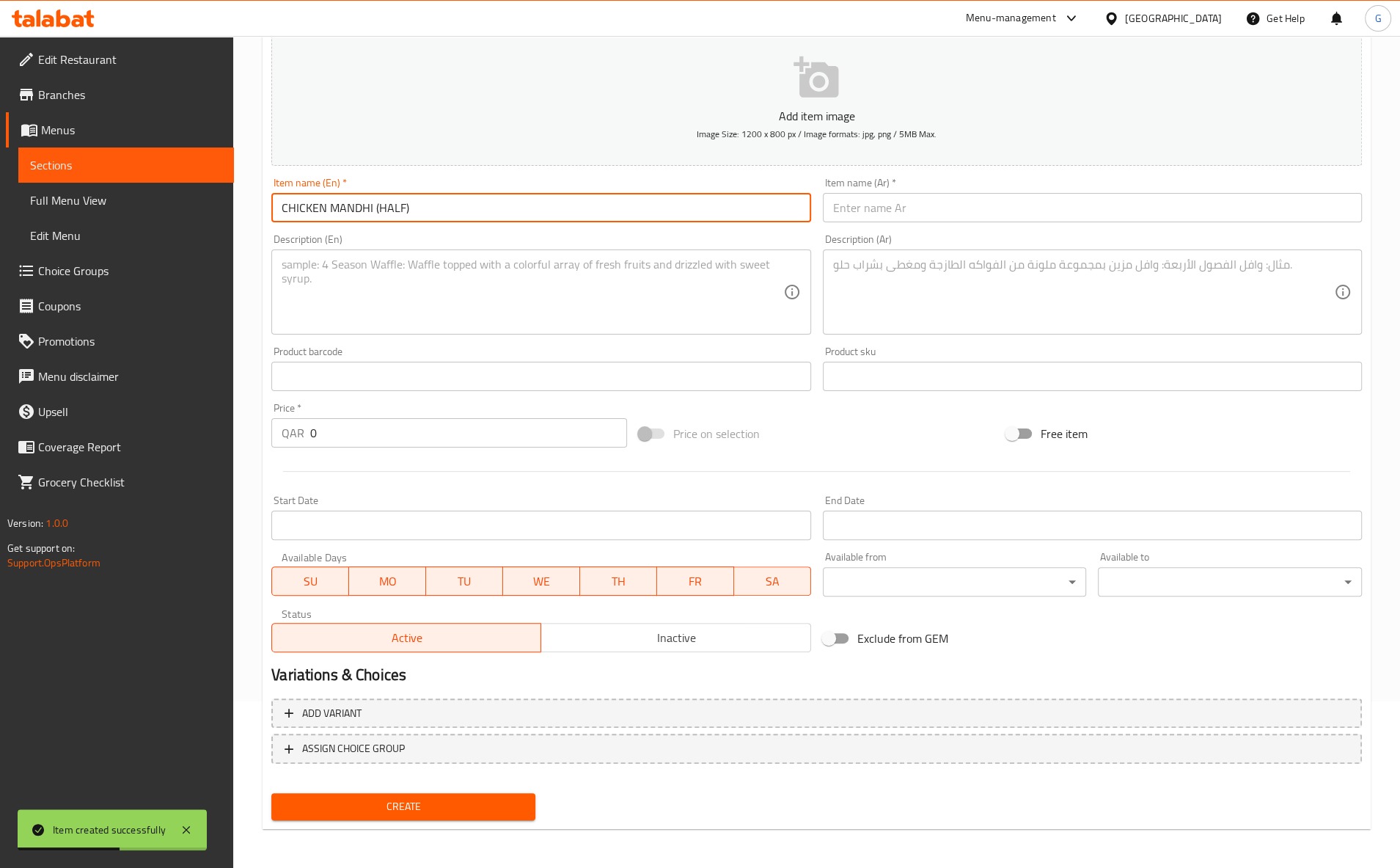
click at [440, 211] on input "CHICKEN MANDHI (HALF)" at bounding box center [540, 207] width 539 height 29
type input "CHICKEN MANDHI (HALF)"
click at [1001, 213] on input "text" at bounding box center [1091, 207] width 539 height 29
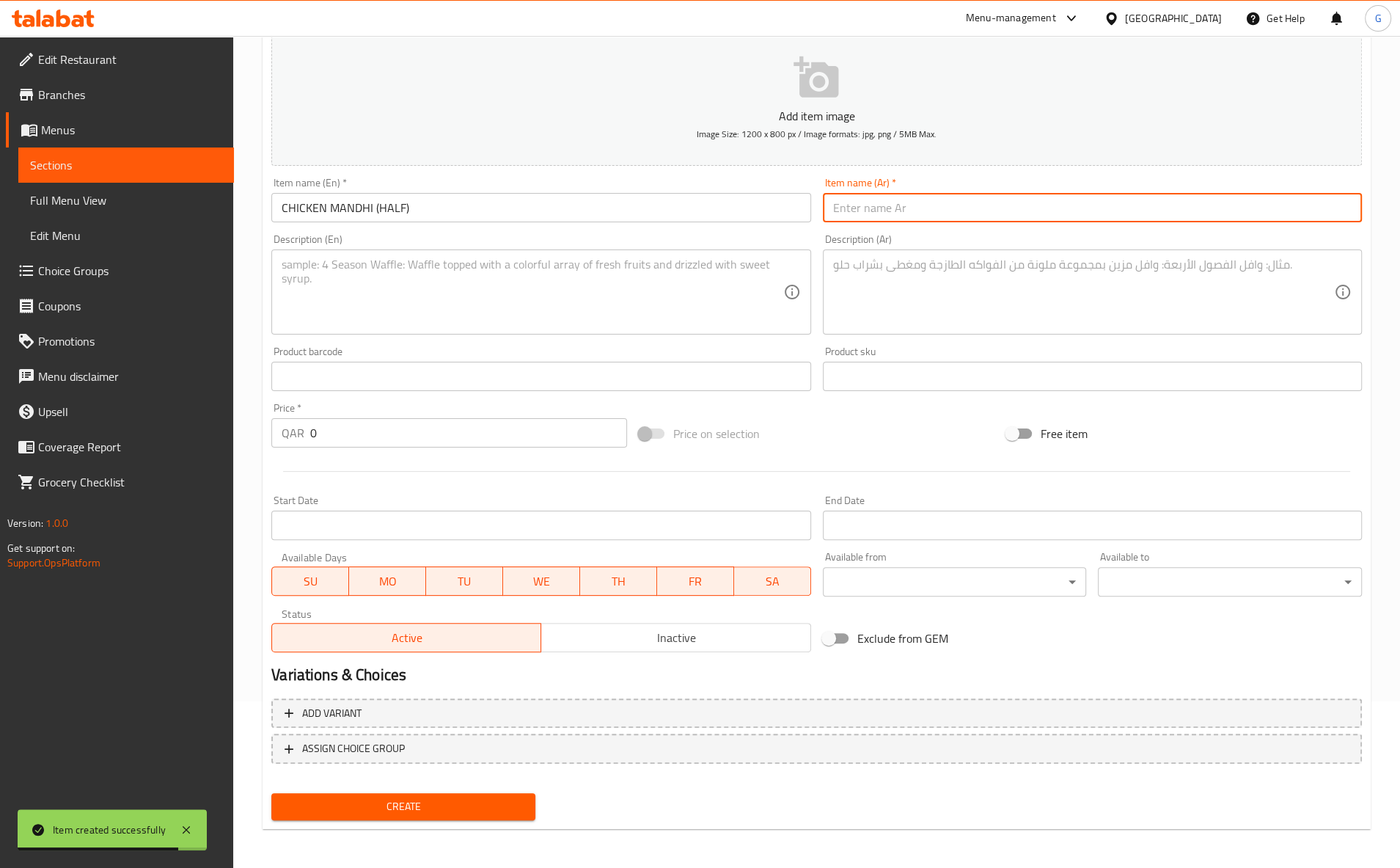
paste input "مندي دجاج (نصف)"
type input "مندي دجاج (نصف)"
click at [396, 290] on textarea at bounding box center [532, 292] width 501 height 70
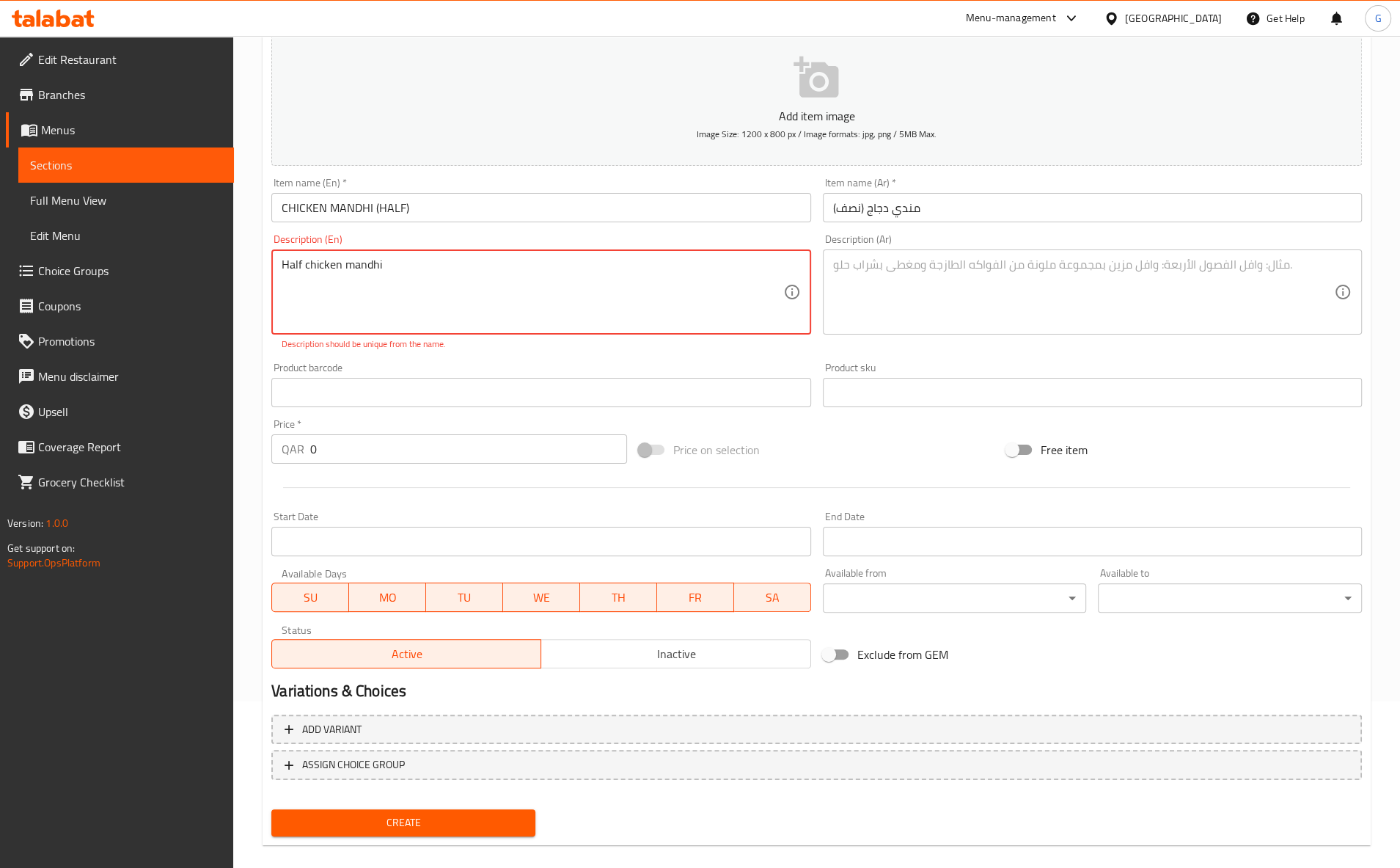
drag, startPoint x: 360, startPoint y: 271, endPoint x: 180, endPoint y: 284, distance: 180.5
click at [282, 289] on textarea "Half chicken mandhi" at bounding box center [532, 292] width 501 height 70
type textarea "Half chicken mandhi"
click at [938, 285] on textarea at bounding box center [1084, 292] width 501 height 70
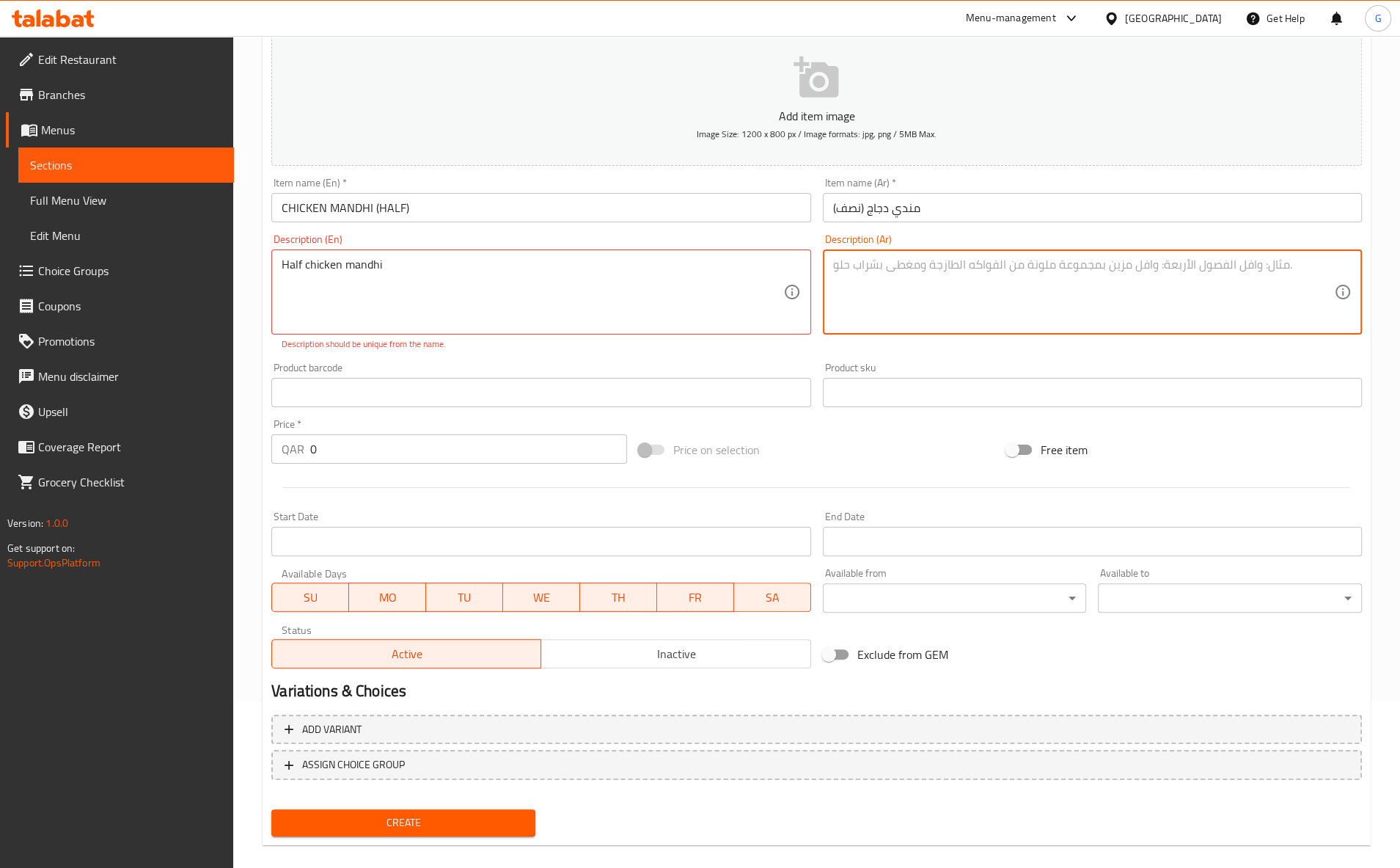
paste textarea "نصف دجاجة مندي"
type textarea "نصف دجاجة مندي"
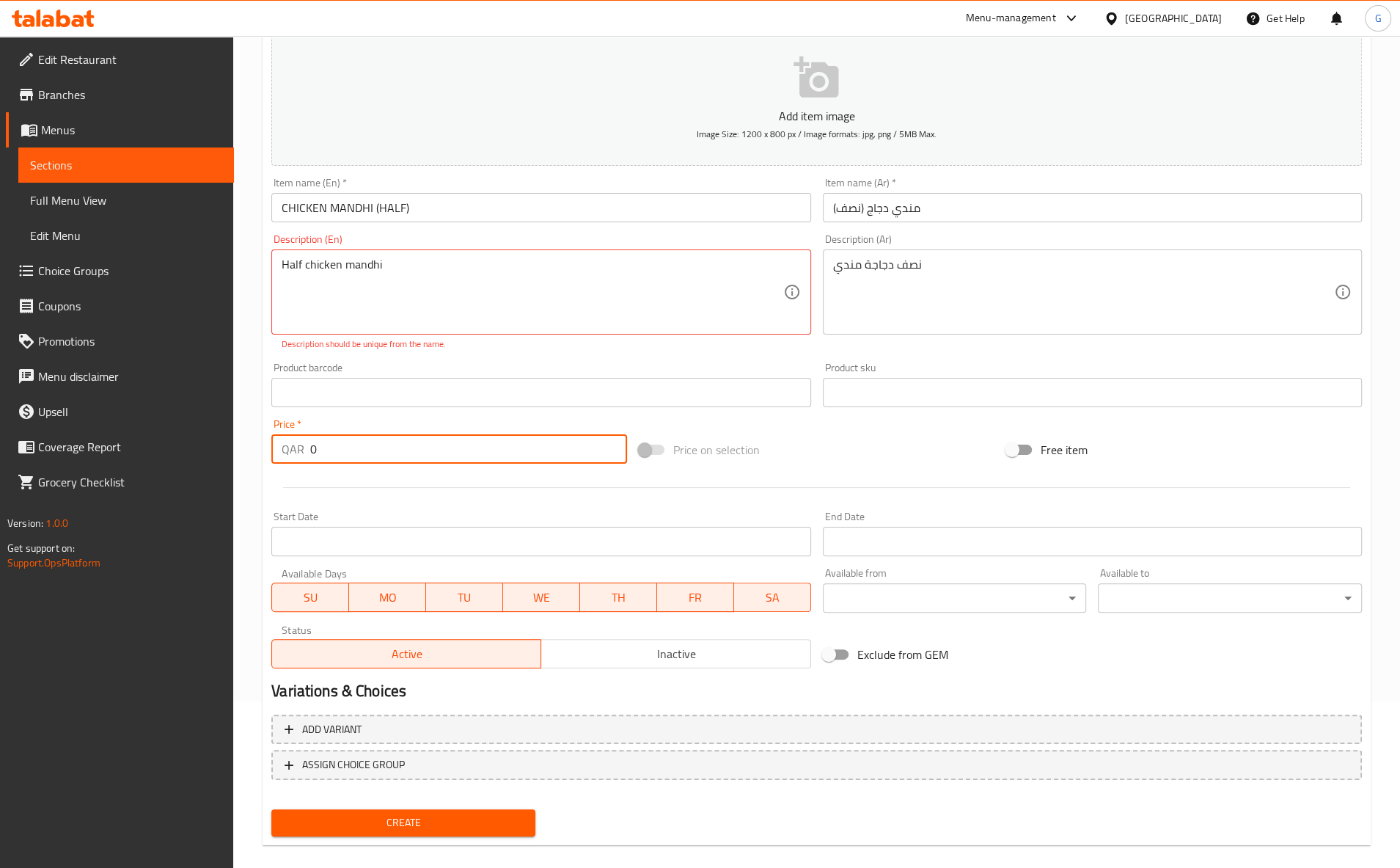
drag, startPoint x: 77, startPoint y: 459, endPoint x: -44, endPoint y: 447, distance: 121.6
click at [311, 447] on input "0" at bounding box center [468, 449] width 316 height 29
type input "28"
click at [271, 809] on button "Create" at bounding box center [402, 823] width 264 height 27
click at [278, 263] on div "Half chicken mandhi Description (En)" at bounding box center [540, 292] width 539 height 85
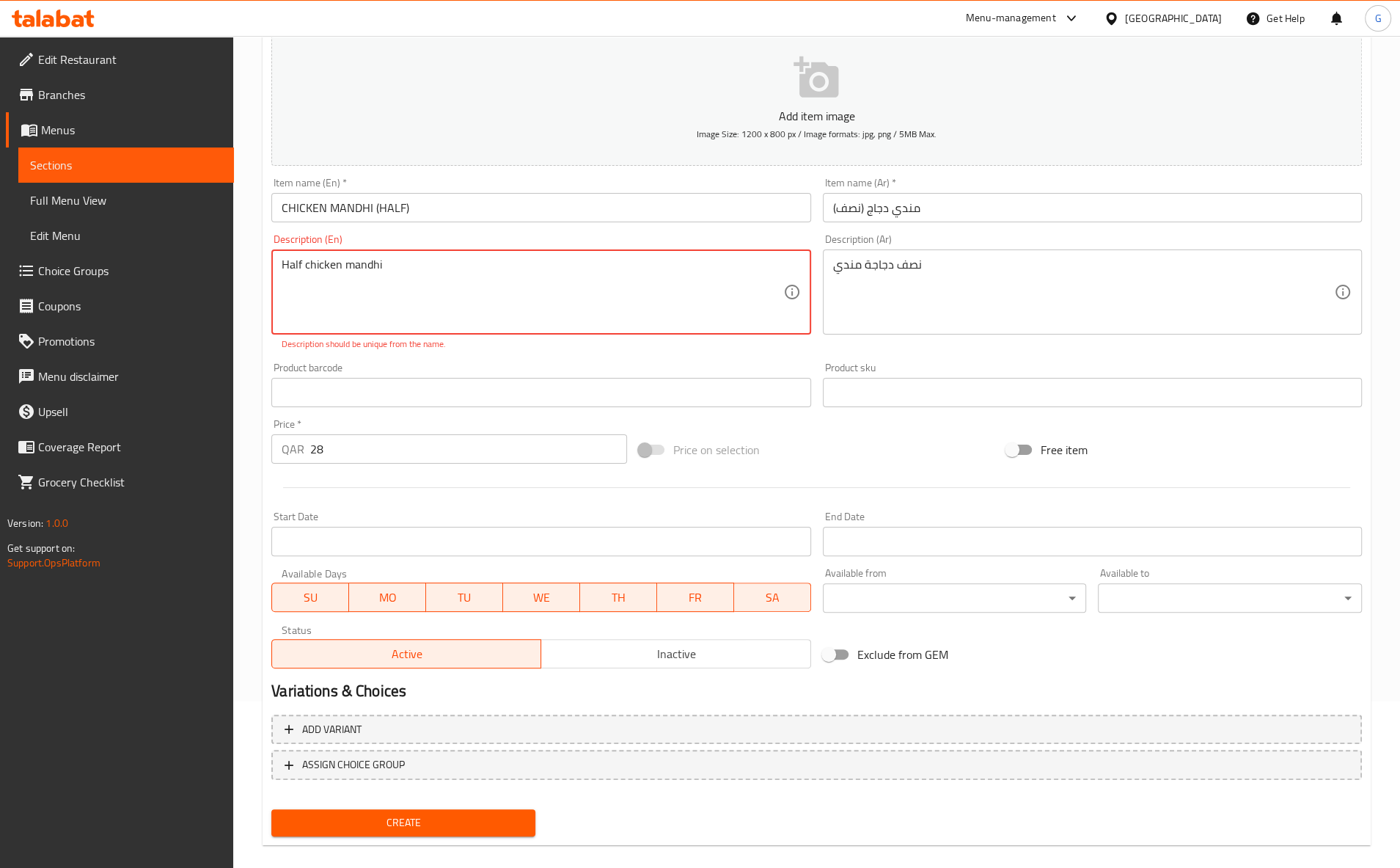
click at [444, 290] on textarea "Half chicken mandhi" at bounding box center [532, 292] width 501 height 70
click at [284, 268] on textarea "Half chicken mandhi" at bounding box center [532, 292] width 501 height 70
drag, startPoint x: 450, startPoint y: 278, endPoint x: 201, endPoint y: 265, distance: 249.3
click at [282, 265] on textarea "Half chicken mandhi" at bounding box center [532, 292] width 501 height 70
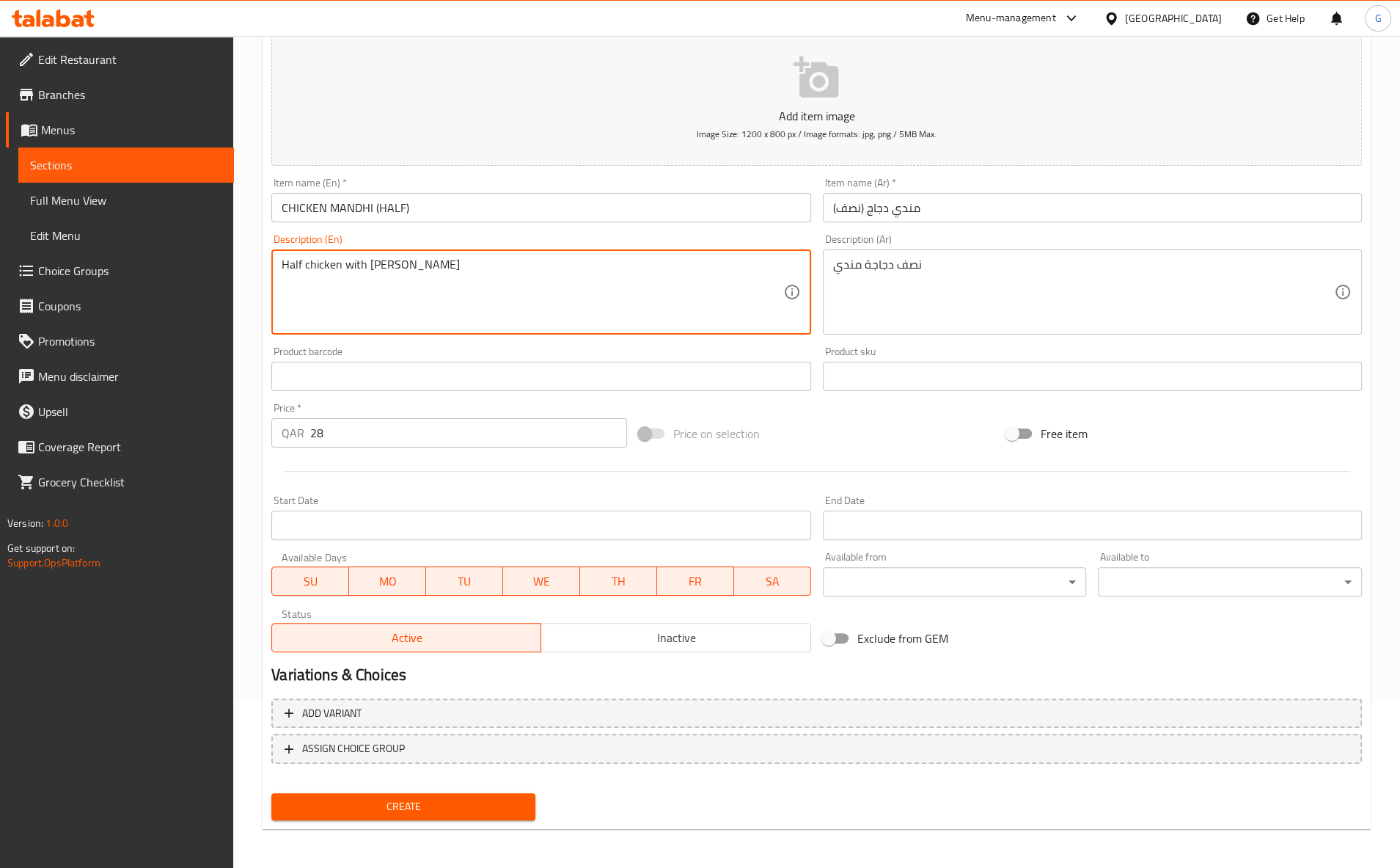
type textarea "Half chicken with mandhi rice"
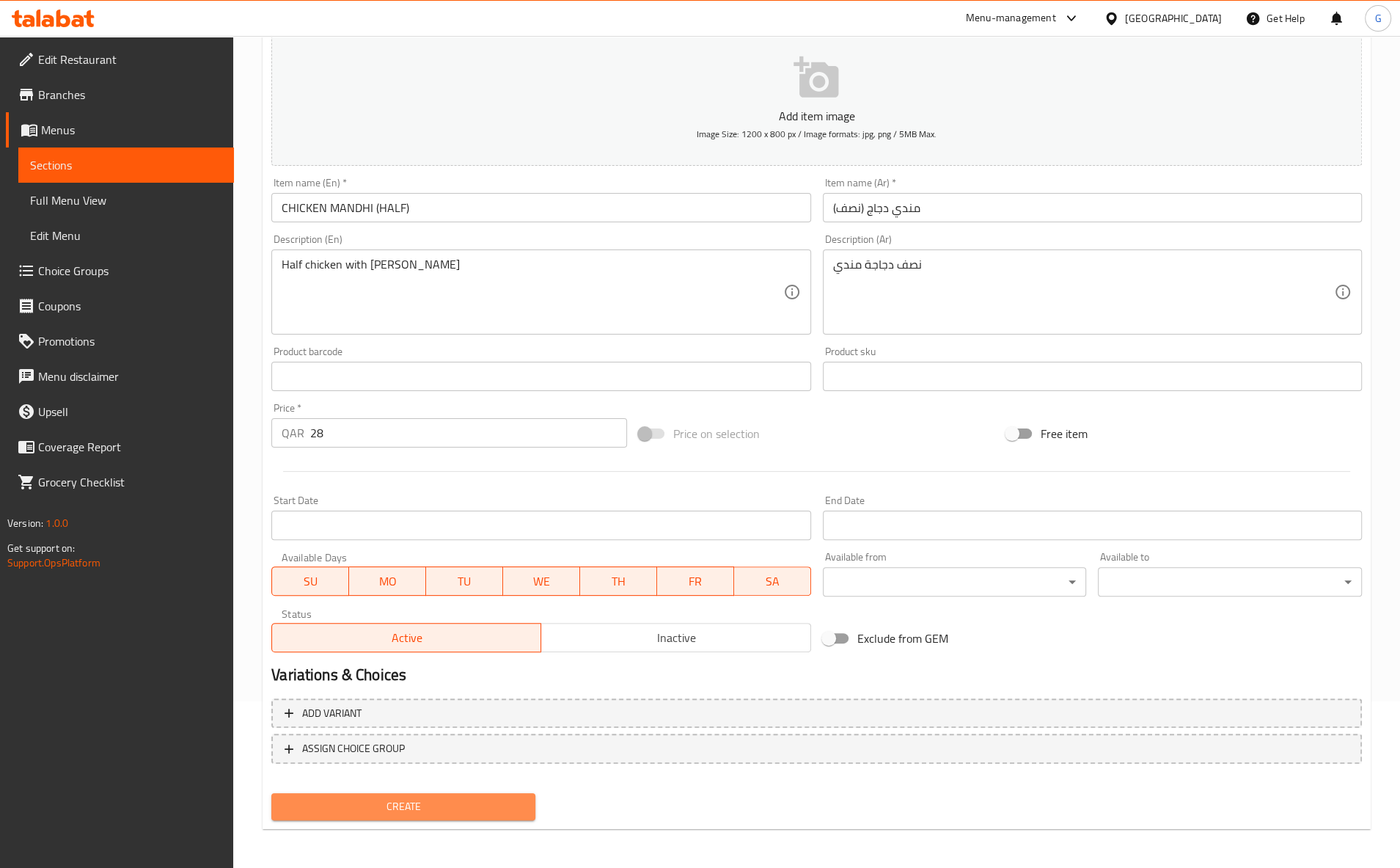
click at [462, 802] on span "Create" at bounding box center [403, 806] width 241 height 18
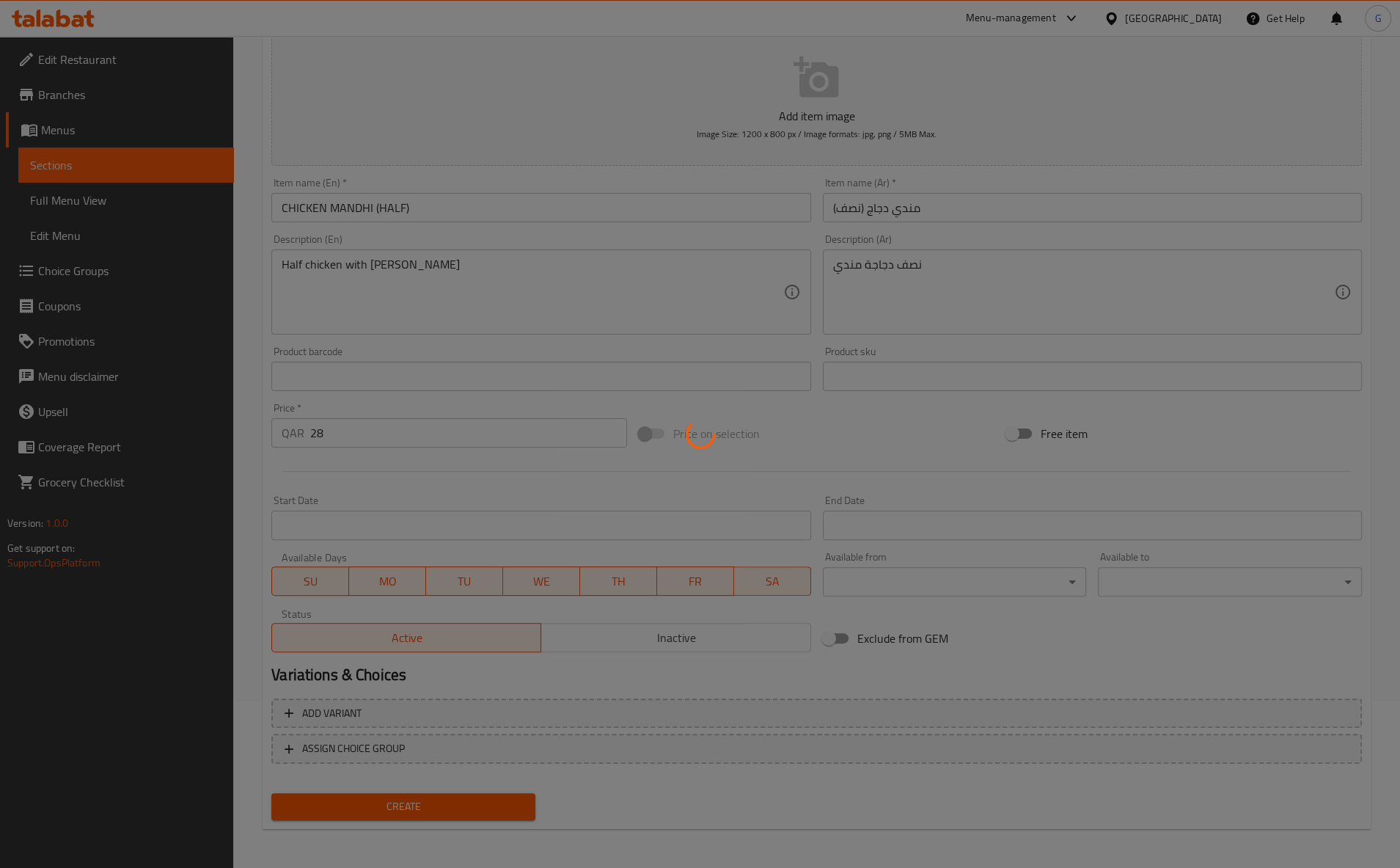
type input "0"
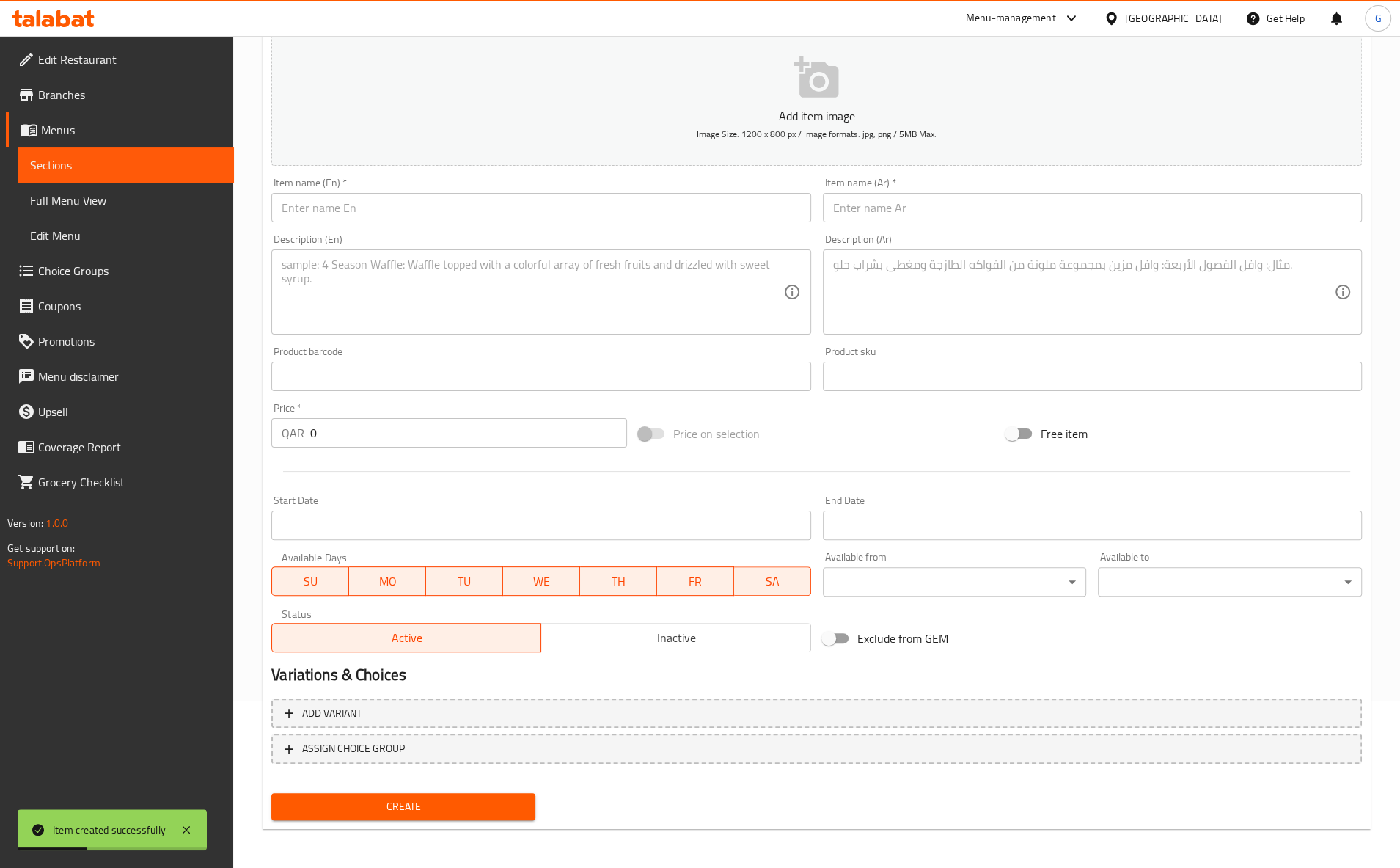
click at [488, 204] on input "text" at bounding box center [540, 207] width 539 height 29
paste input "CHICKEN MANDHI (FULL)"
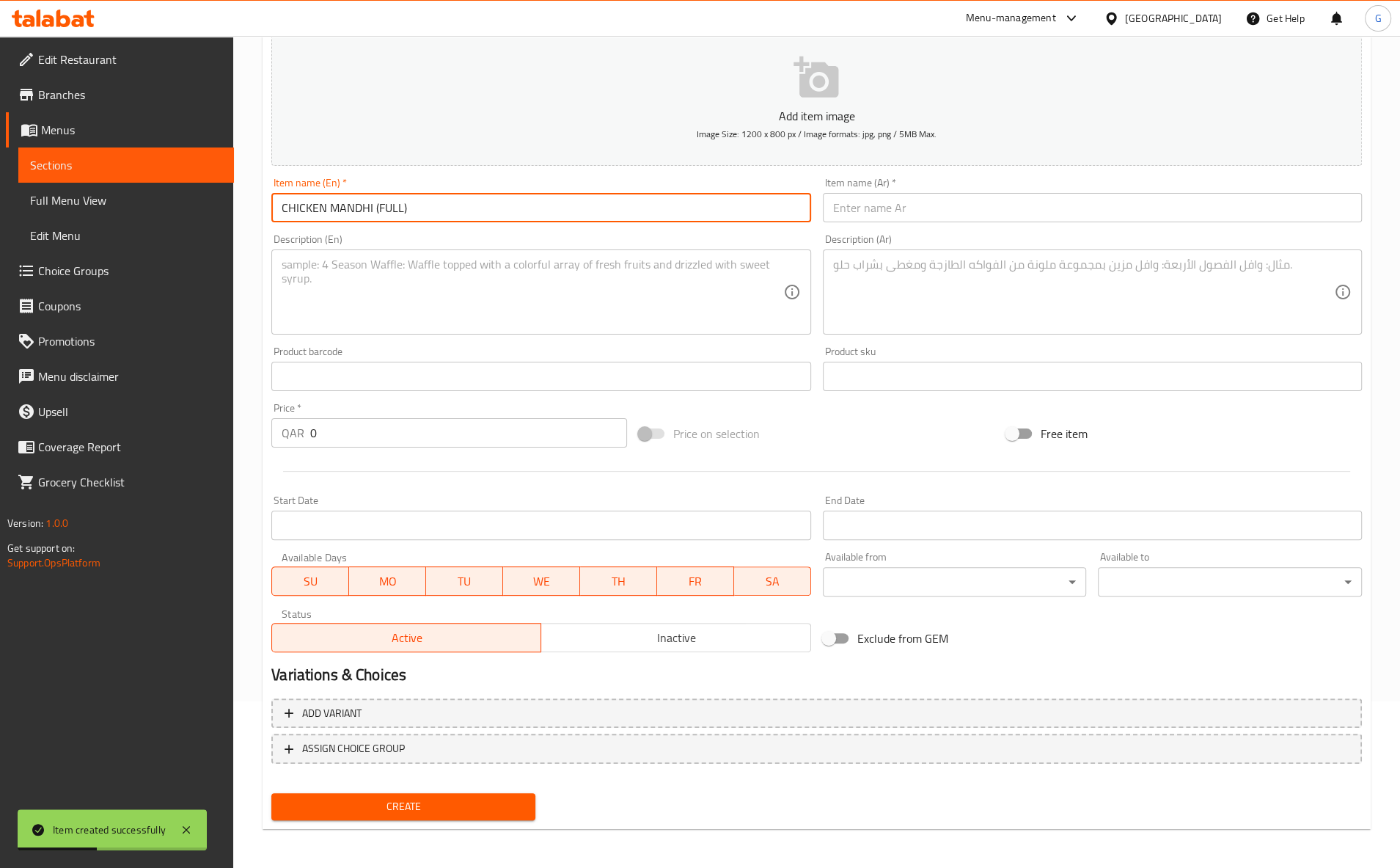
type input "CHICKEN MANDHI (FULL)"
click at [1013, 202] on input "text" at bounding box center [1091, 207] width 539 height 29
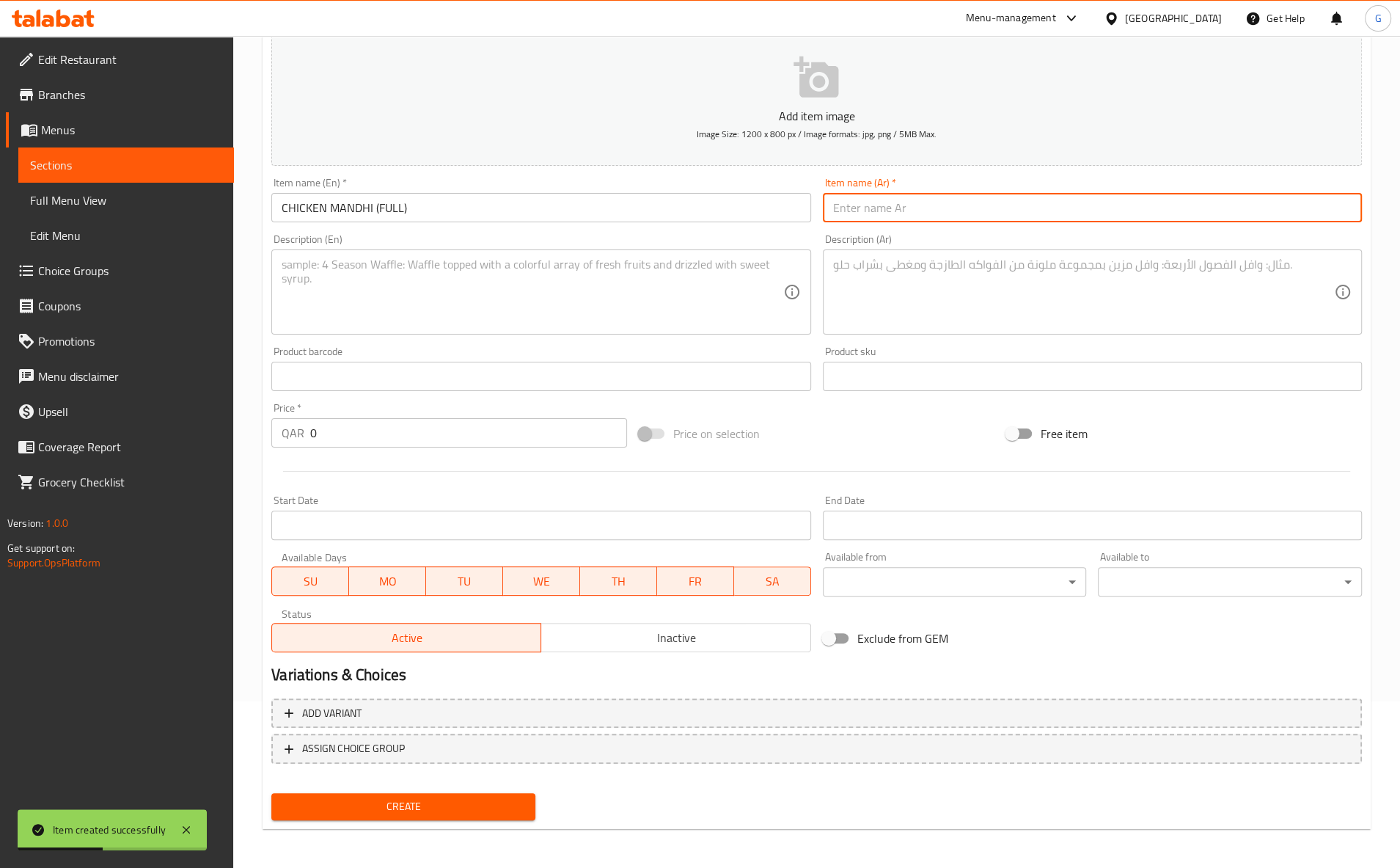
paste input "CHICKEN MANDHI (FULL)"
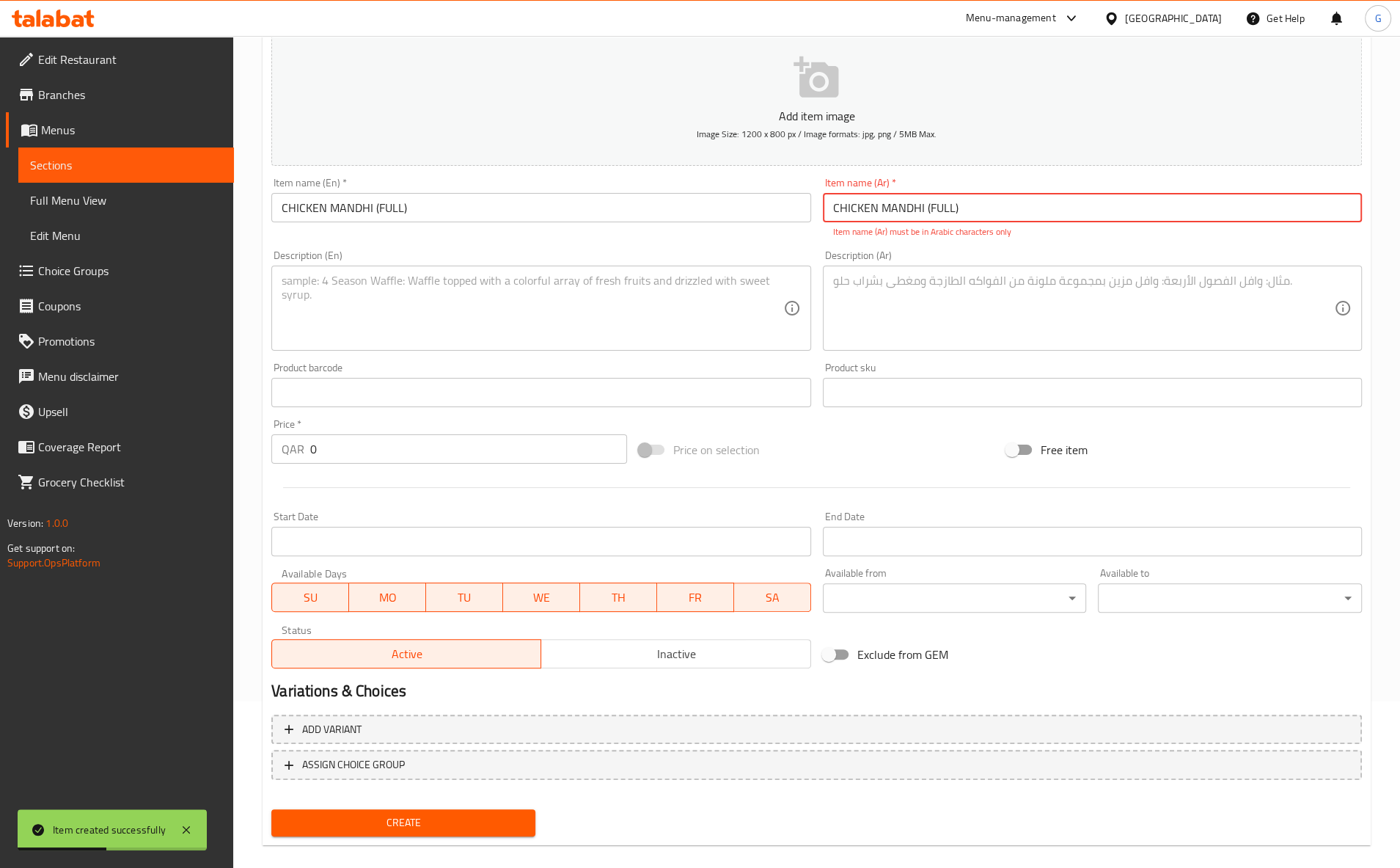
type input "CHICKEN MANDHI (FULL)"
click at [456, 337] on textarea at bounding box center [532, 309] width 501 height 70
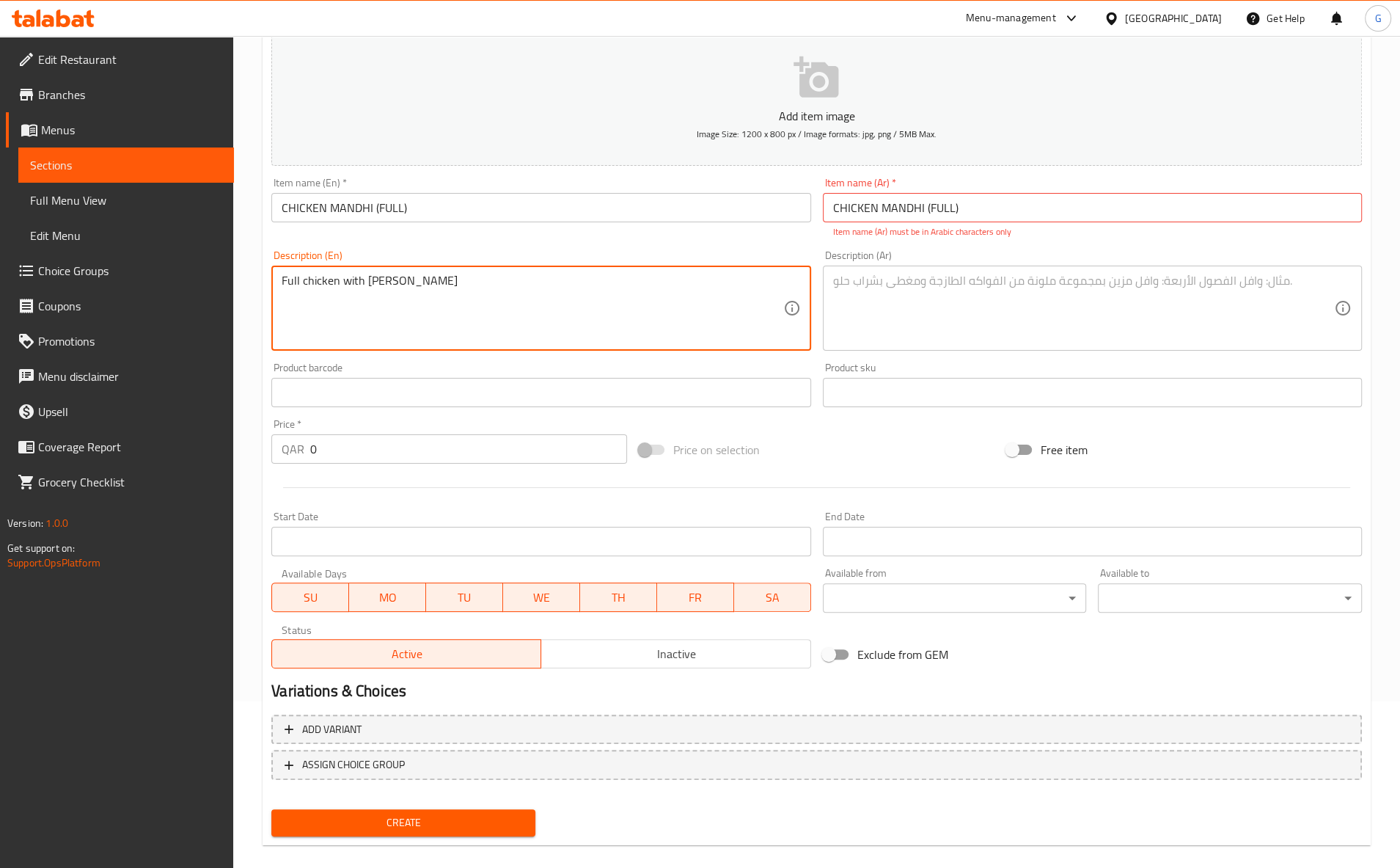
type textarea "Full chicken with mandhi rice"
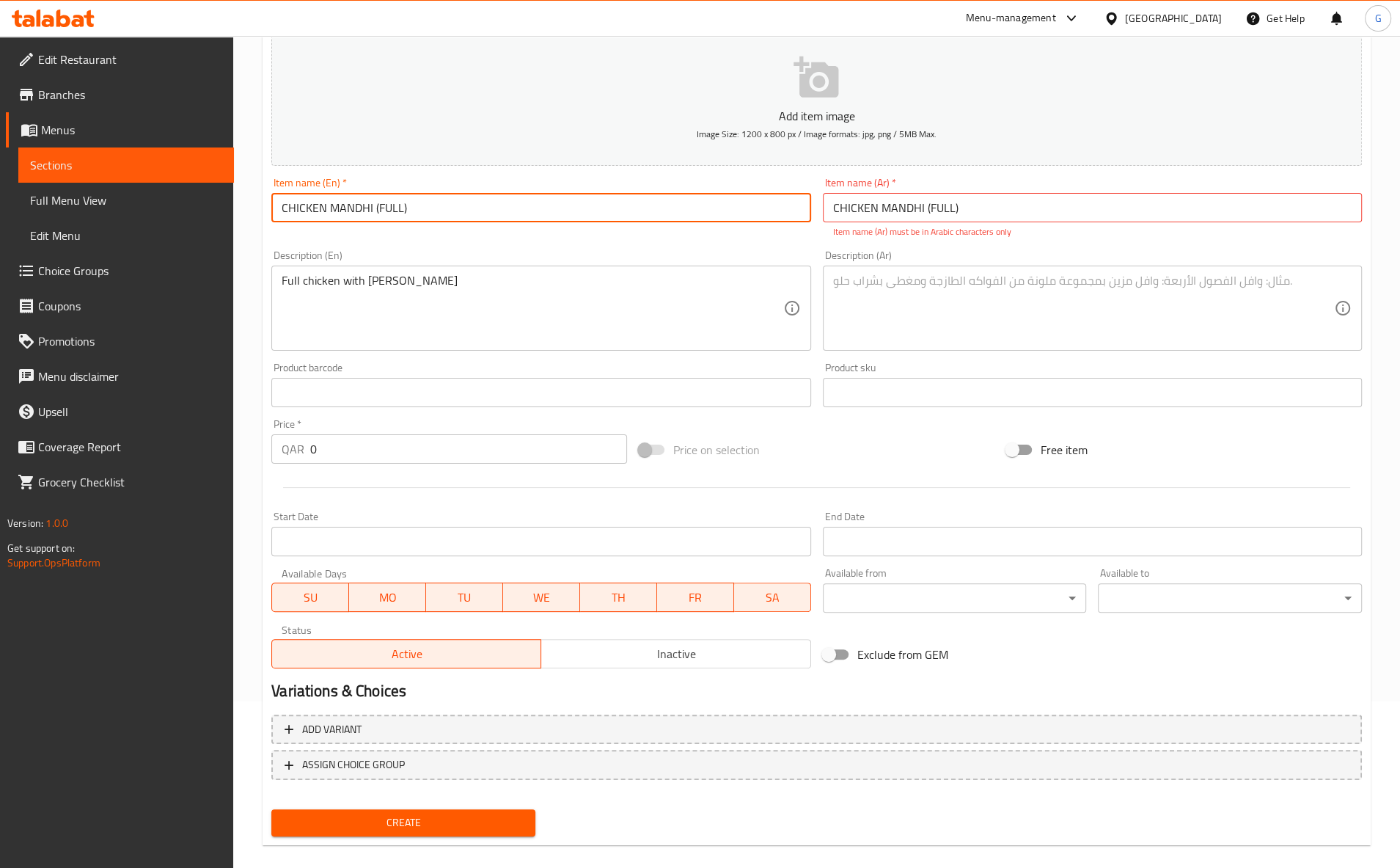
drag, startPoint x: 332, startPoint y: 209, endPoint x: 59, endPoint y: 190, distance: 273.7
click at [271, 193] on input "CHICKEN MANDHI (FULL)" at bounding box center [540, 207] width 539 height 29
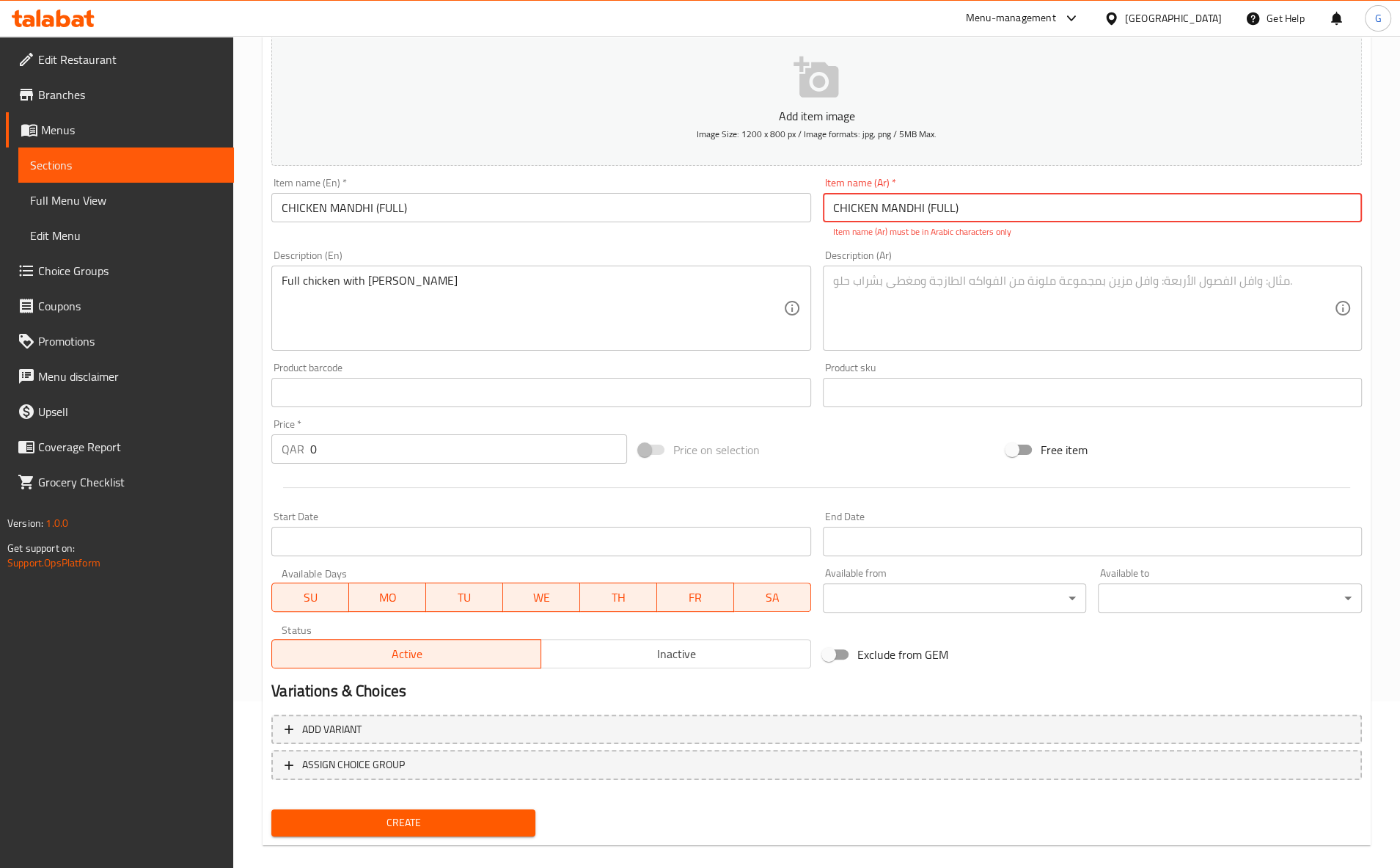
drag, startPoint x: 883, startPoint y: 219, endPoint x: 625, endPoint y: 239, distance: 258.8
click at [822, 223] on input "CHICKEN MANDHI (FULL)" at bounding box center [1091, 207] width 539 height 29
paste input "مندي دجاج (كامل"
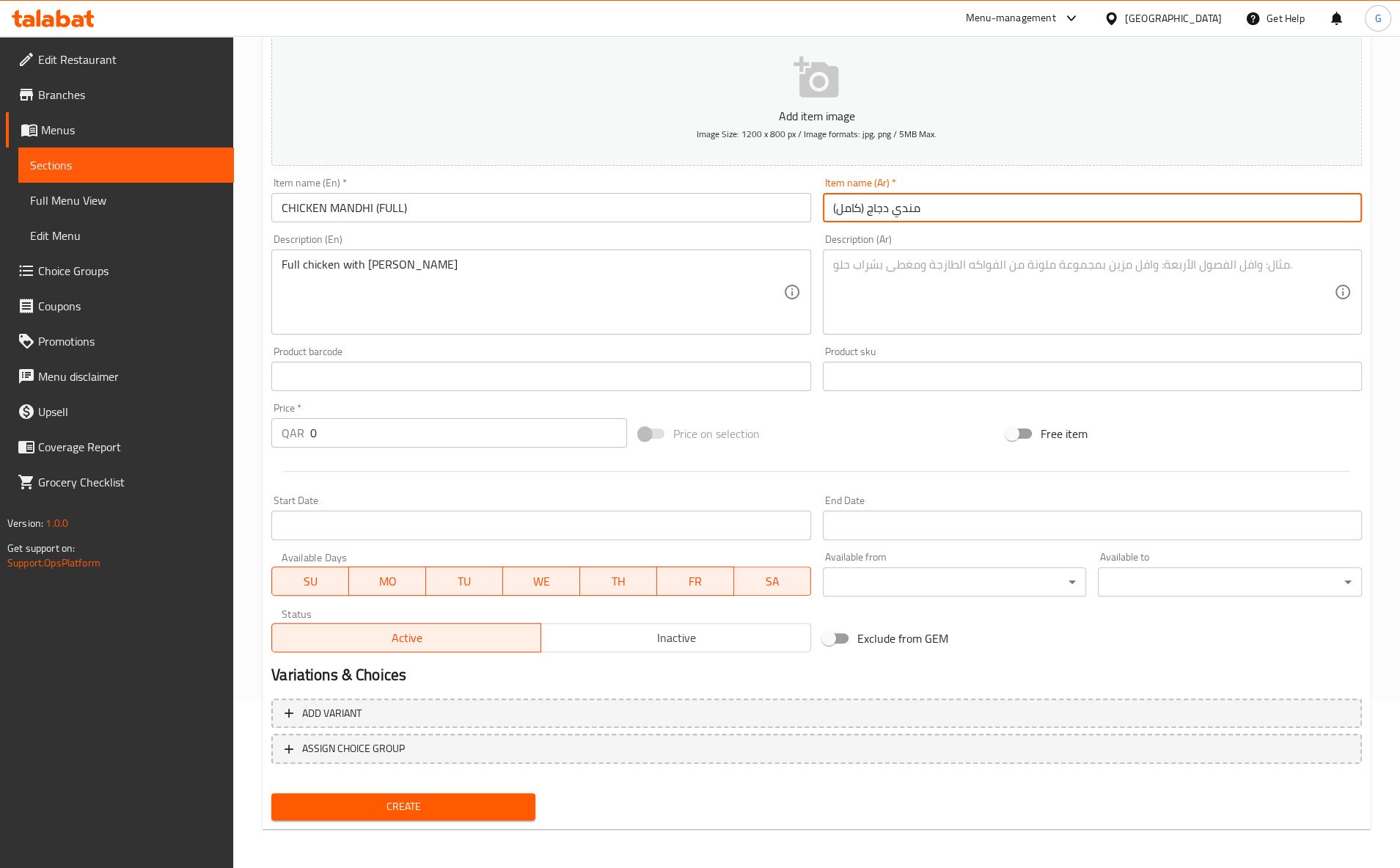
type input "مندي دجاج (كامل)"
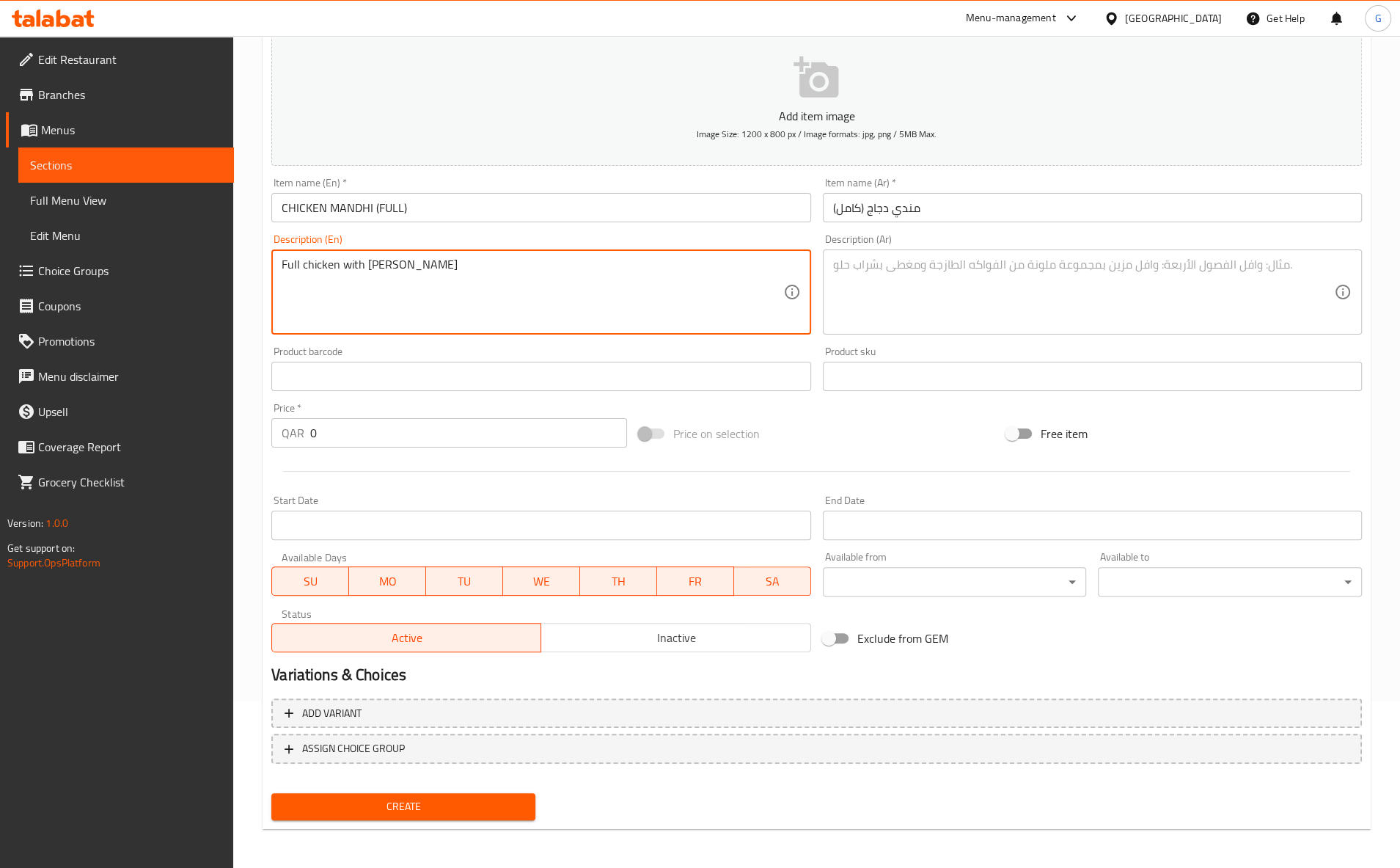
drag, startPoint x: 309, startPoint y: 276, endPoint x: 142, endPoint y: 280, distance: 167.0
click at [282, 281] on textarea "Full chicken with mandhi rice" at bounding box center [532, 292] width 501 height 70
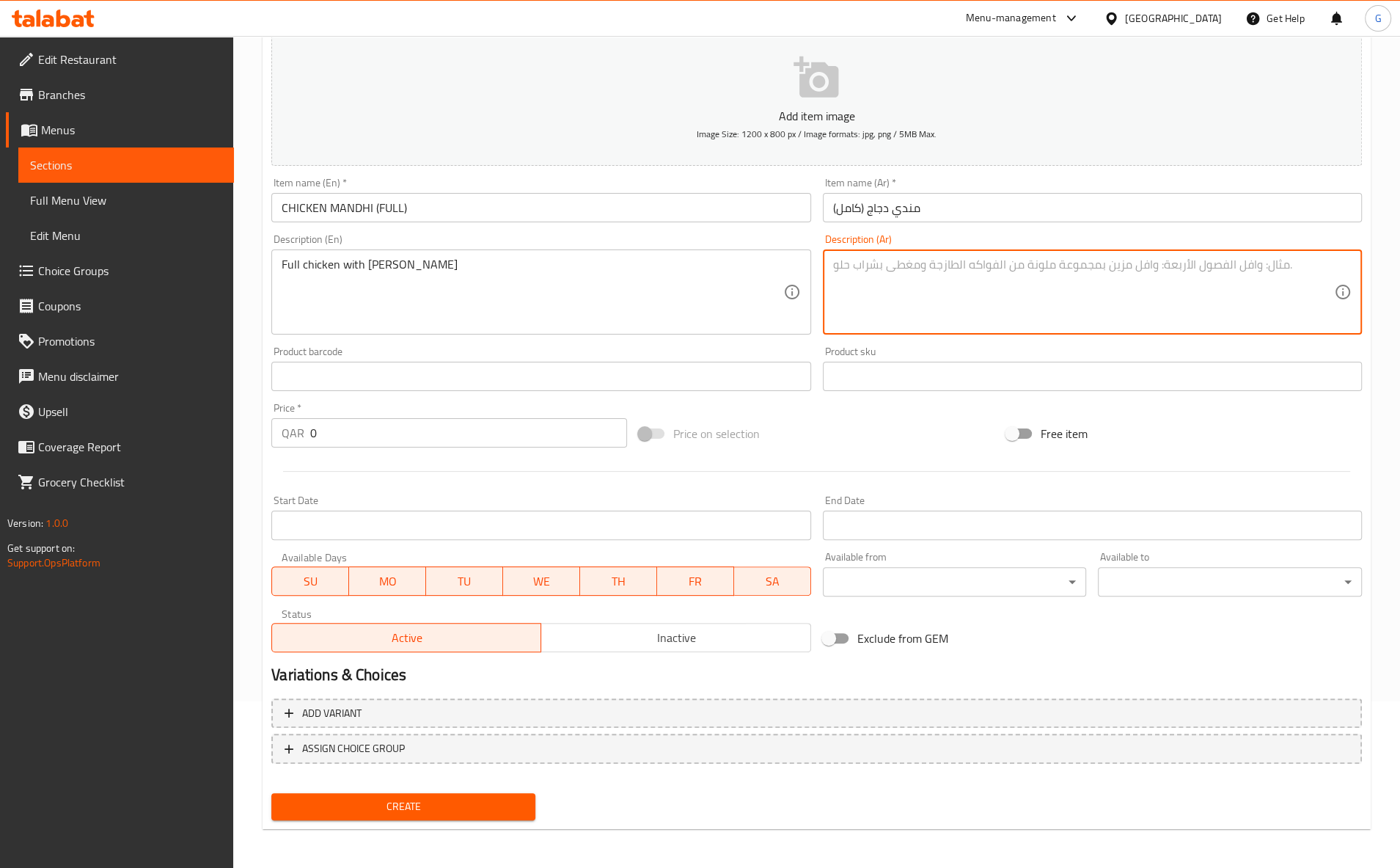
click at [927, 309] on textarea at bounding box center [1084, 292] width 501 height 70
paste textarea "دجاجة كاملة مع أرز مندي"
type textarea "دجاجة كاملة مع أرز مندي"
drag, startPoint x: 350, startPoint y: 434, endPoint x: 204, endPoint y: 444, distance: 146.3
click at [311, 444] on input "0" at bounding box center [468, 433] width 316 height 29
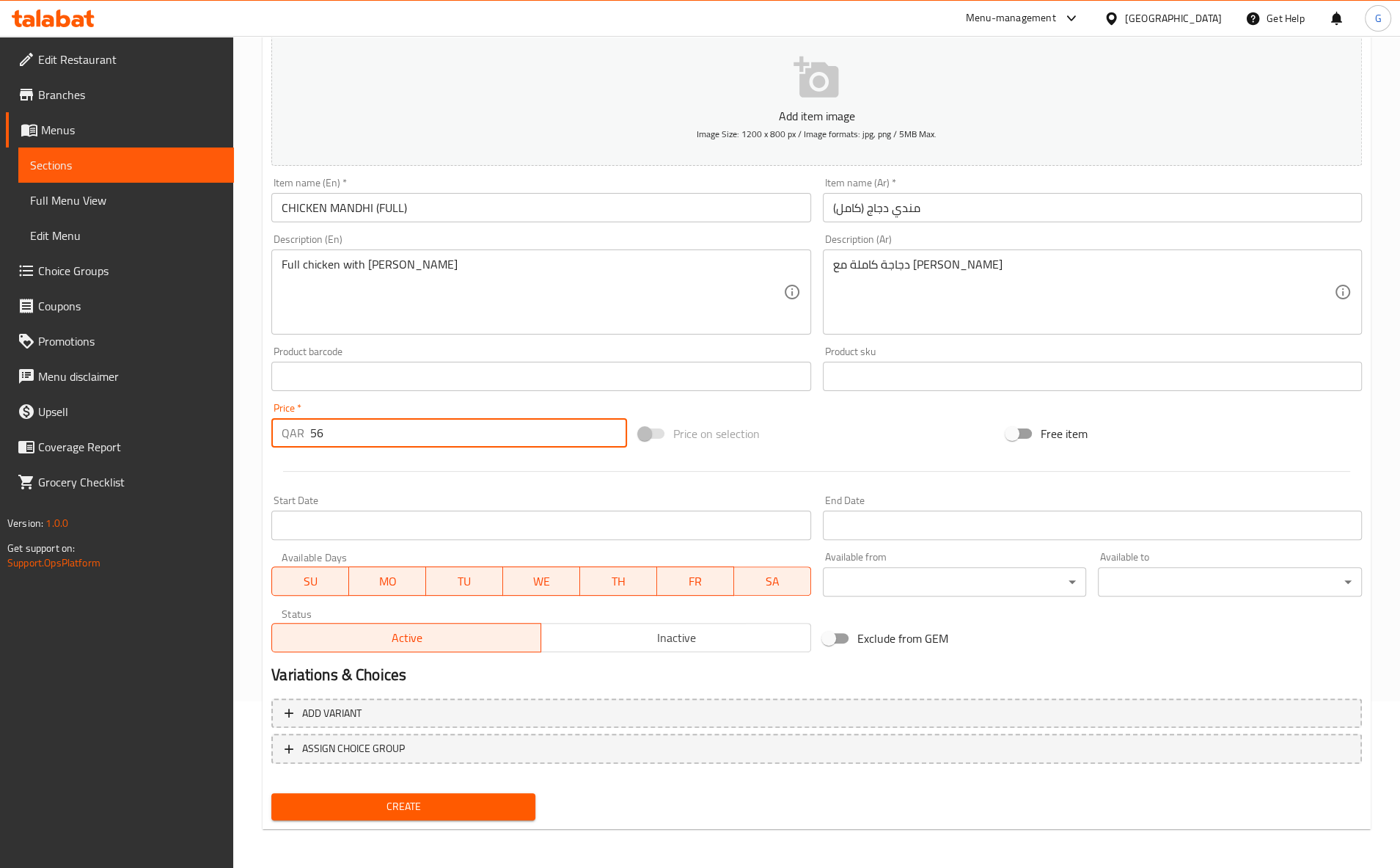
type input "56"
click at [271, 793] on button "Create" at bounding box center [402, 806] width 264 height 27
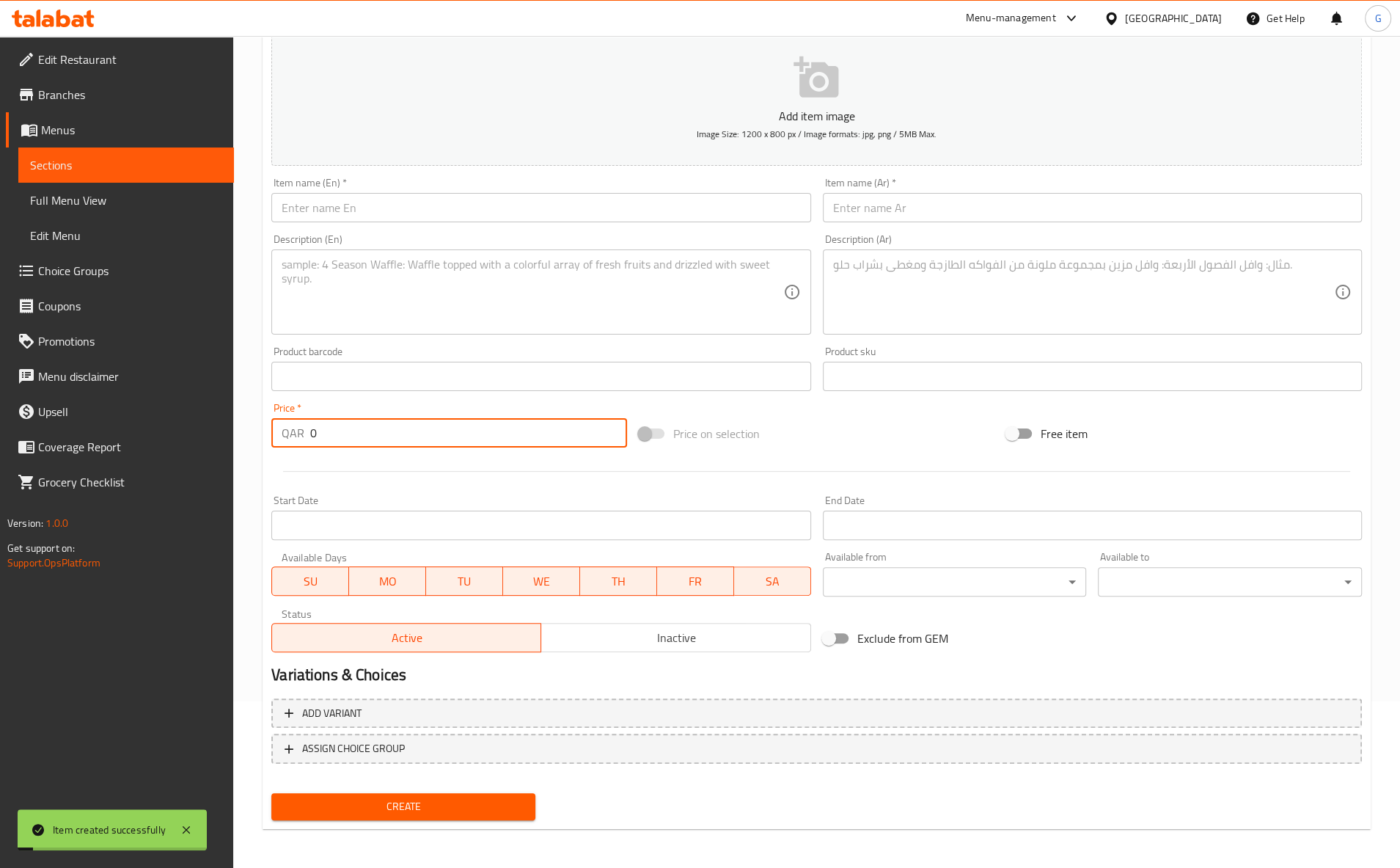
scroll to position [0, 0]
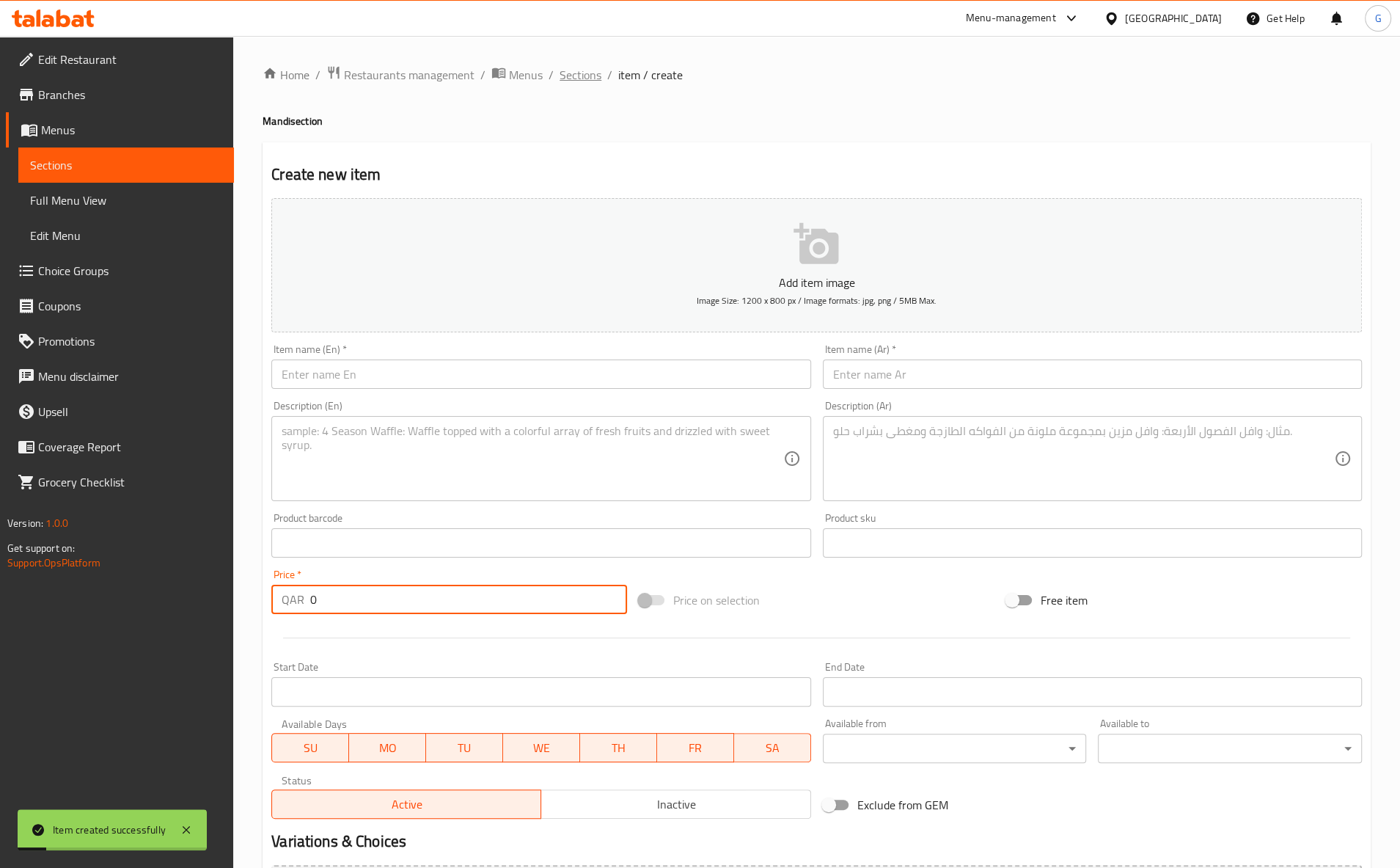
type input "0"
click at [583, 77] on span "Sections" at bounding box center [580, 75] width 42 height 17
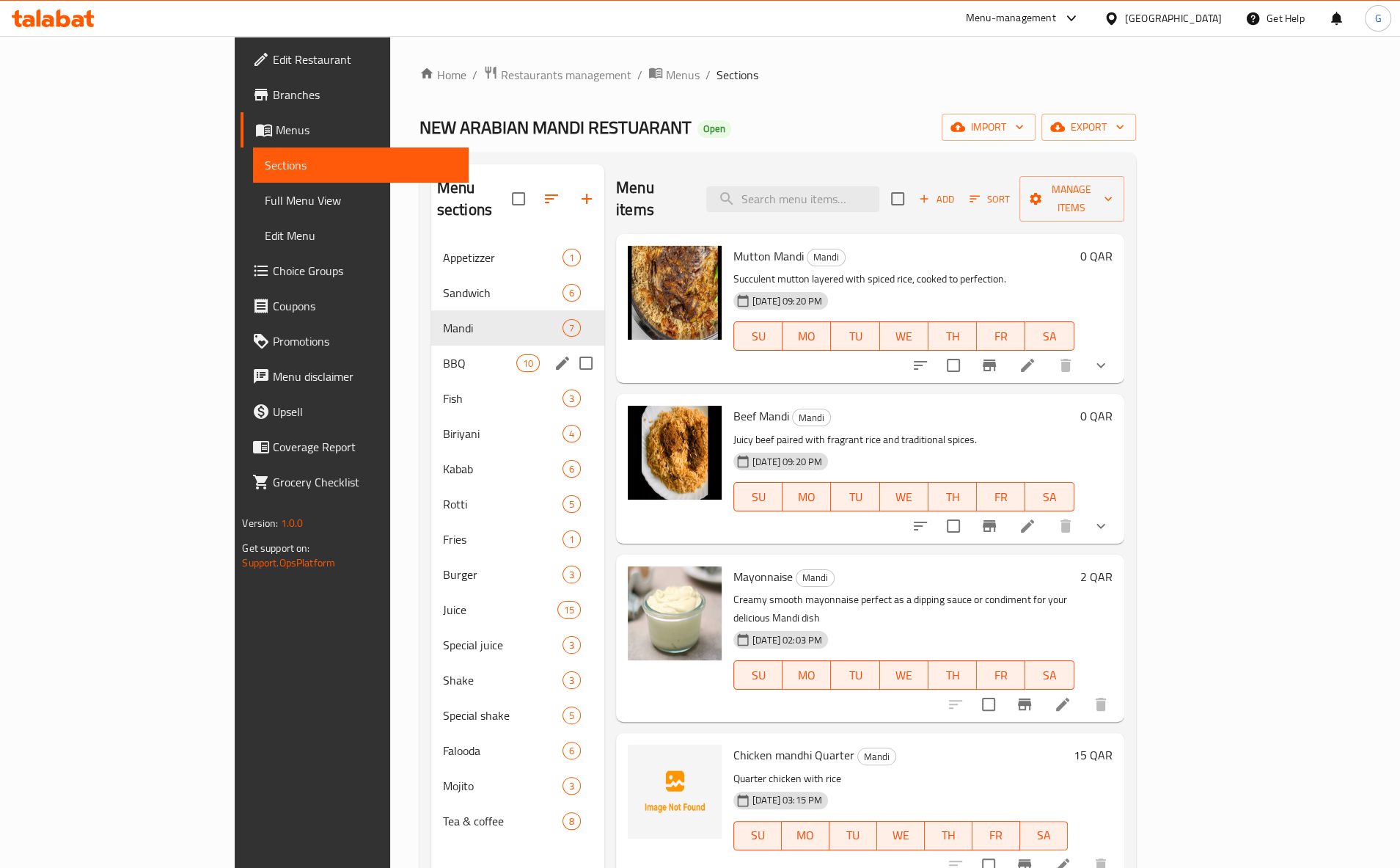
click at [432, 345] on div "BBQ 10" at bounding box center [518, 363] width 173 height 35
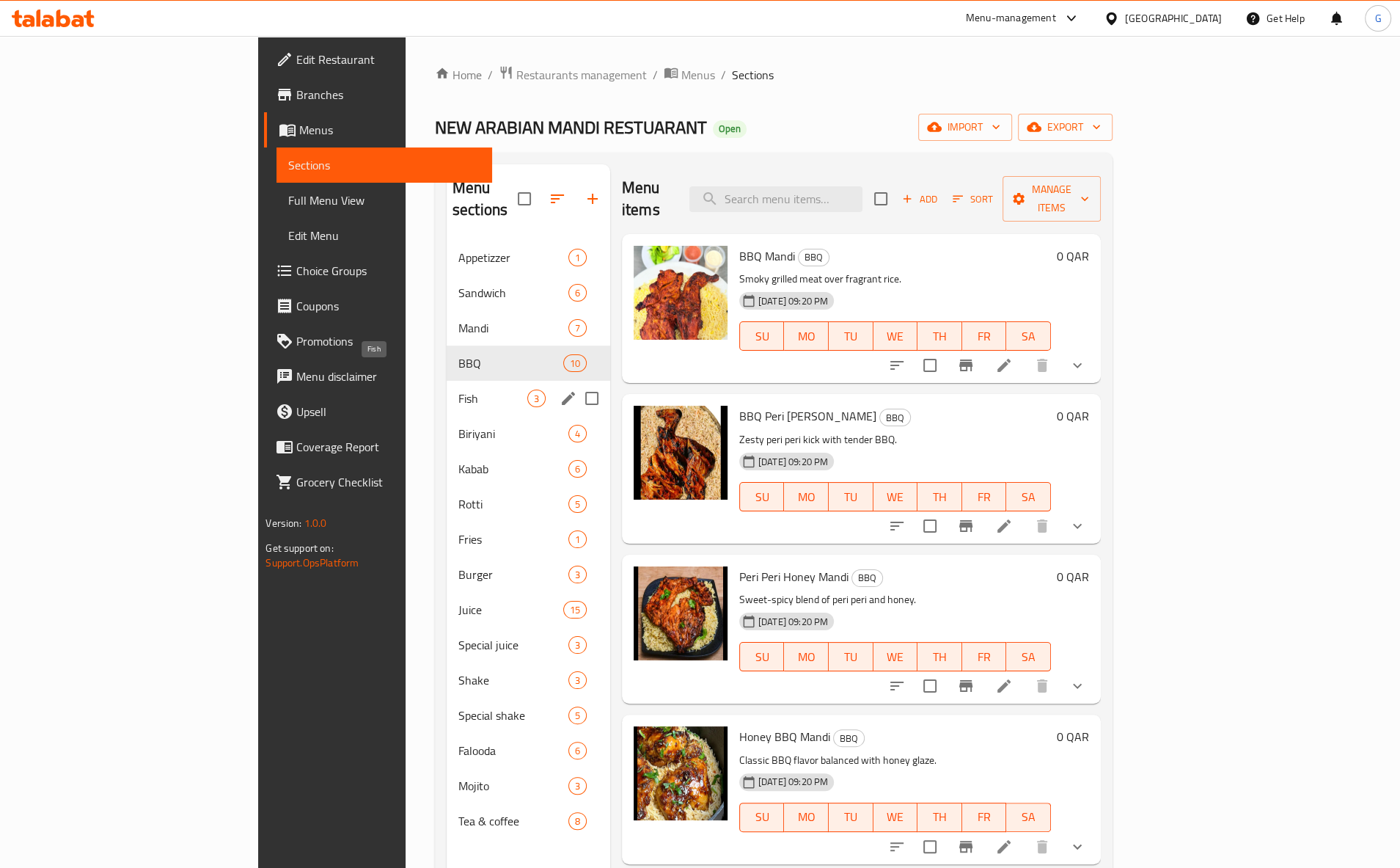
click at [459, 389] on span "Fish" at bounding box center [492, 398] width 69 height 17
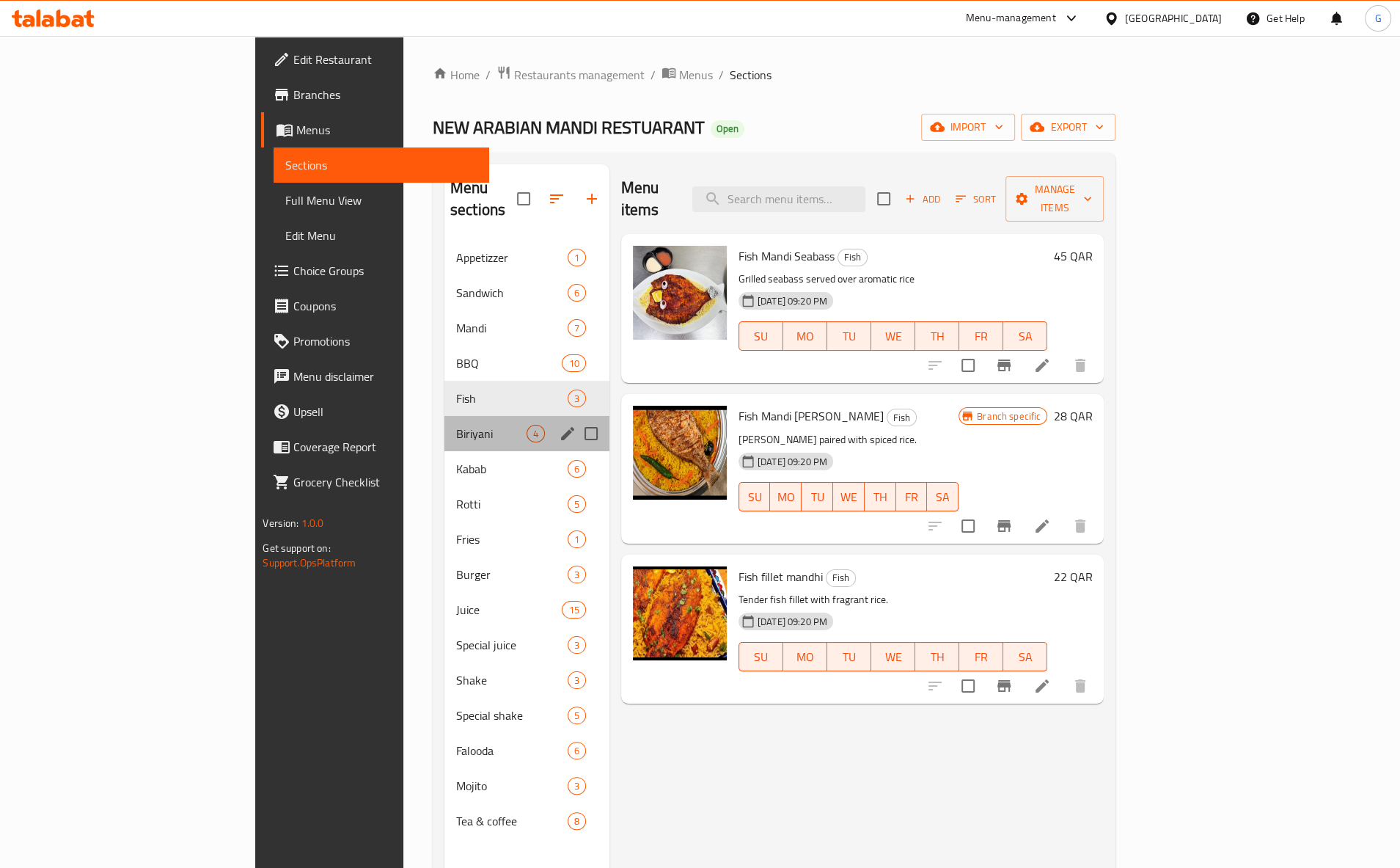
click at [444, 416] on div "Biriyani 4" at bounding box center [526, 434] width 165 height 35
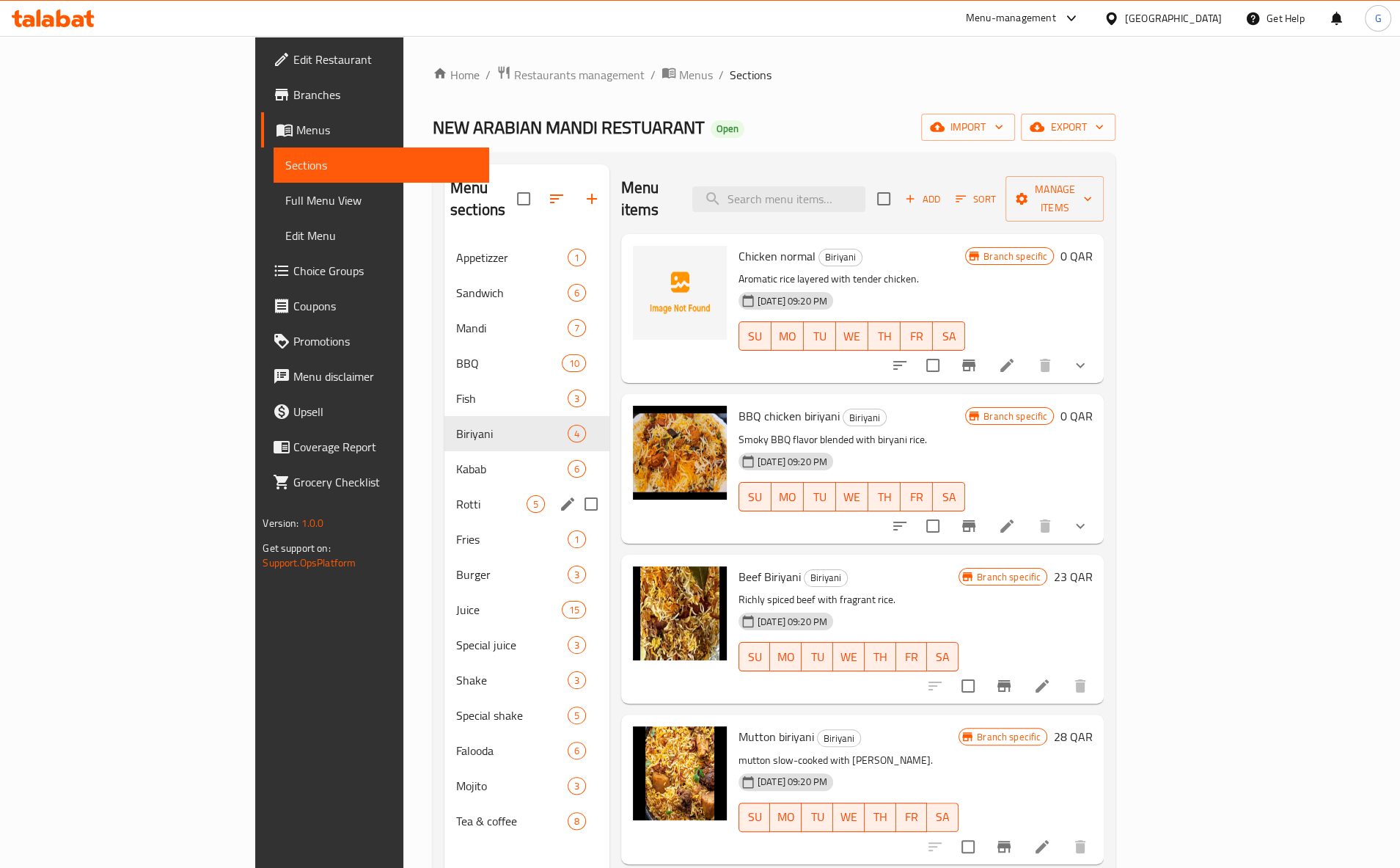
click at [444, 486] on div "Rotti 5" at bounding box center [526, 503] width 165 height 35
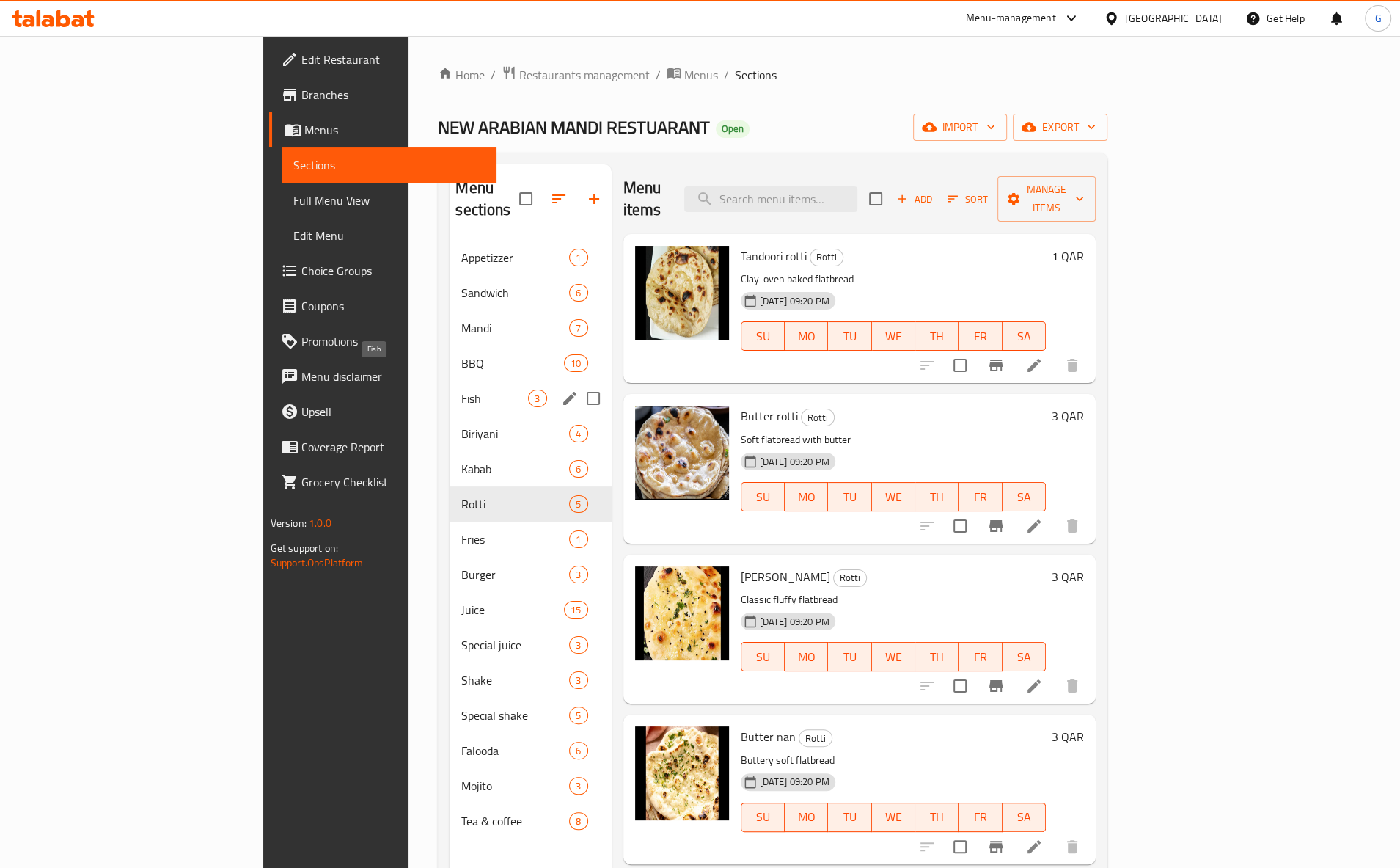
click at [462, 389] on span "Fish" at bounding box center [494, 398] width 67 height 17
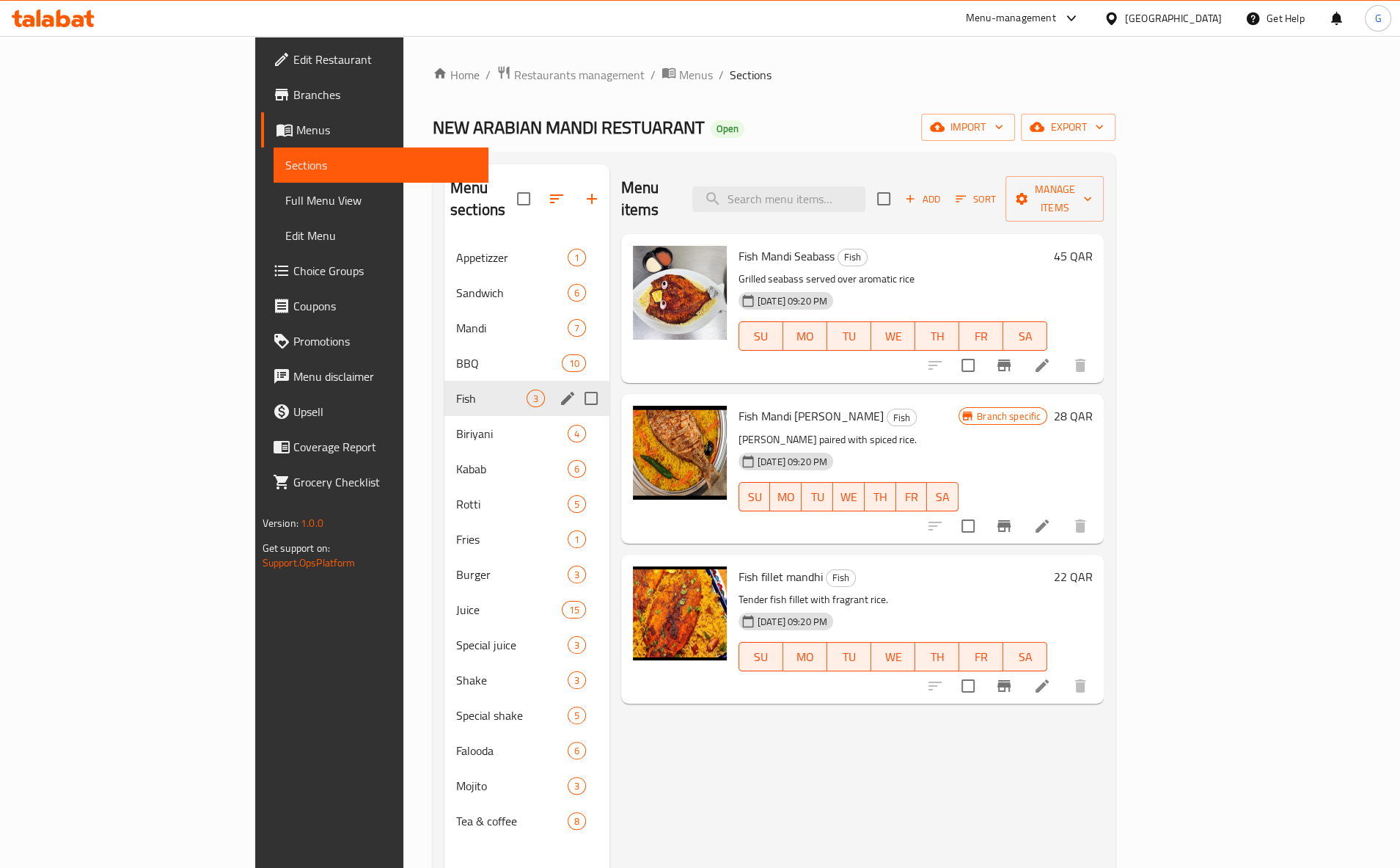
click at [444, 359] on div "BBQ 10" at bounding box center [526, 363] width 165 height 35
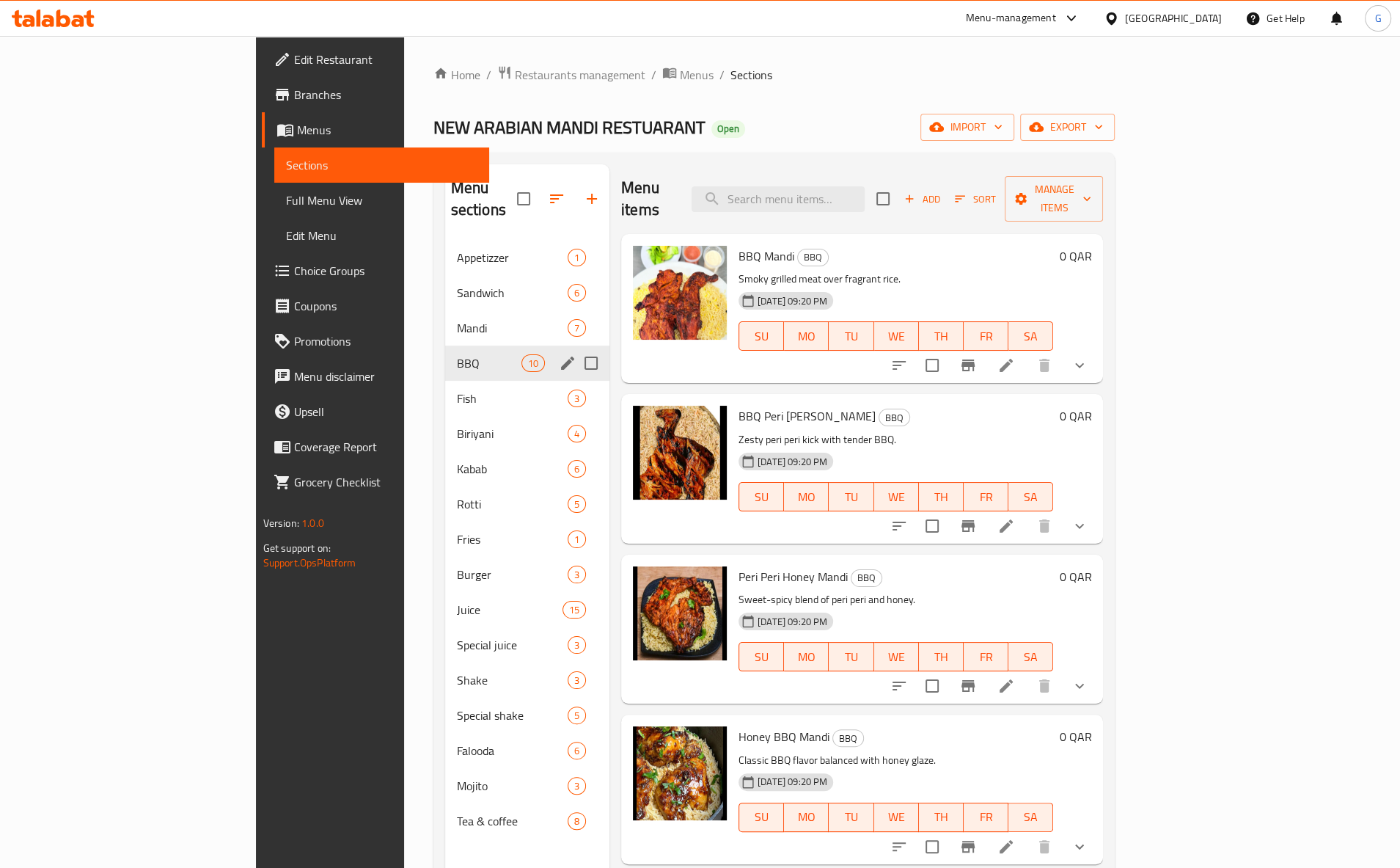
click at [445, 345] on div "BBQ 10" at bounding box center [527, 363] width 164 height 35
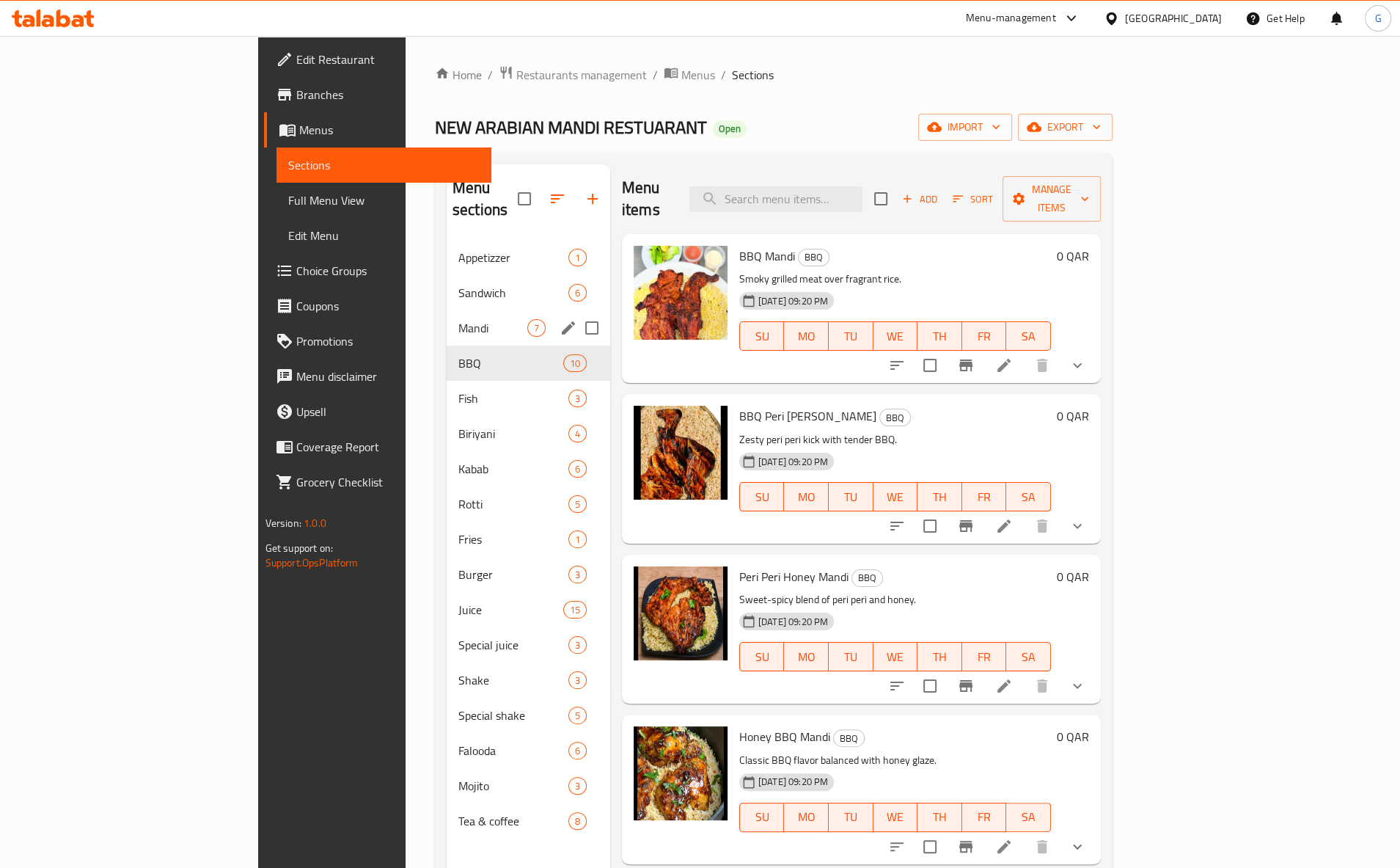
click at [447, 318] on div "Mandi 7" at bounding box center [528, 328] width 164 height 35
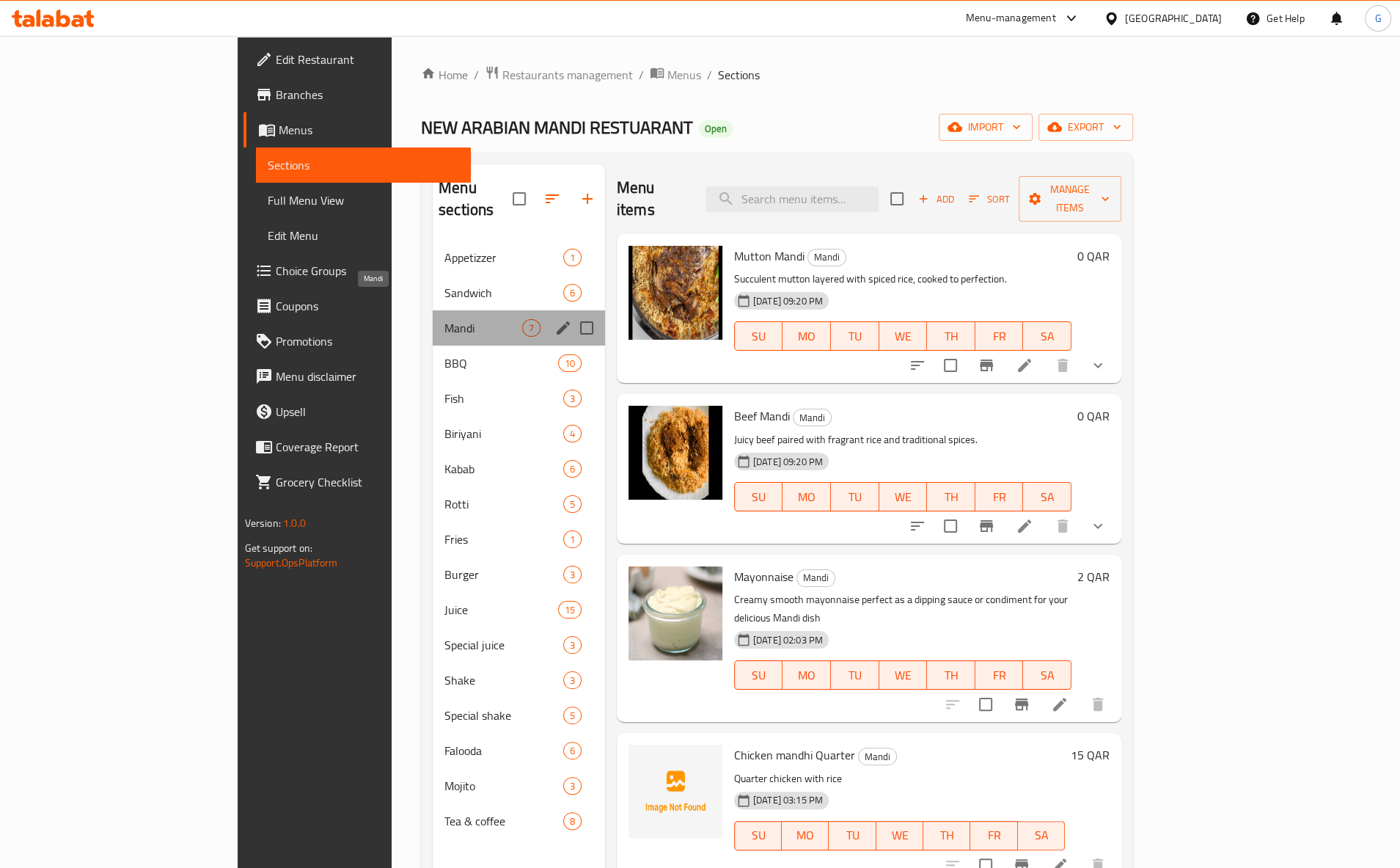
click at [444, 319] on span "Mandi" at bounding box center [483, 328] width 77 height 17
click at [432, 280] on div "Sandwich 6" at bounding box center [519, 292] width 172 height 35
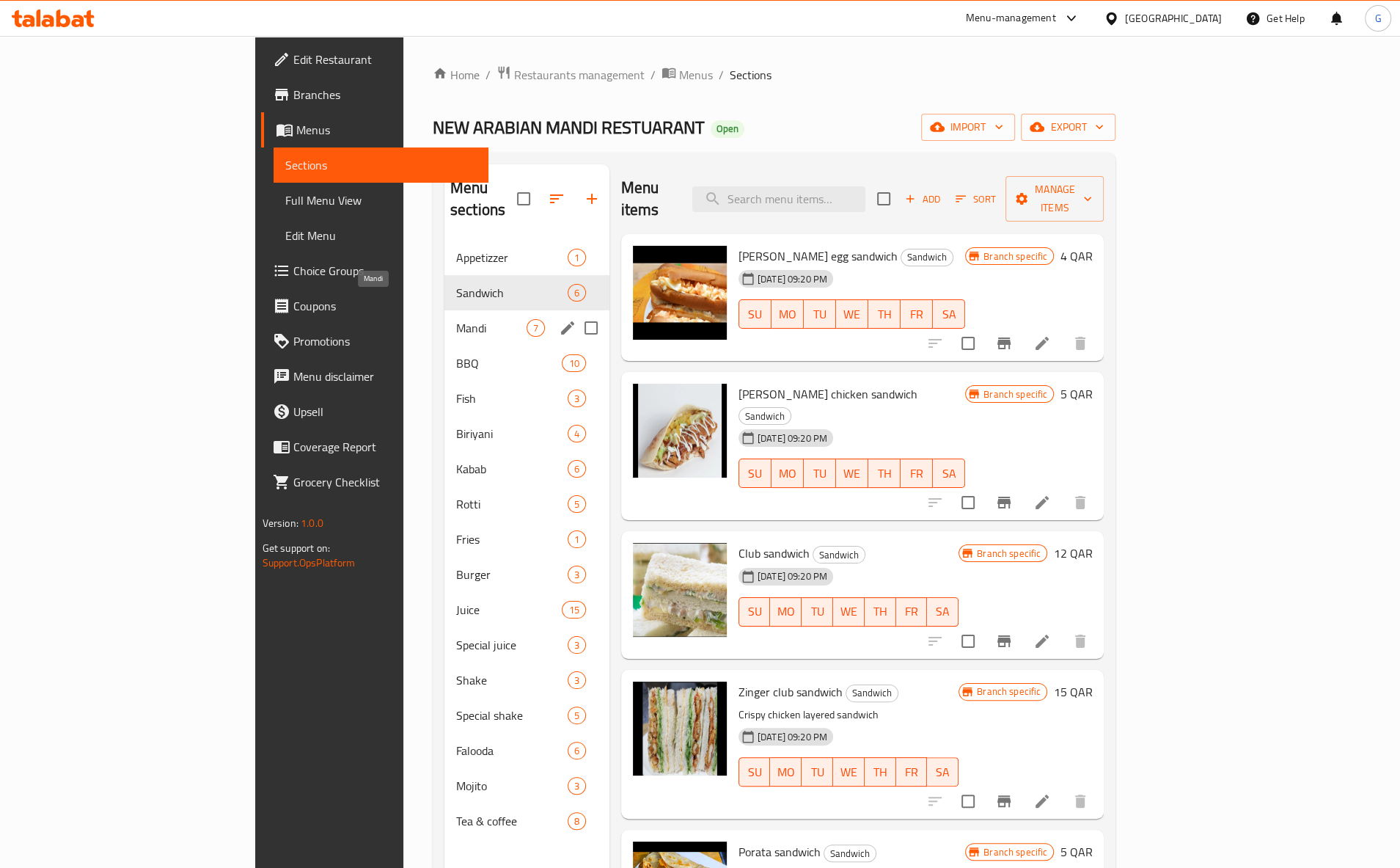
click at [456, 319] on span "Mandi" at bounding box center [491, 328] width 71 height 17
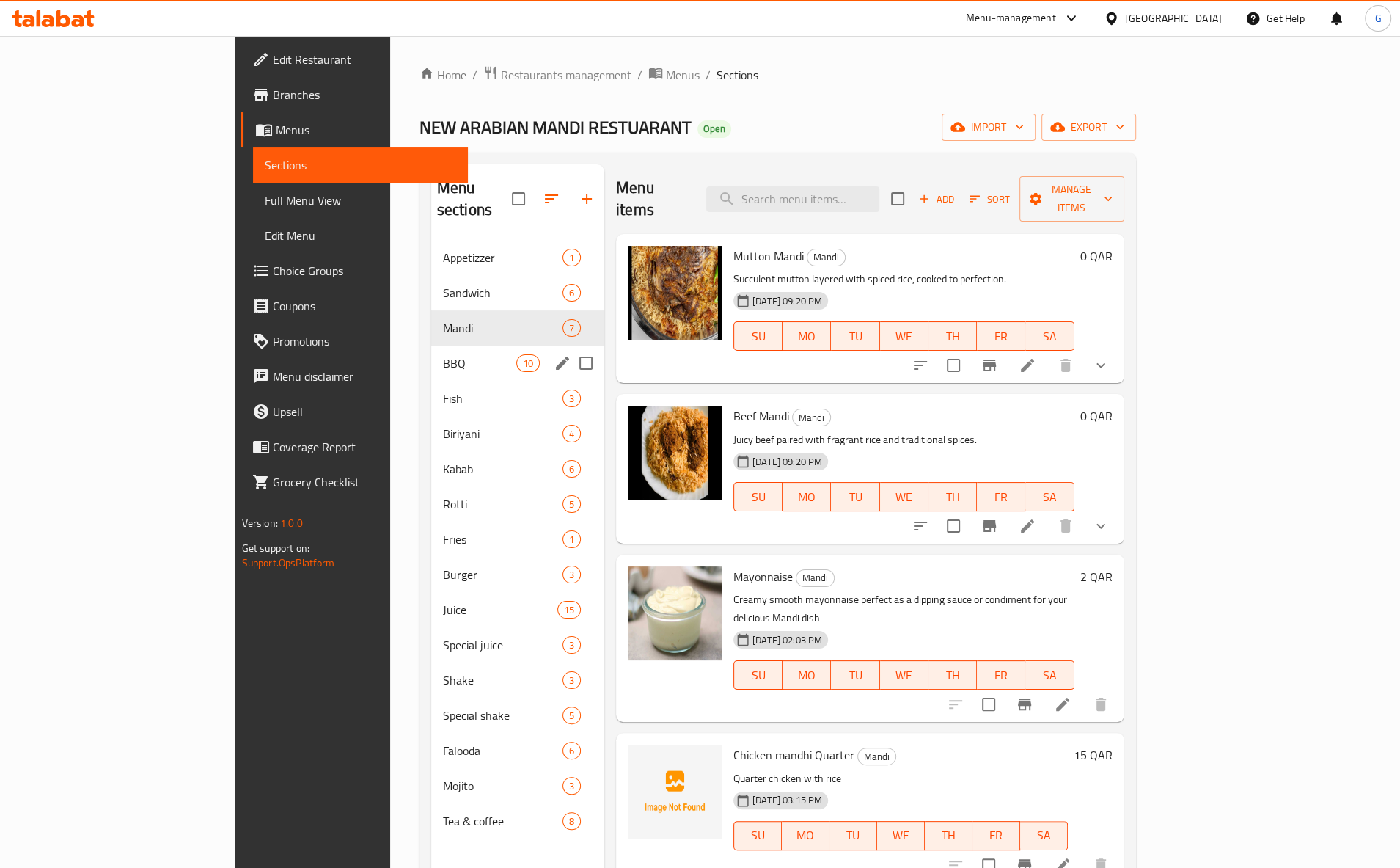
click at [443, 354] on span "BBQ" at bounding box center [480, 363] width 74 height 17
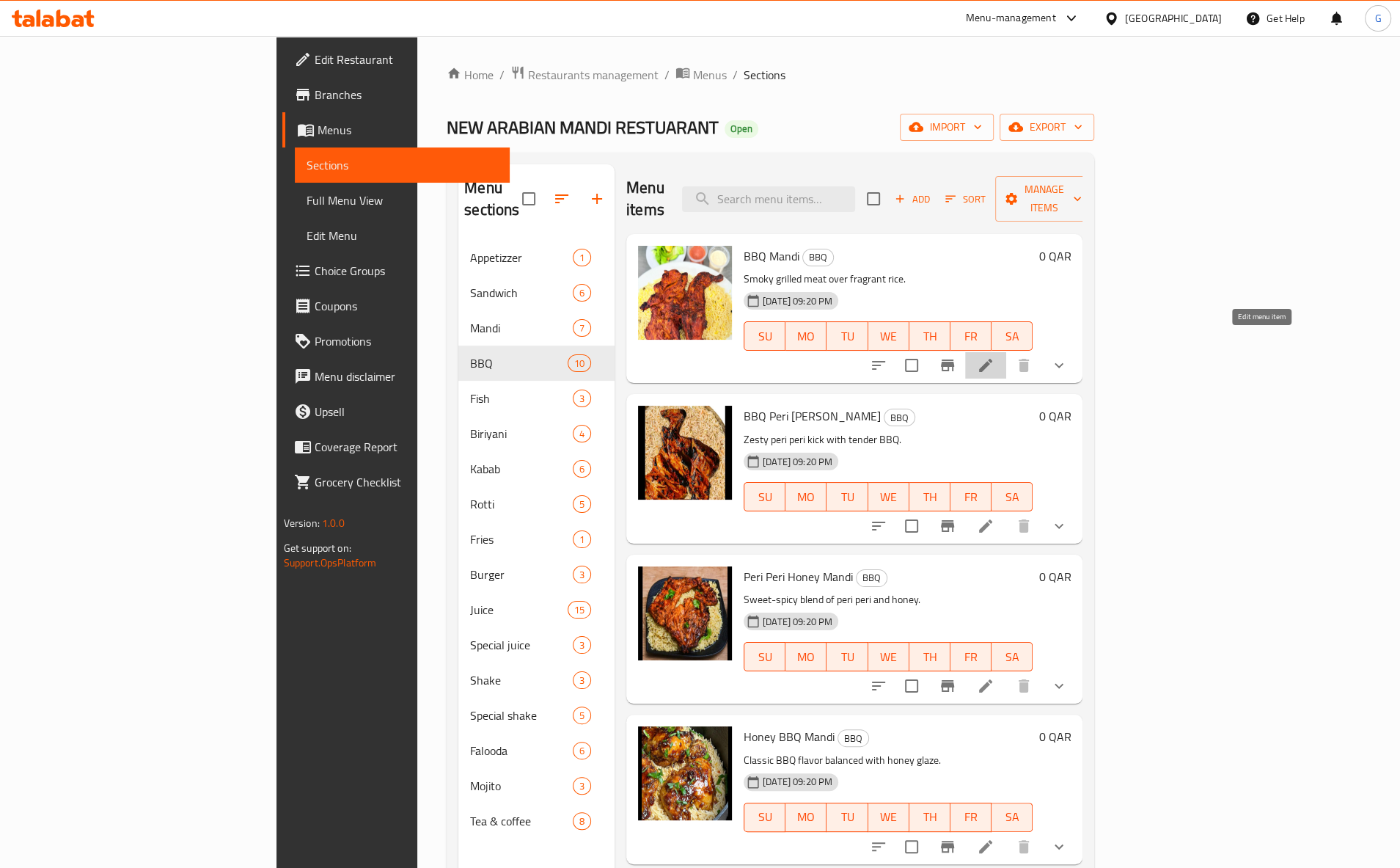
click at [992, 359] on icon at bounding box center [986, 366] width 14 height 14
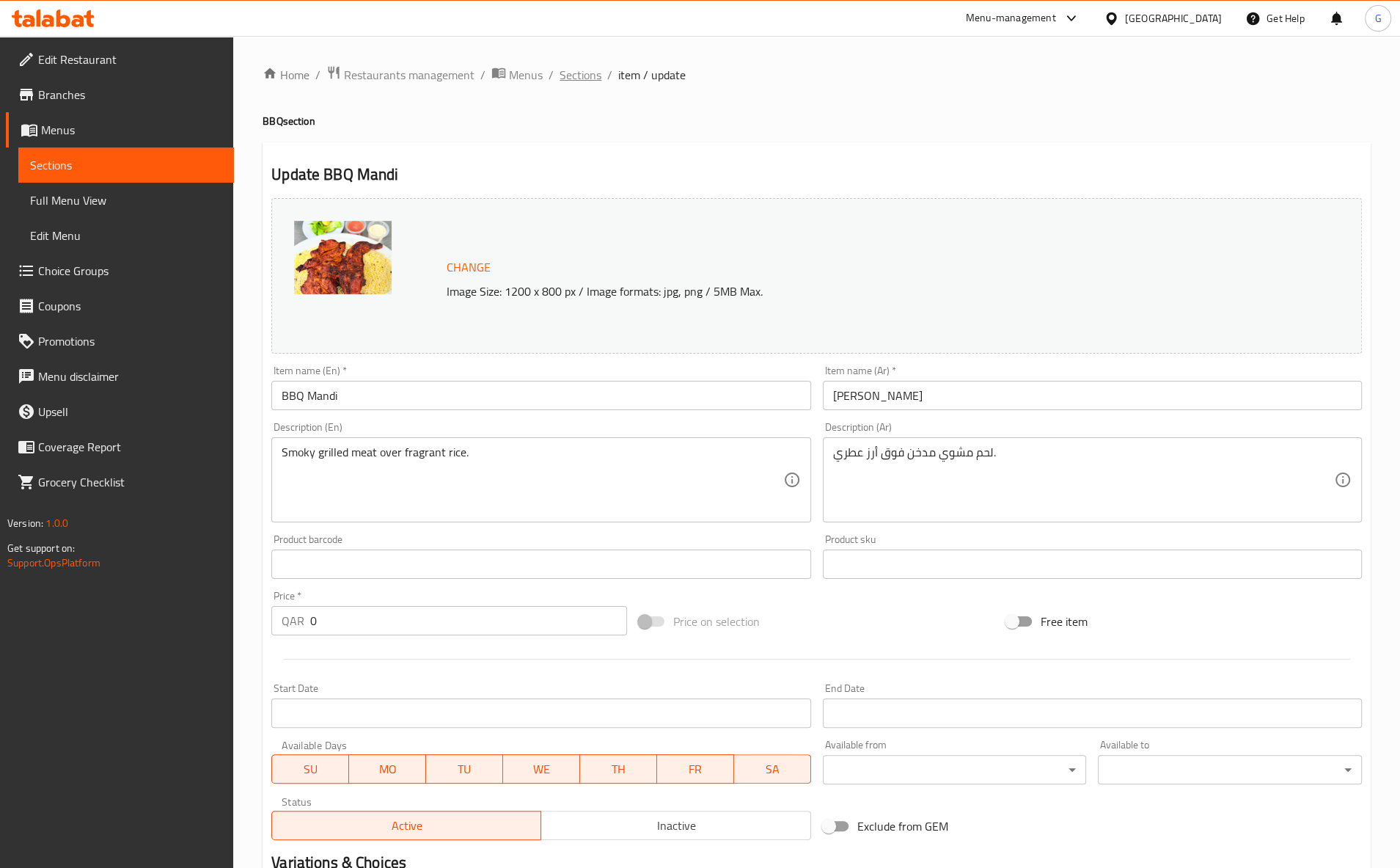
click at [589, 83] on span "Sections" at bounding box center [580, 75] width 42 height 17
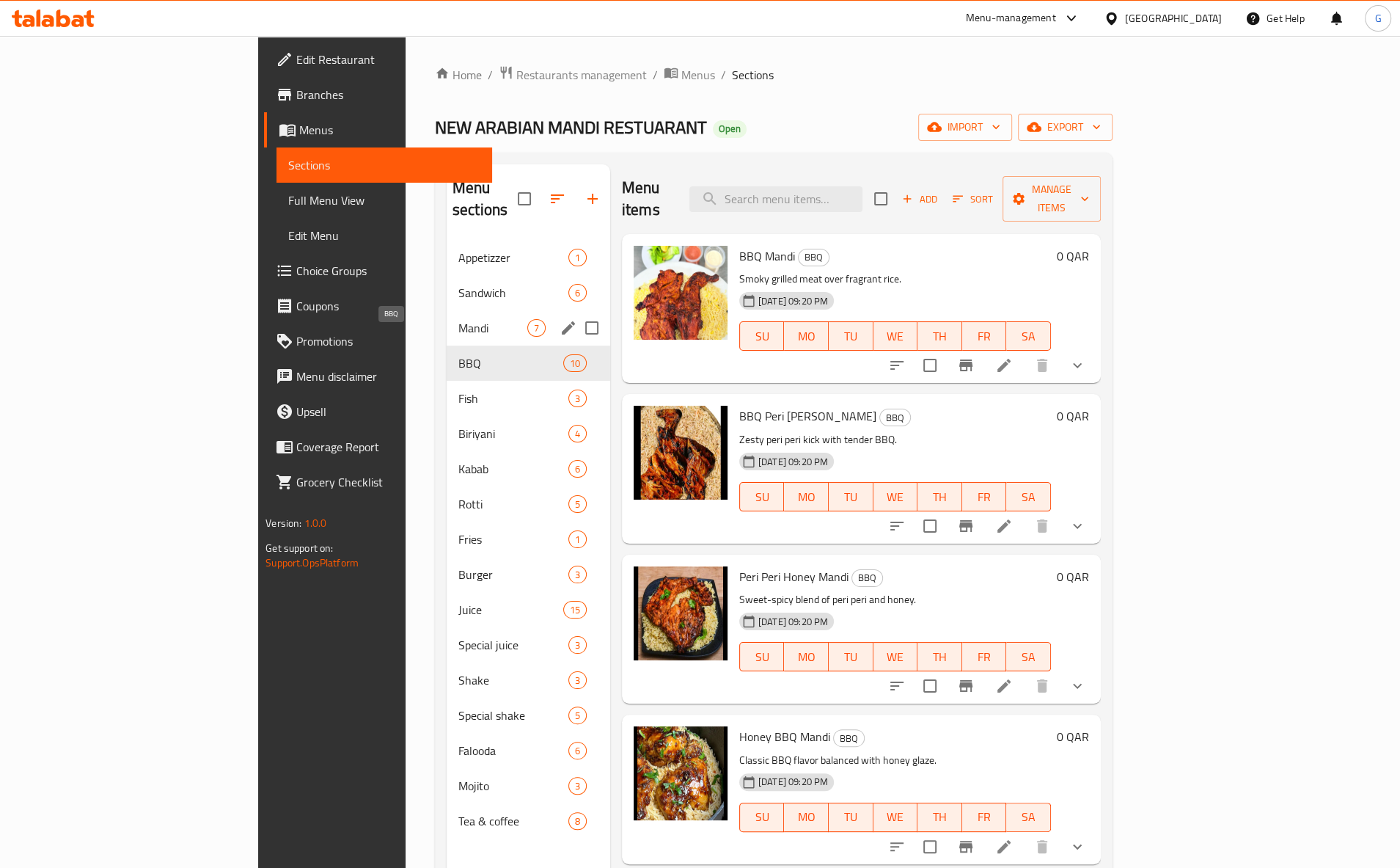
click at [447, 311] on div "Mandi 7" at bounding box center [528, 328] width 164 height 35
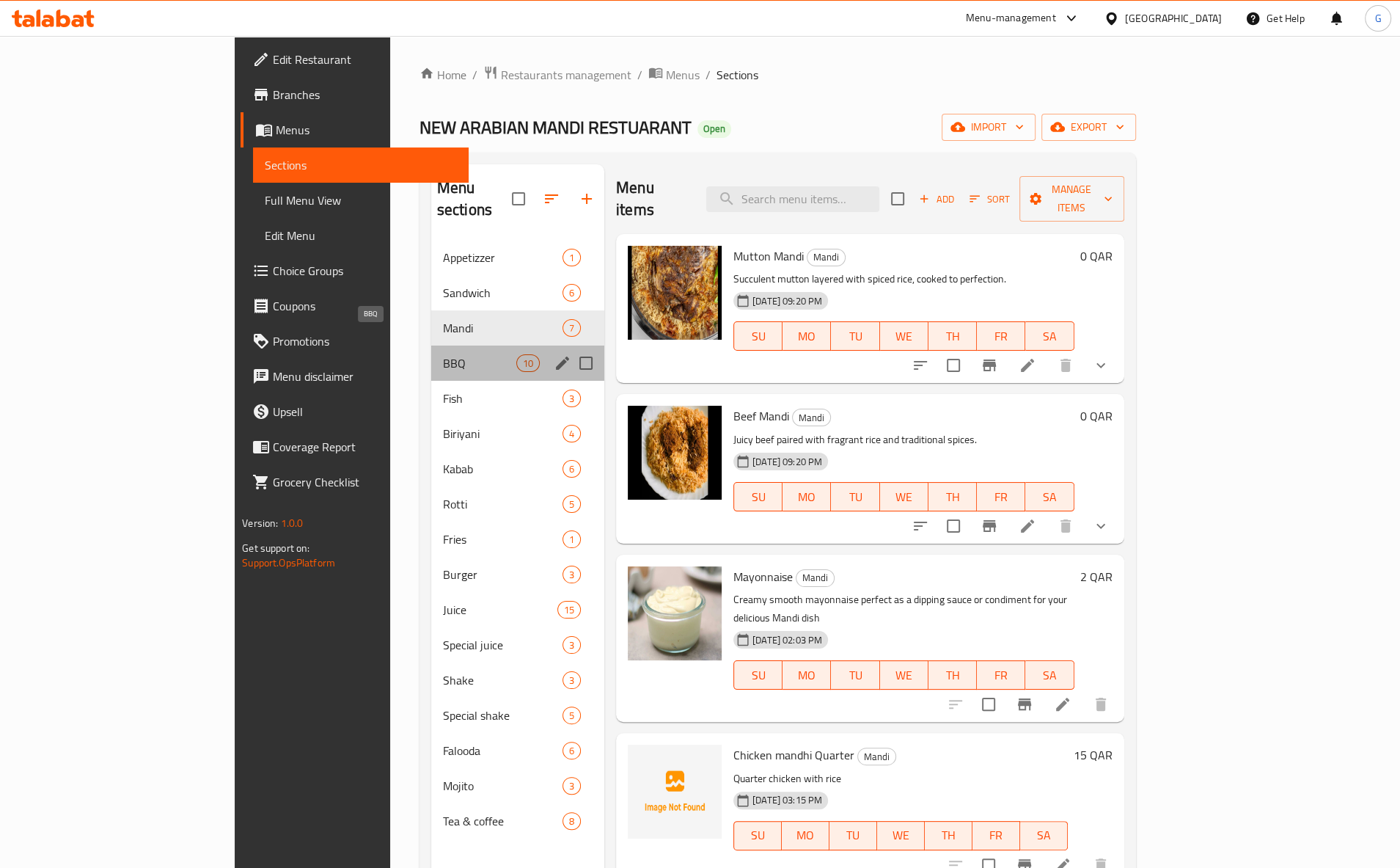
click at [443, 354] on span "BBQ" at bounding box center [480, 363] width 74 height 17
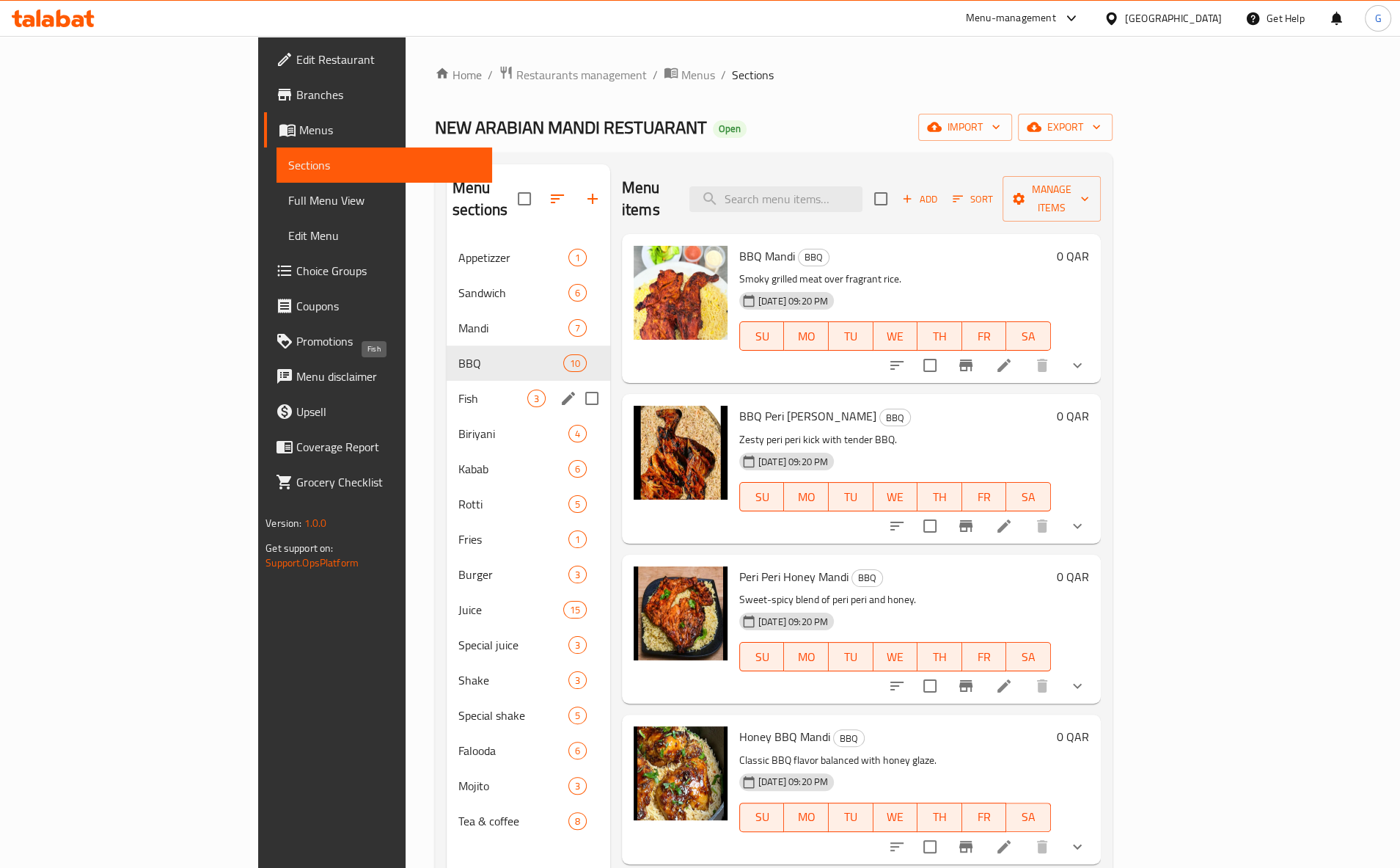
click at [459, 389] on span "Fish" at bounding box center [492, 398] width 69 height 17
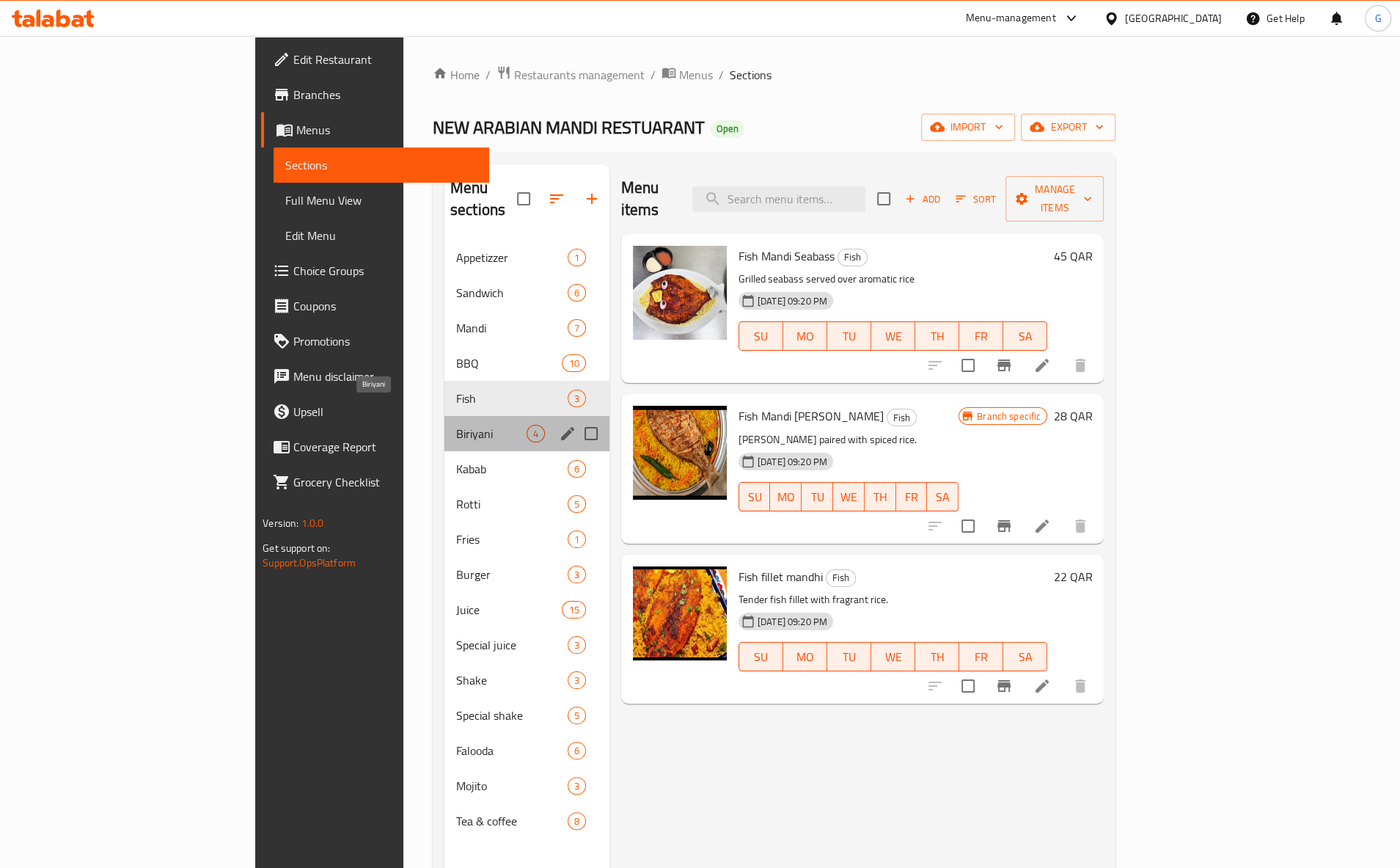
click at [456, 425] on span "Biriyani" at bounding box center [491, 434] width 71 height 17
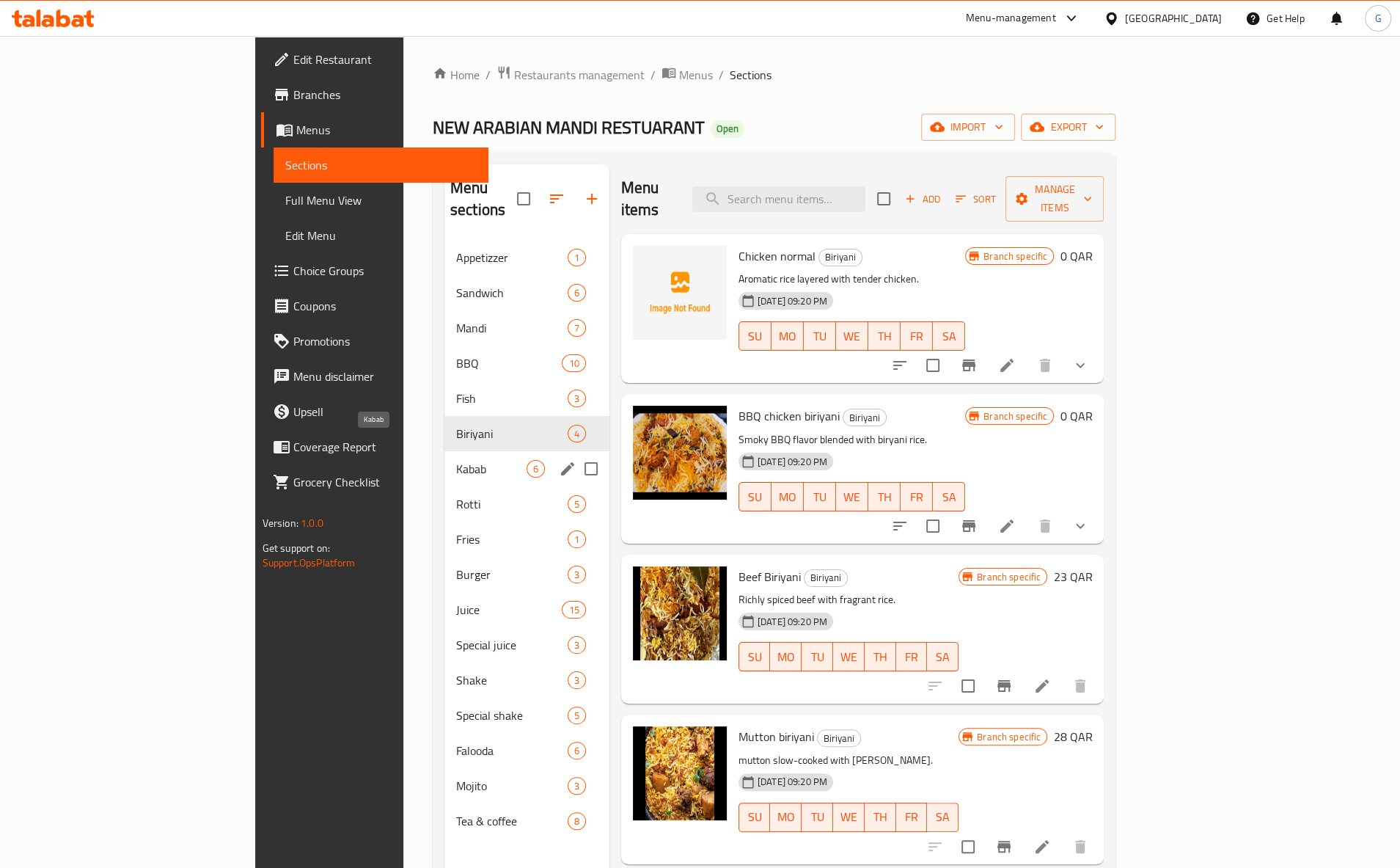
drag, startPoint x: 396, startPoint y: 447, endPoint x: 392, endPoint y: 436, distance: 11.7
click at [456, 460] on span "Kabab" at bounding box center [491, 468] width 71 height 17
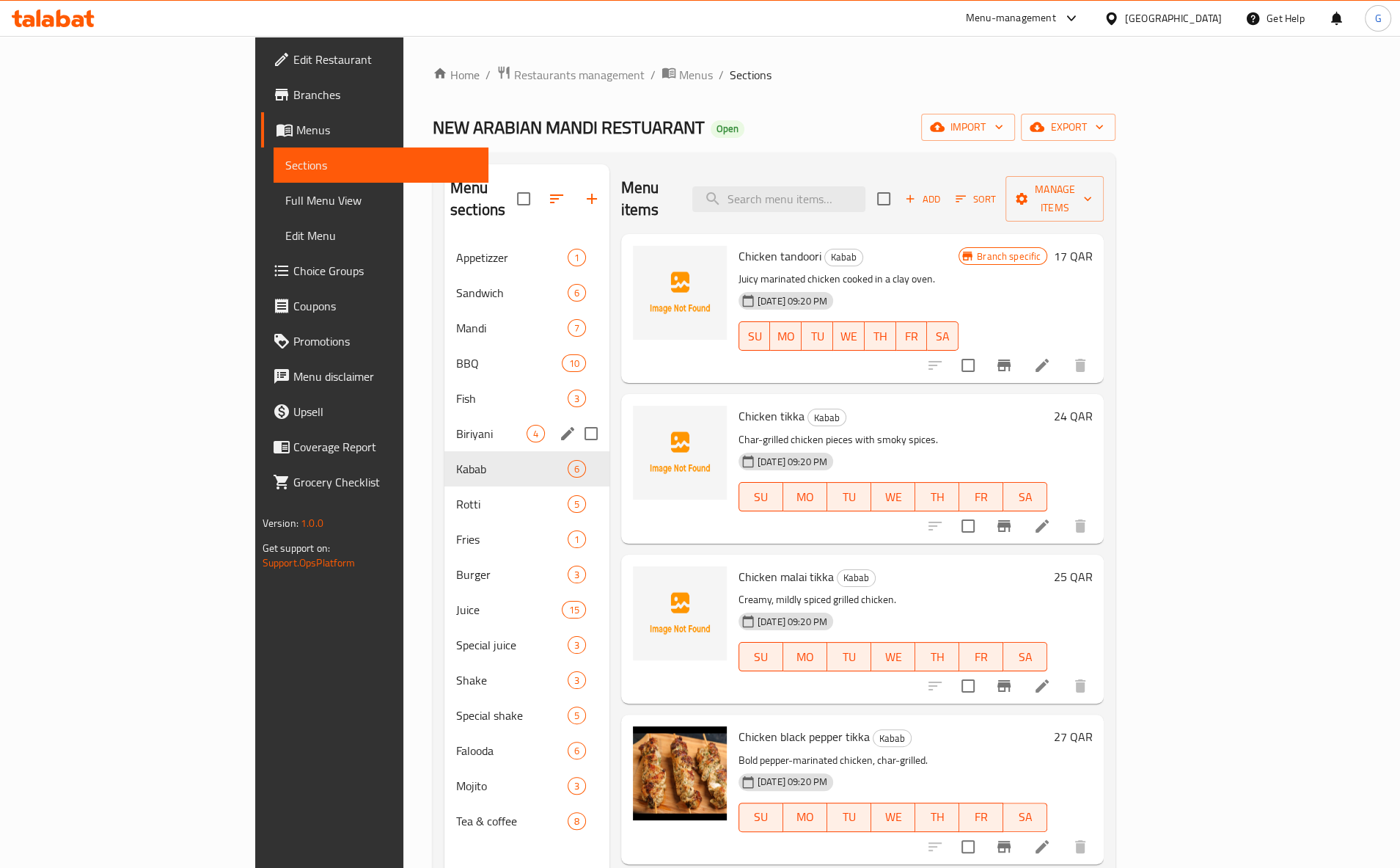
click at [444, 416] on div "Biriyani 4" at bounding box center [526, 434] width 165 height 35
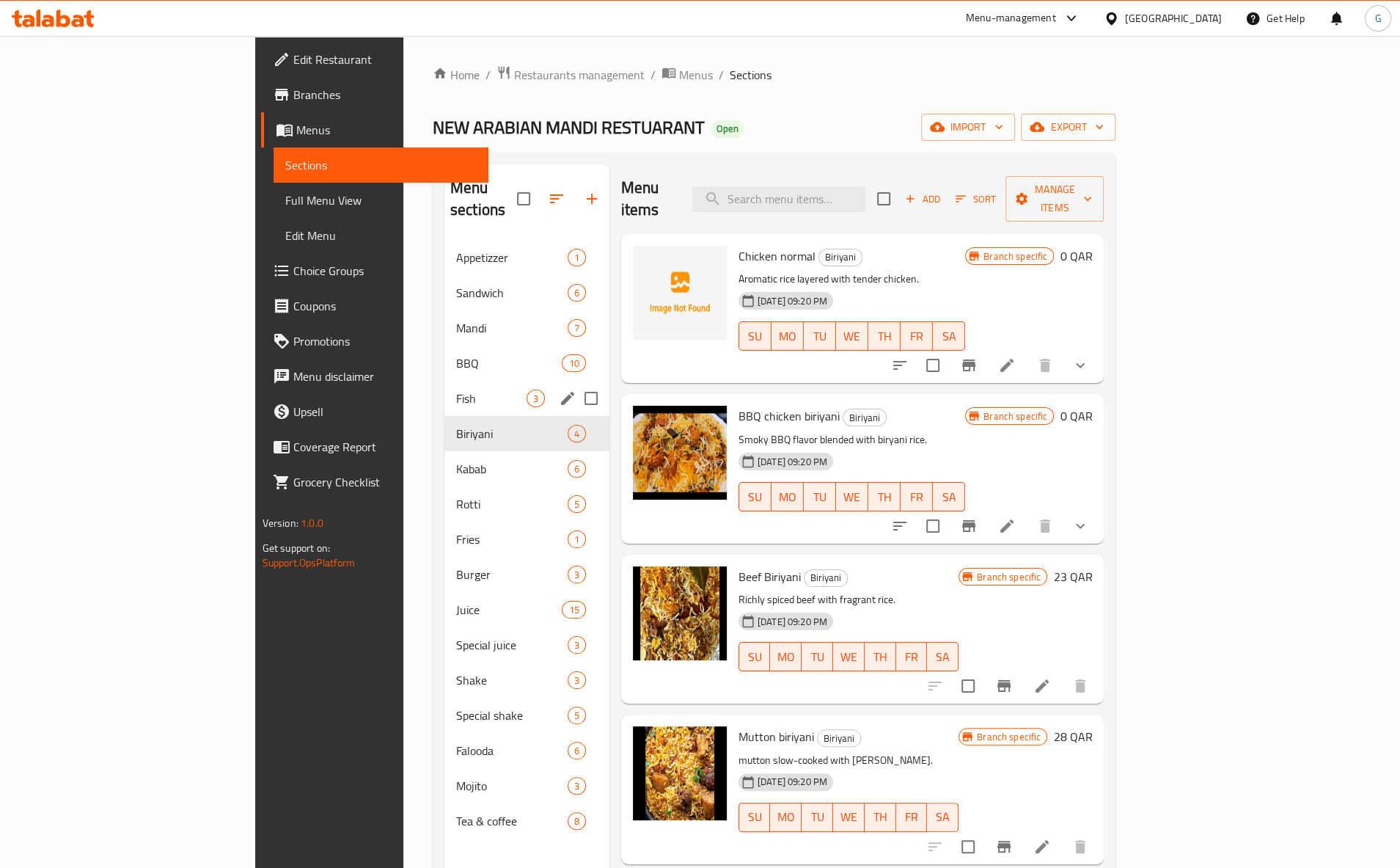
click at [456, 389] on span "Fish" at bounding box center [491, 398] width 71 height 17
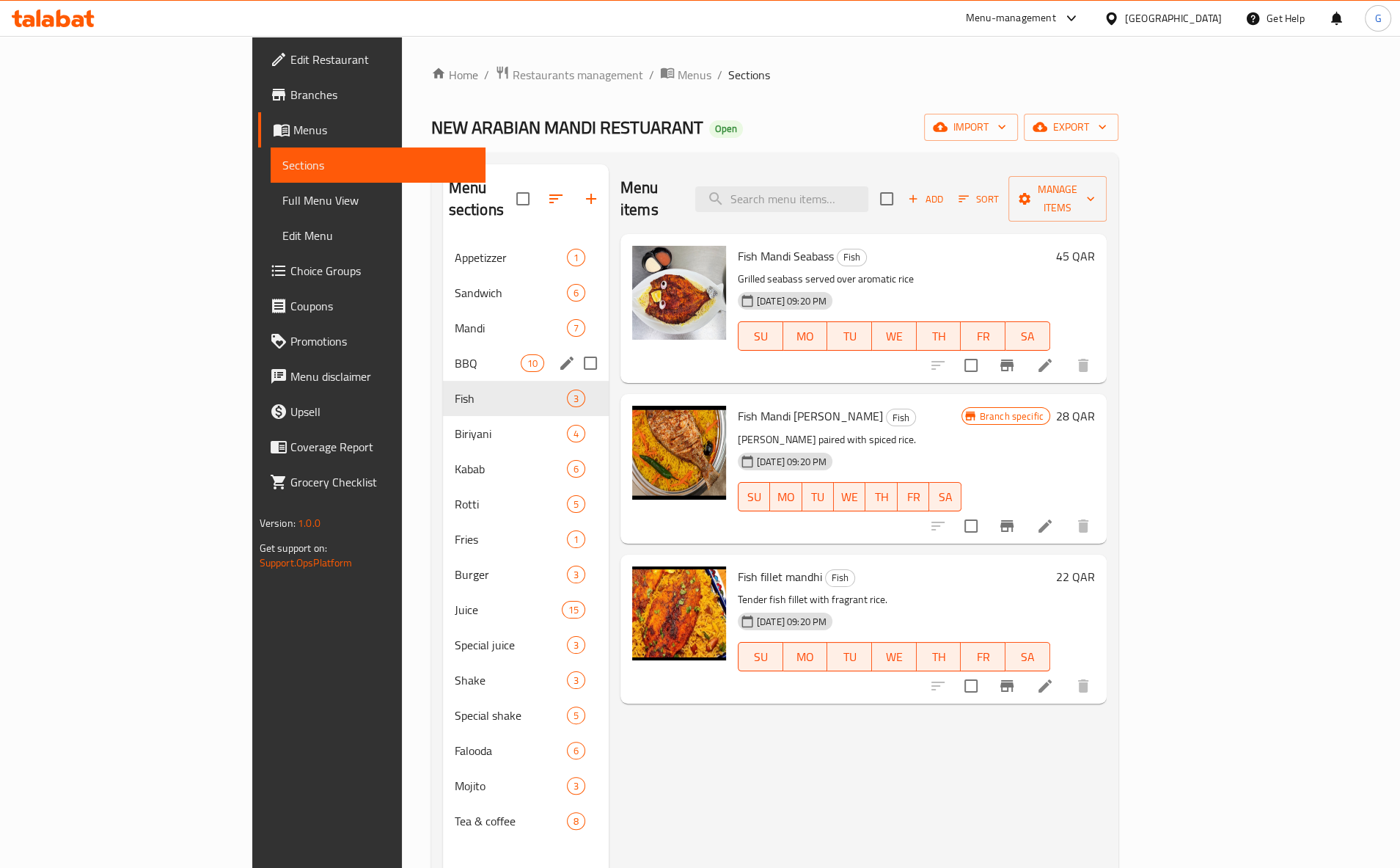
click at [443, 351] on div "BBQ 10" at bounding box center [525, 363] width 165 height 35
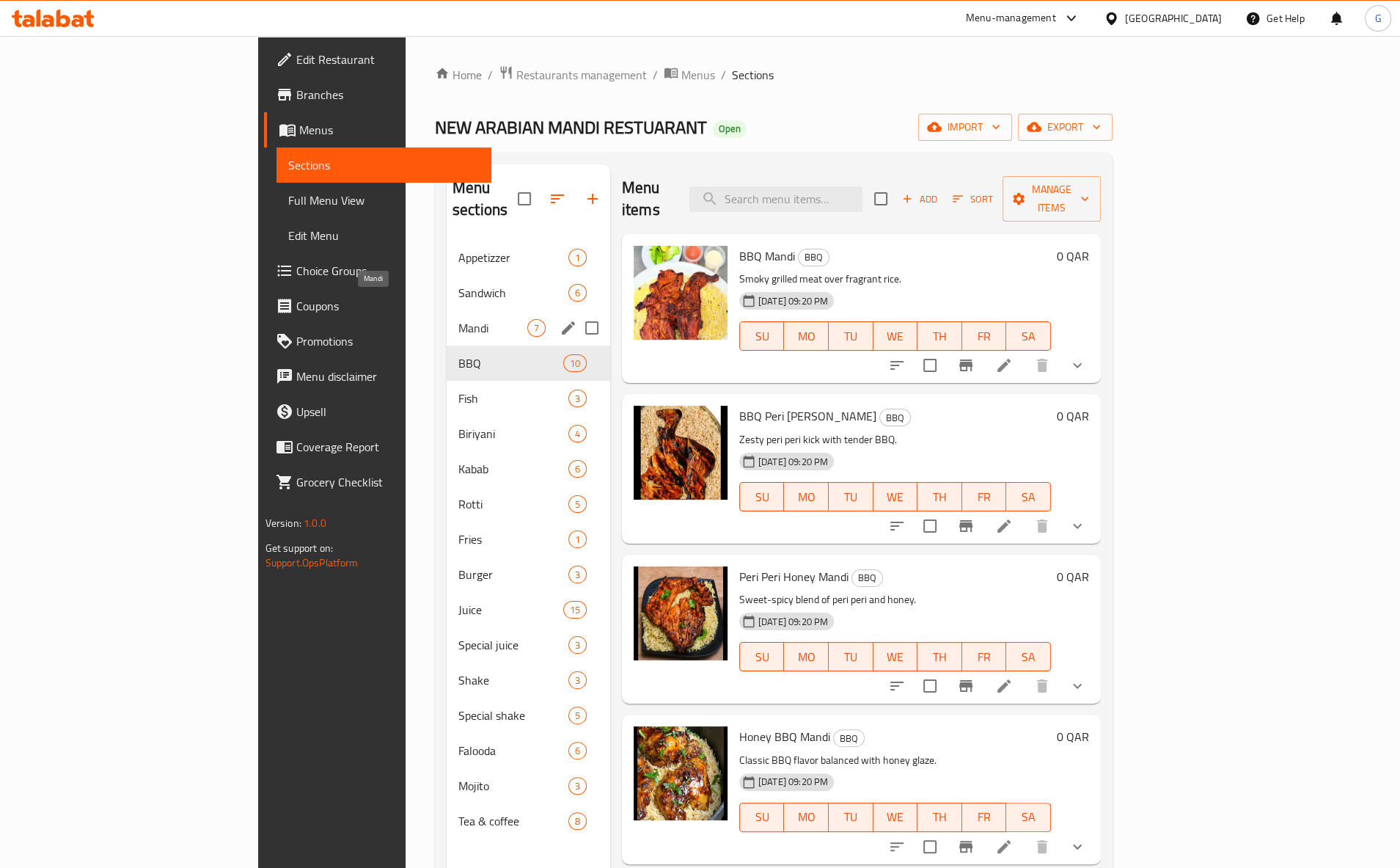
click at [459, 319] on span "Mandi" at bounding box center [492, 328] width 69 height 17
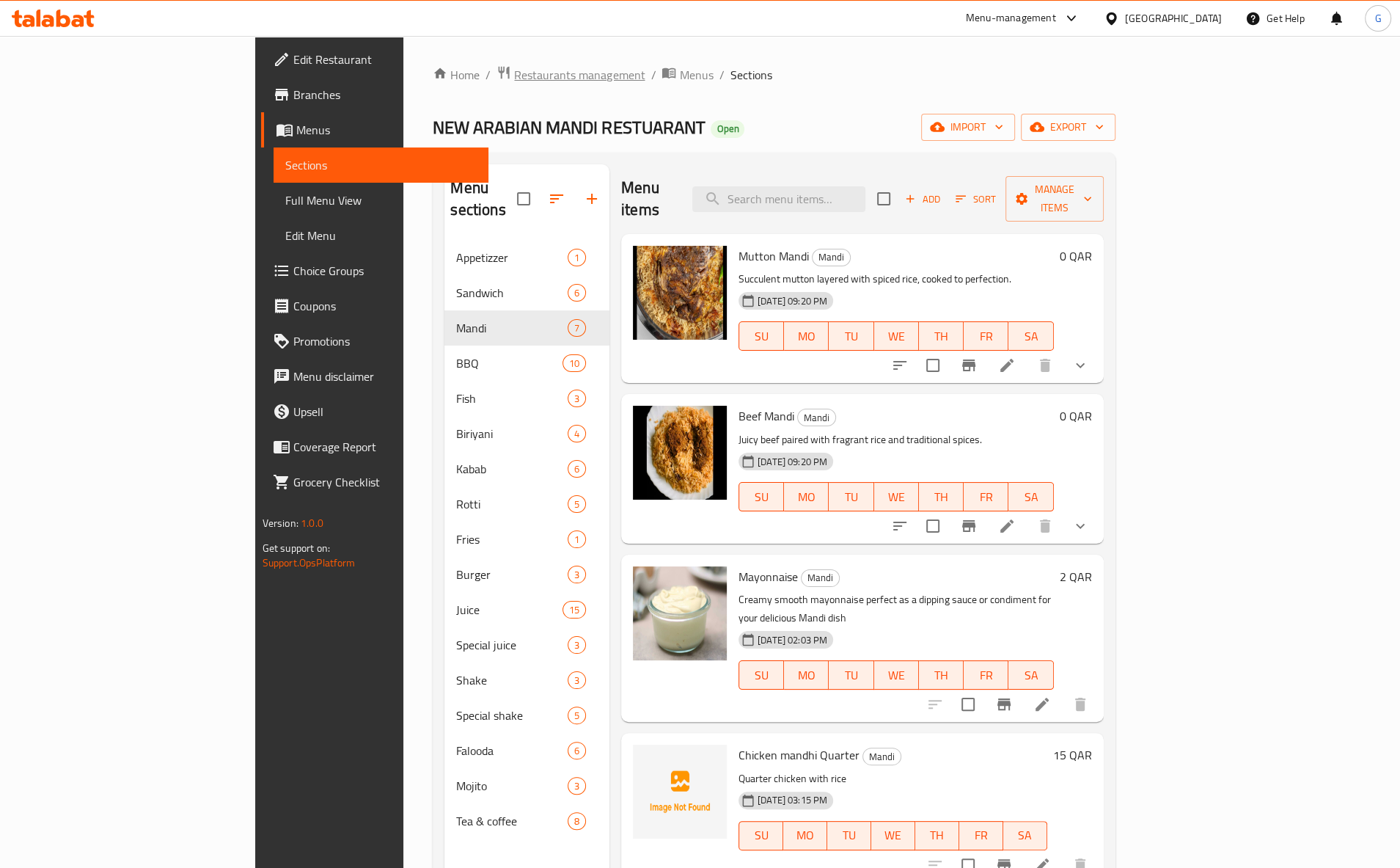
click at [514, 74] on span "Restaurants management" at bounding box center [579, 75] width 131 height 17
